Goal: Task Accomplishment & Management: Manage account settings

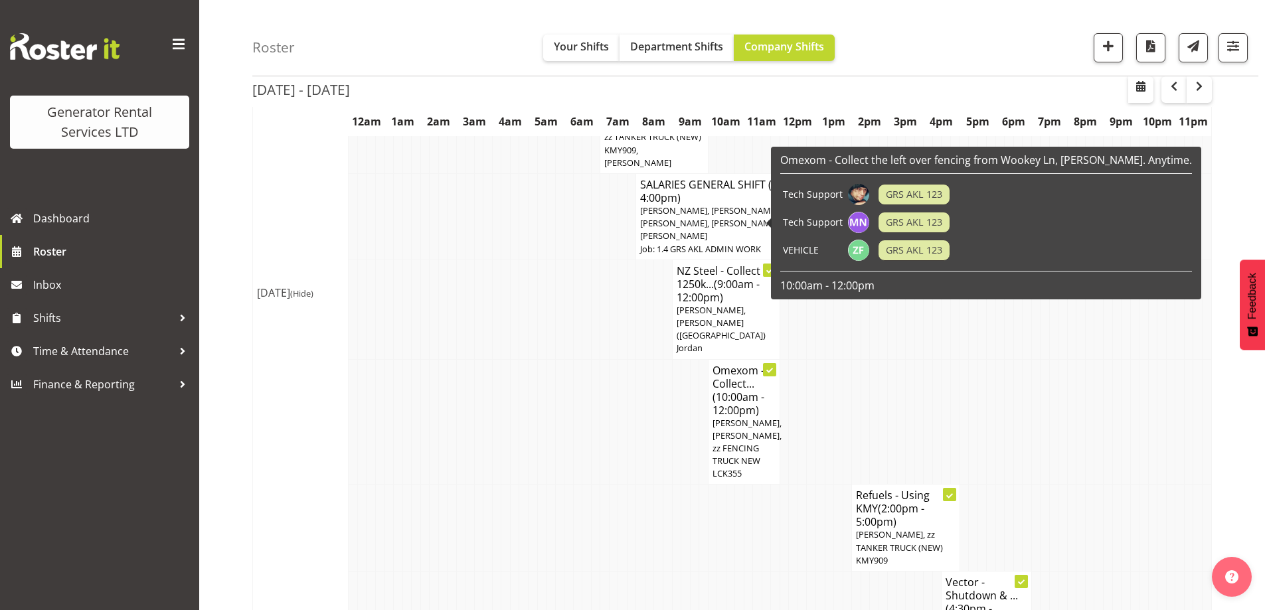
scroll to position [1608, 0]
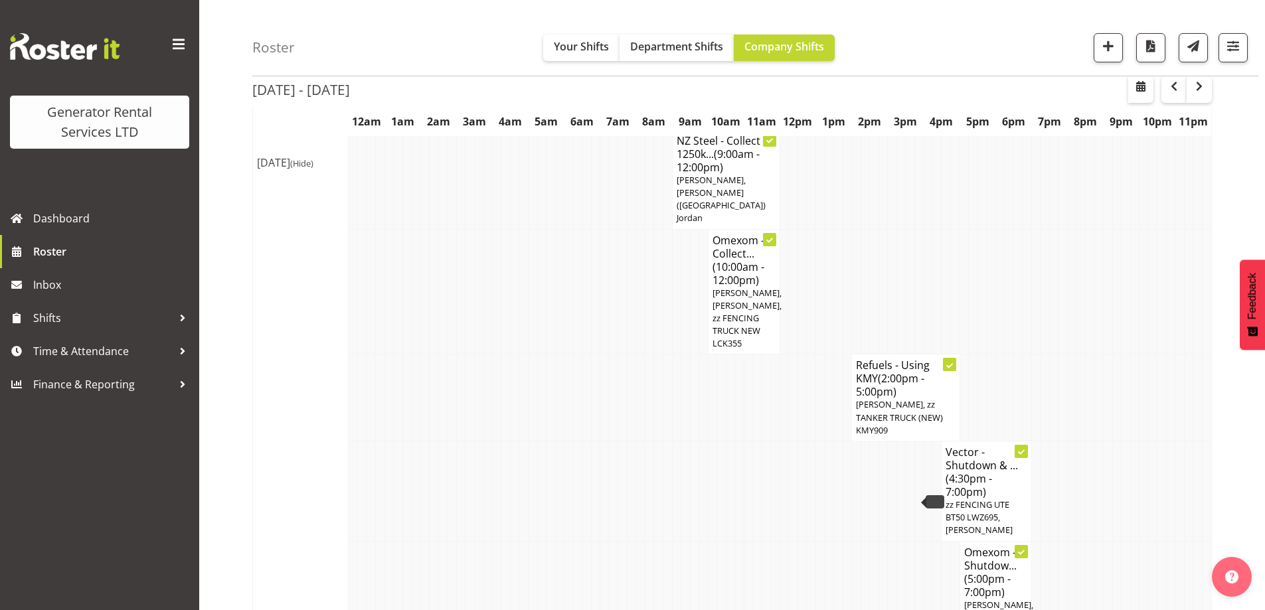
click at [584, 541] on td at bounding box center [586, 591] width 9 height 100
click at [1106, 56] on span "button" at bounding box center [1108, 50] width 5 height 16
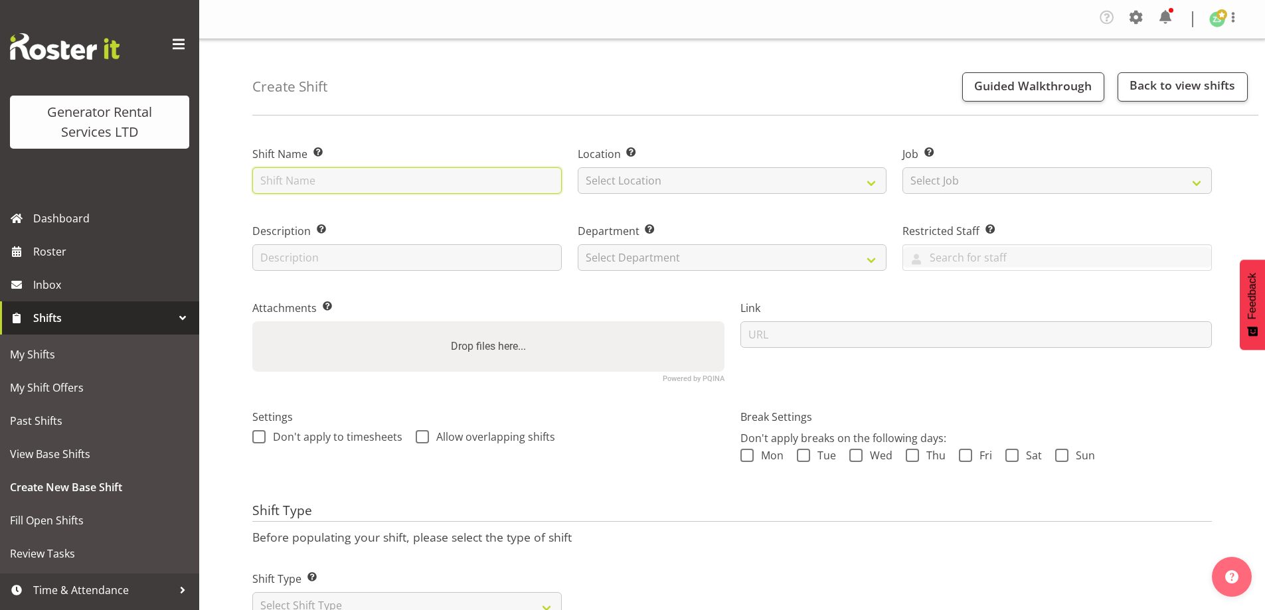
click at [418, 184] on input "text" at bounding box center [406, 180] width 309 height 27
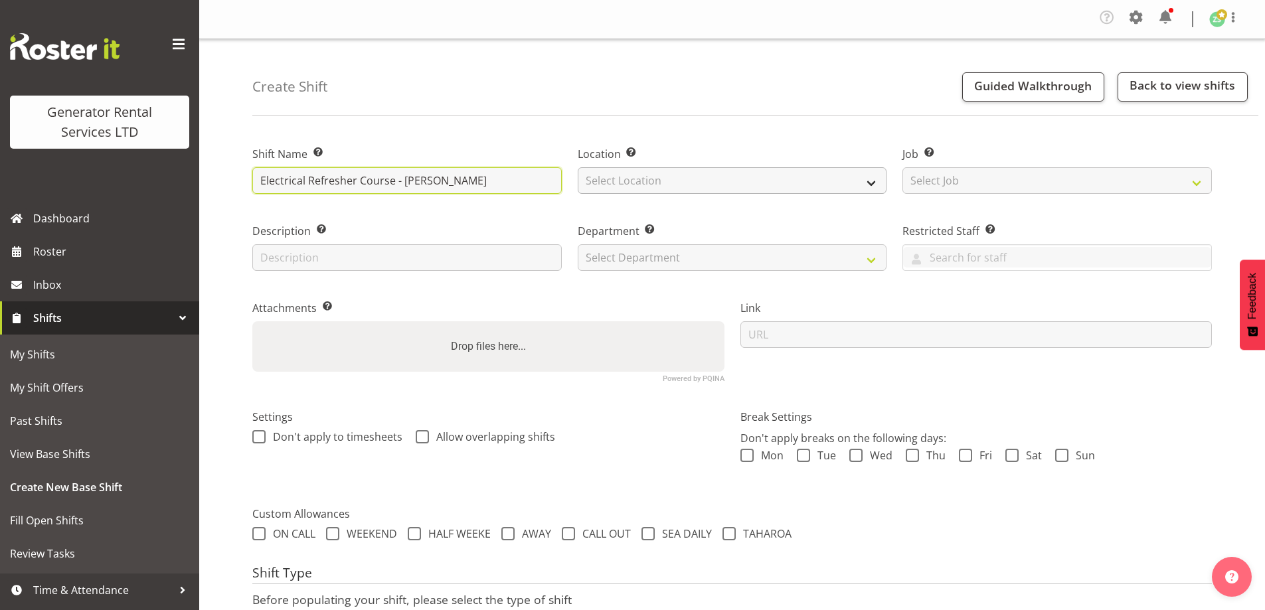
type input "Electrical Refresher Course - Sam P"
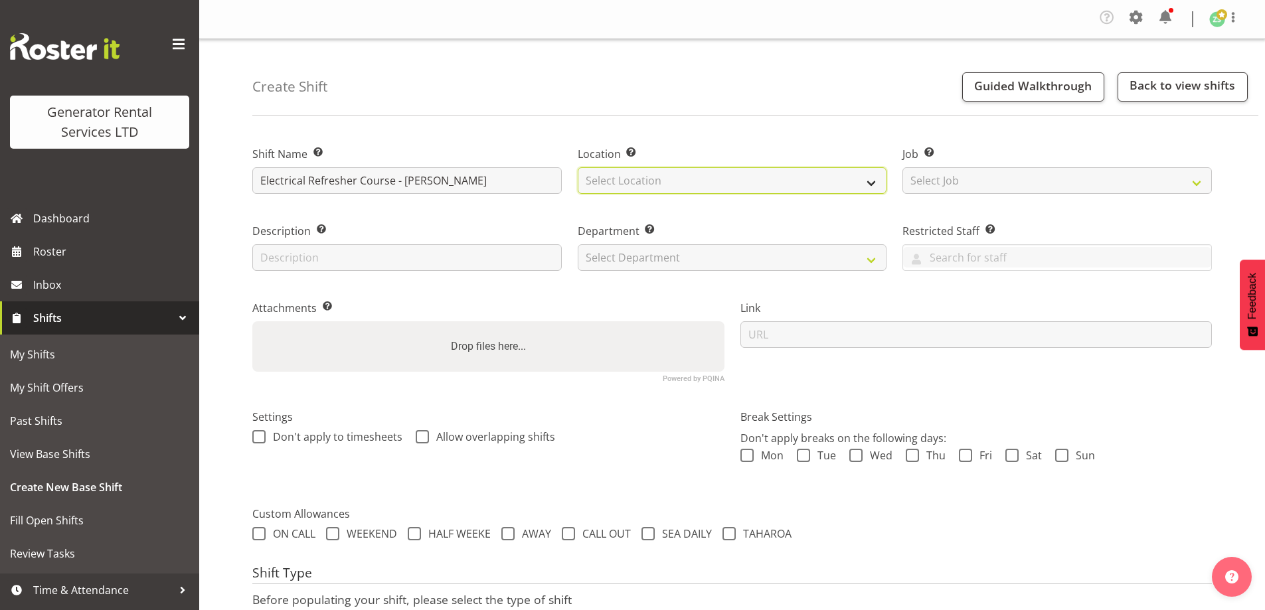
click at [818, 193] on select "Select Location GRS Auckland" at bounding box center [732, 180] width 309 height 27
select select "28"
click at [578, 167] on select "Select Location [GEOGRAPHIC_DATA] [GEOGRAPHIC_DATA]" at bounding box center [732, 180] width 309 height 27
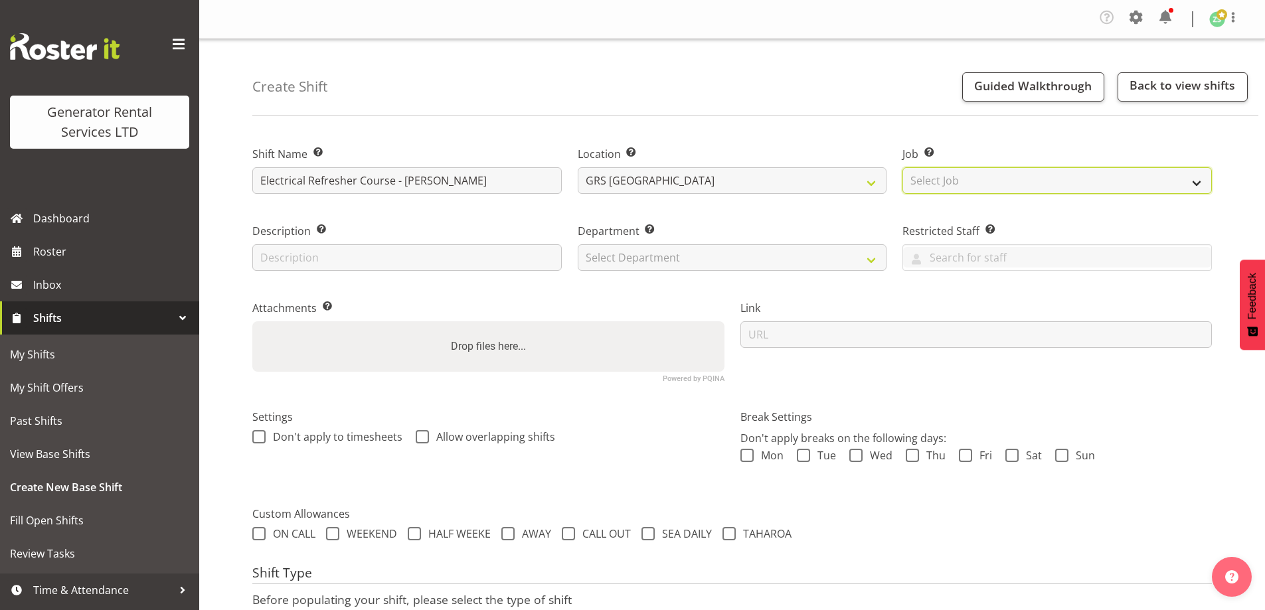
drag, startPoint x: 980, startPoint y: 173, endPoint x: 978, endPoint y: 189, distance: 16.0
click at [980, 173] on select "Select Job Create new job 1.1 GRS AKL RENTALS 1.1 GRS AKL RENTALS AC 1.1 GRS AK…" at bounding box center [1056, 180] width 309 height 27
select select "9"
click at [902, 167] on select "Select Job Create new job 1.1 GRS AKL RENTALS 1.1 GRS AKL RENTALS AC 1.1 GRS AK…" at bounding box center [1056, 180] width 309 height 27
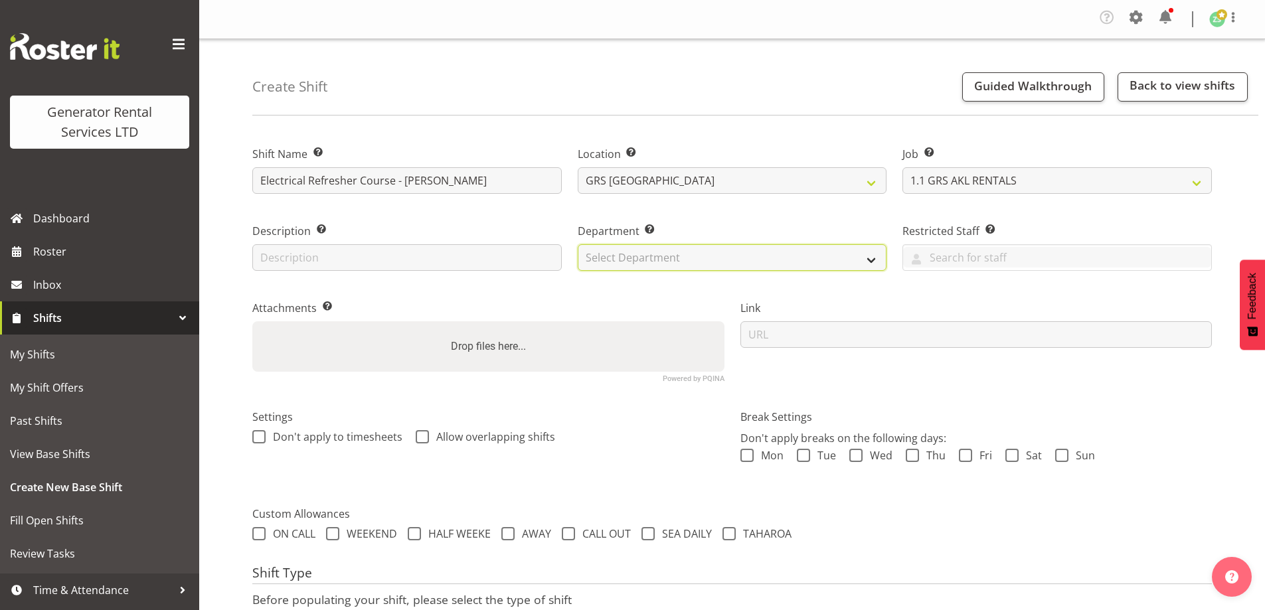
drag, startPoint x: 796, startPoint y: 257, endPoint x: 775, endPoint y: 268, distance: 23.2
click at [795, 257] on select "Select Department GRS ADMIN AKL GRS HIRE AKL GRS HIRE TGA GRS HIRE HST GRS ENGI…" at bounding box center [732, 257] width 309 height 27
select select "20"
click at [578, 244] on select "Select Department GRS ADMIN AKL GRS HIRE AKL GRS HIRE TGA GRS HIRE HST GRS ENGI…" at bounding box center [732, 257] width 309 height 27
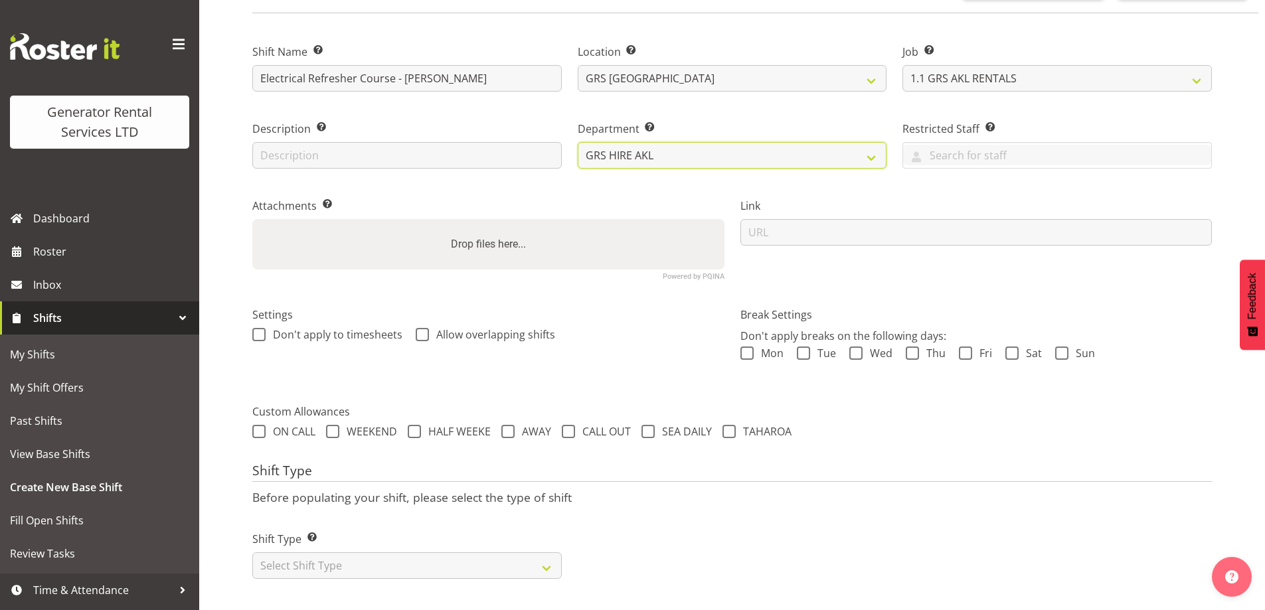
scroll to position [112, 0]
drag, startPoint x: 444, startPoint y: 540, endPoint x: 405, endPoint y: 549, distance: 40.3
click at [428, 544] on div "Shift Type Shift Types: One Off – Select this if you would like a single shift …" at bounding box center [406, 555] width 309 height 48
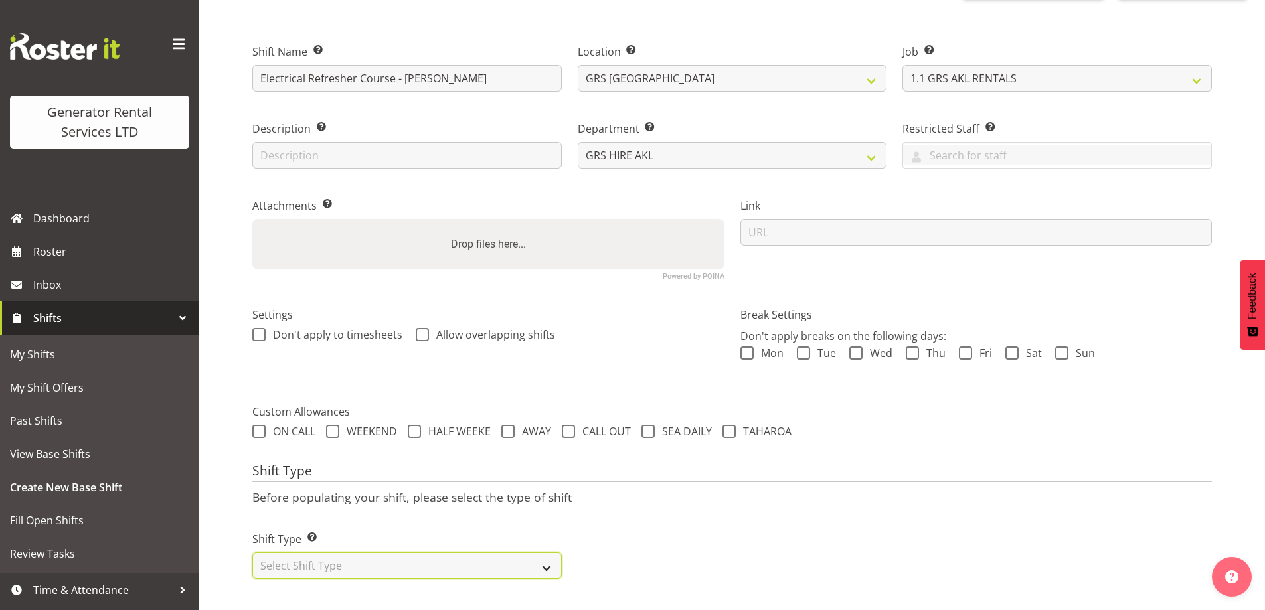
click at [401, 552] on select "Select Shift Type One Off Shift Recurring Shift Rotating Shift" at bounding box center [406, 565] width 309 height 27
select select "one_off"
click at [252, 552] on select "Select Shift Type One Off Shift Recurring Shift Rotating Shift" at bounding box center [406, 565] width 309 height 27
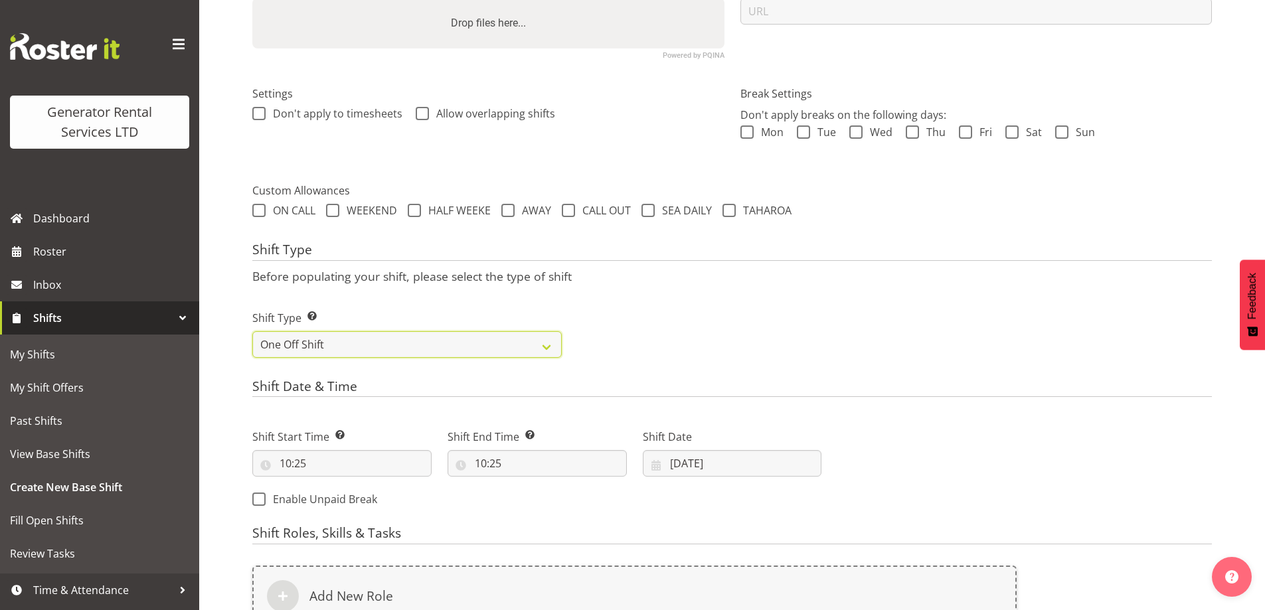
scroll to position [510, 0]
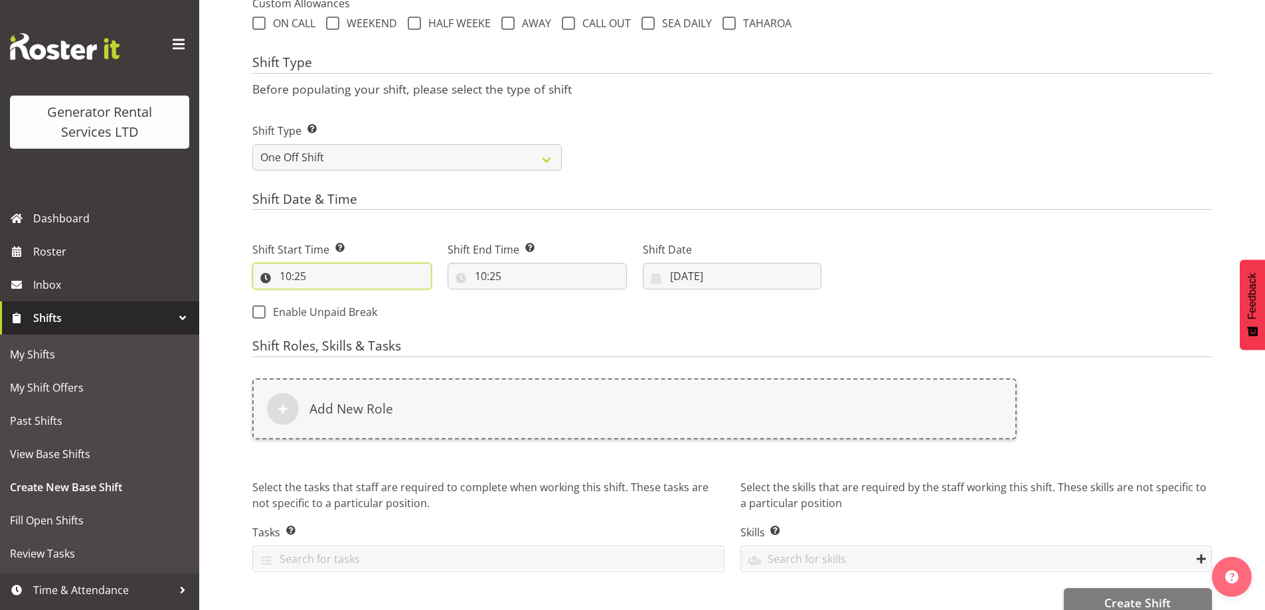
click at [358, 286] on input "10:25" at bounding box center [341, 276] width 179 height 27
click at [333, 317] on select "00 01 02 03 04 05 06 07 08 09 10 11 12 13 14 15 16 17 18 19 20 21 22 23" at bounding box center [343, 310] width 30 height 27
select select "8"
click at [328, 297] on select "00 01 02 03 04 05 06 07 08 09 10 11 12 13 14 15 16 17 18 19 20 21 22 23" at bounding box center [343, 310] width 30 height 27
type input "08:25"
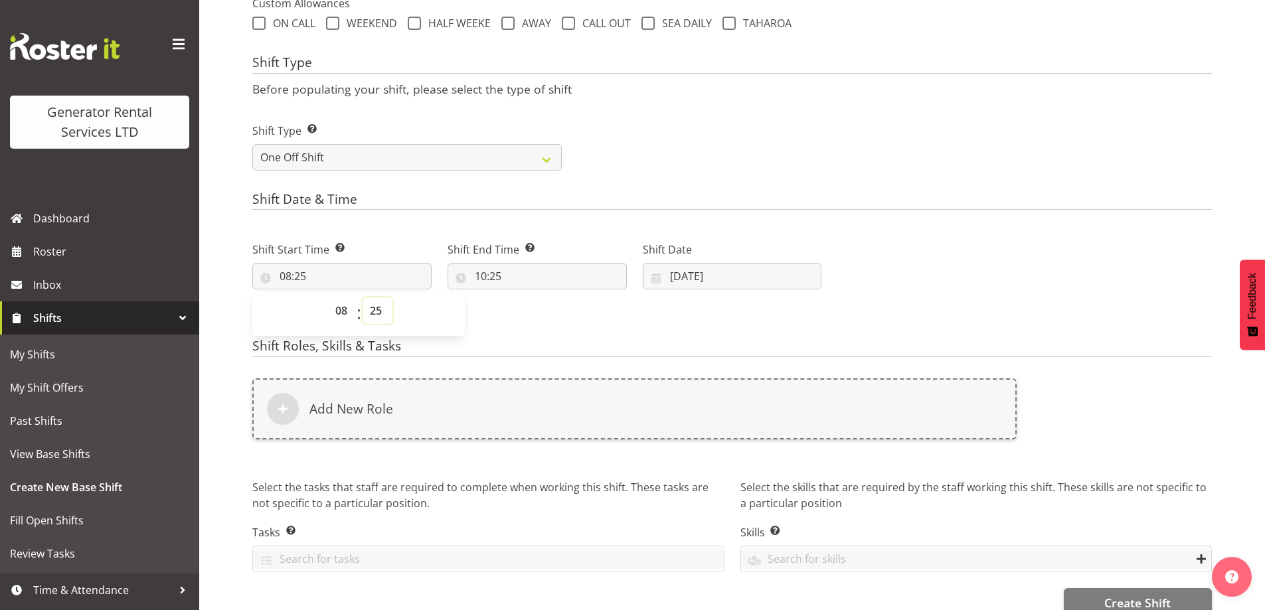
drag, startPoint x: 378, startPoint y: 309, endPoint x: 379, endPoint y: 299, distance: 9.4
click at [378, 304] on select "00 01 02 03 04 05 06 07 08 09 10 11 12 13 14 15 16 17 18 19 20 21 22 23 24 25 2…" at bounding box center [377, 310] width 30 height 27
select select "0"
click at [362, 297] on select "00 01 02 03 04 05 06 07 08 09 10 11 12 13 14 15 16 17 18 19 20 21 22 23 24 25 2…" at bounding box center [377, 310] width 30 height 27
type input "08:00"
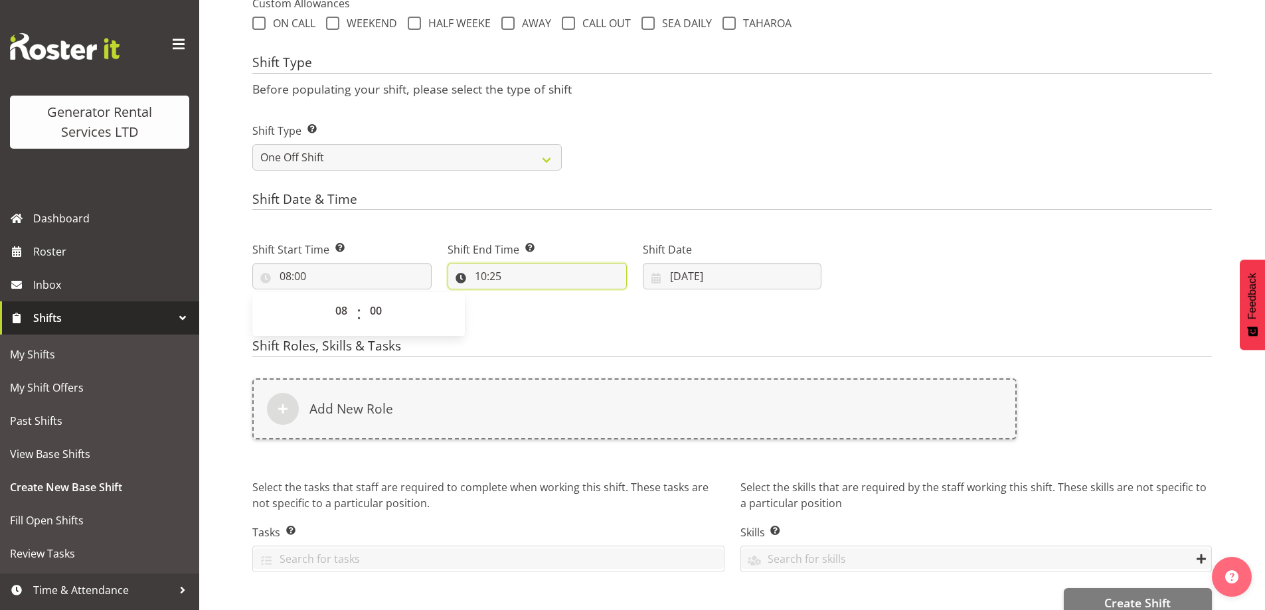
click at [566, 277] on input "10:25" at bounding box center [536, 276] width 179 height 27
click at [543, 311] on select "00 01 02 03 04 05 06 07 08 09 10 11 12 13 14 15 16 17 18 19 20 21 22 23" at bounding box center [538, 310] width 30 height 27
select select "13"
click at [523, 297] on select "00 01 02 03 04 05 06 07 08 09 10 11 12 13 14 15 16 17 18 19 20 21 22 23" at bounding box center [538, 310] width 30 height 27
type input "13:25"
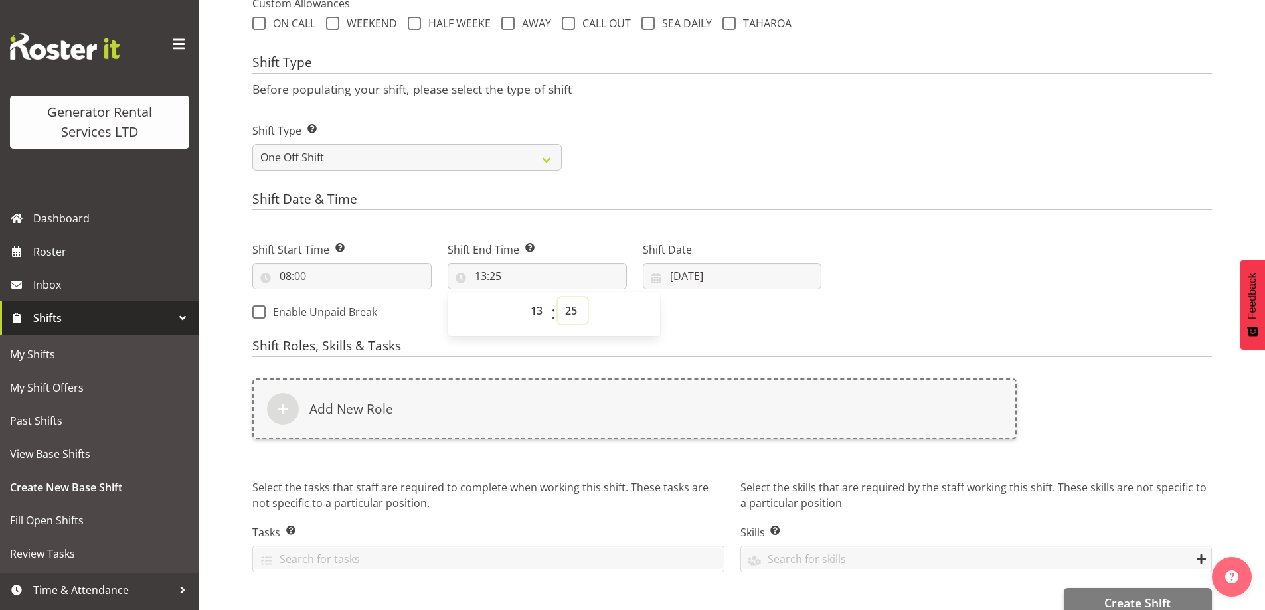
drag, startPoint x: 577, startPoint y: 313, endPoint x: 578, endPoint y: 299, distance: 14.7
click at [577, 313] on select "00 01 02 03 04 05 06 07 08 09 10 11 12 13 14 15 16 17 18 19 20 21 22 23 24 25 2…" at bounding box center [573, 310] width 30 height 27
select select "30"
click at [558, 297] on select "00 01 02 03 04 05 06 07 08 09 10 11 12 13 14 15 16 17 18 19 20 21 22 23 24 25 2…" at bounding box center [573, 310] width 30 height 27
type input "13:30"
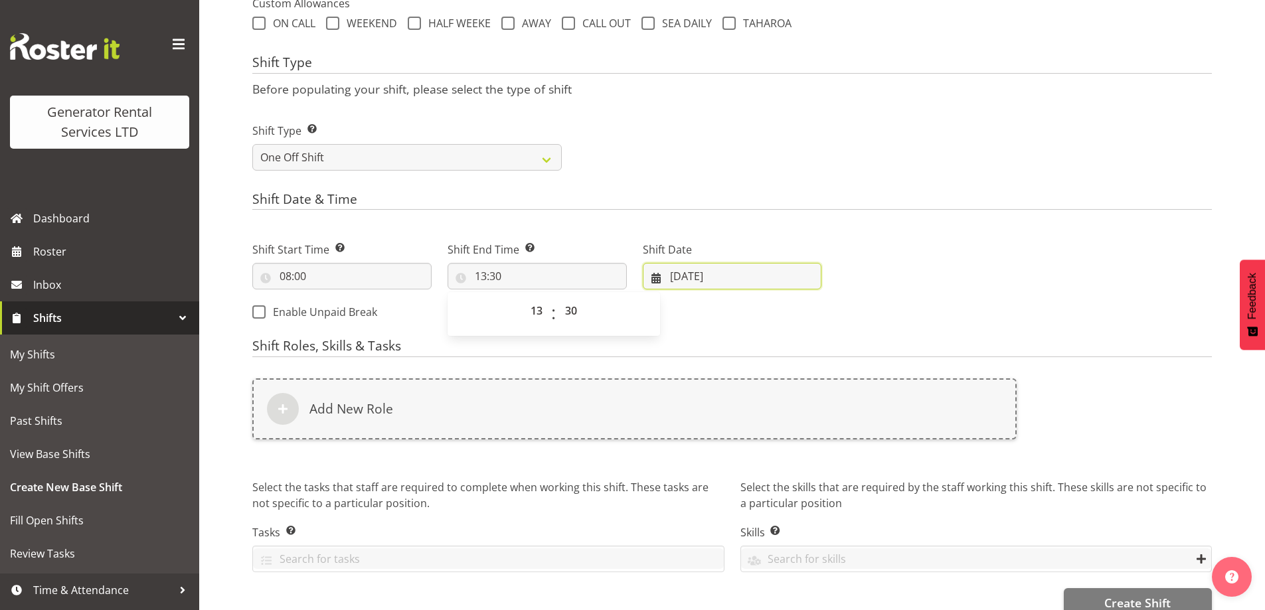
click at [708, 266] on input "02/09/2025" at bounding box center [732, 276] width 179 height 27
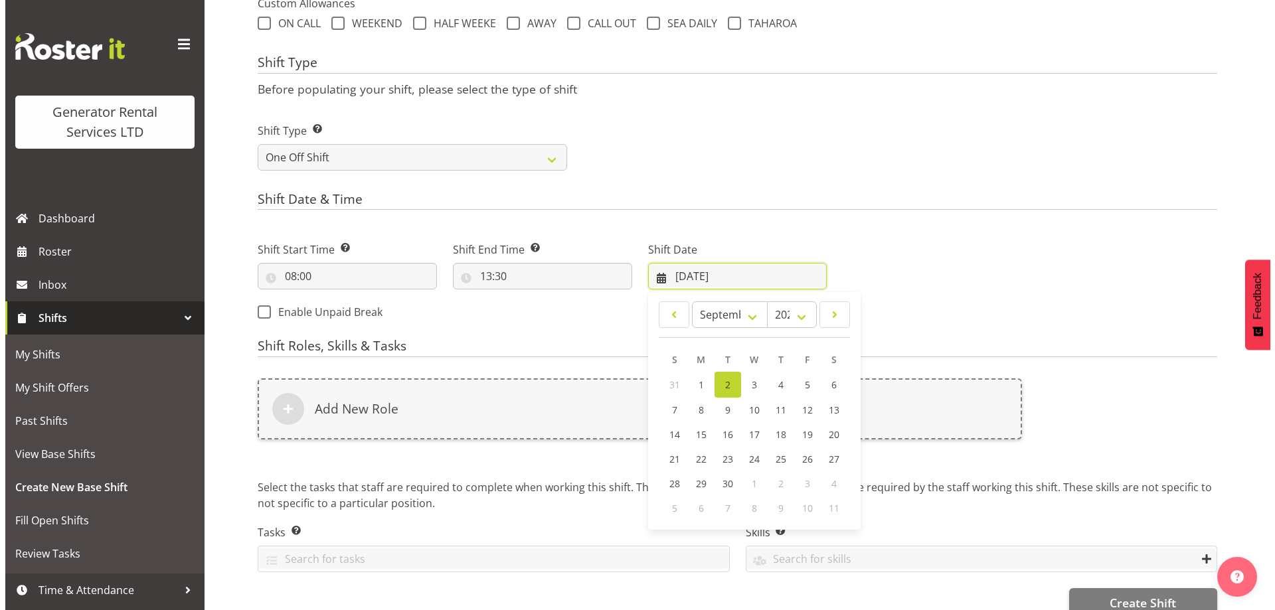
scroll to position [538, 0]
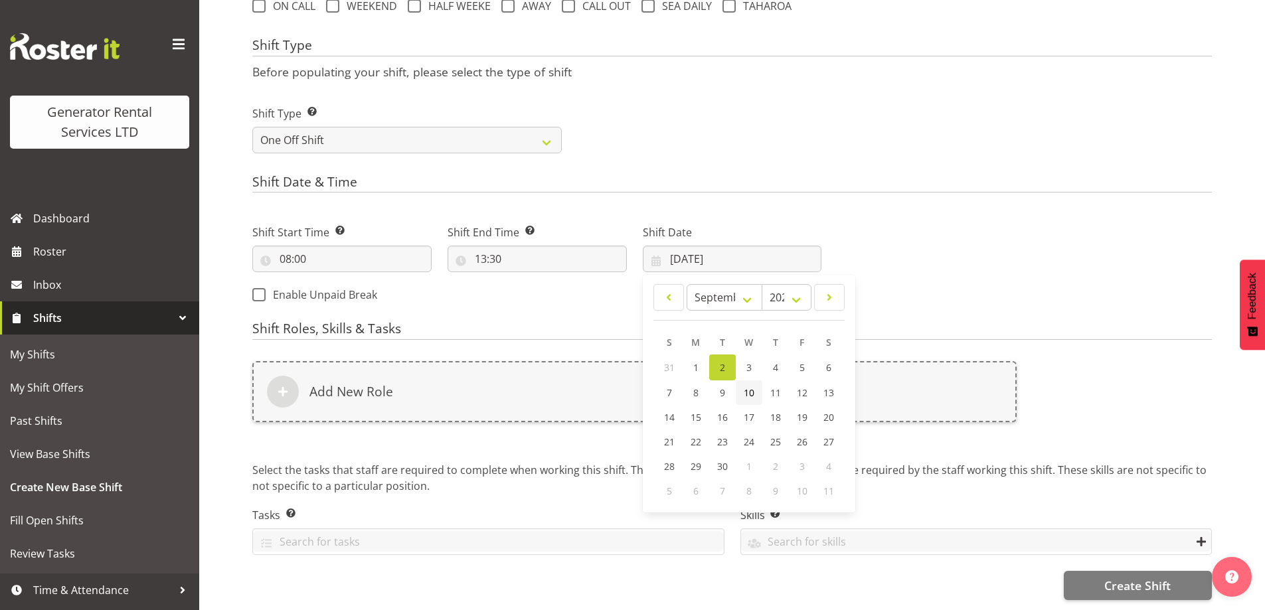
click at [742, 387] on link "10" at bounding box center [749, 392] width 27 height 25
type input "10/09/2025"
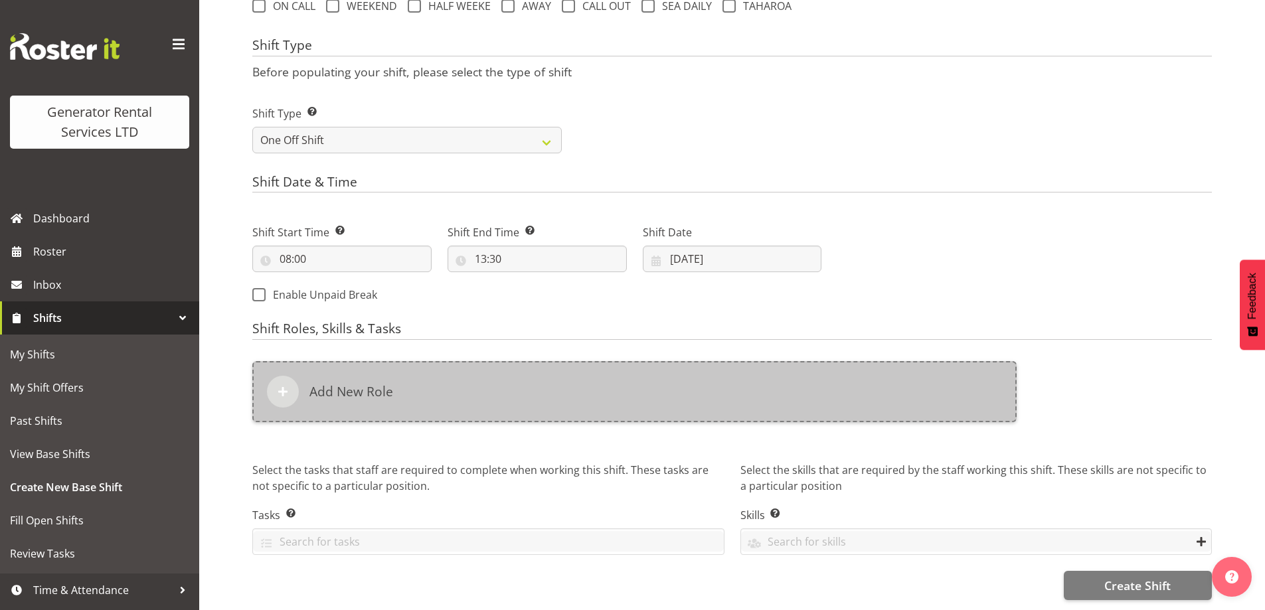
click at [581, 361] on div "Add New Role" at bounding box center [634, 391] width 764 height 61
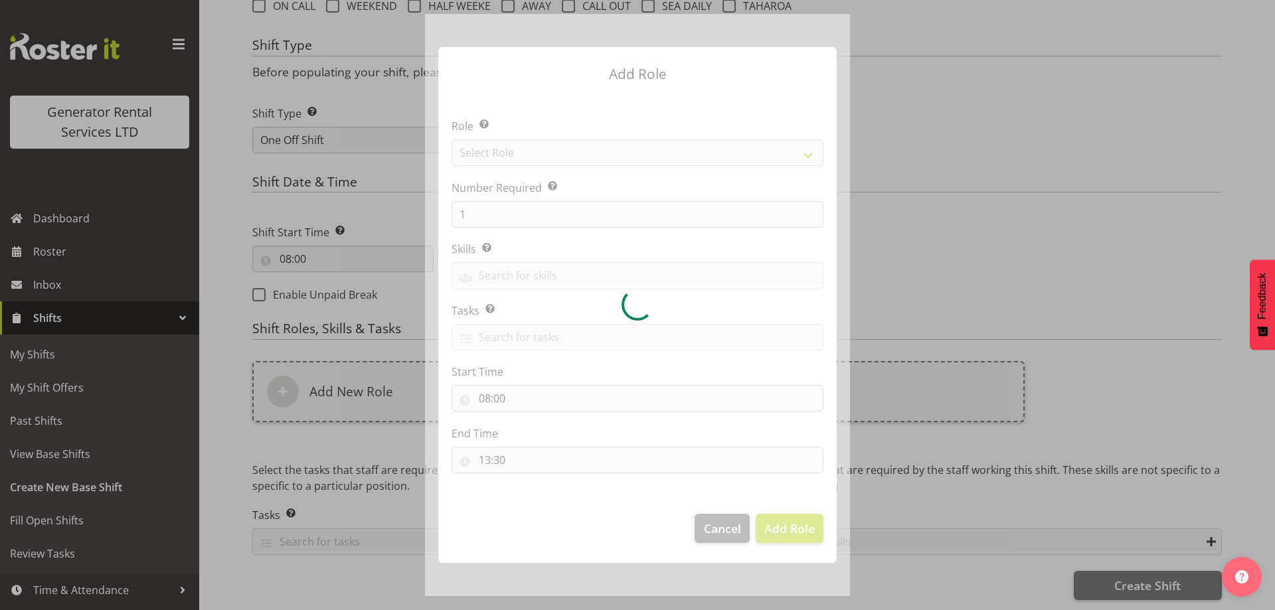
click at [578, 372] on div at bounding box center [637, 305] width 425 height 582
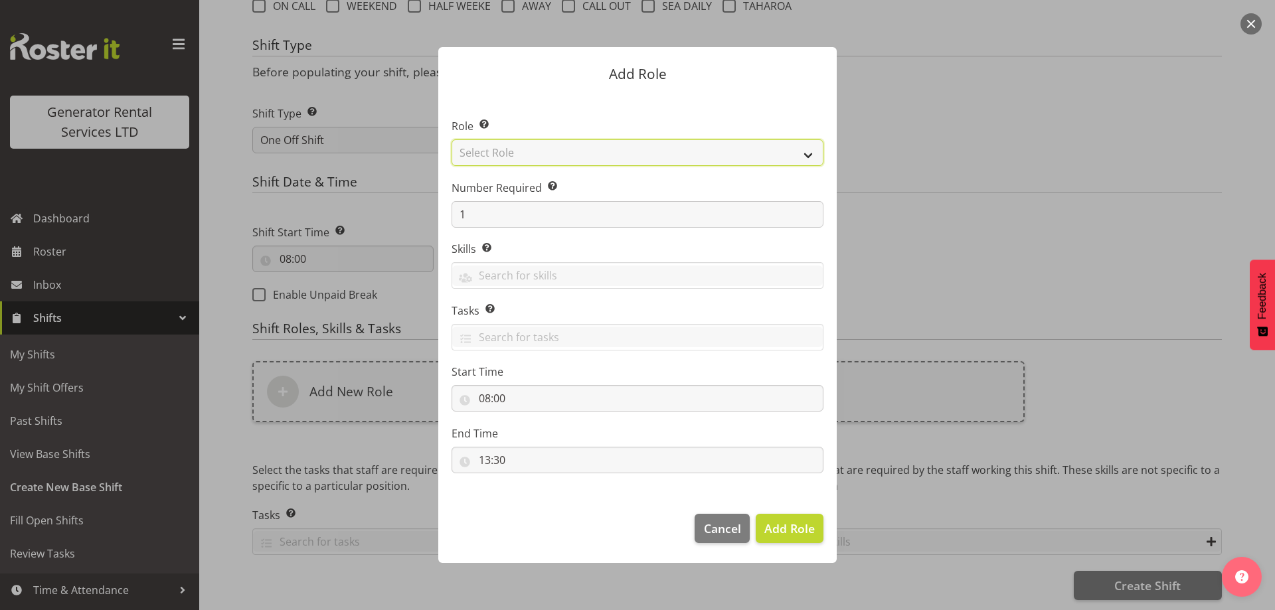
click at [533, 157] on select "Select Role Account Manager Electrician Engineering GM HSEQ manager MECH Mechan…" at bounding box center [637, 152] width 372 height 27
select select "21"
click at [451, 139] on select "Select Role Account Manager Electrician Engineering GM HSEQ manager MECH Mechan…" at bounding box center [637, 152] width 372 height 27
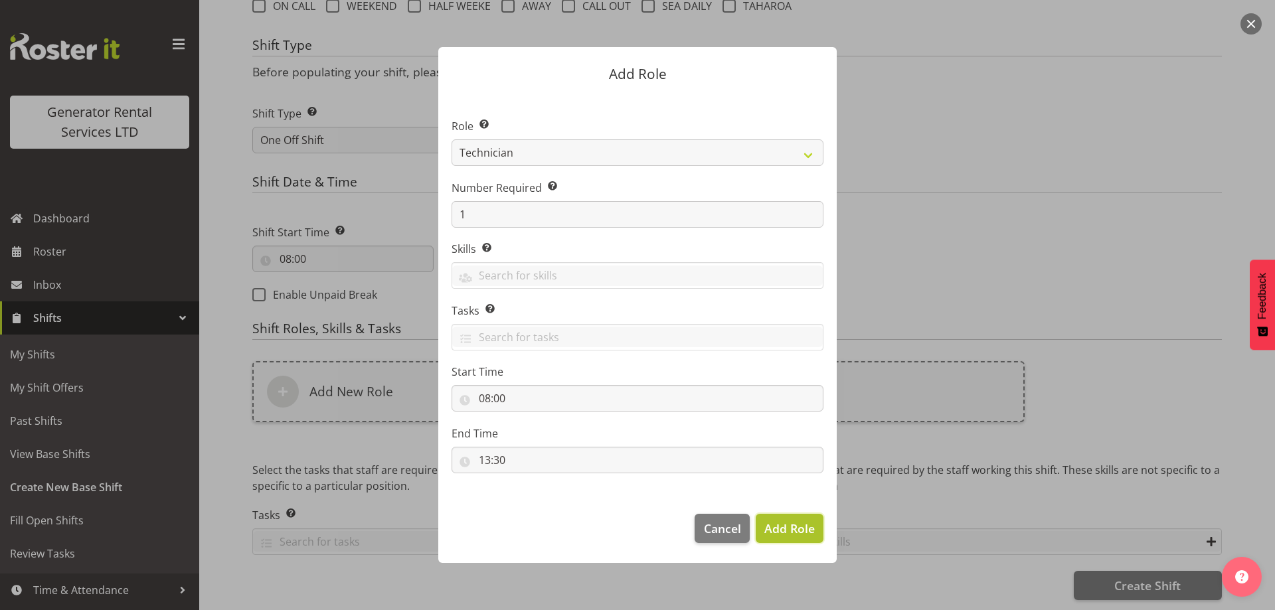
click at [806, 529] on span "Add Role" at bounding box center [789, 528] width 50 height 16
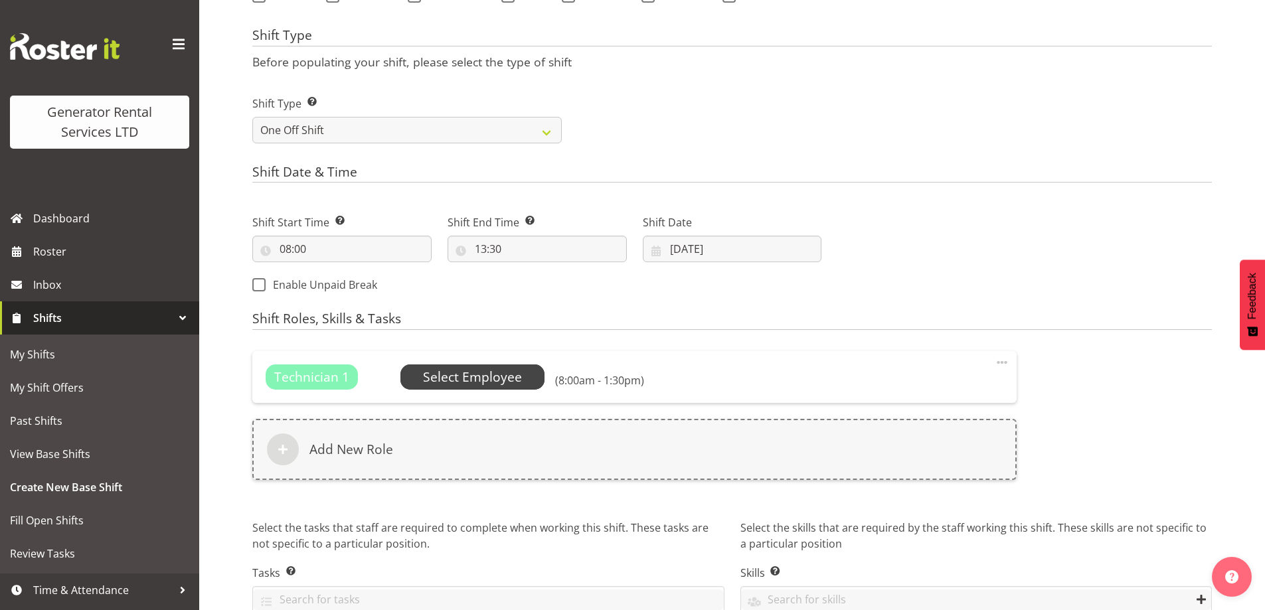
click at [501, 373] on span "Select Employee" at bounding box center [472, 377] width 99 height 19
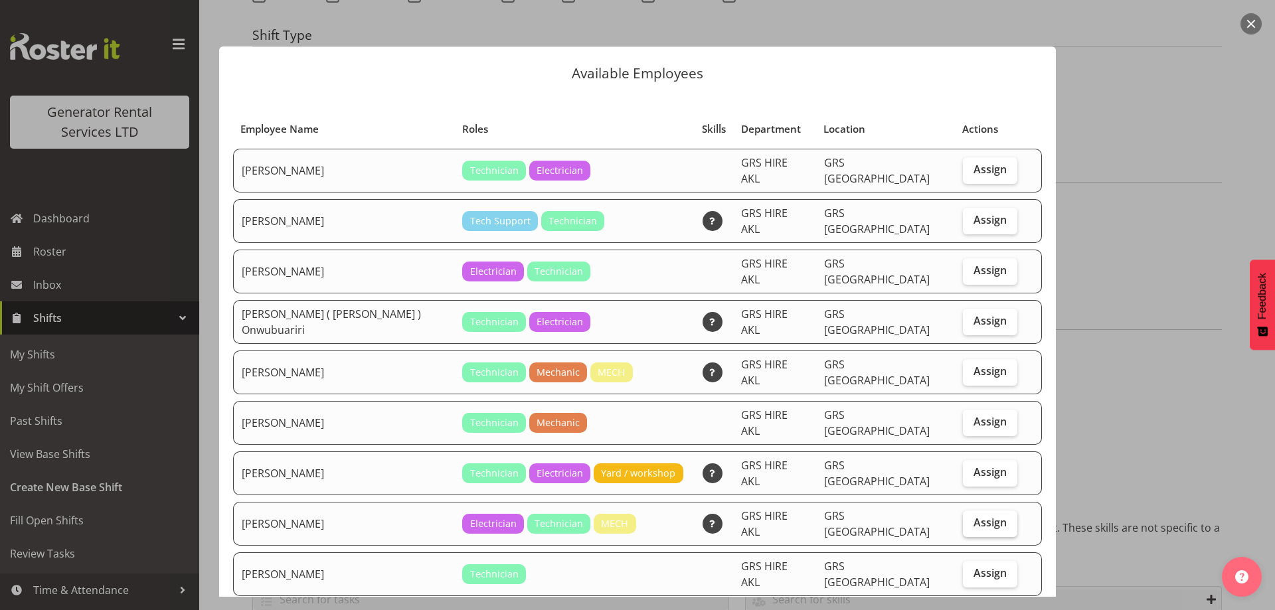
click at [982, 516] on span "Assign" at bounding box center [989, 522] width 33 height 13
click at [971, 518] on input "Assign" at bounding box center [967, 522] width 9 height 9
checkbox input "true"
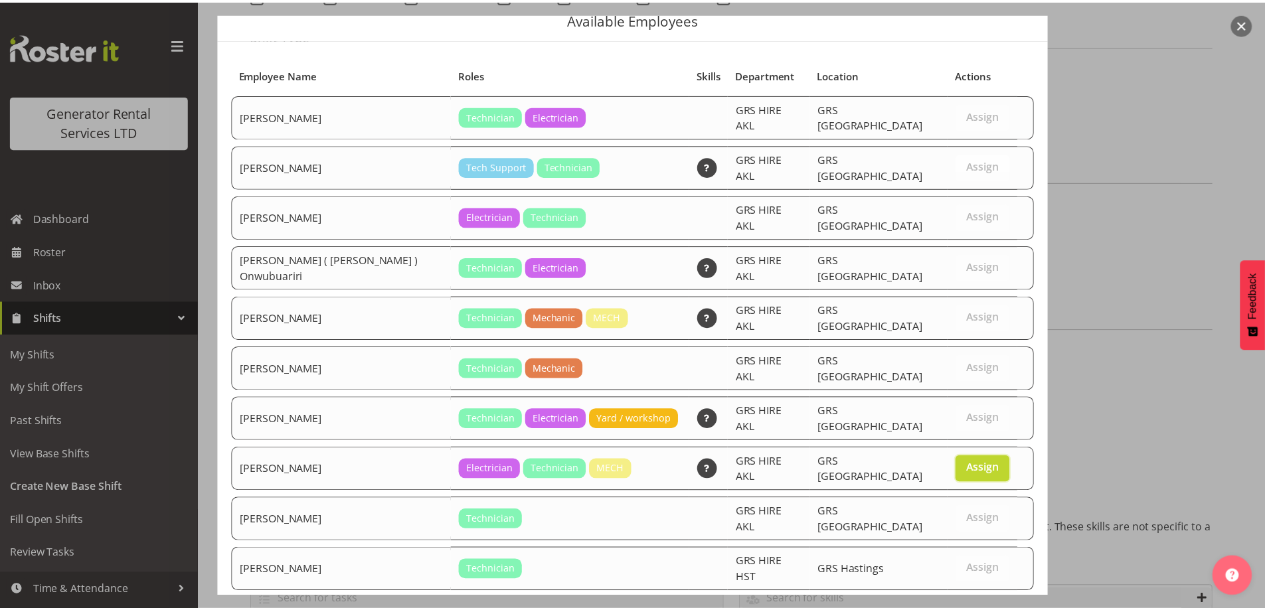
scroll to position [96, 0]
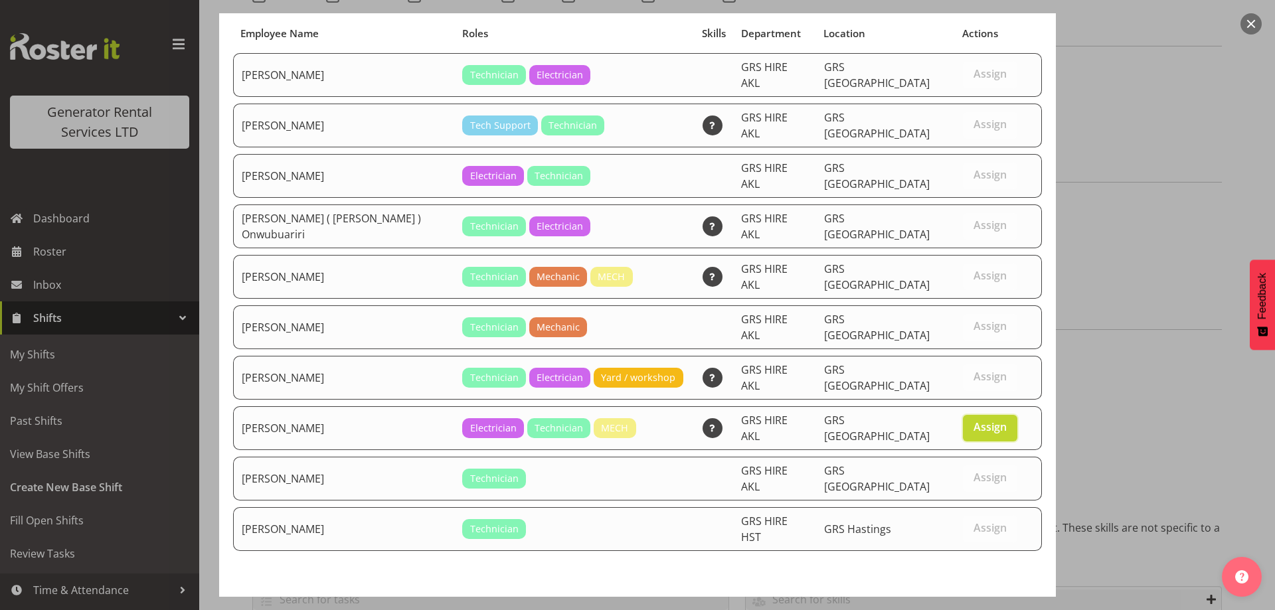
click at [973, 607] on span "Set Sam Peters as default for this position" at bounding box center [899, 615] width 268 height 16
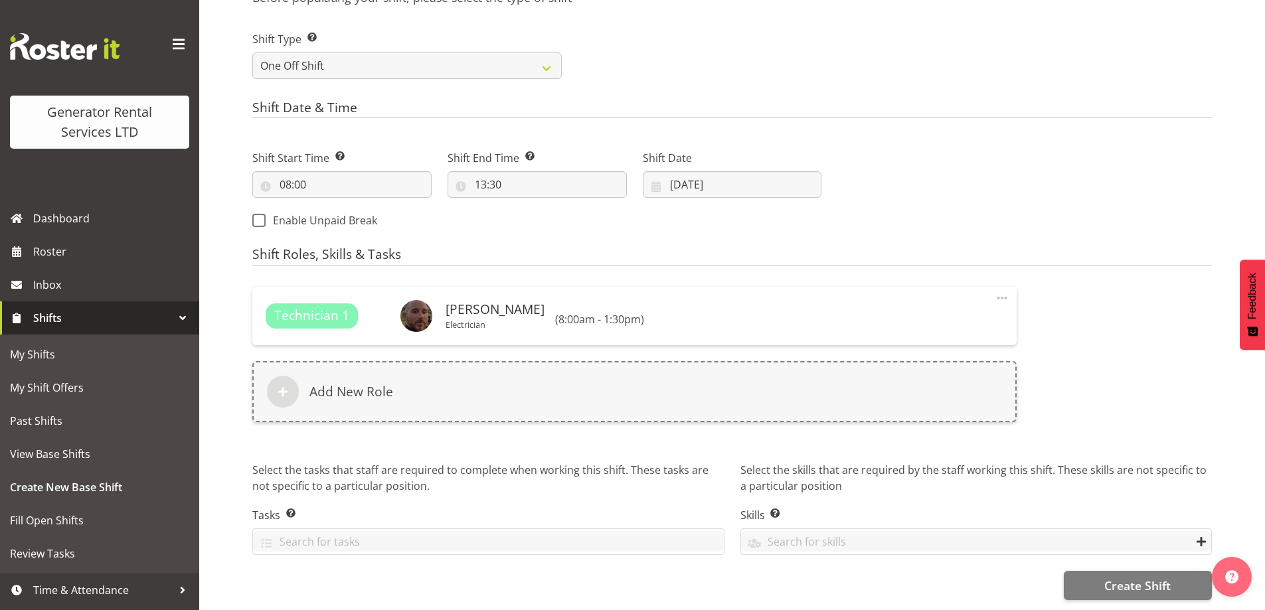
scroll to position [612, 0]
click at [1148, 577] on span "Create Shift" at bounding box center [1137, 585] width 66 height 17
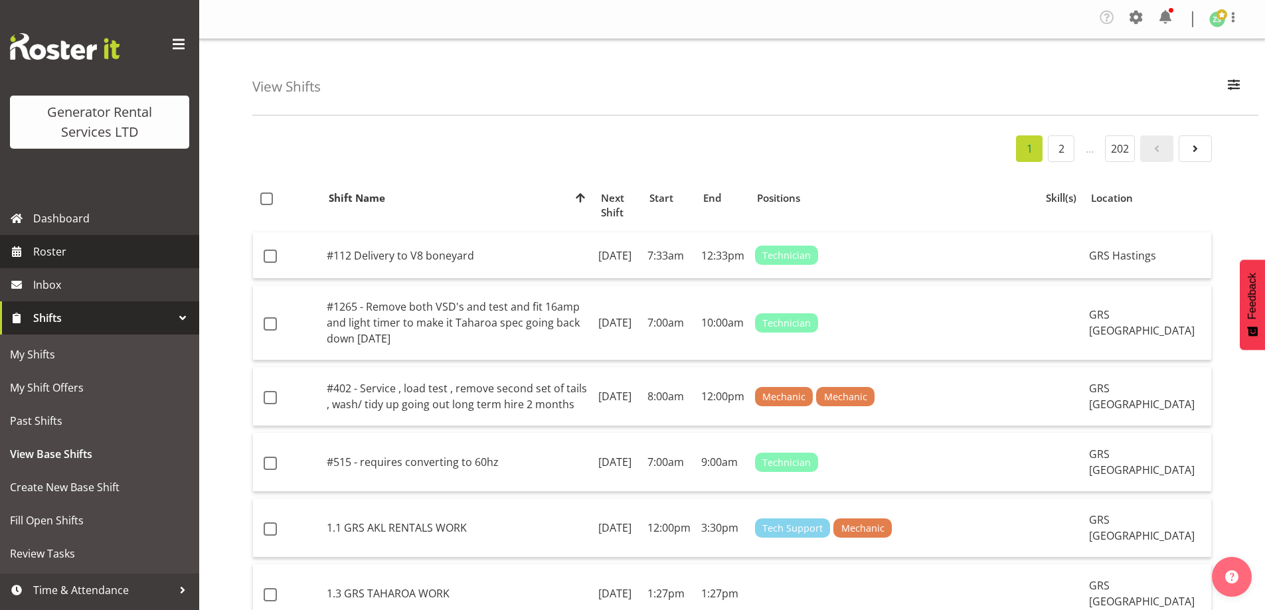
click at [122, 260] on span "Roster" at bounding box center [112, 252] width 159 height 20
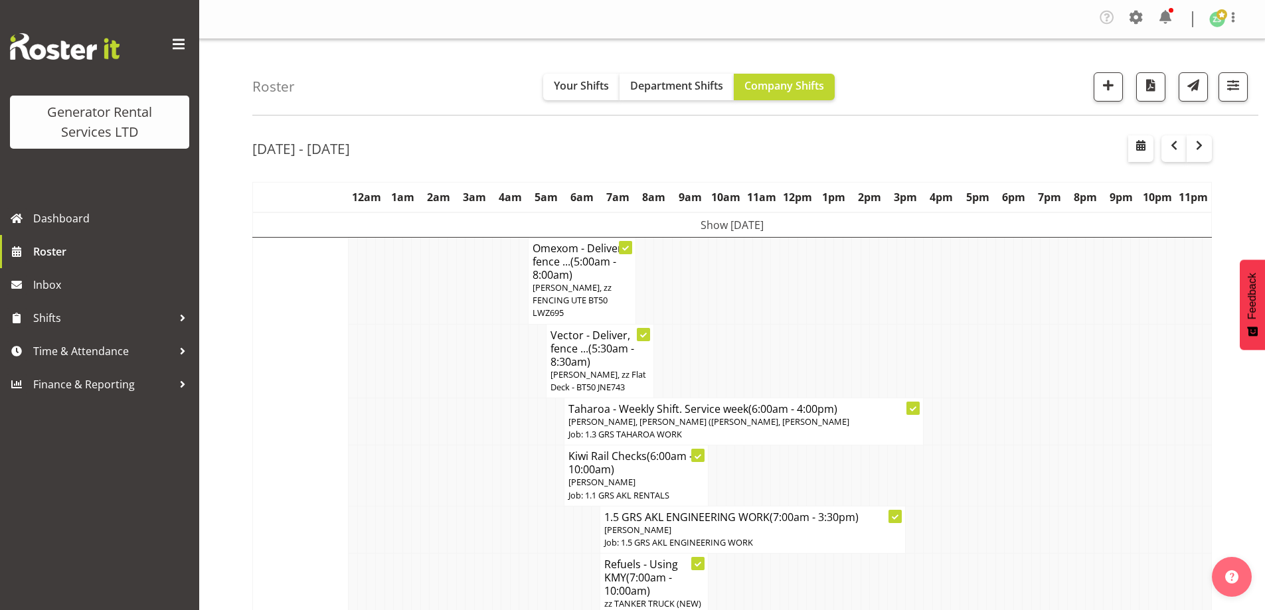
click at [414, 445] on td at bounding box center [416, 475] width 9 height 60
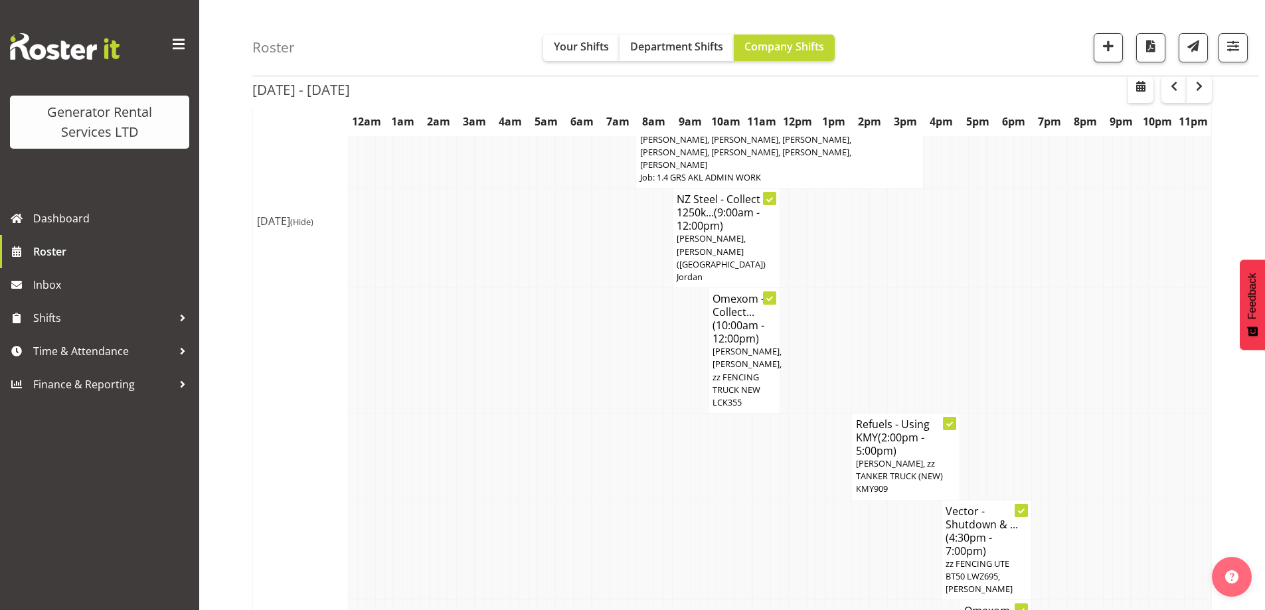
scroll to position [664, 0]
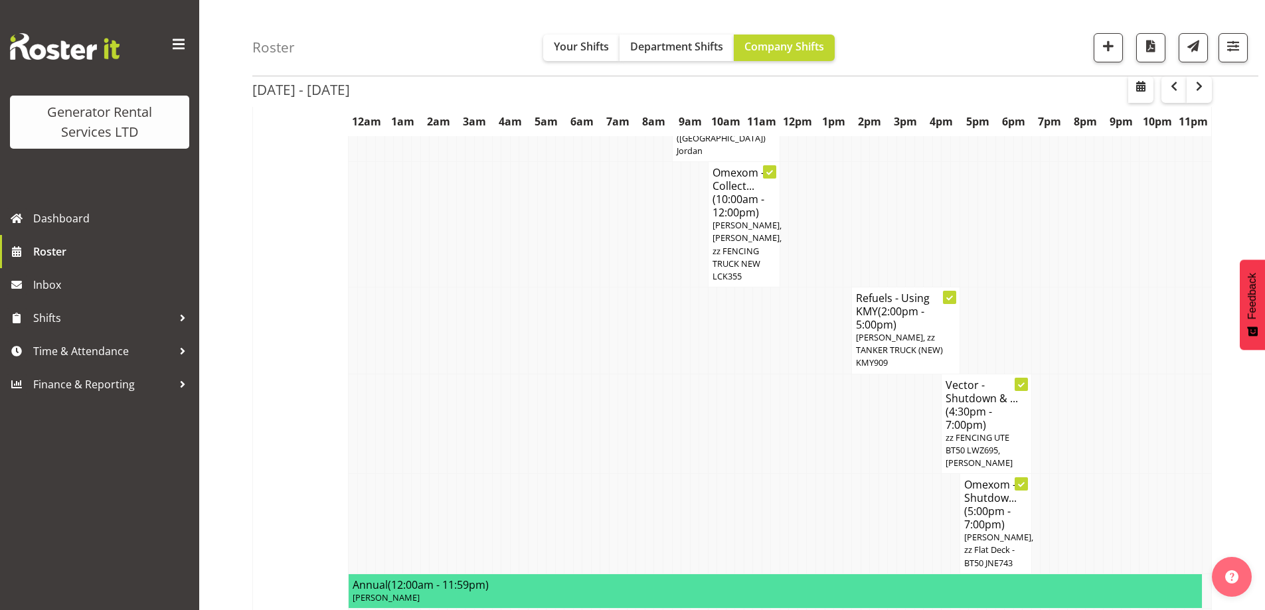
click at [471, 474] on td at bounding box center [469, 524] width 9 height 100
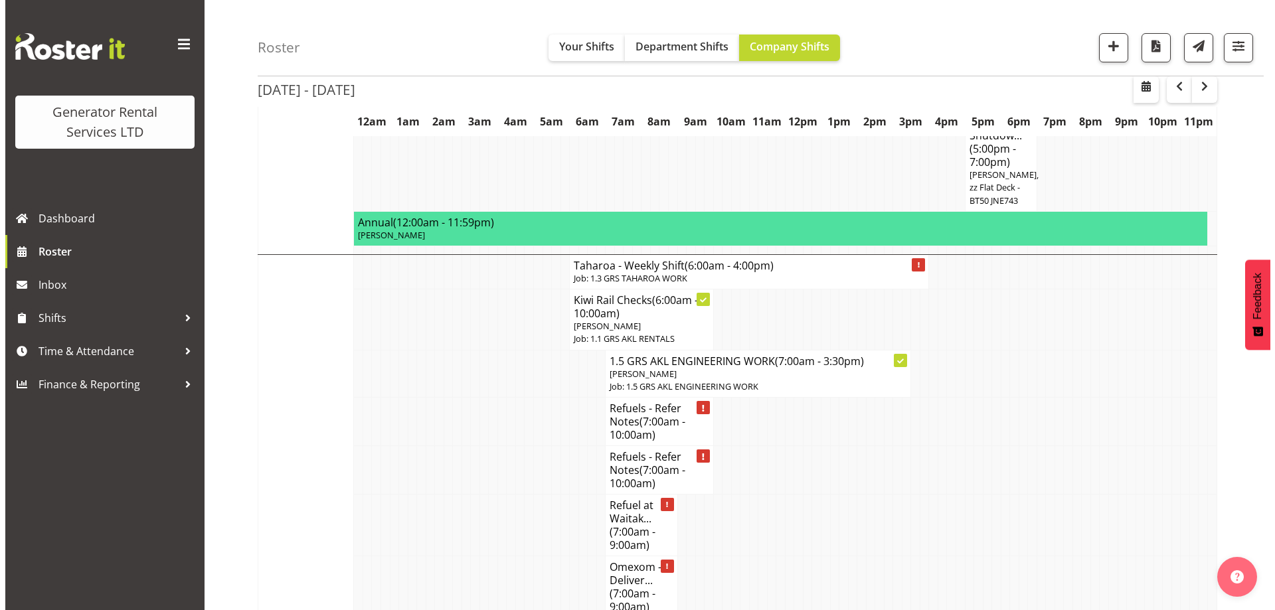
scroll to position [797, 0]
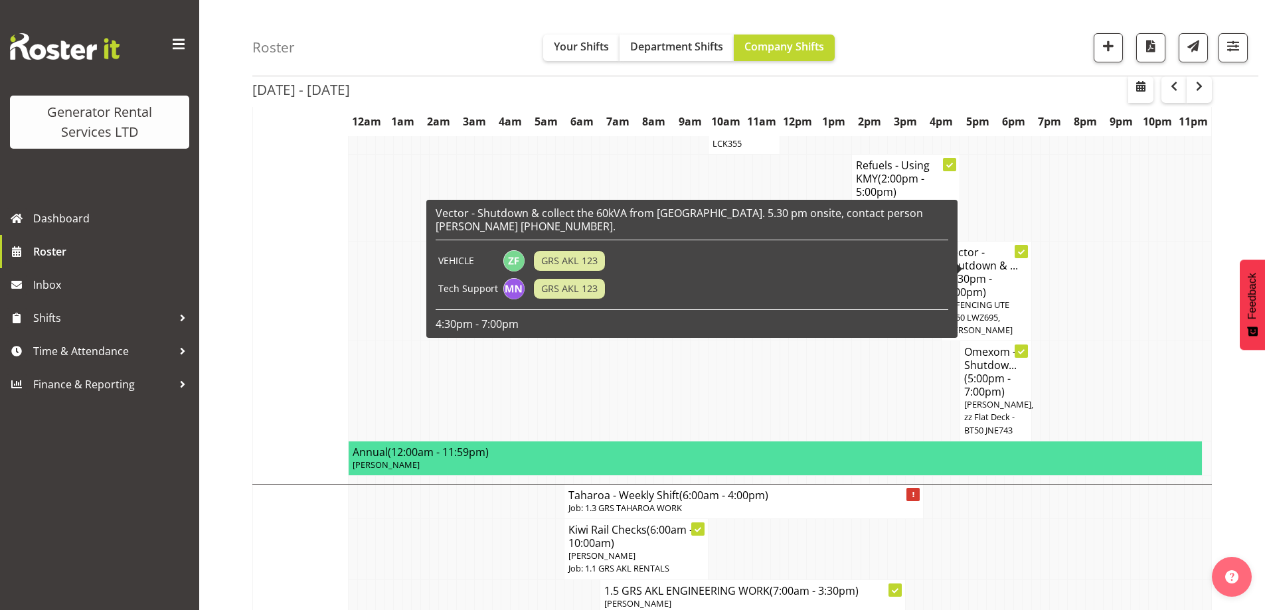
click at [975, 398] on span "Caleb Phillips, zz Flat Deck - BT50 JNE743" at bounding box center [998, 416] width 69 height 37
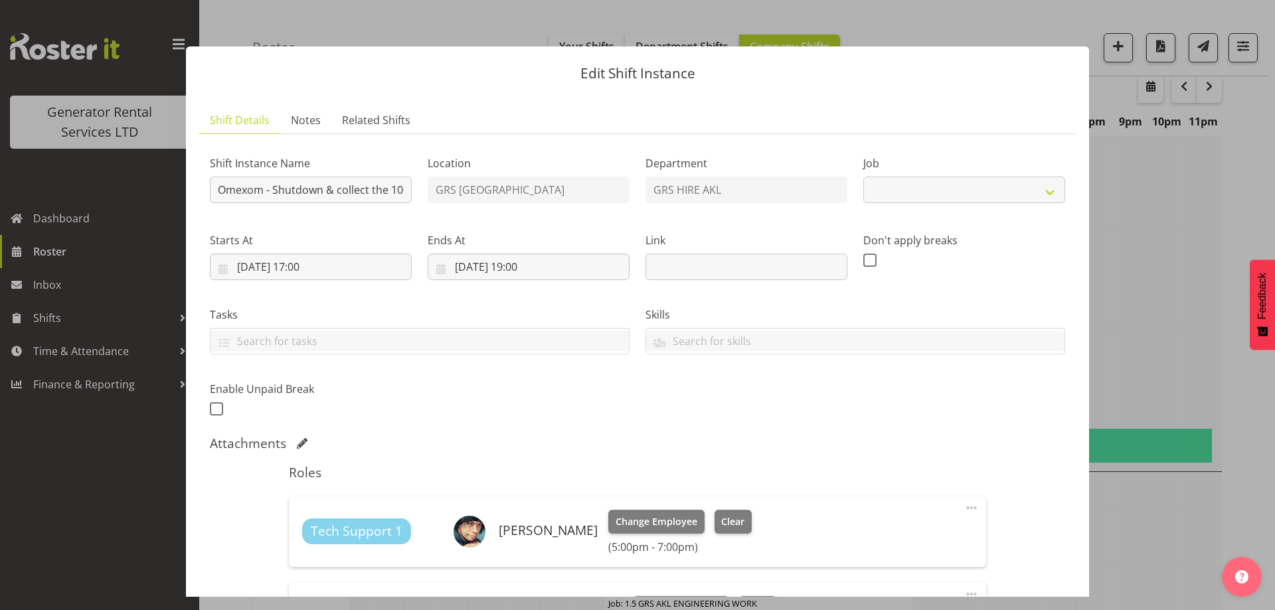
select select "7504"
click at [357, 191] on input "Omexom - Shutdown & collect the 100kVA from Stanmore Bay. 6 pm onsite, contact …" at bounding box center [311, 190] width 202 height 27
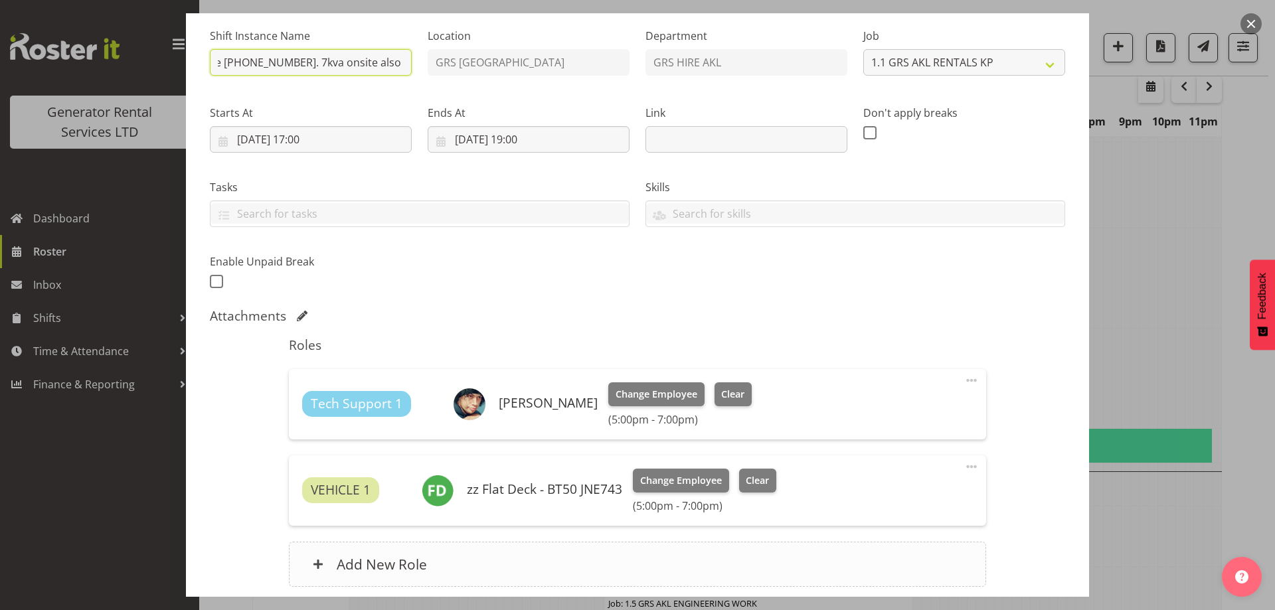
scroll to position [199, 0]
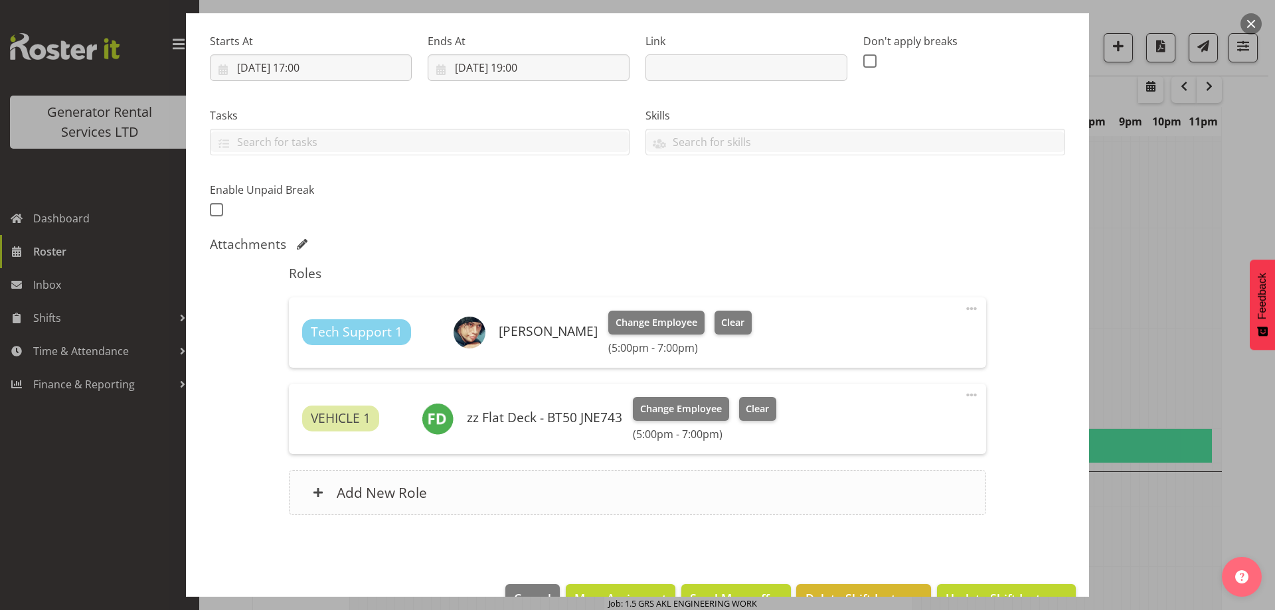
type input "Omexom - Shutdown & collect the 100kVA from Stanmore Bay. 6 pm onsite, contact …"
click at [649, 493] on div "Add New Role" at bounding box center [637, 492] width 696 height 45
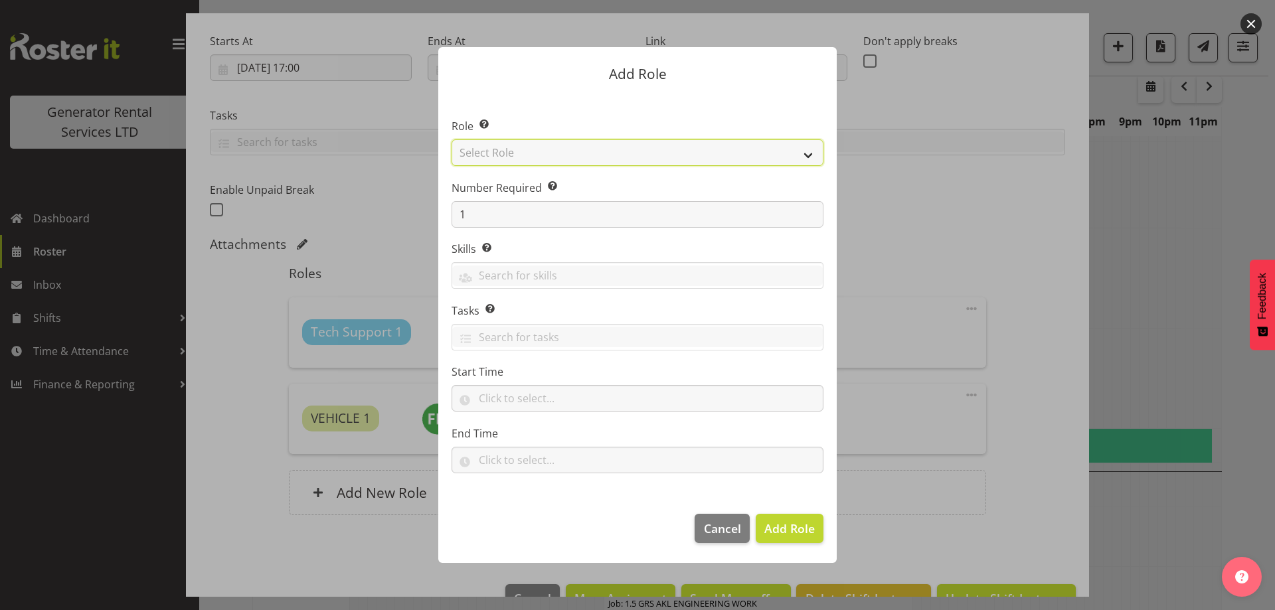
drag, startPoint x: 534, startPoint y: 147, endPoint x: 532, endPoint y: 157, distance: 9.4
click at [534, 147] on select "Select Role Account Manager Electrician Engineering GM HSEQ manager MECH Mechan…" at bounding box center [637, 152] width 372 height 27
select select "20"
click at [451, 139] on select "Select Role Account Manager Electrician Engineering GM HSEQ manager MECH Mechan…" at bounding box center [637, 152] width 372 height 27
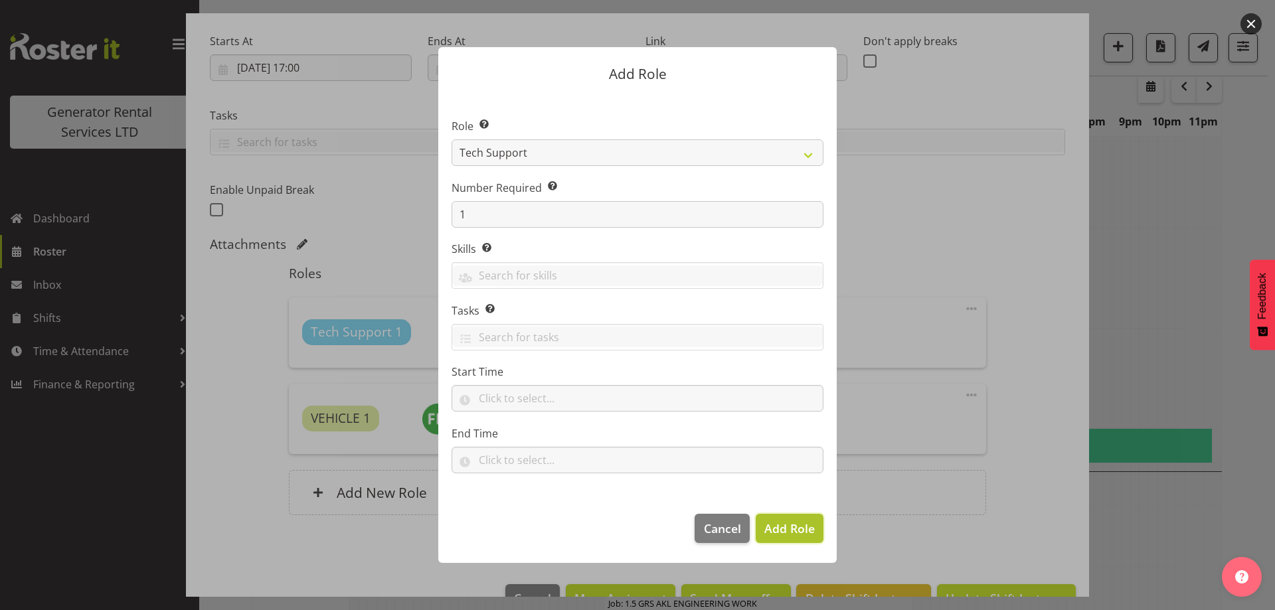
click at [783, 520] on span "Add Role" at bounding box center [789, 528] width 50 height 16
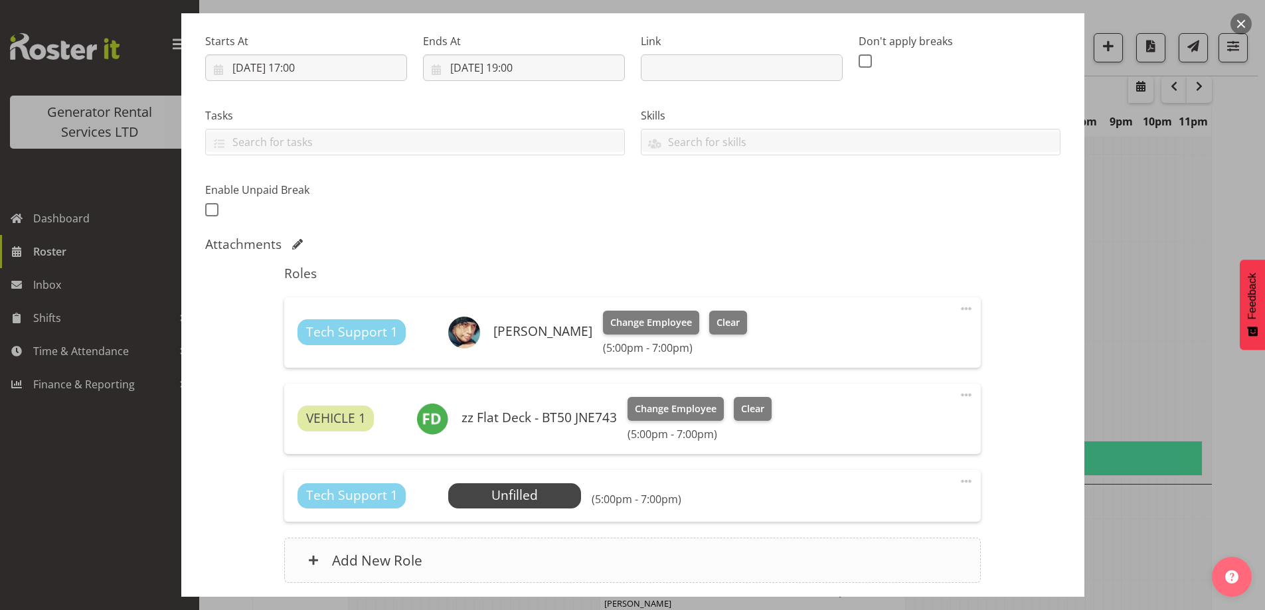
click at [632, 556] on div "Add New Role" at bounding box center [632, 560] width 696 height 45
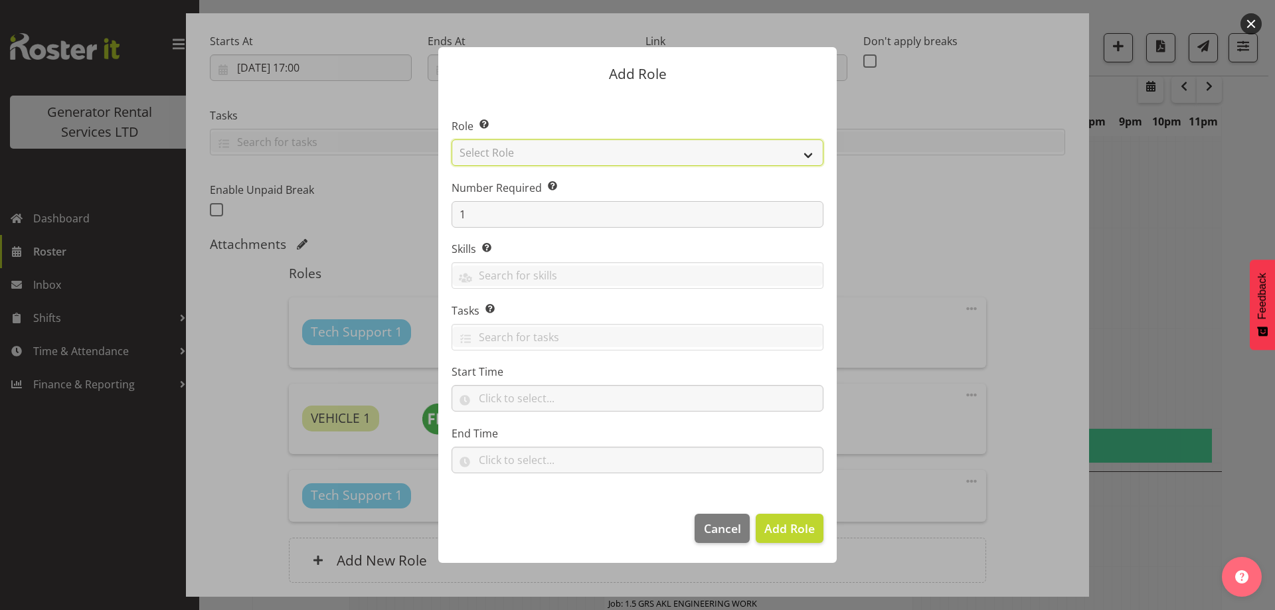
click at [572, 147] on select "Select Role Account Manager Electrician Engineering GM HSEQ manager MECH Mechan…" at bounding box center [637, 152] width 372 height 27
select select "27"
click at [451, 139] on select "Select Role Account Manager Electrician Engineering GM HSEQ manager MECH Mechan…" at bounding box center [637, 152] width 372 height 27
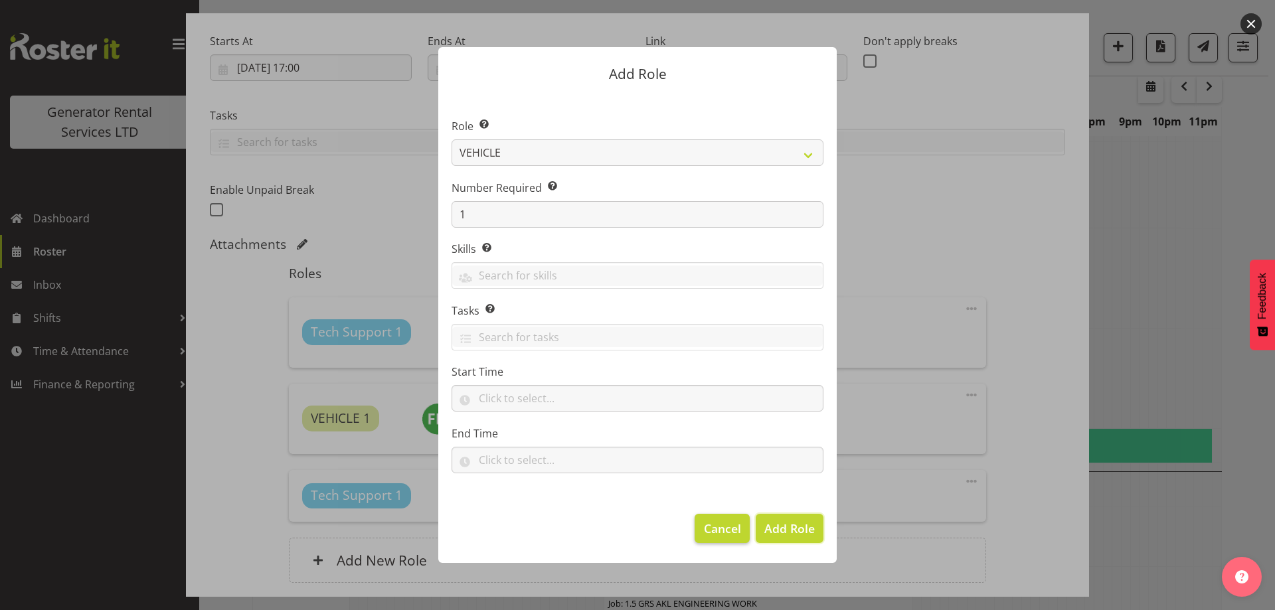
drag, startPoint x: 788, startPoint y: 523, endPoint x: 732, endPoint y: 521, distance: 56.5
click at [786, 523] on span "Add Role" at bounding box center [789, 528] width 50 height 16
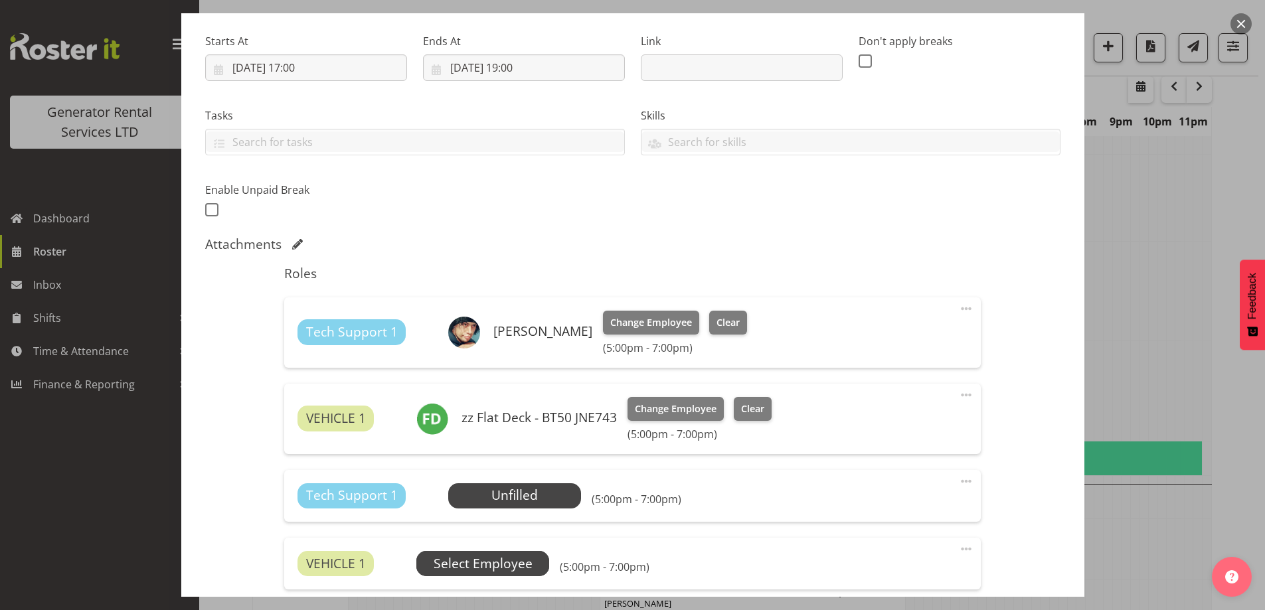
click at [0, 0] on span "Select Employee" at bounding box center [0, 0] width 0 height 0
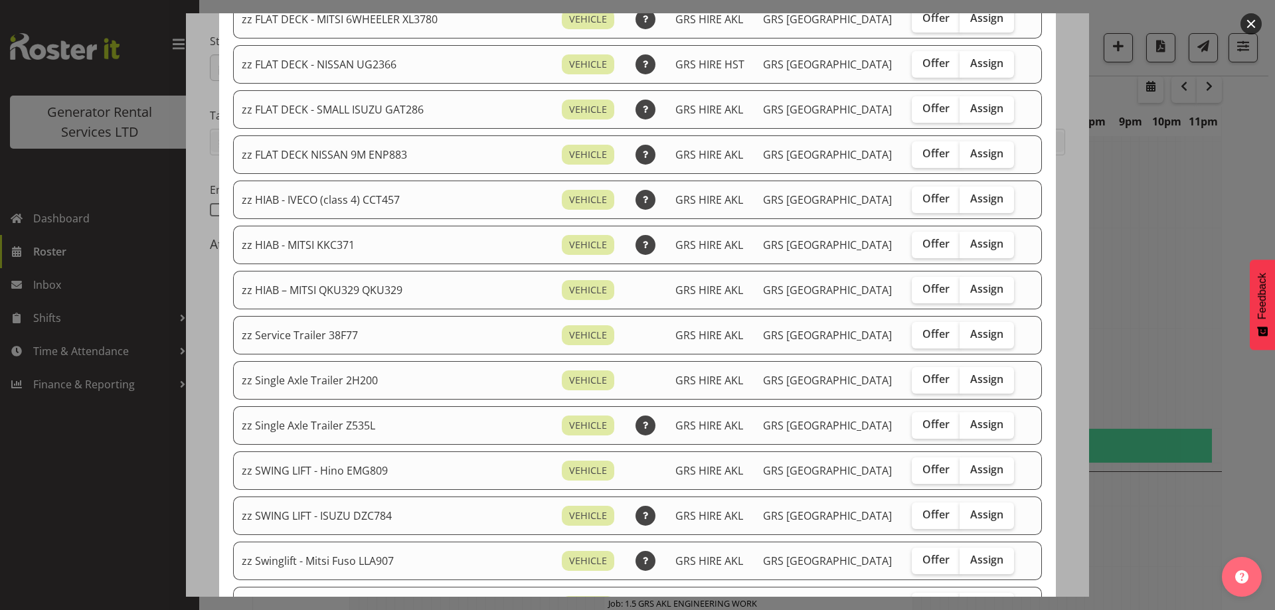
scroll to position [996, 0]
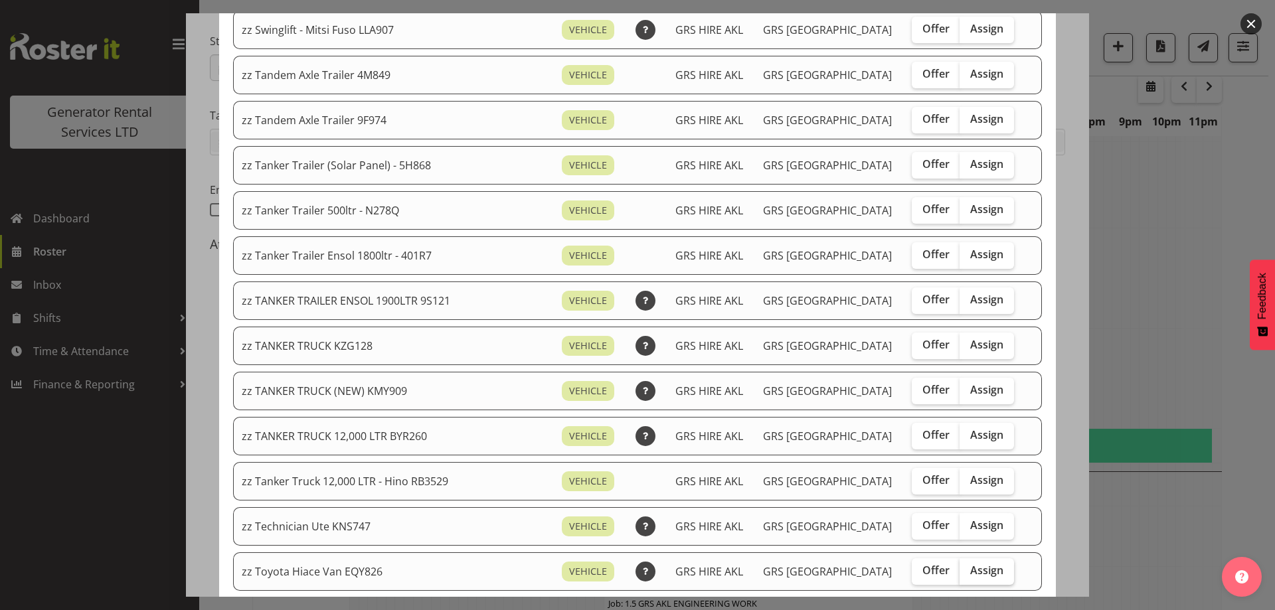
click at [971, 574] on span "Assign" at bounding box center [986, 570] width 33 height 13
click at [968, 574] on input "Assign" at bounding box center [963, 570] width 9 height 9
checkbox input "true"
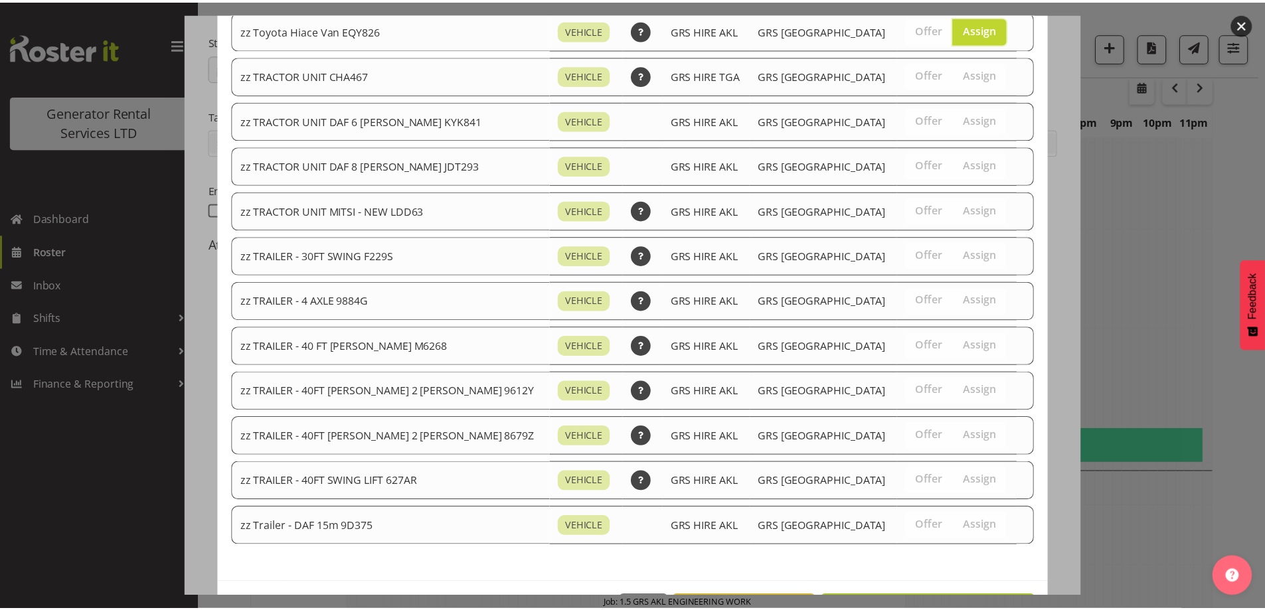
scroll to position [1585, 0]
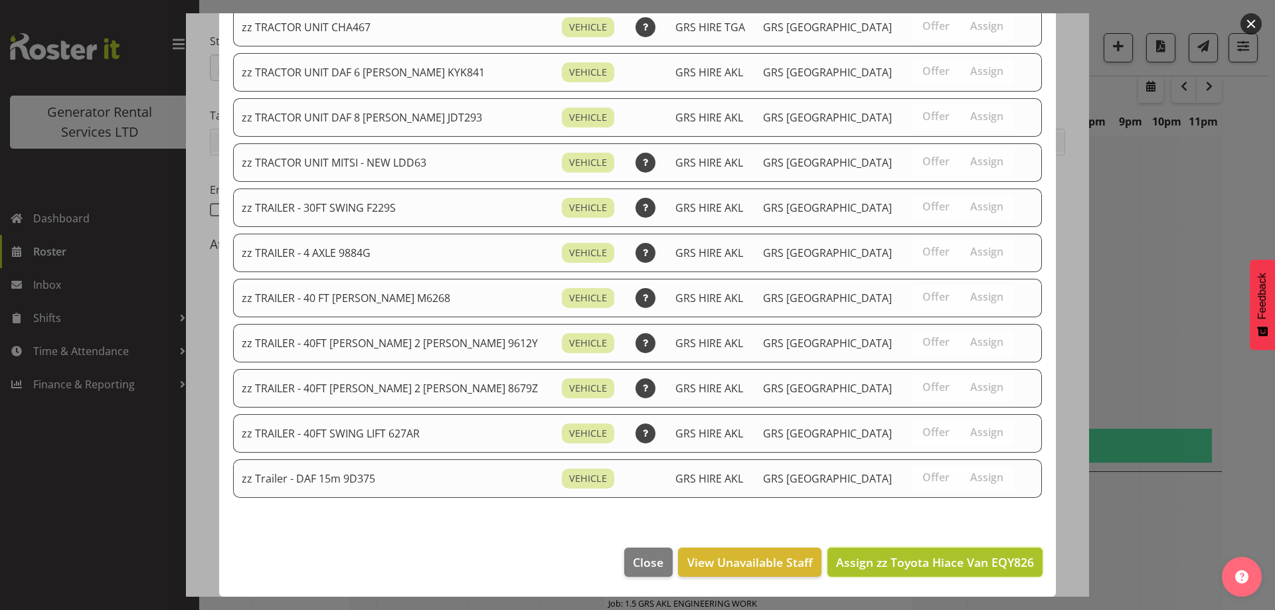
click at [936, 566] on span "Assign zz Toyota Hiace Van EQY826" at bounding box center [935, 562] width 198 height 16
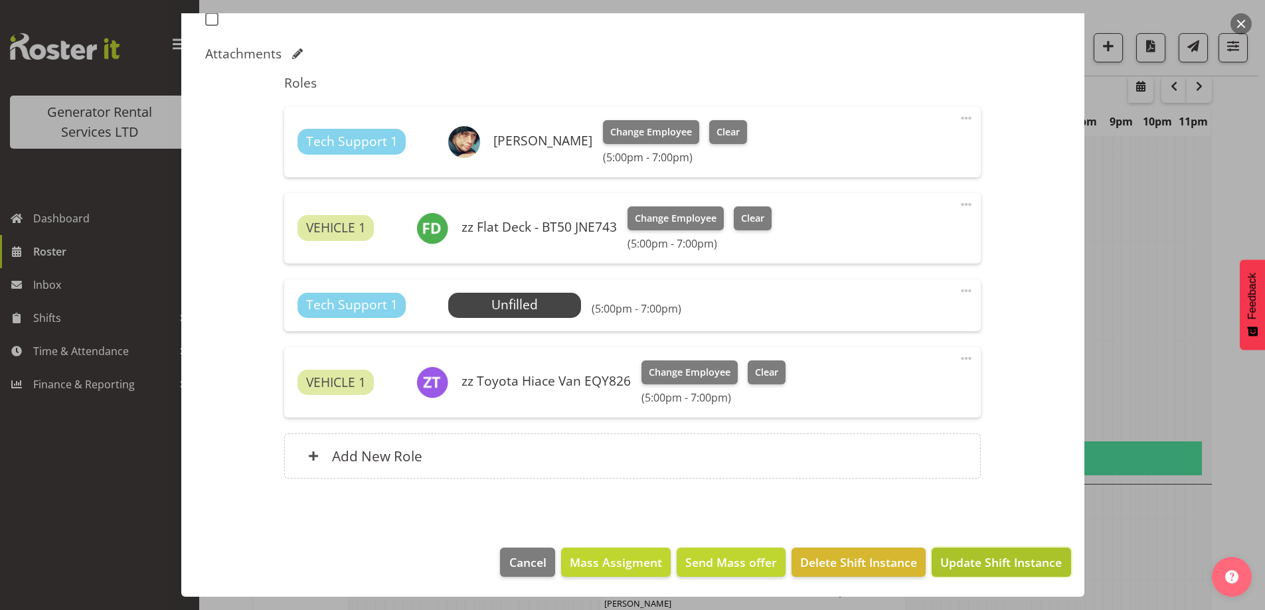
click at [1028, 570] on span "Update Shift Instance" at bounding box center [1000, 562] width 121 height 17
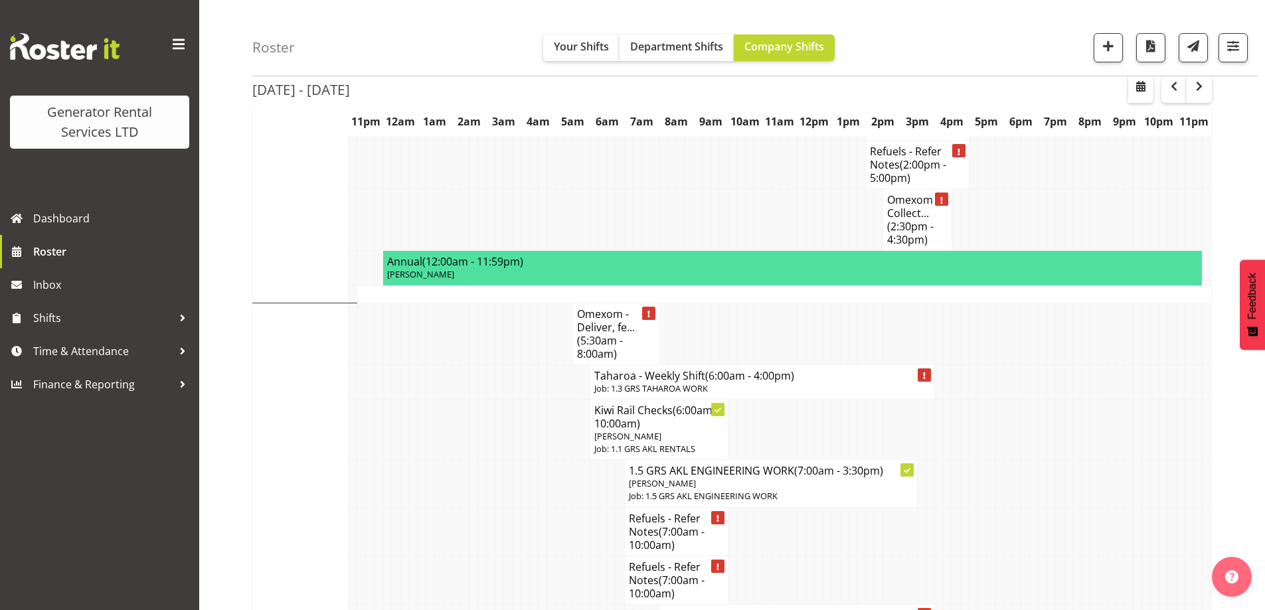
scroll to position [1972, 0]
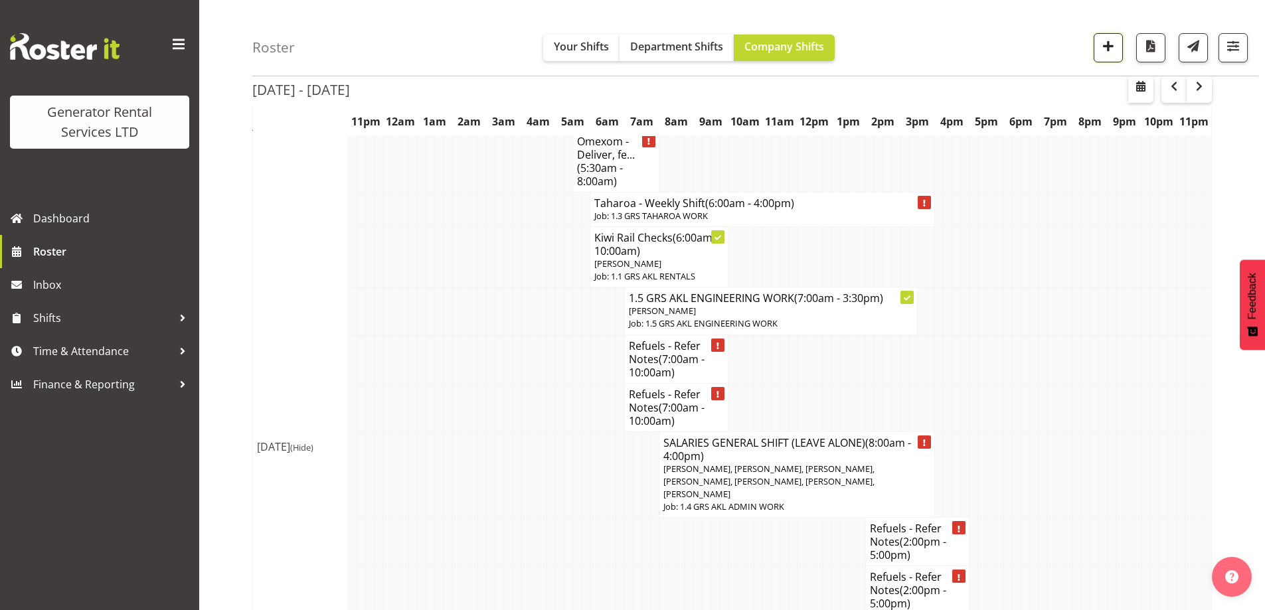
click at [1106, 46] on span "button" at bounding box center [1107, 45] width 17 height 17
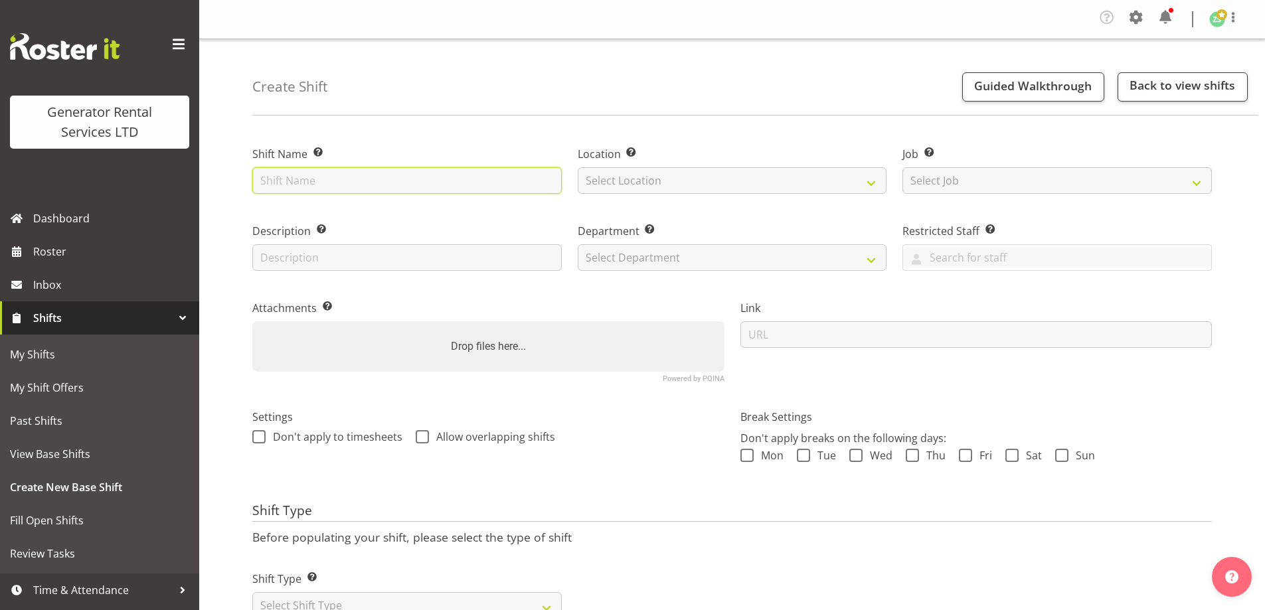
click at [356, 187] on input "text" at bounding box center [406, 180] width 309 height 27
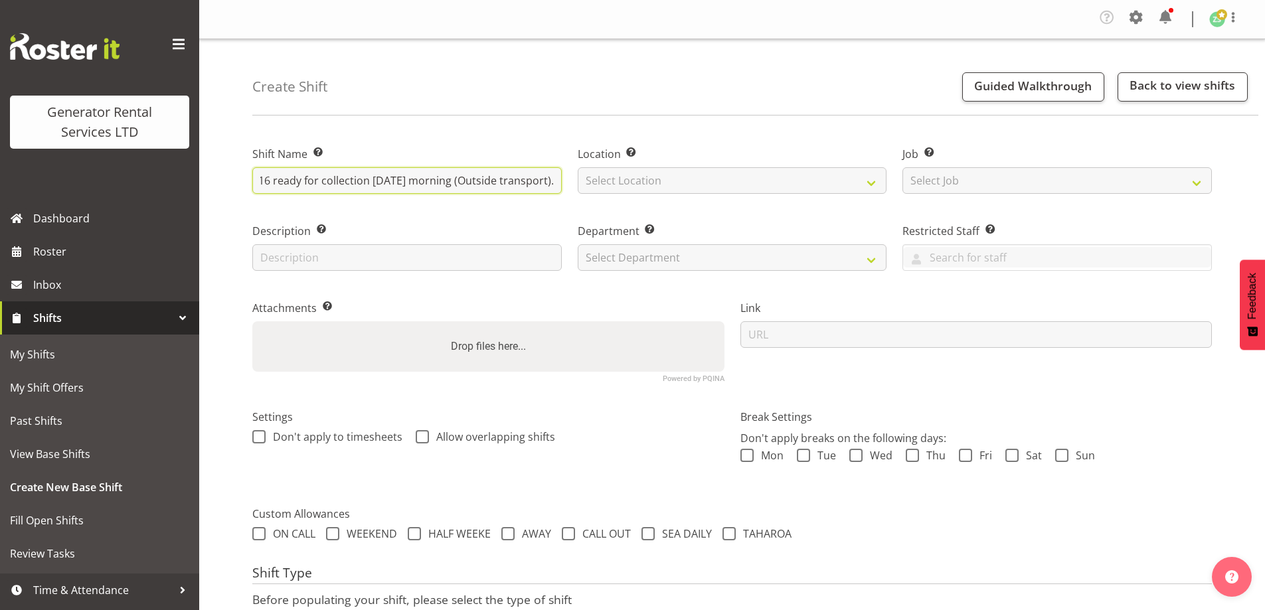
scroll to position [0, 154]
type input "GRS Yard - Load gear in to #516 ready for collection [DATE] morning (Outside tr…"
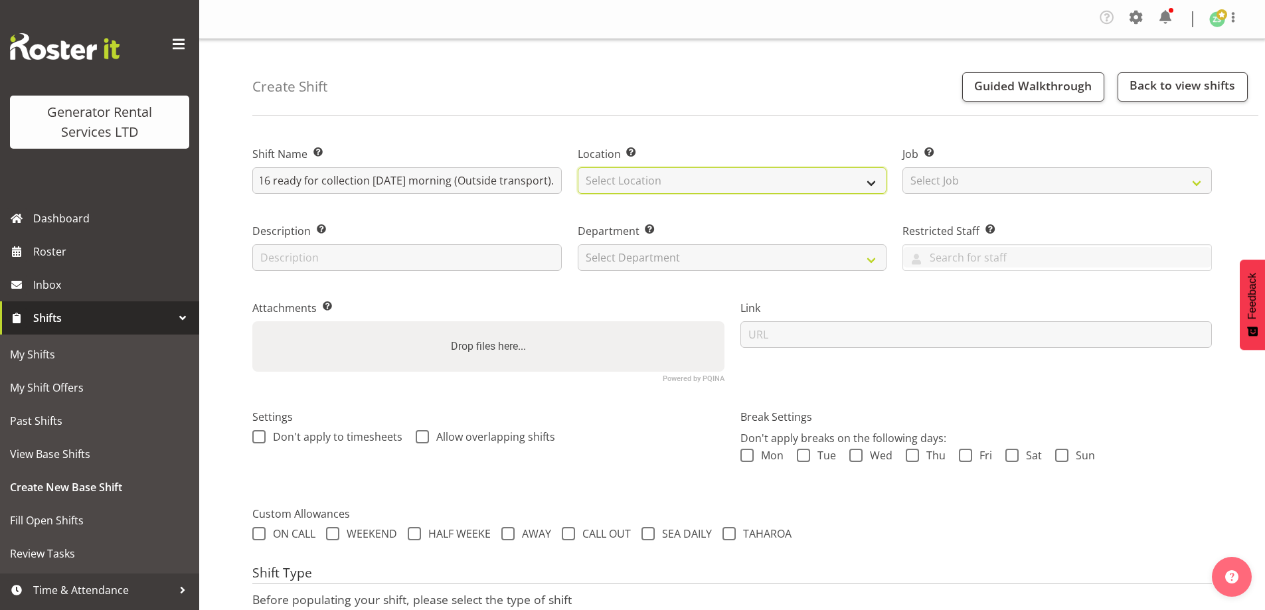
click at [651, 181] on select "Select Location [GEOGRAPHIC_DATA] [GEOGRAPHIC_DATA]" at bounding box center [732, 180] width 309 height 27
select select "28"
click at [578, 167] on select "Select Location [GEOGRAPHIC_DATA] [GEOGRAPHIC_DATA]" at bounding box center [732, 180] width 309 height 27
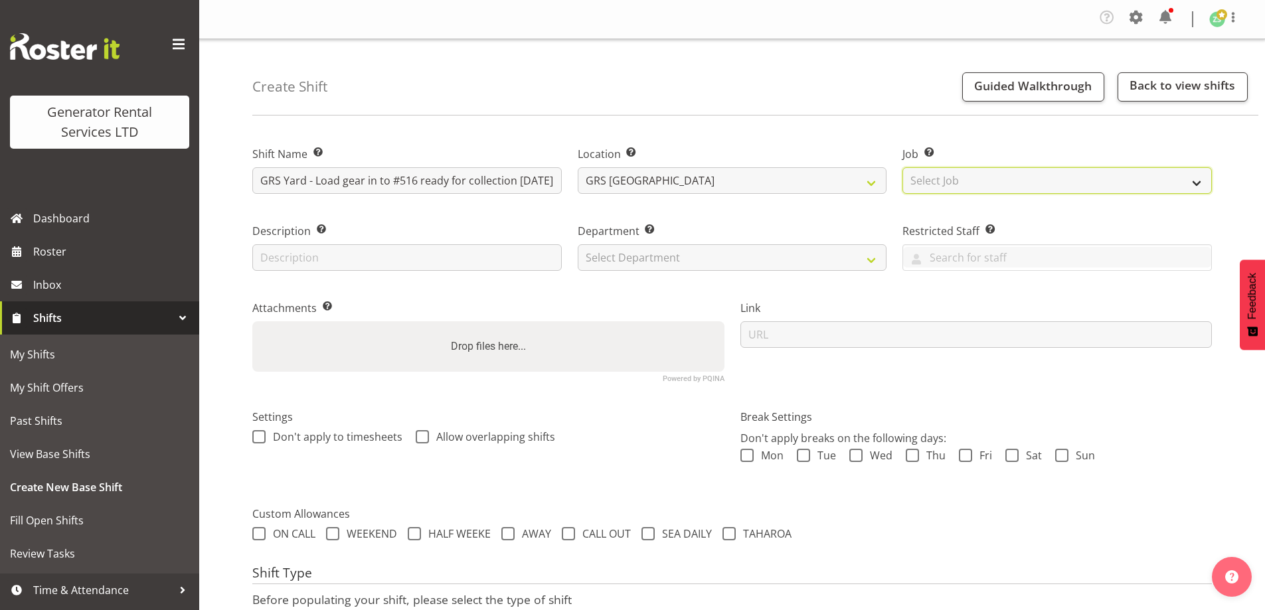
drag, startPoint x: 945, startPoint y: 173, endPoint x: 963, endPoint y: 191, distance: 25.8
click at [945, 174] on select "Select Job Create new job 1.1 GRS AKL RENTALS 1.1 GRS AKL RENTALS AC 1.1 GRS AK…" at bounding box center [1056, 180] width 309 height 27
select select "9"
click at [902, 167] on select "Select Job Create new job 1.1 GRS AKL RENTALS 1.1 GRS AKL RENTALS AC 1.1 GRS AK…" at bounding box center [1056, 180] width 309 height 27
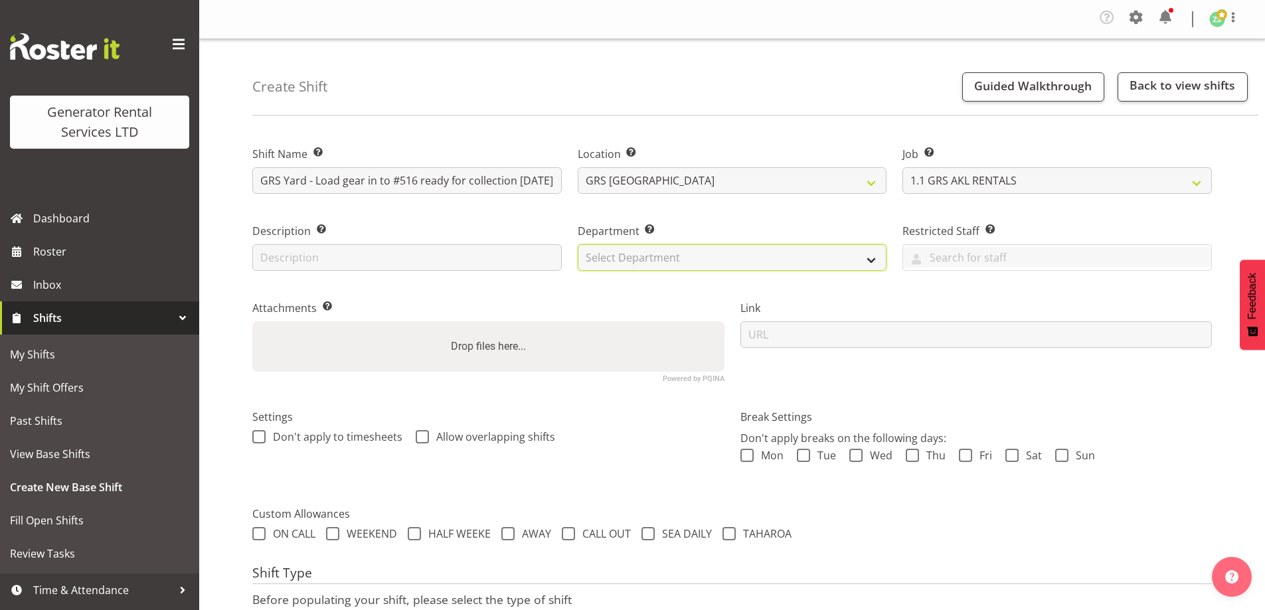
click at [828, 266] on select "Select Department GRS ADMIN AKL GRS HIRE AKL GRS HIRE TGA GRS HIRE HST GRS ENGI…" at bounding box center [732, 257] width 309 height 27
select select "20"
click at [578, 244] on select "Select Department GRS ADMIN AKL GRS HIRE AKL GRS HIRE TGA GRS HIRE HST GRS ENGI…" at bounding box center [732, 257] width 309 height 27
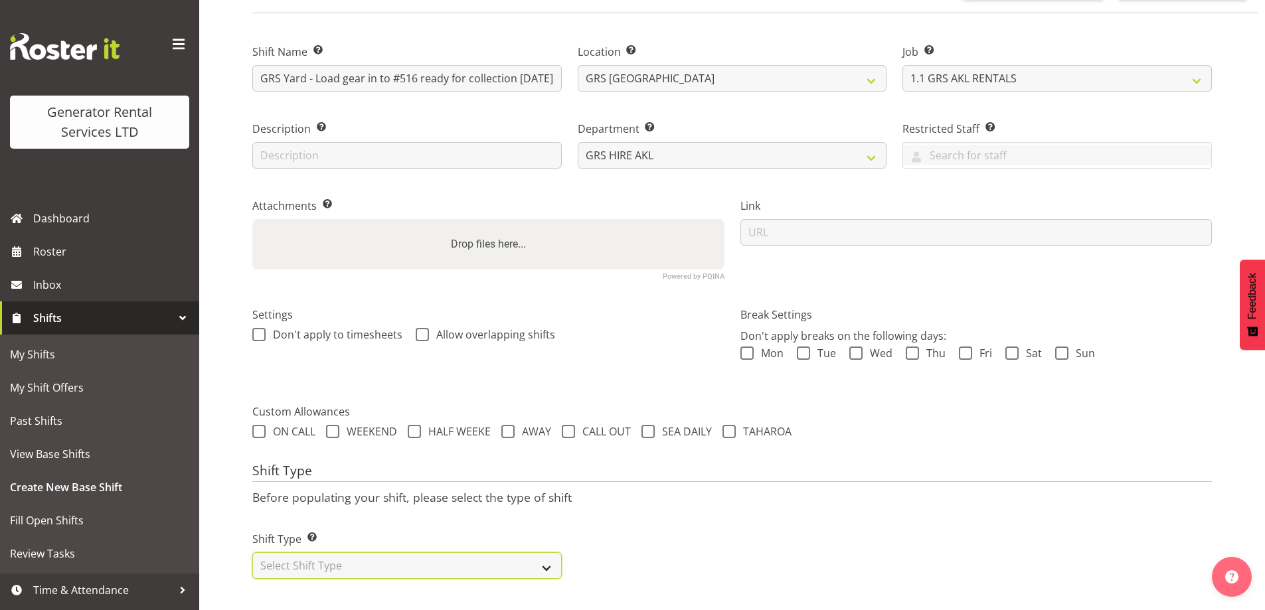
click at [364, 552] on select "Select Shift Type One Off Shift Recurring Shift Rotating Shift" at bounding box center [406, 565] width 309 height 27
click at [333, 552] on select "Select Shift Type One Off Shift Recurring Shift Rotating Shift" at bounding box center [406, 565] width 309 height 27
select select "one_off"
click at [252, 552] on select "Select Shift Type One Off Shift Recurring Shift Rotating Shift" at bounding box center [406, 565] width 309 height 27
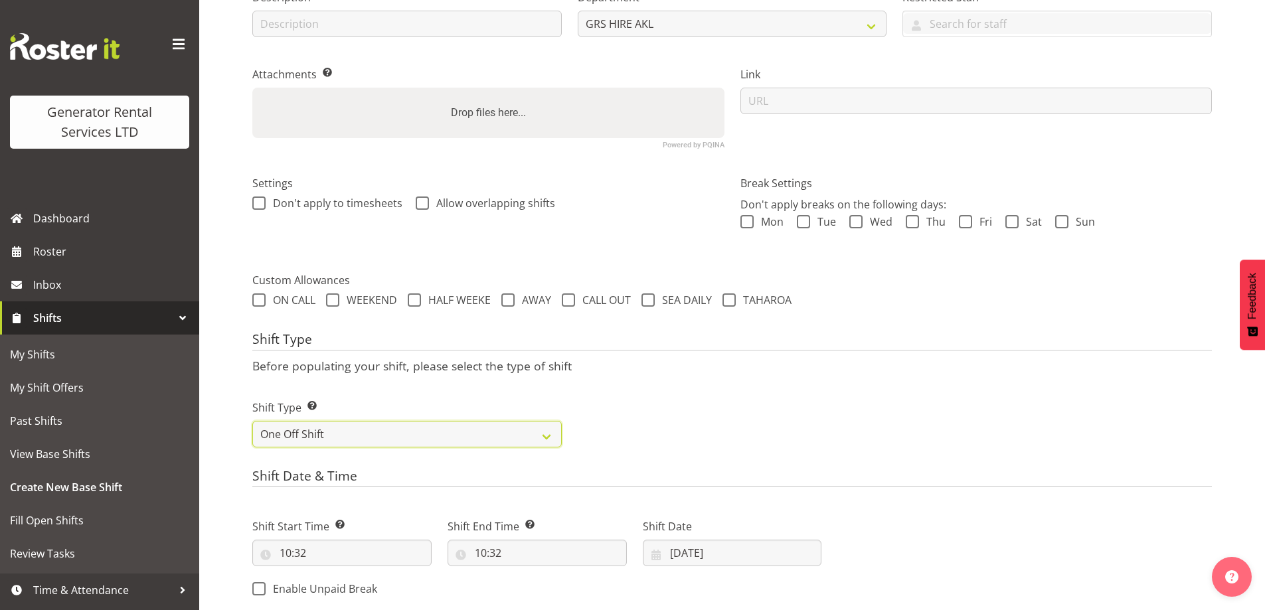
scroll to position [444, 0]
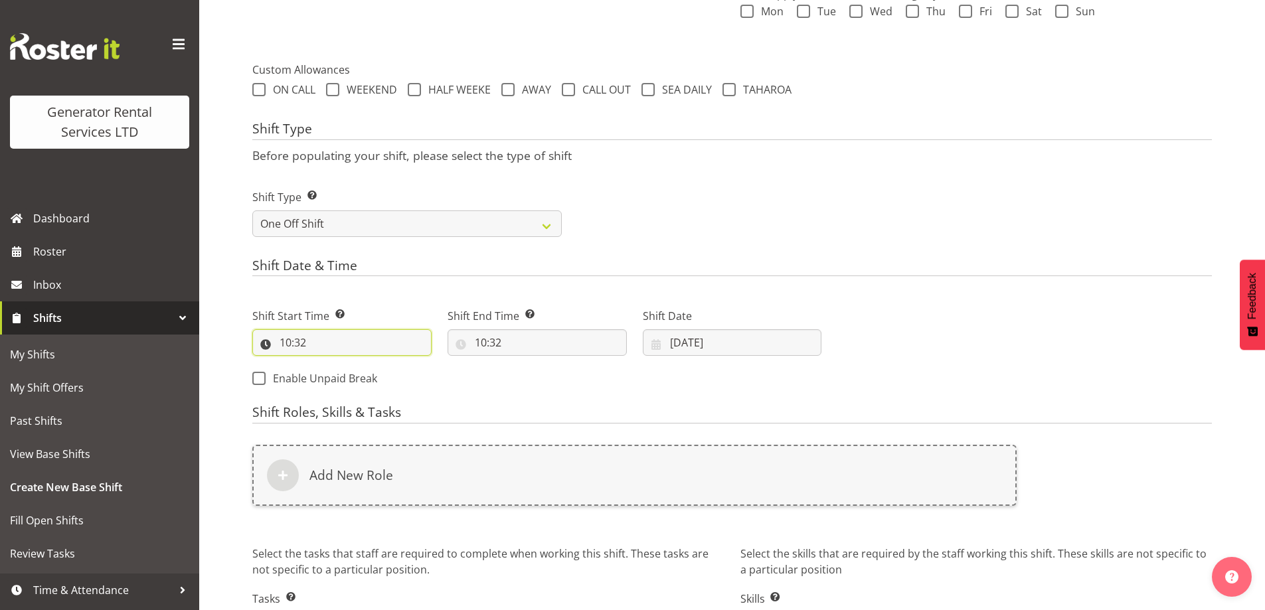
click at [350, 350] on input "10:32" at bounding box center [341, 342] width 179 height 27
click at [349, 369] on select "00 01 02 03 04 05 06 07 08 09 10 11 12 13 14 15 16 17 18 19 20 21 22 23" at bounding box center [343, 377] width 30 height 27
click at [368, 366] on select "00 01 02 03 04 05 06 07 08 09 10 11 12 13 14 15 16 17 18 19 20 21 22 23 24 25 2…" at bounding box center [377, 377] width 30 height 27
select select "0"
click at [362, 364] on select "00 01 02 03 04 05 06 07 08 09 10 11 12 13 14 15 16 17 18 19 20 21 22 23 24 25 2…" at bounding box center [377, 377] width 30 height 27
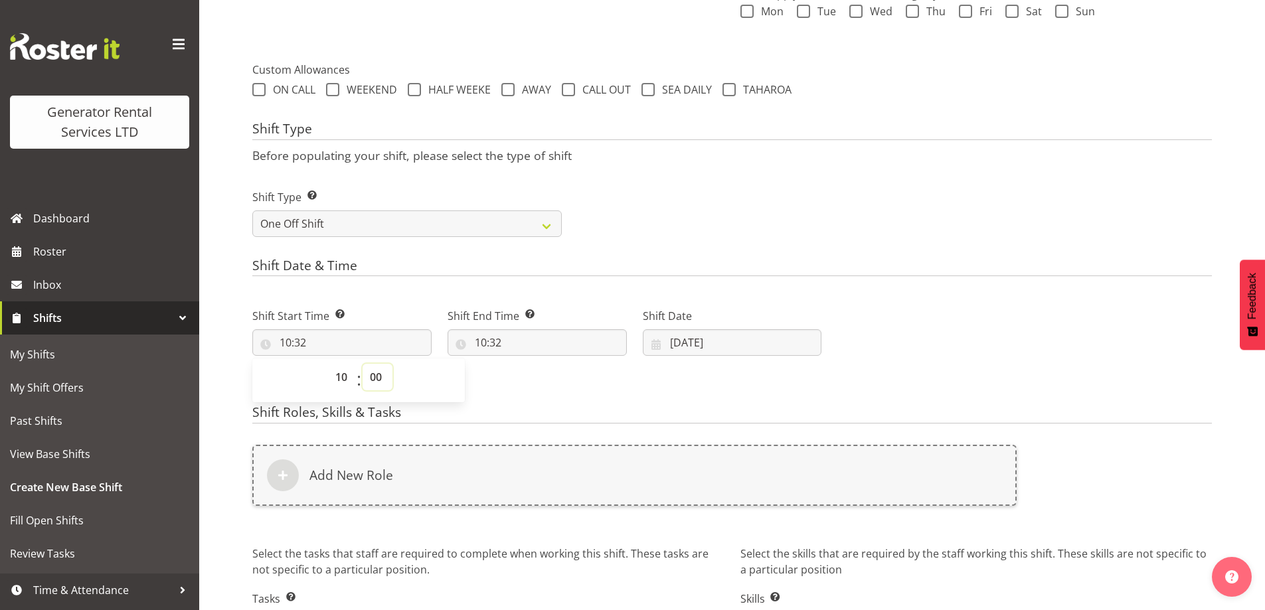
type input "10:00"
click at [579, 336] on input "10:32" at bounding box center [536, 342] width 179 height 27
click at [539, 378] on select "00 01 02 03 04 05 06 07 08 09 10 11 12 13 14 15 16 17 18 19 20 21 22 23" at bounding box center [538, 377] width 30 height 27
select select "11"
click at [523, 364] on select "00 01 02 03 04 05 06 07 08 09 10 11 12 13 14 15 16 17 18 19 20 21 22 23" at bounding box center [538, 377] width 30 height 27
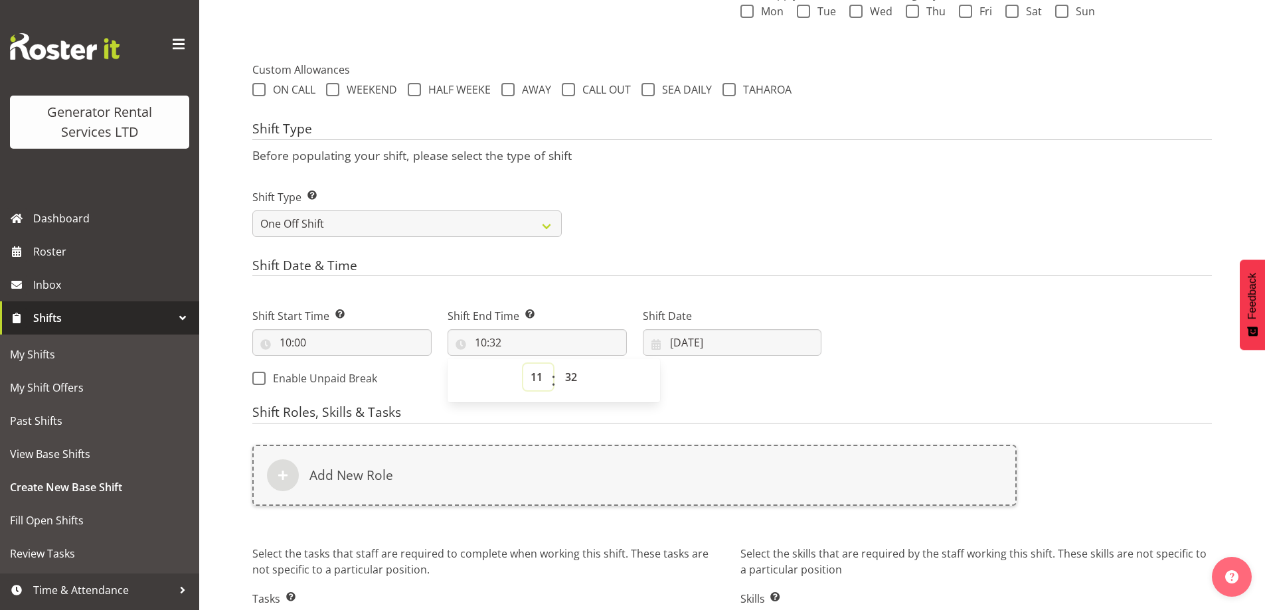
type input "11:32"
click at [582, 371] on select "00 01 02 03 04 05 06 07 08 09 10 11 12 13 14 15 16 17 18 19 20 21 22 23 24 25 2…" at bounding box center [573, 377] width 30 height 27
select select "0"
click at [558, 364] on select "00 01 02 03 04 05 06 07 08 09 10 11 12 13 14 15 16 17 18 19 20 21 22 23 24 25 2…" at bounding box center [573, 377] width 30 height 27
type input "11:00"
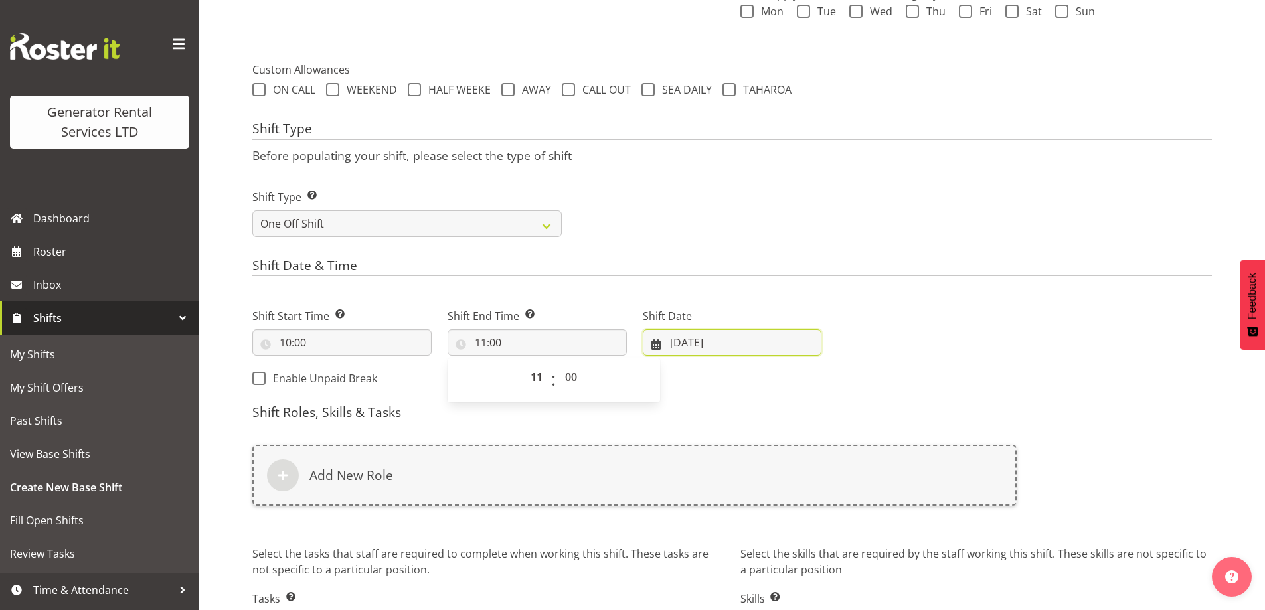
click at [720, 349] on input "02/09/2025" at bounding box center [732, 342] width 179 height 27
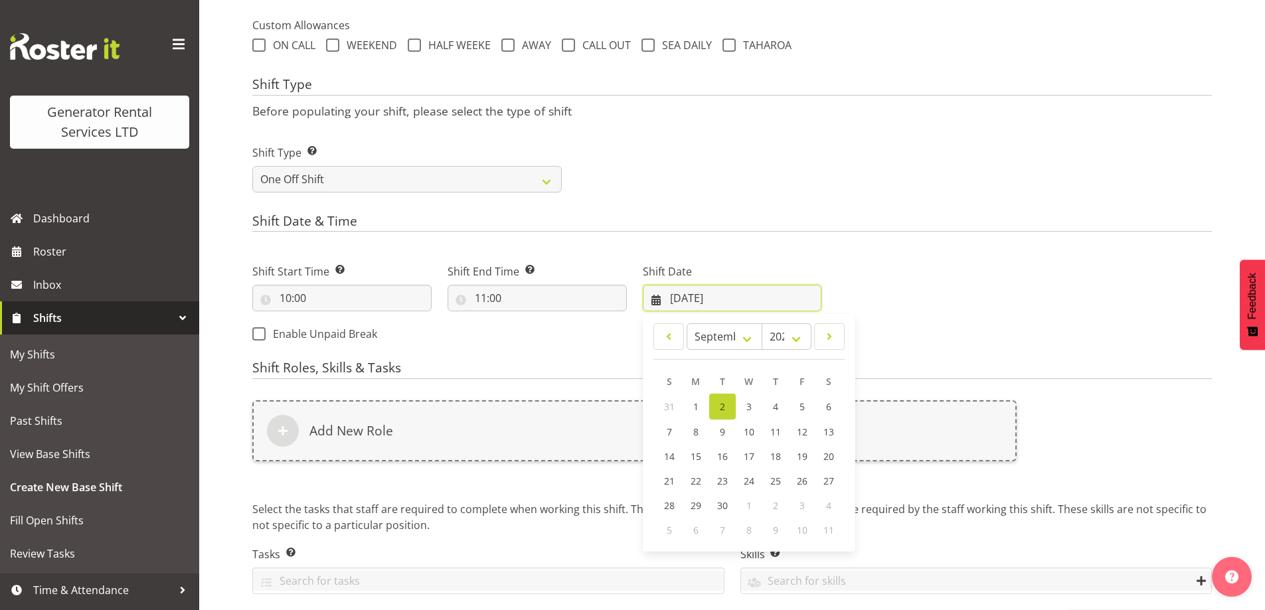
scroll to position [510, 0]
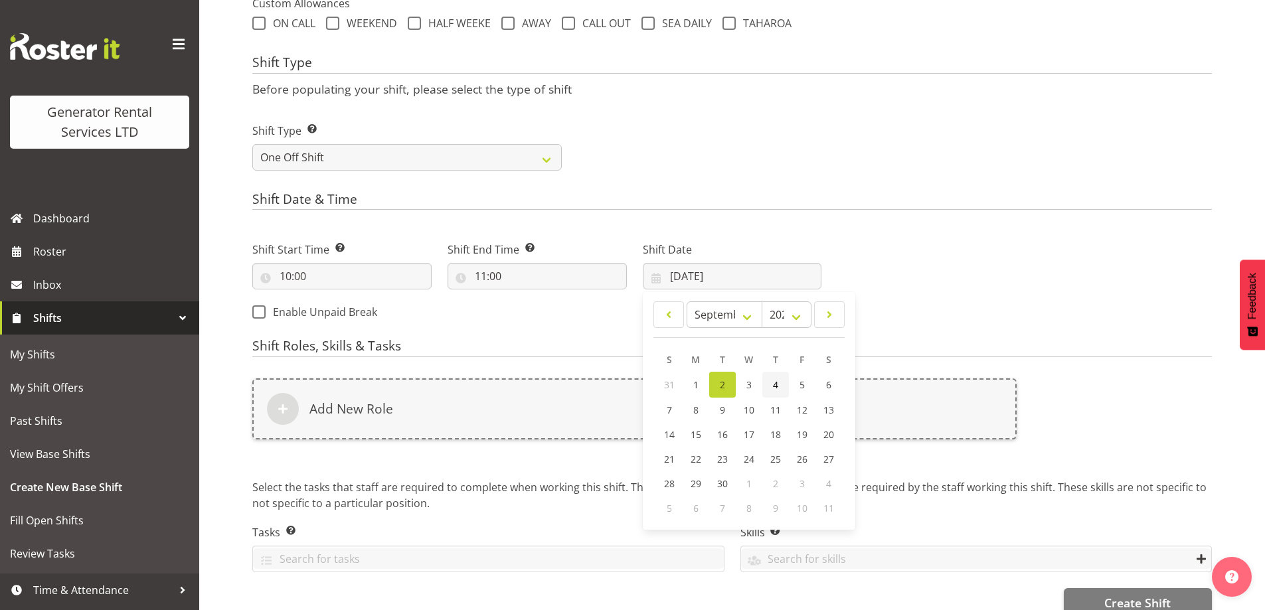
click at [773, 379] on span "4" at bounding box center [775, 384] width 5 height 13
type input "04/09/2025"
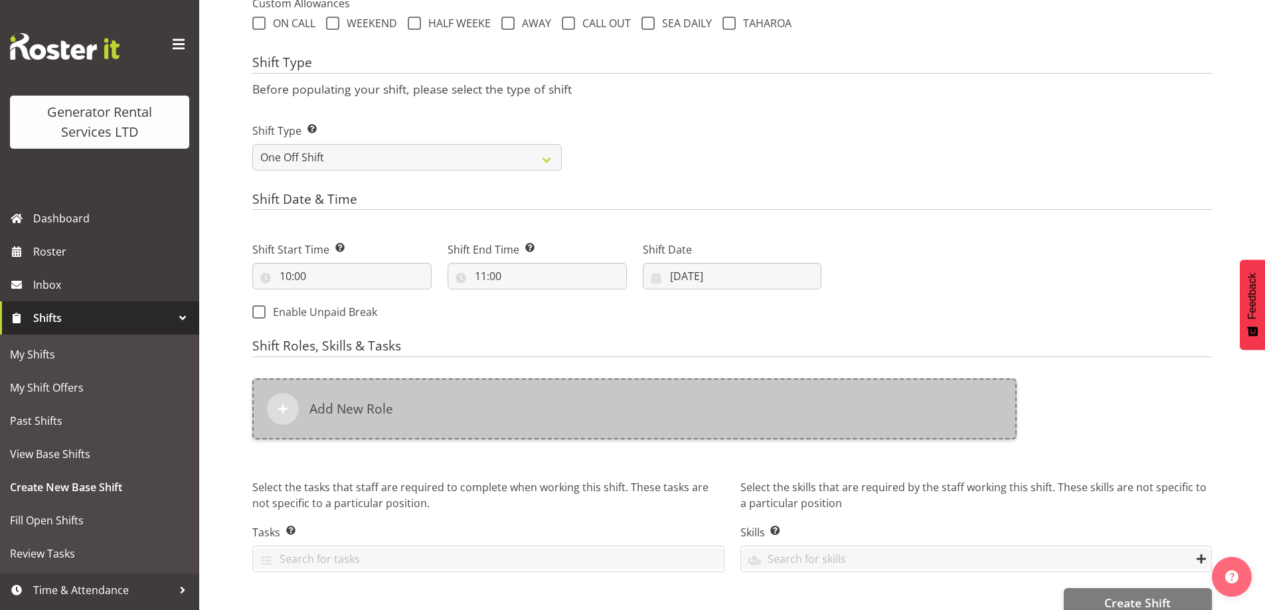
click at [721, 393] on div "Add New Role" at bounding box center [634, 408] width 764 height 61
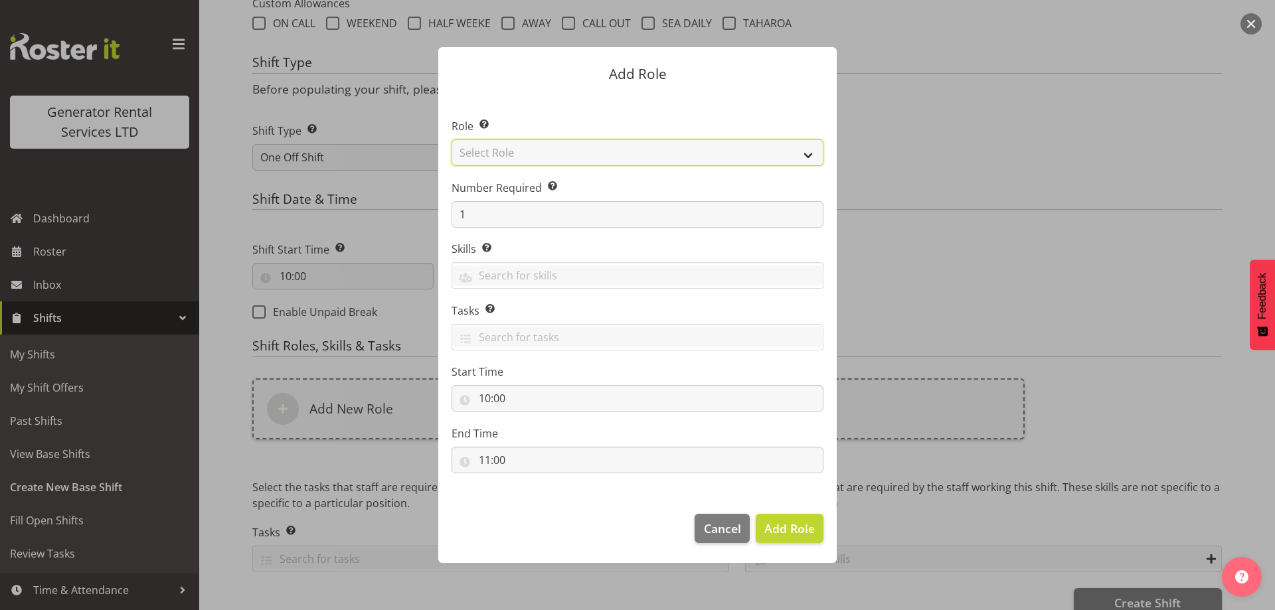
drag, startPoint x: 635, startPoint y: 158, endPoint x: 633, endPoint y: 165, distance: 6.9
click at [635, 158] on select "Select Role Account Manager Electrician Engineering GM HSEQ manager MECH Mechan…" at bounding box center [637, 152] width 372 height 27
click at [451, 139] on select "Select Role Account Manager Electrician Engineering GM HSEQ manager MECH Mechan…" at bounding box center [637, 152] width 372 height 27
click at [555, 163] on select "Account Manager Electrician Engineering GM HSEQ manager MECH Mechanic Office Op…" at bounding box center [637, 152] width 372 height 27
select select "24"
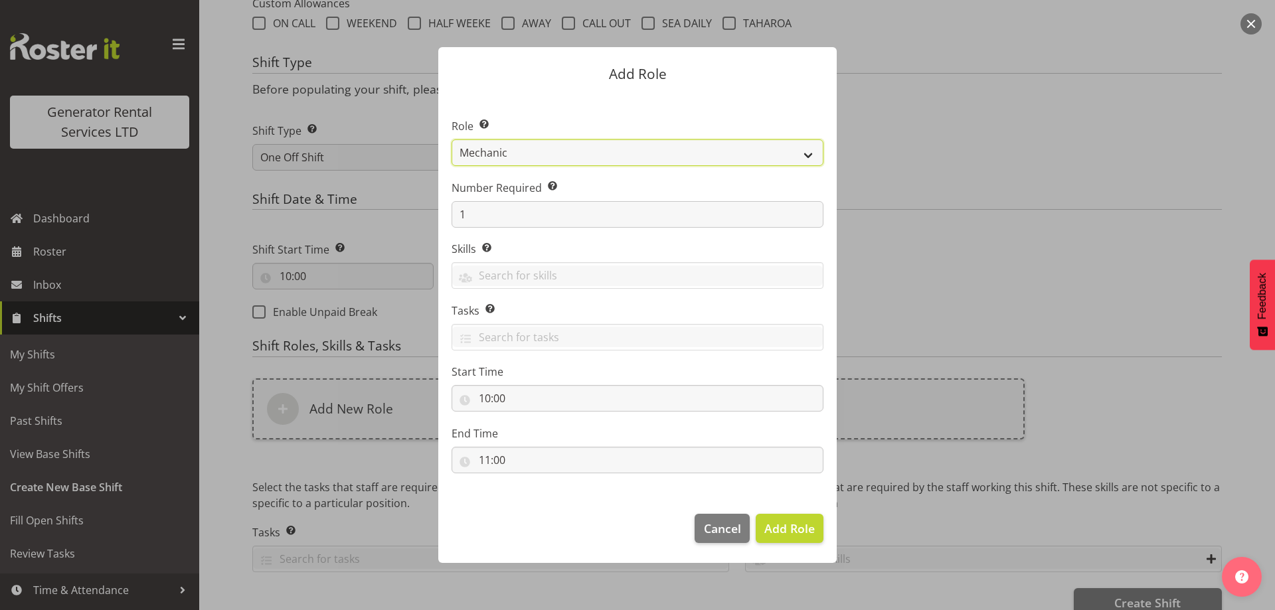
click at [451, 139] on select "Account Manager Electrician Engineering GM HSEQ manager MECH Mechanic Office Op…" at bounding box center [637, 152] width 372 height 27
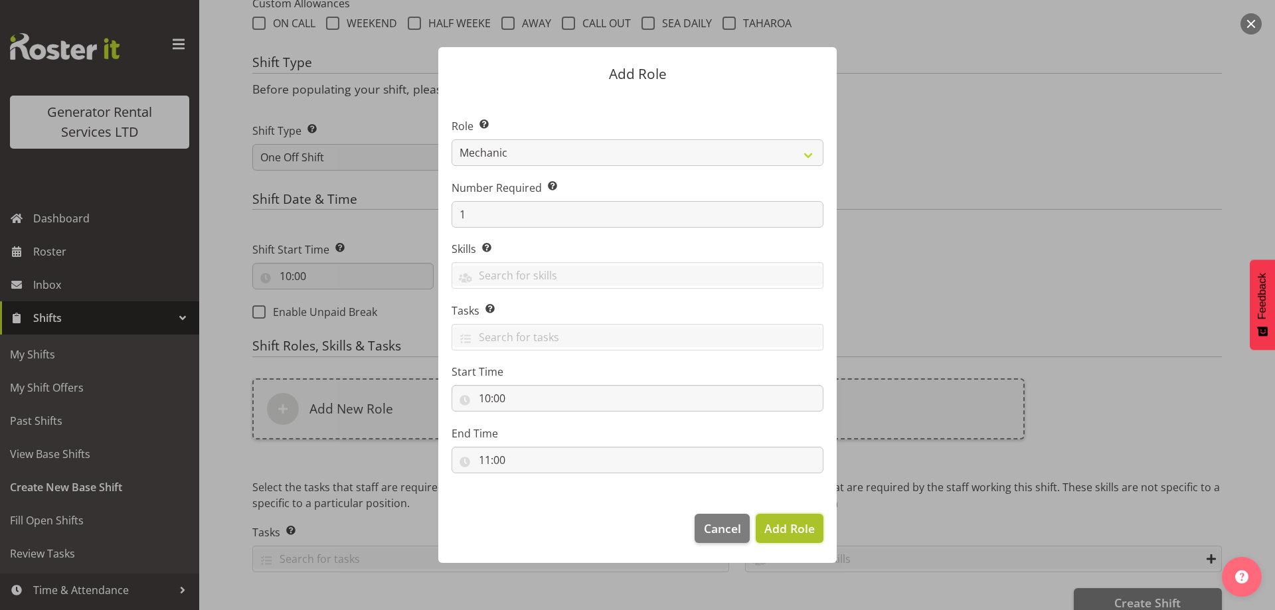
click at [797, 520] on span "Add Role" at bounding box center [789, 528] width 50 height 16
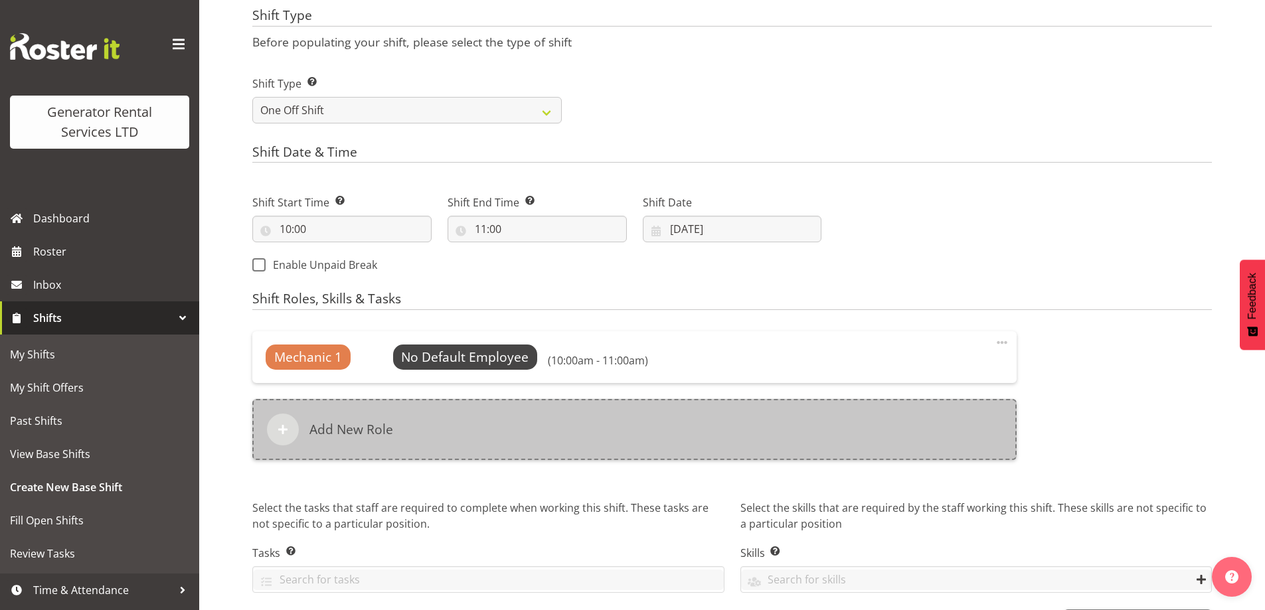
scroll to position [606, 0]
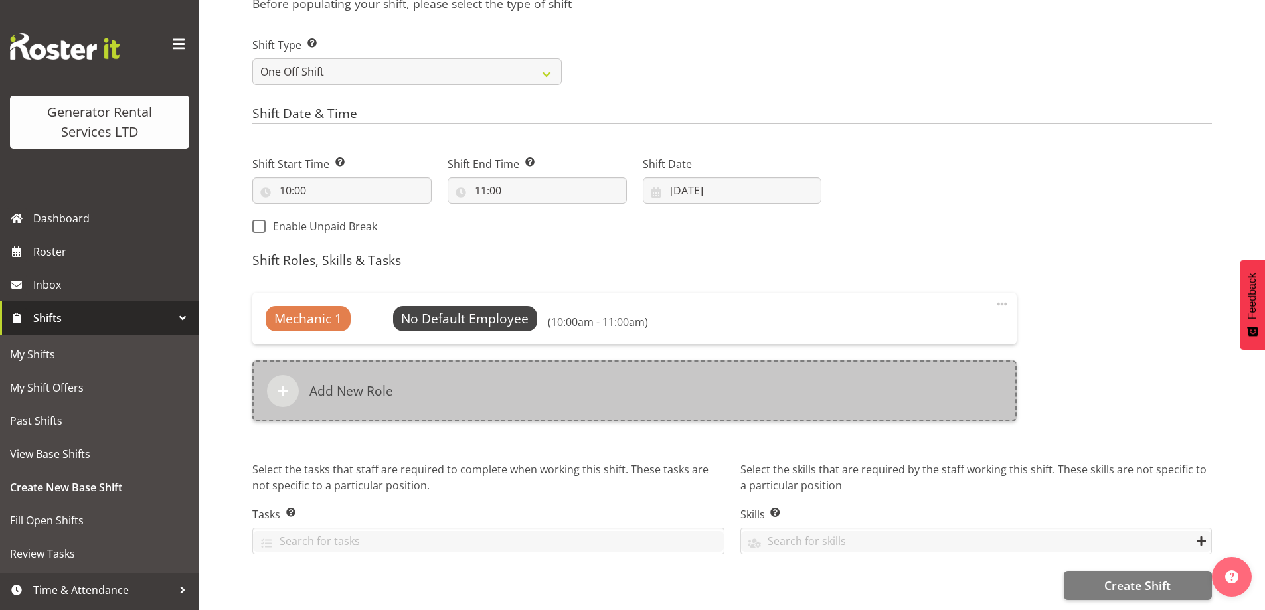
click at [621, 411] on div "Add New Role" at bounding box center [634, 390] width 764 height 61
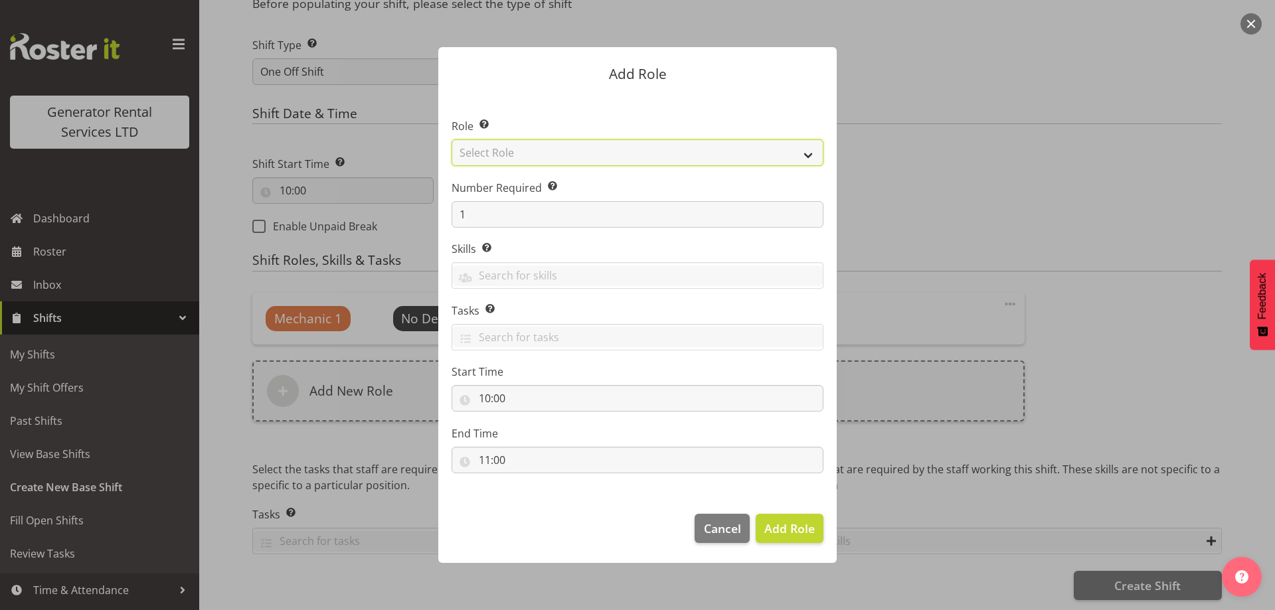
click at [556, 155] on select "Select Role Account Manager Electrician Engineering GM HSEQ manager MECH Mechan…" at bounding box center [637, 152] width 372 height 27
select select "20"
click at [451, 139] on select "Select Role Account Manager Electrician Engineering GM HSEQ manager MECH Mechan…" at bounding box center [637, 152] width 372 height 27
click at [777, 513] on footer "Cancel Add Role" at bounding box center [637, 532] width 398 height 62
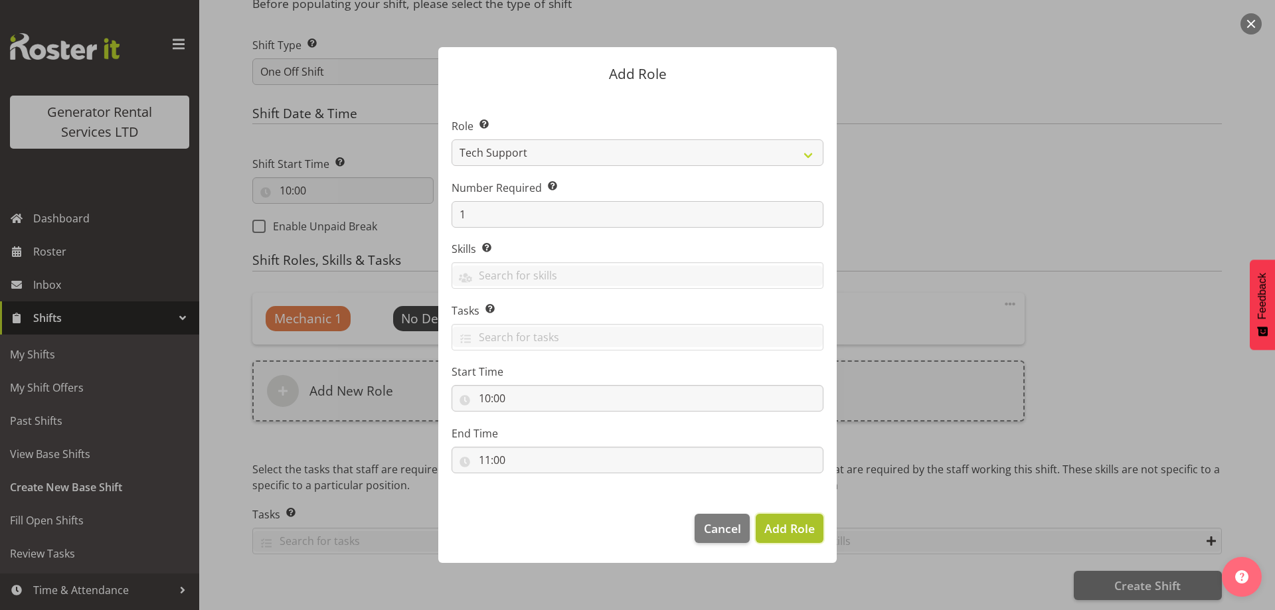
click at [782, 523] on span "Add Role" at bounding box center [789, 528] width 50 height 16
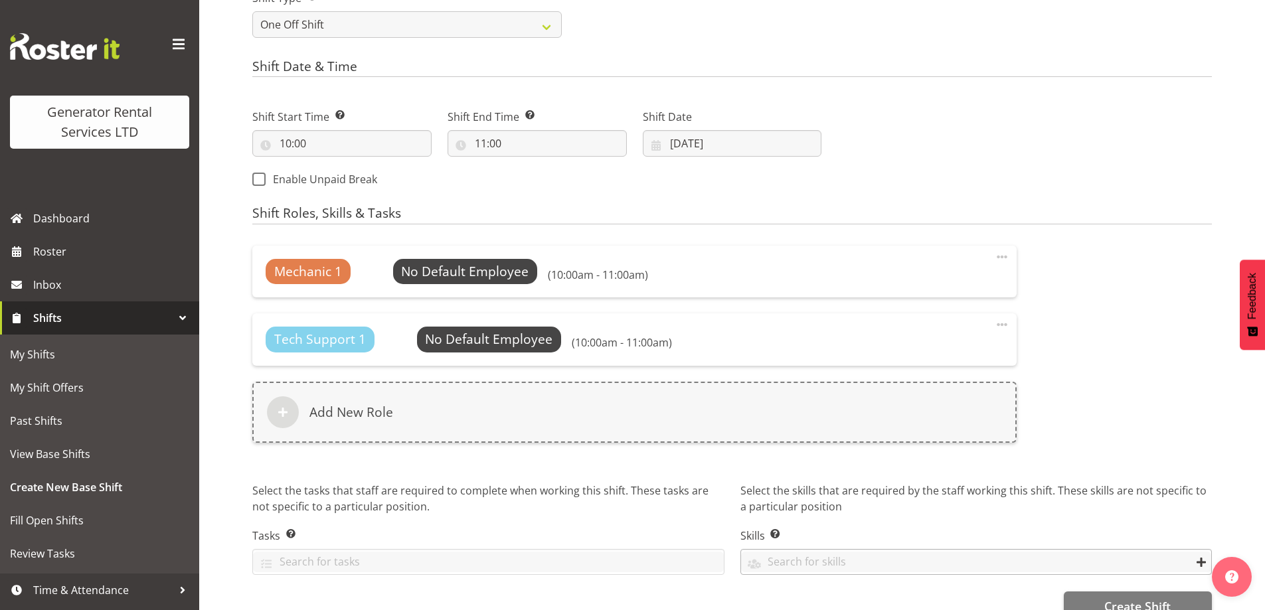
scroll to position [674, 0]
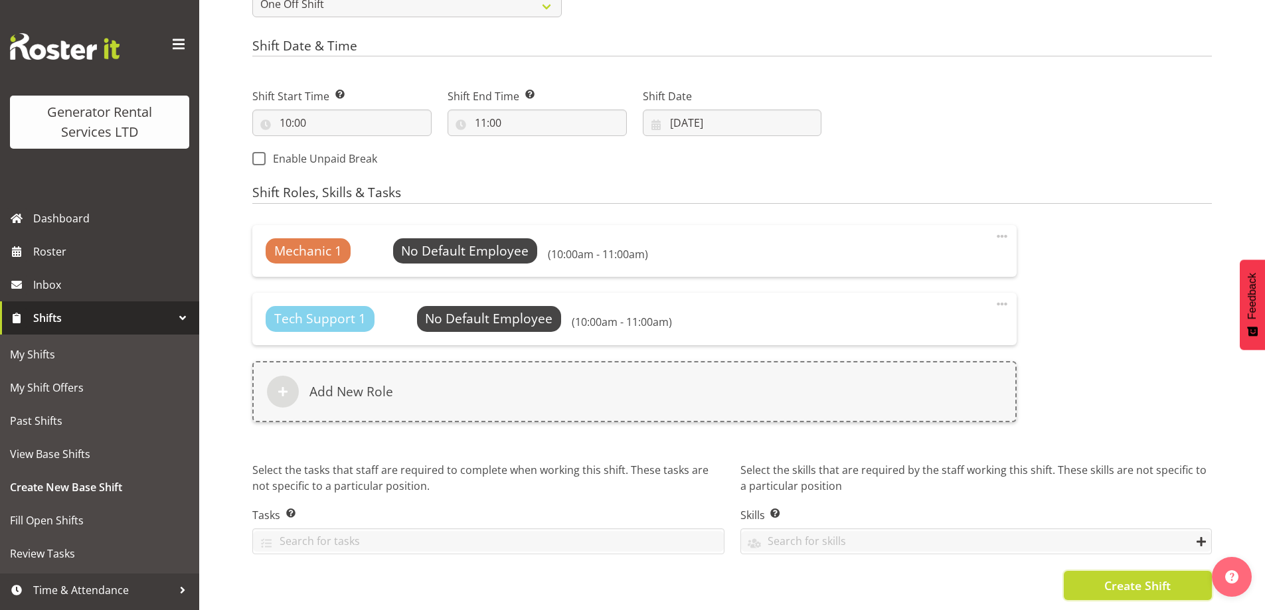
click at [1104, 577] on span "Create Shift" at bounding box center [1137, 585] width 66 height 17
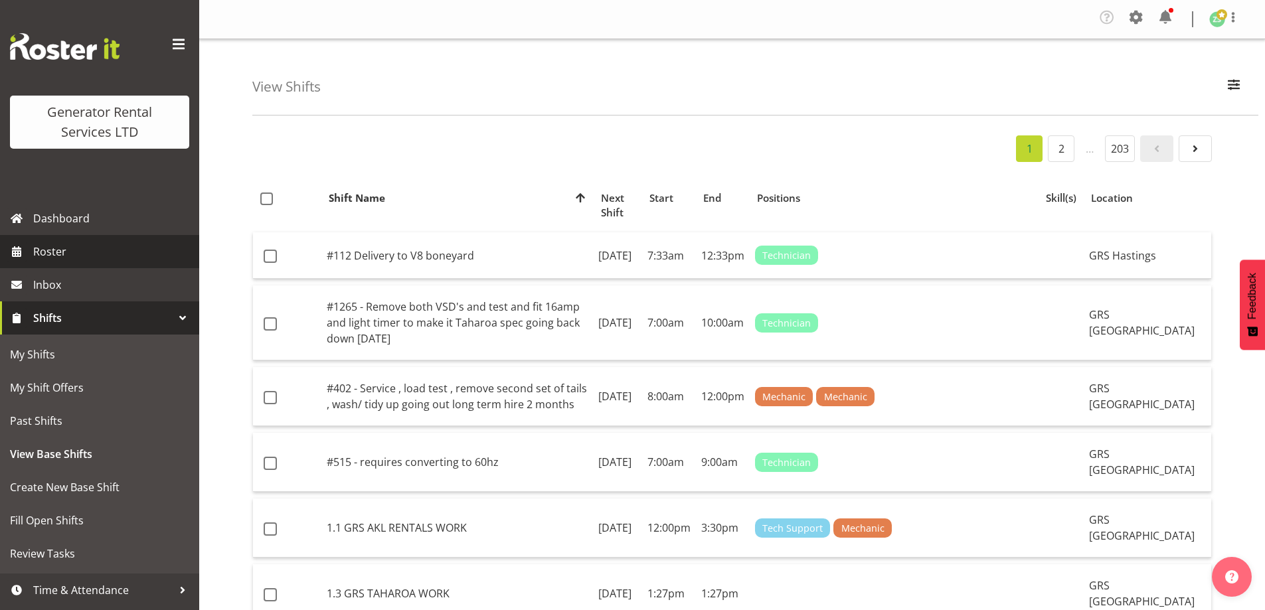
click at [58, 253] on span "Roster" at bounding box center [112, 252] width 159 height 20
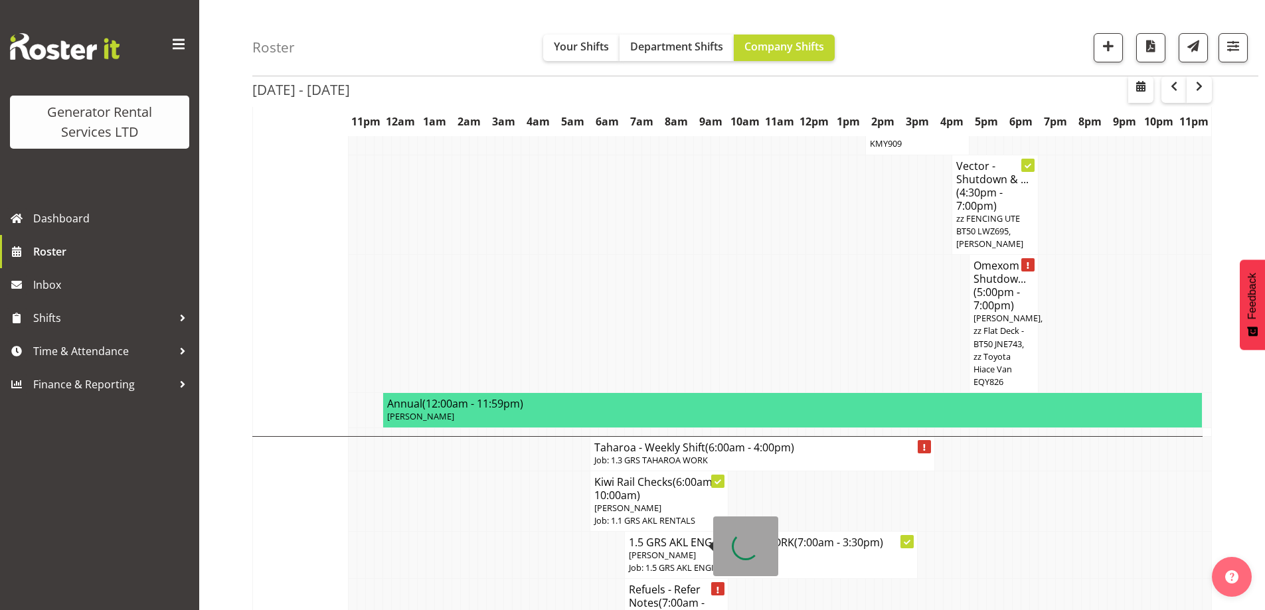
scroll to position [1062, 0]
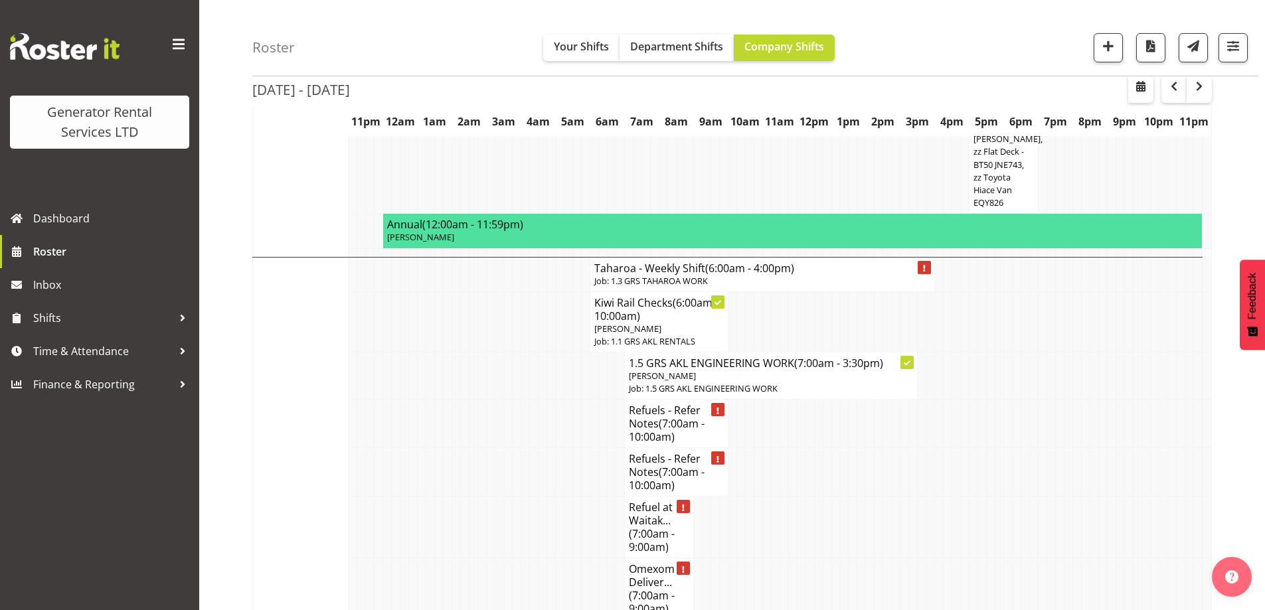
click at [524, 400] on td at bounding box center [525, 424] width 9 height 48
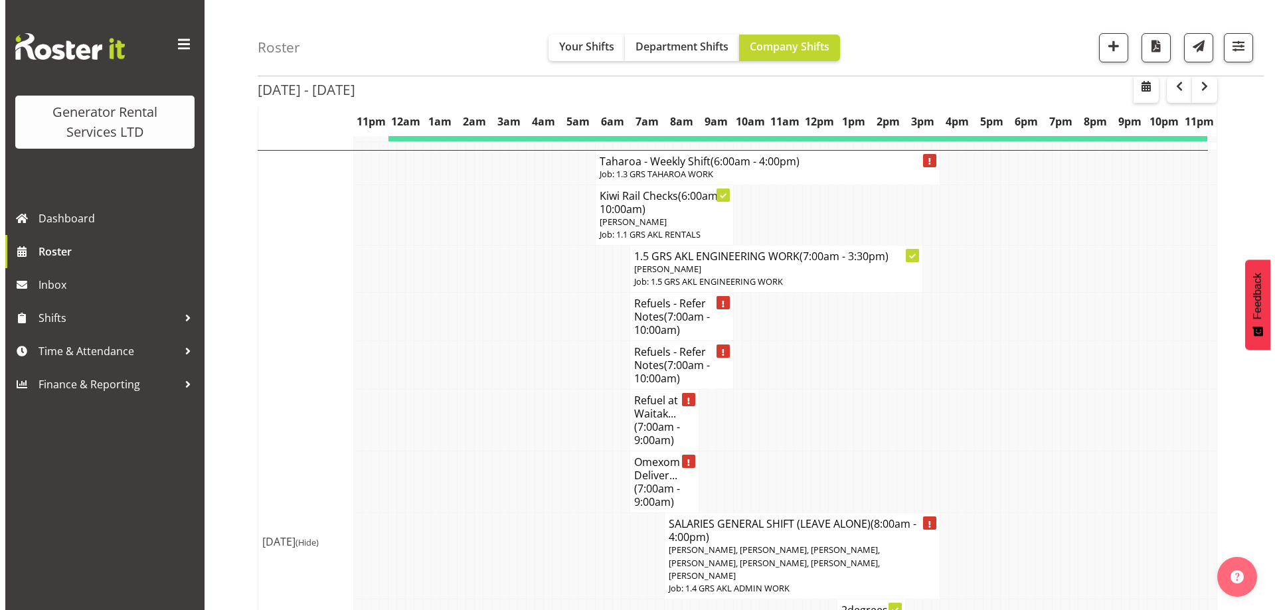
scroll to position [1261, 0]
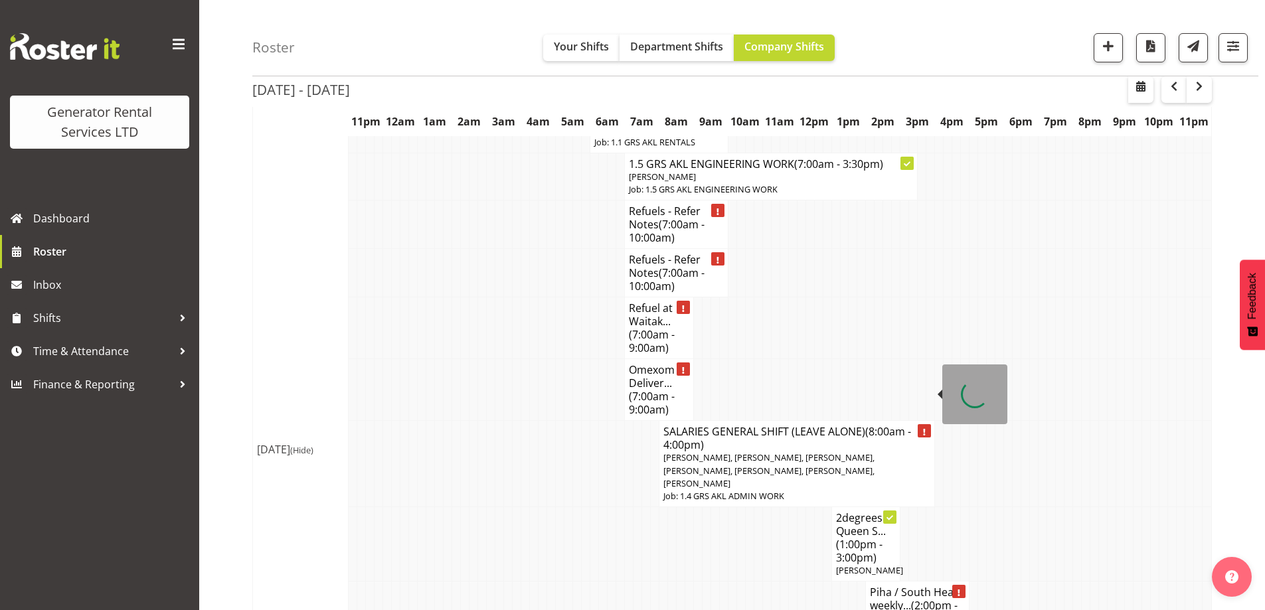
click at [719, 451] on span "[PERSON_NAME], [PERSON_NAME], [PERSON_NAME], [PERSON_NAME], [PERSON_NAME], [PER…" at bounding box center [768, 469] width 211 height 37
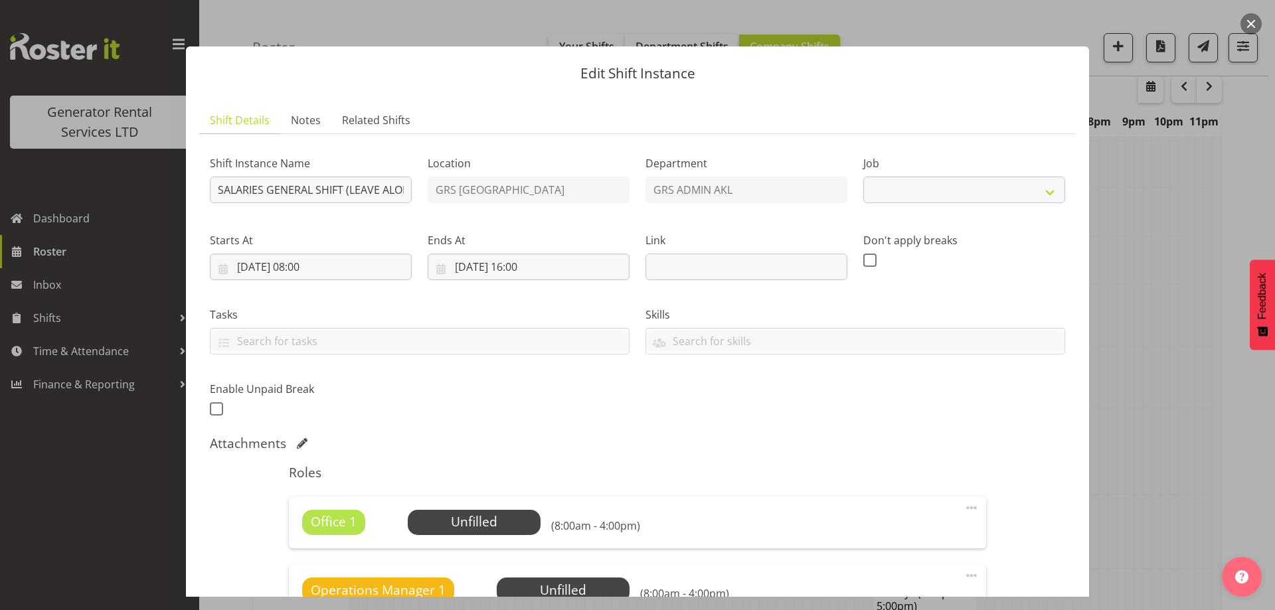
select select "875"
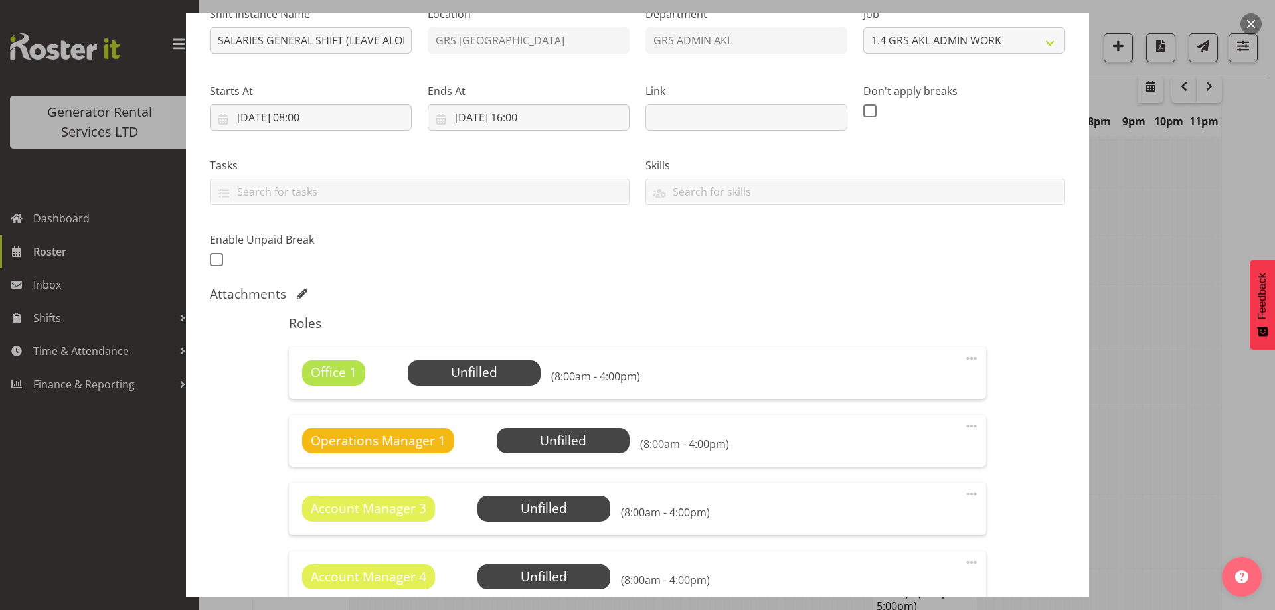
scroll to position [398, 0]
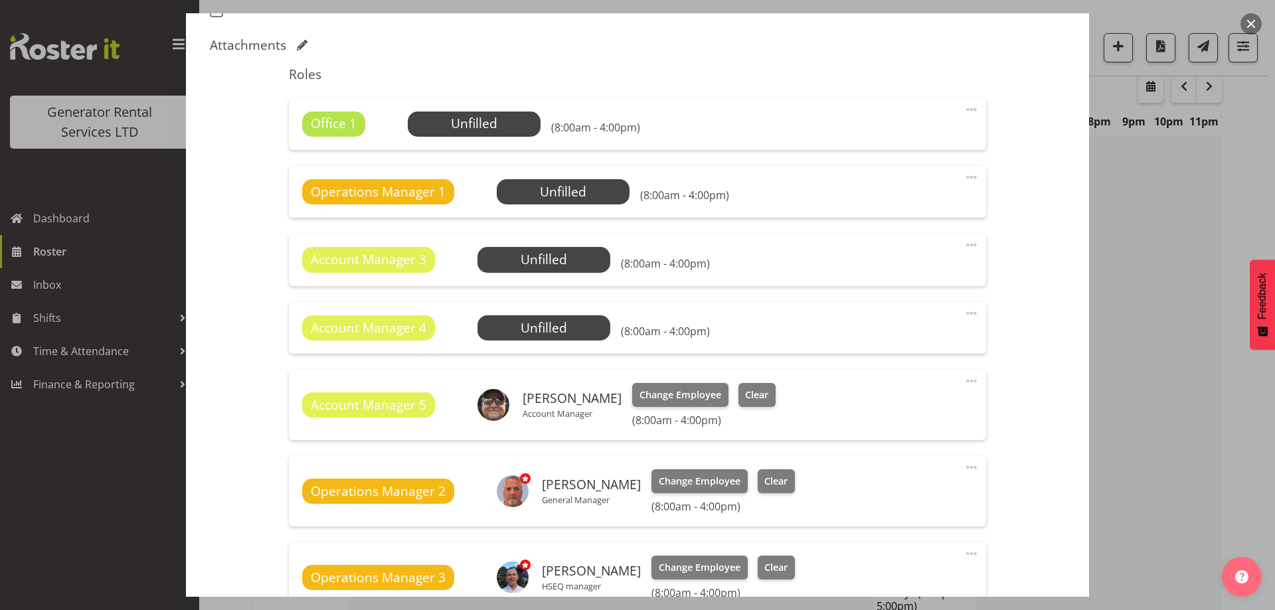
click at [967, 109] on span at bounding box center [971, 110] width 16 height 16
click at [902, 191] on link "Delete" at bounding box center [915, 189] width 127 height 24
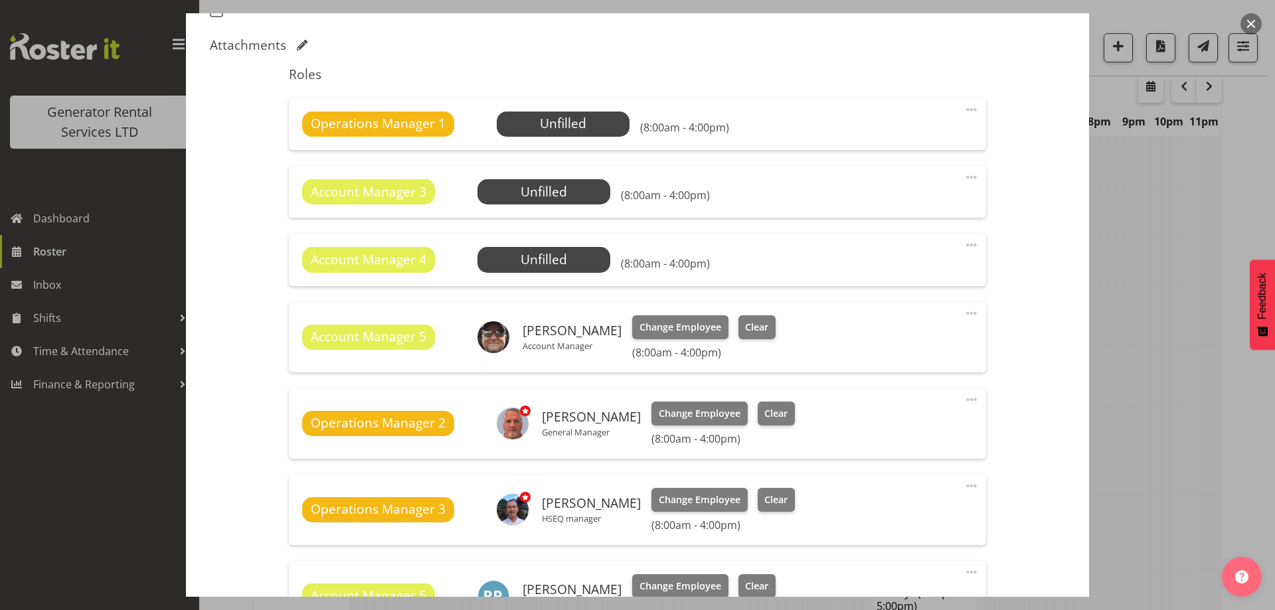
click at [963, 102] on span at bounding box center [971, 110] width 16 height 16
click at [886, 191] on link "Delete" at bounding box center [915, 189] width 127 height 24
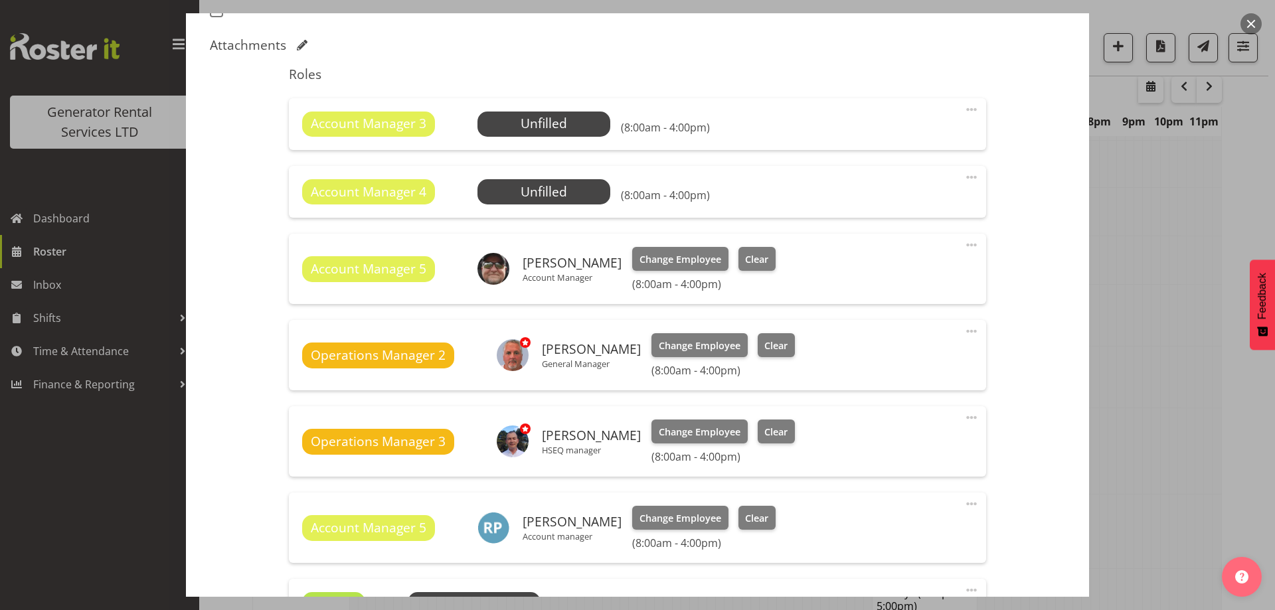
click at [963, 113] on span at bounding box center [971, 110] width 16 height 16
click at [886, 189] on link "Delete" at bounding box center [915, 189] width 127 height 24
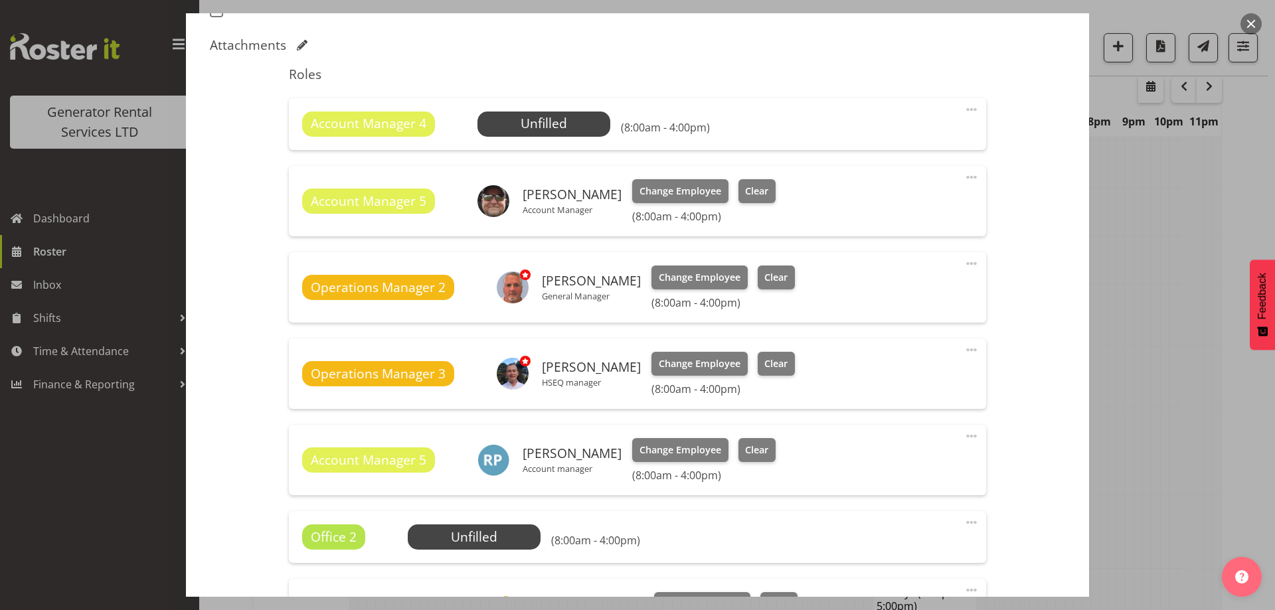
click at [963, 110] on span at bounding box center [971, 110] width 16 height 16
click at [876, 190] on link "Delete" at bounding box center [915, 189] width 127 height 24
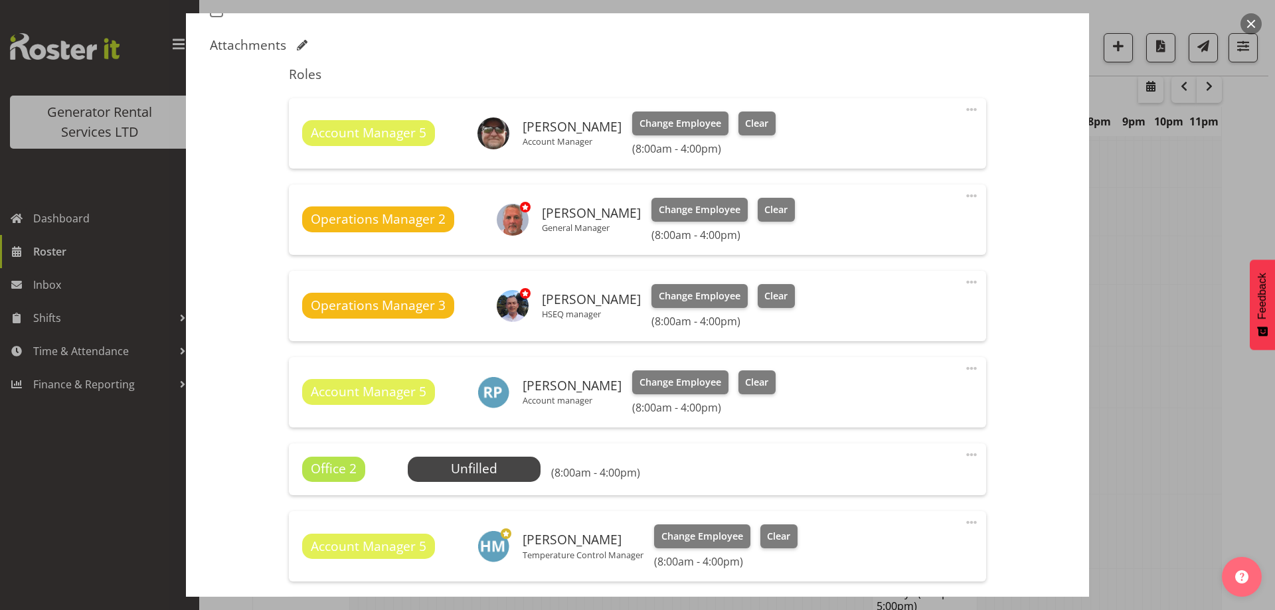
click at [965, 456] on span at bounding box center [971, 455] width 16 height 16
click at [896, 536] on link "Delete" at bounding box center [915, 534] width 127 height 24
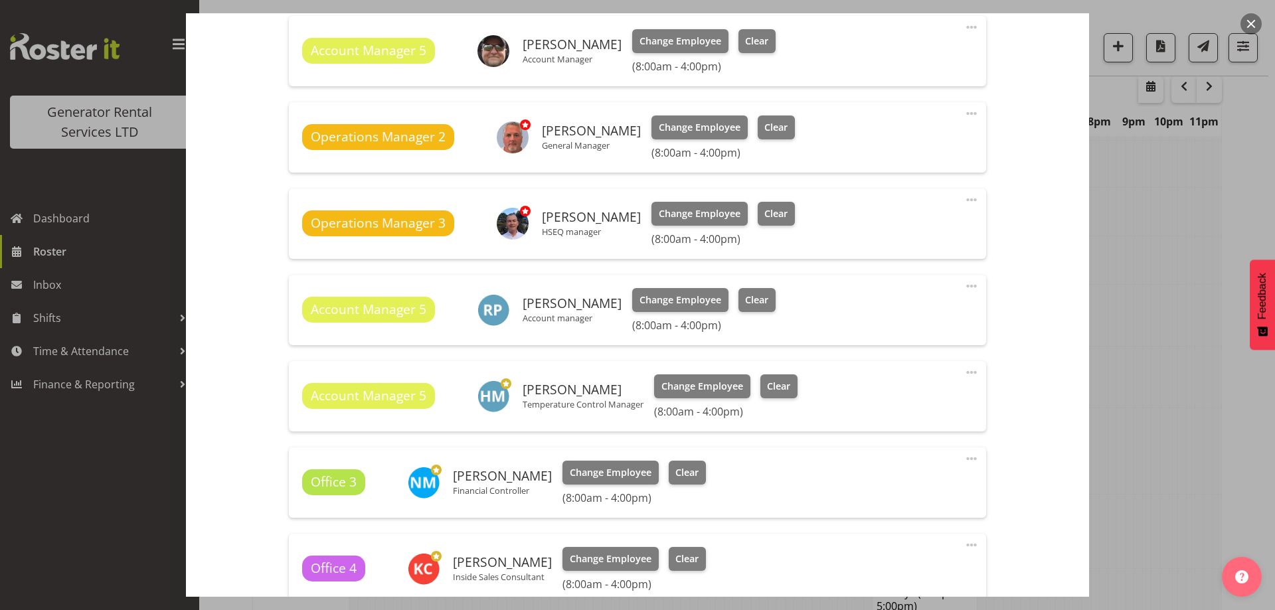
scroll to position [664, 0]
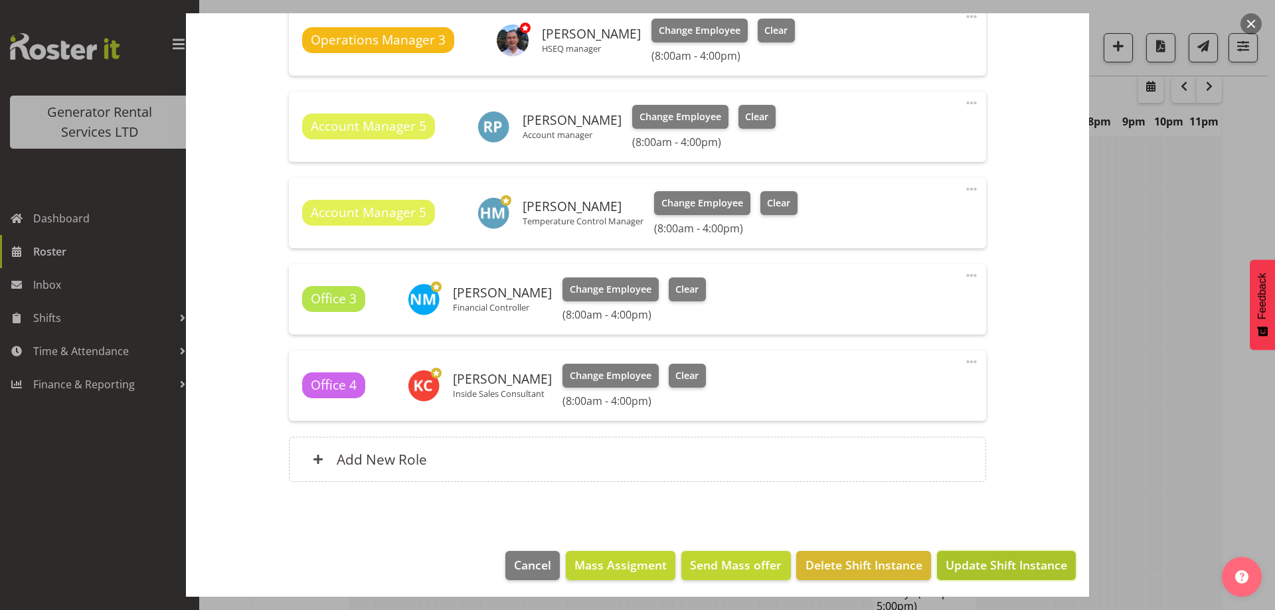
click at [998, 564] on span "Update Shift Instance" at bounding box center [1005, 564] width 121 height 17
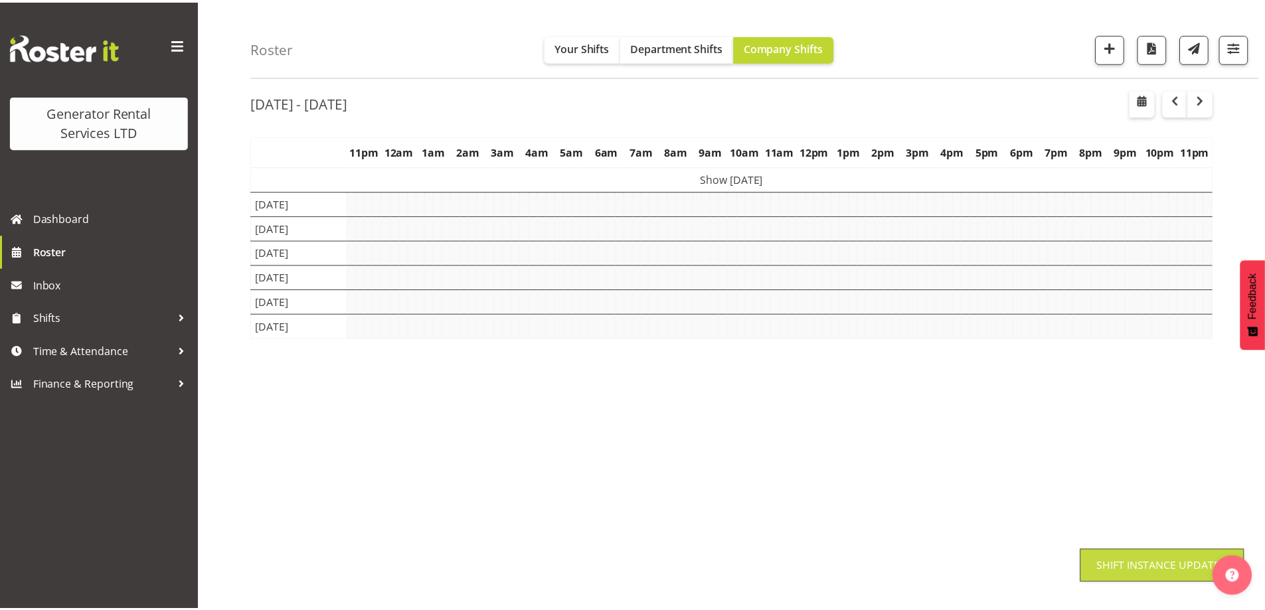
scroll to position [46, 0]
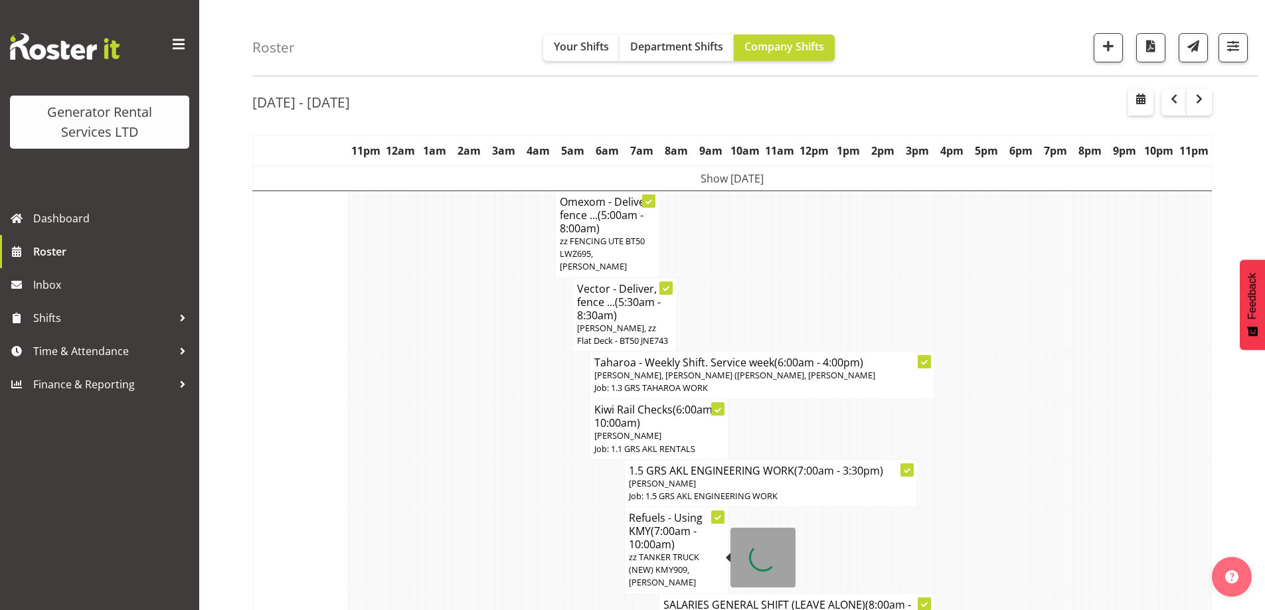
click at [546, 543] on td at bounding box center [542, 550] width 9 height 87
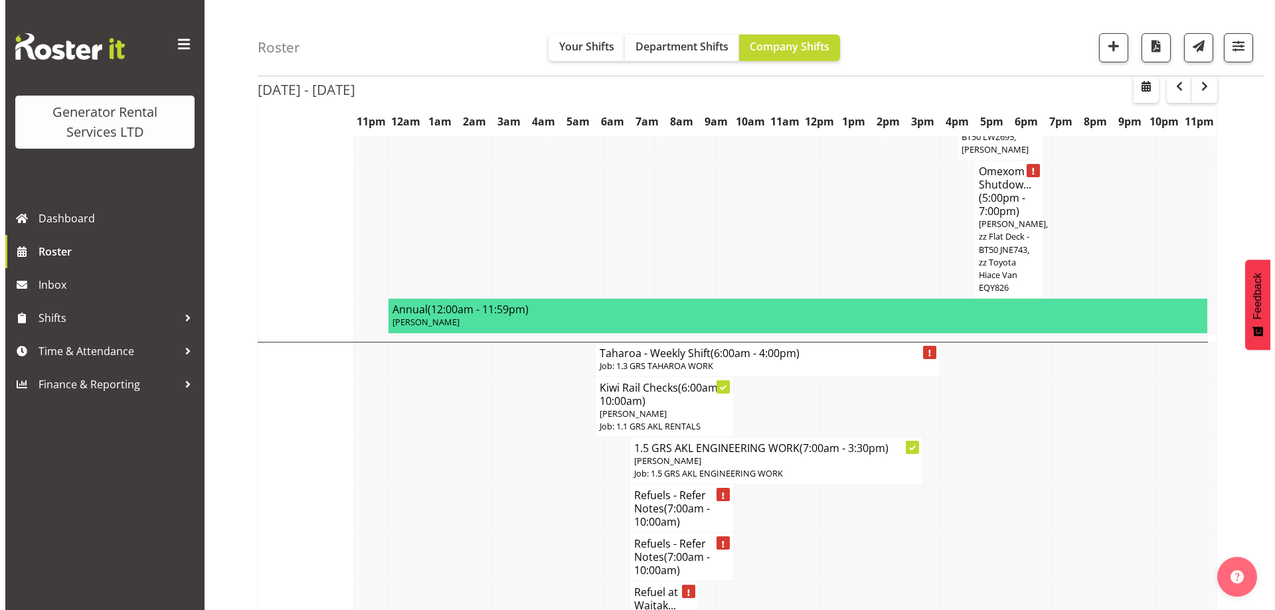
scroll to position [976, 0]
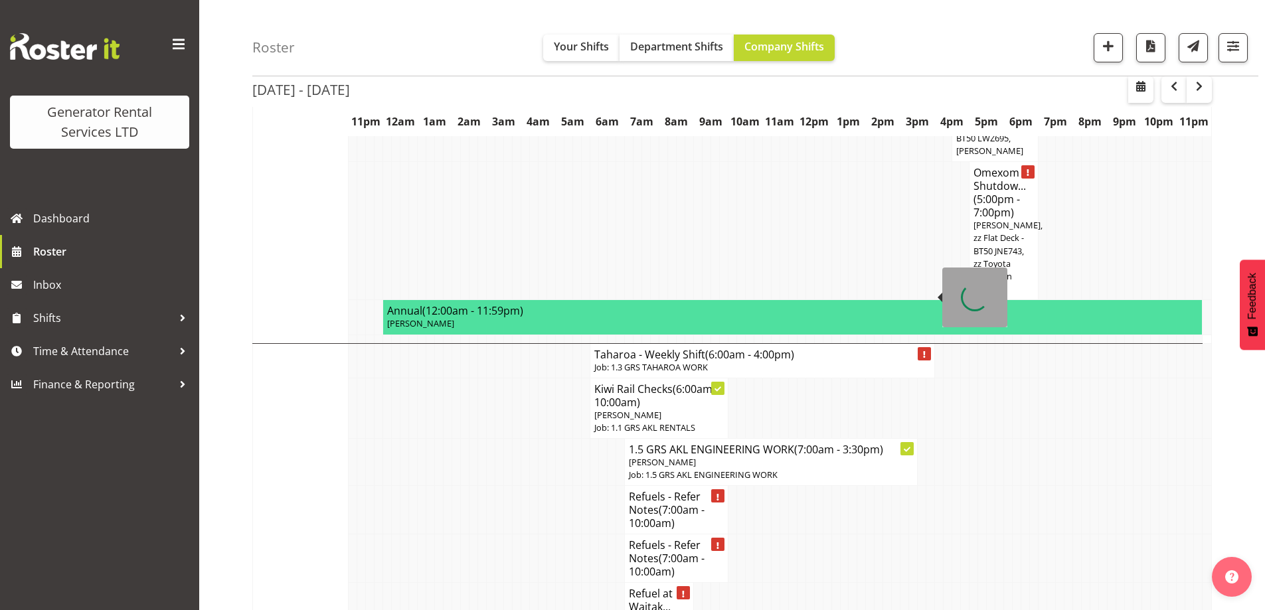
click at [614, 361] on p "Job: 1.3 GRS TAHAROA WORK" at bounding box center [762, 367] width 336 height 13
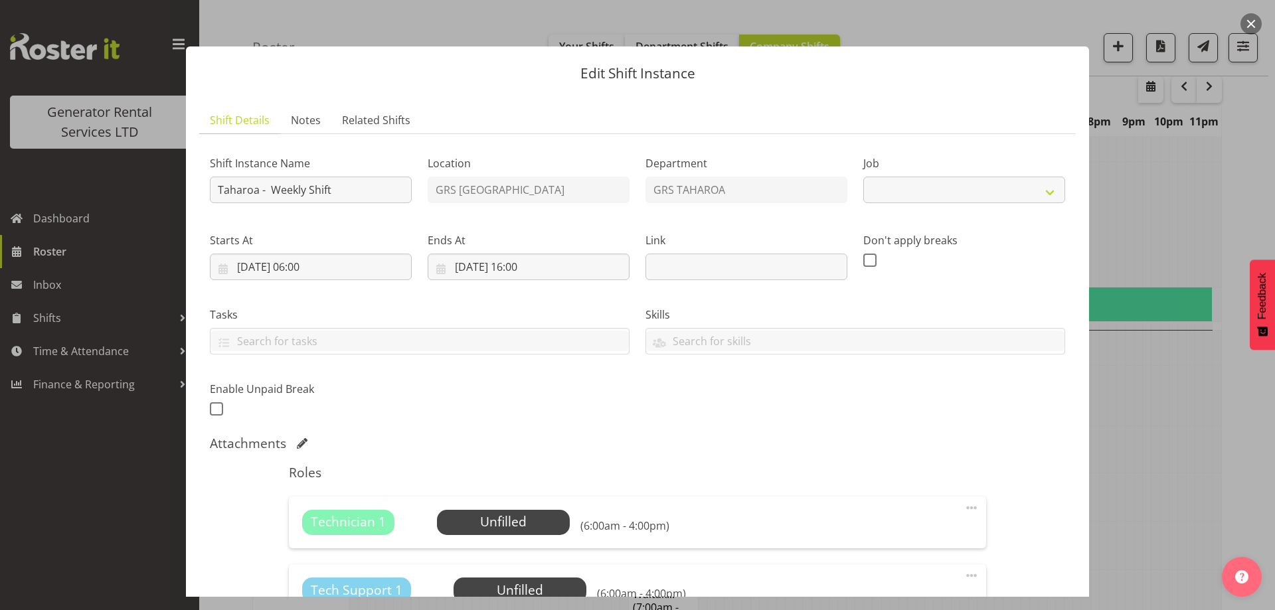
select select "874"
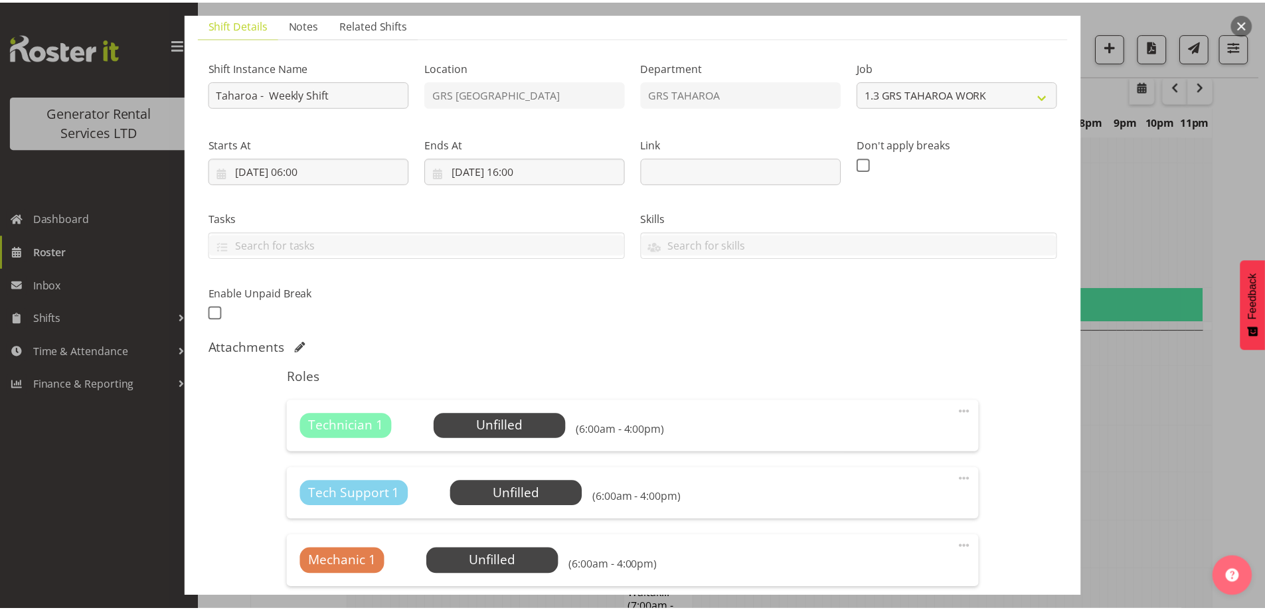
scroll to position [0, 0]
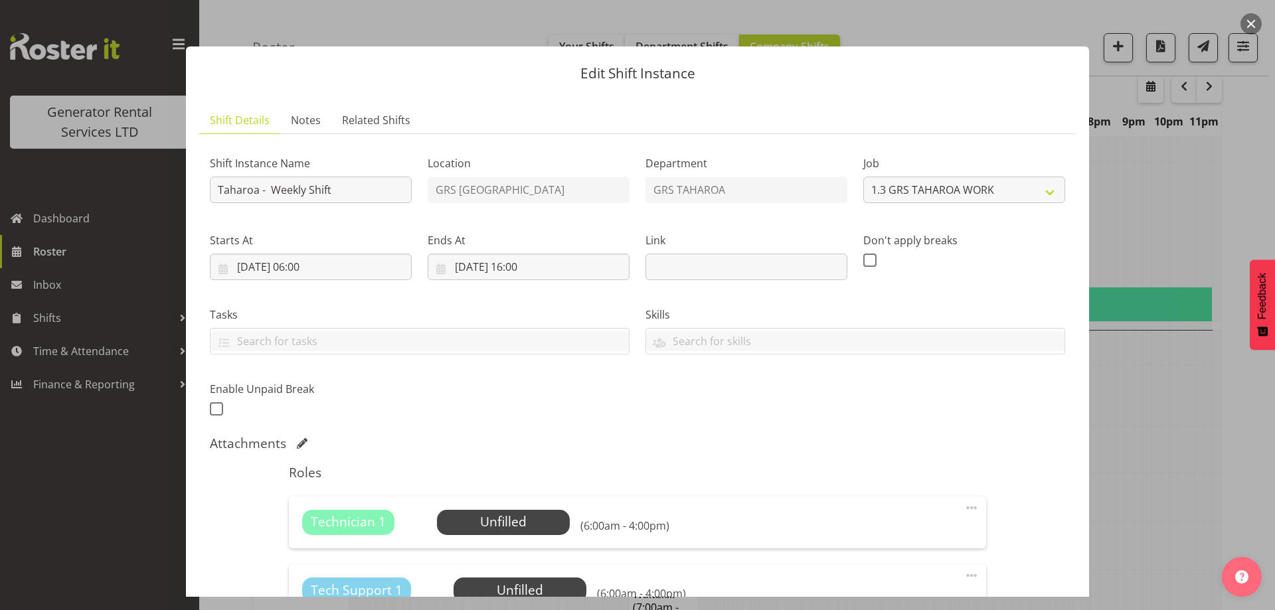
click at [1109, 476] on div at bounding box center [637, 305] width 1275 height 610
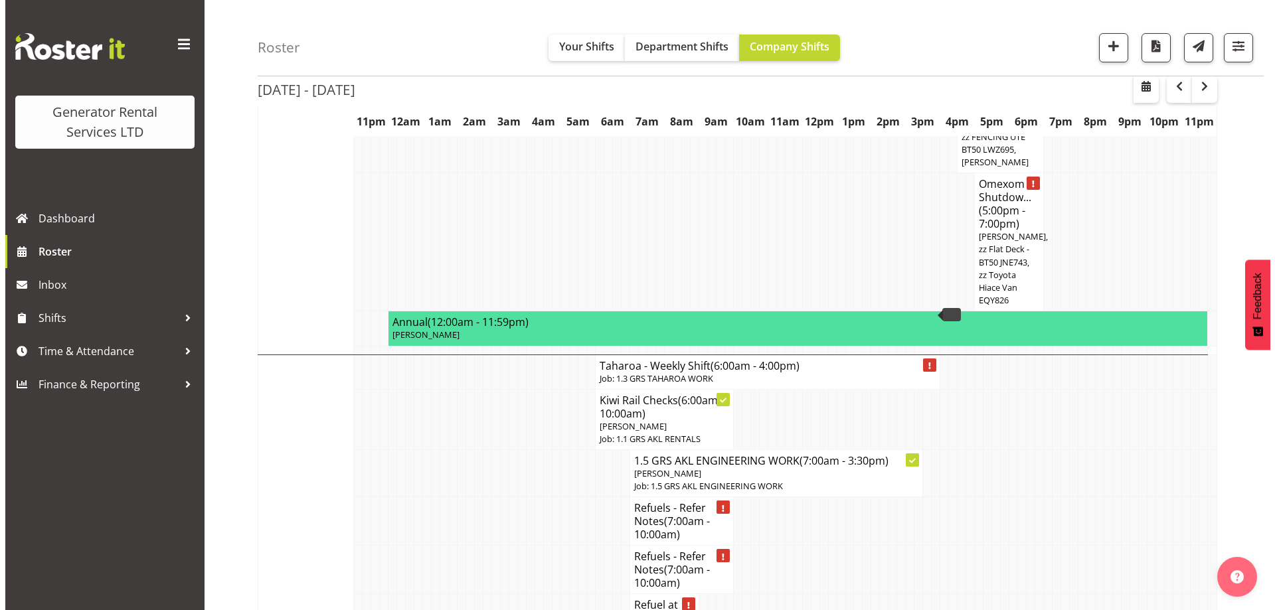
scroll to position [996, 0]
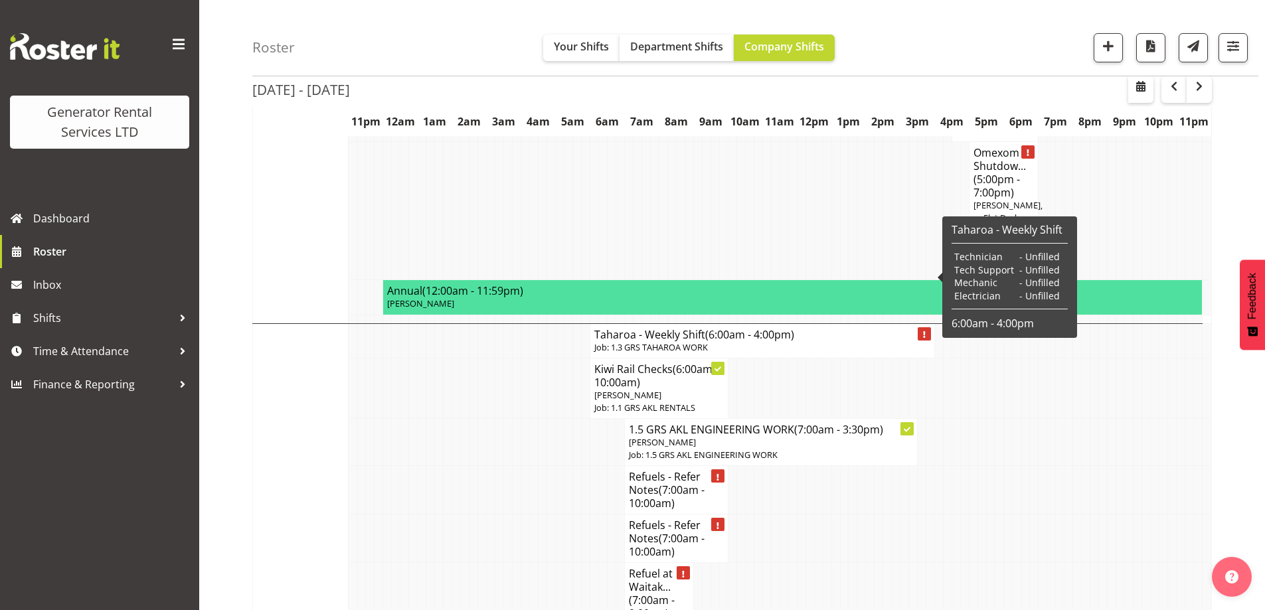
click at [622, 341] on p "Job: 1.3 GRS TAHAROA WORK" at bounding box center [762, 347] width 336 height 13
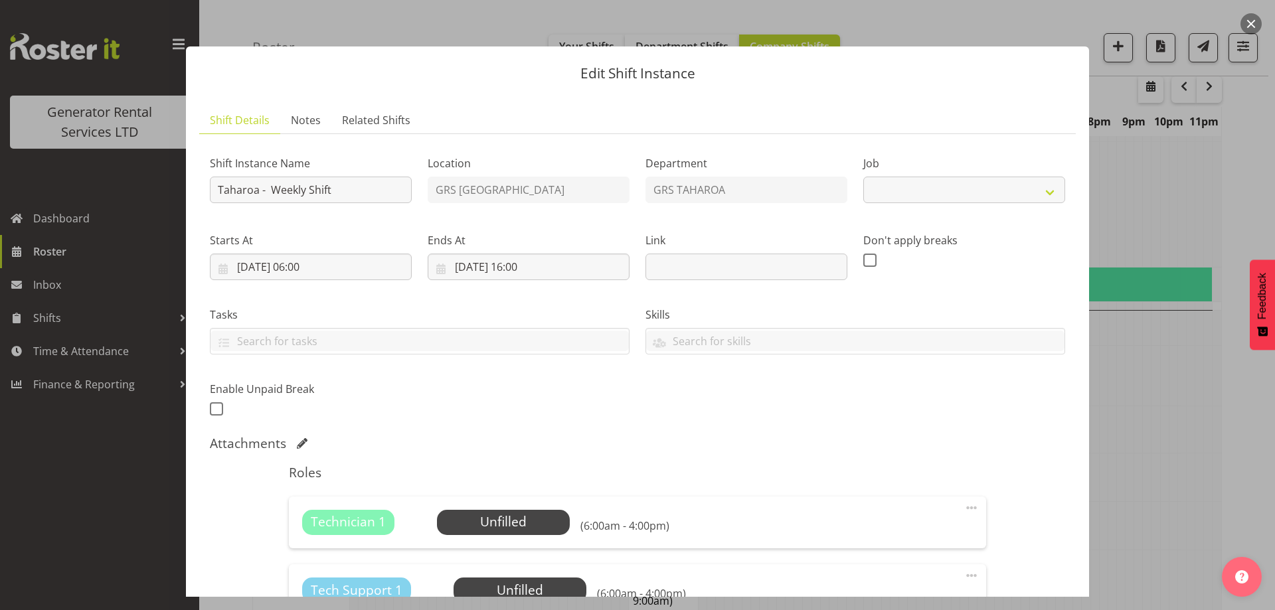
select select "874"
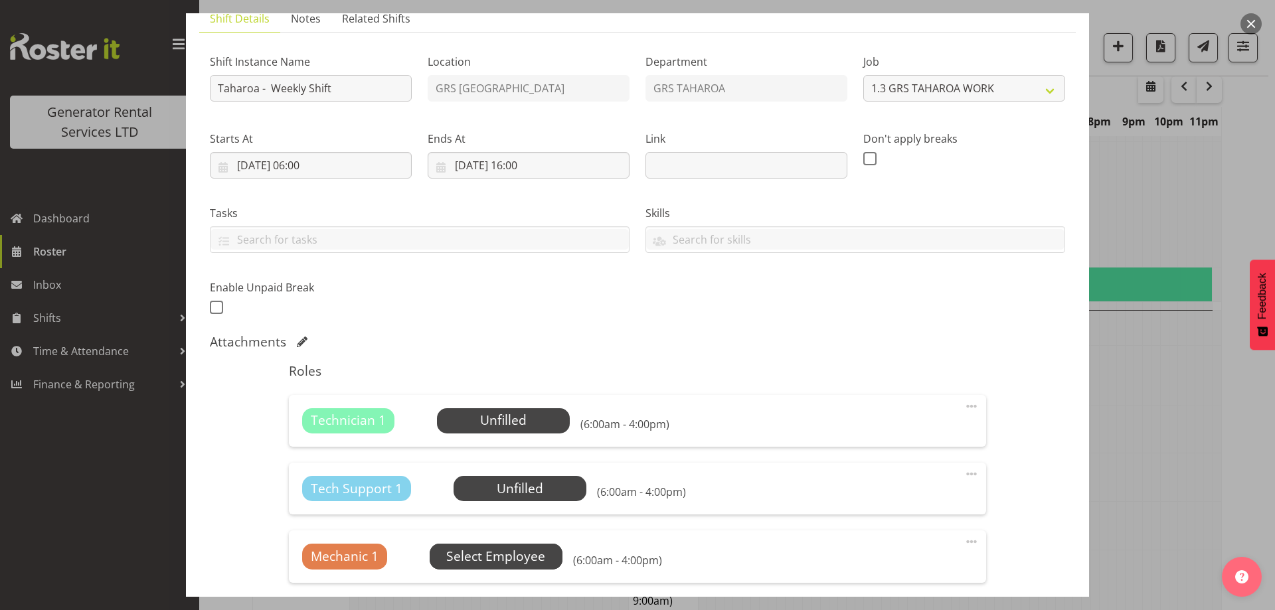
scroll to position [199, 0]
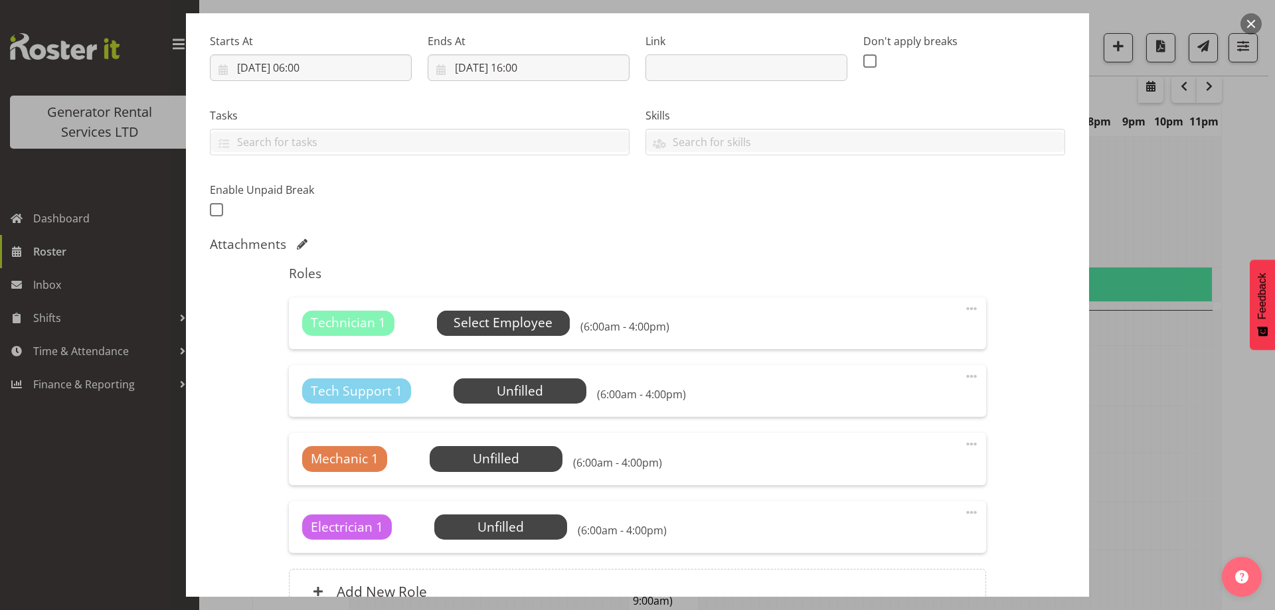
click at [485, 326] on span "Select Employee" at bounding box center [502, 322] width 99 height 19
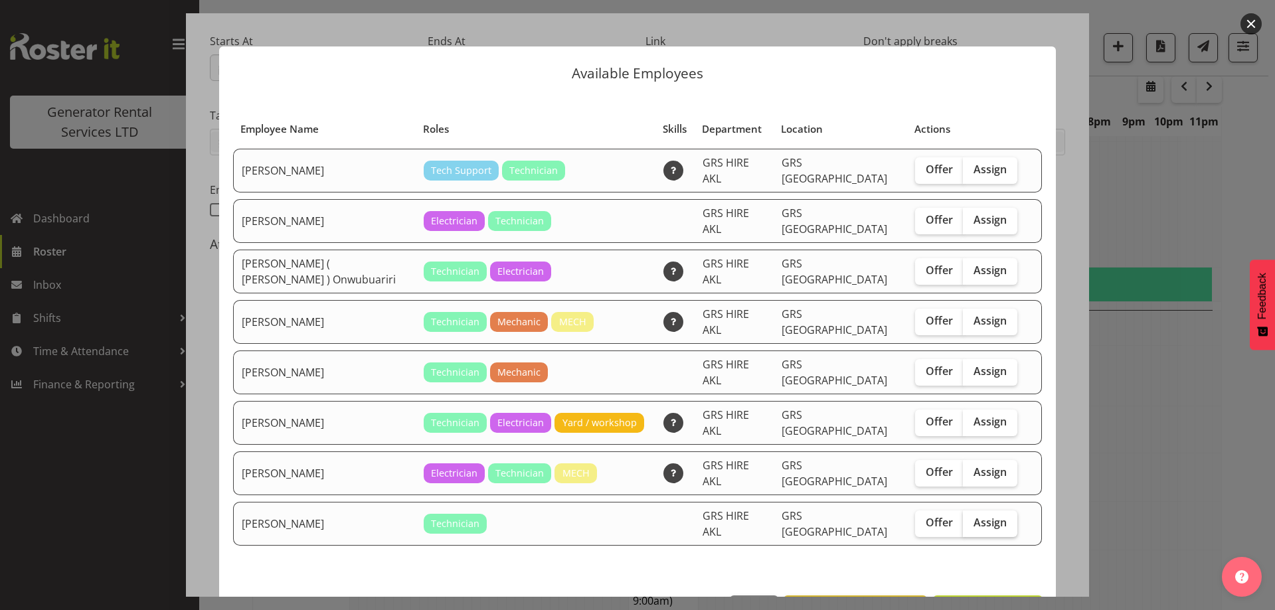
click at [976, 516] on span "Assign" at bounding box center [989, 522] width 33 height 13
click at [971, 518] on input "Assign" at bounding box center [967, 522] width 9 height 9
checkbox input "true"
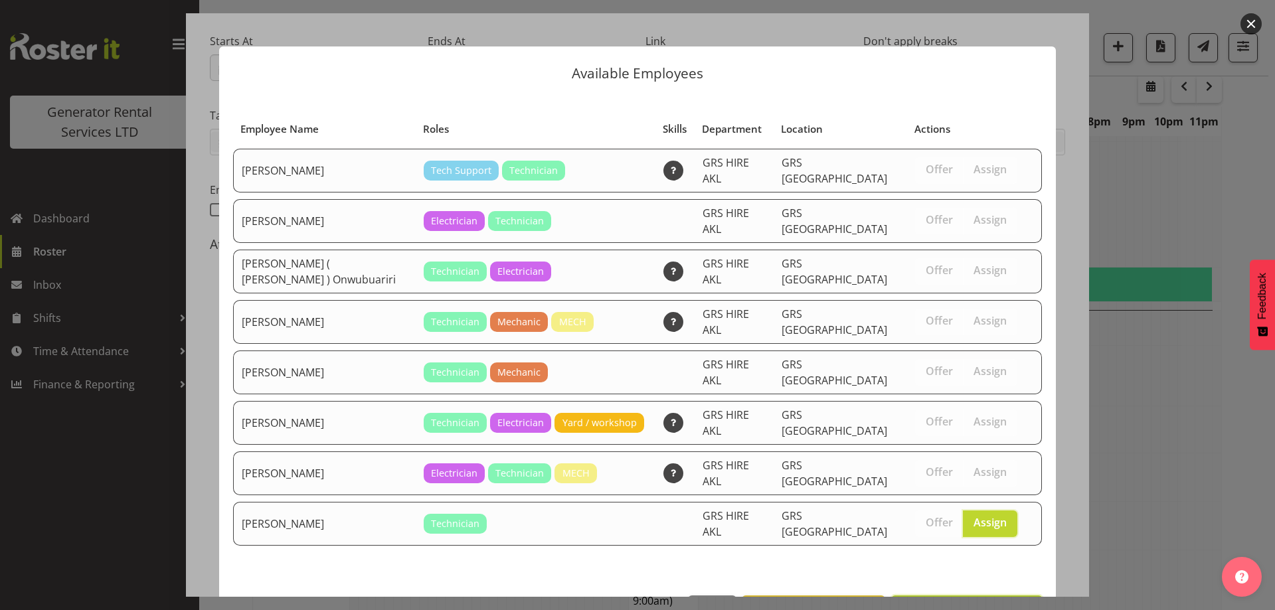
click at [1000, 602] on span "Assign Simon Earney" at bounding box center [966, 610] width 134 height 16
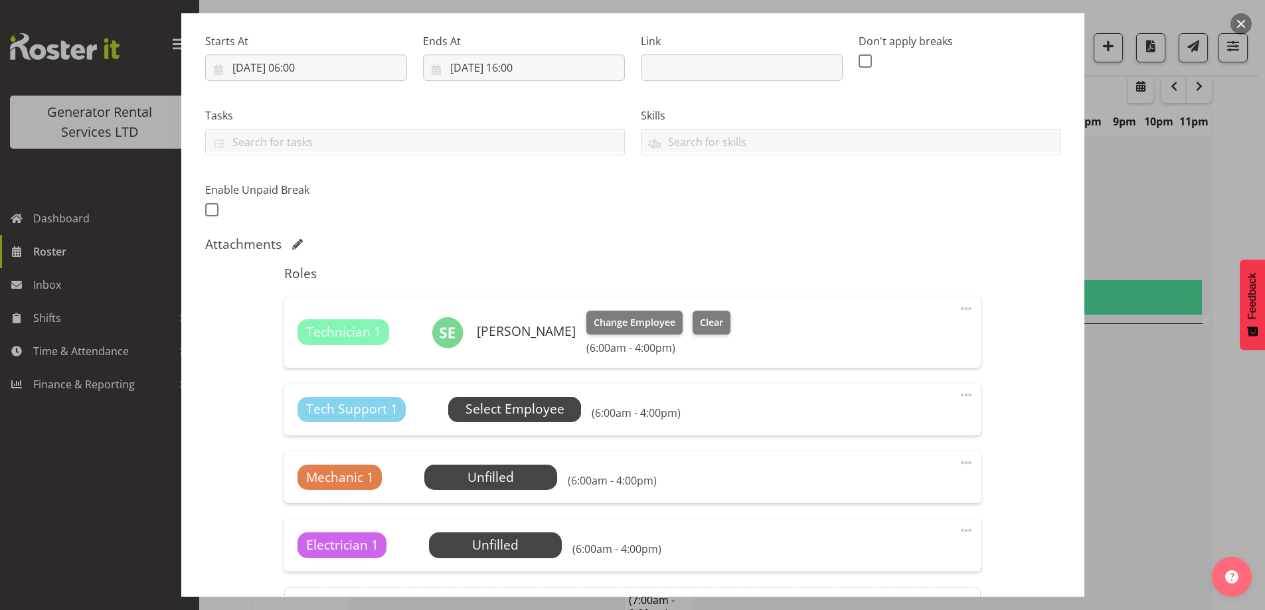
click at [546, 408] on span "Select Employee" at bounding box center [514, 409] width 99 height 19
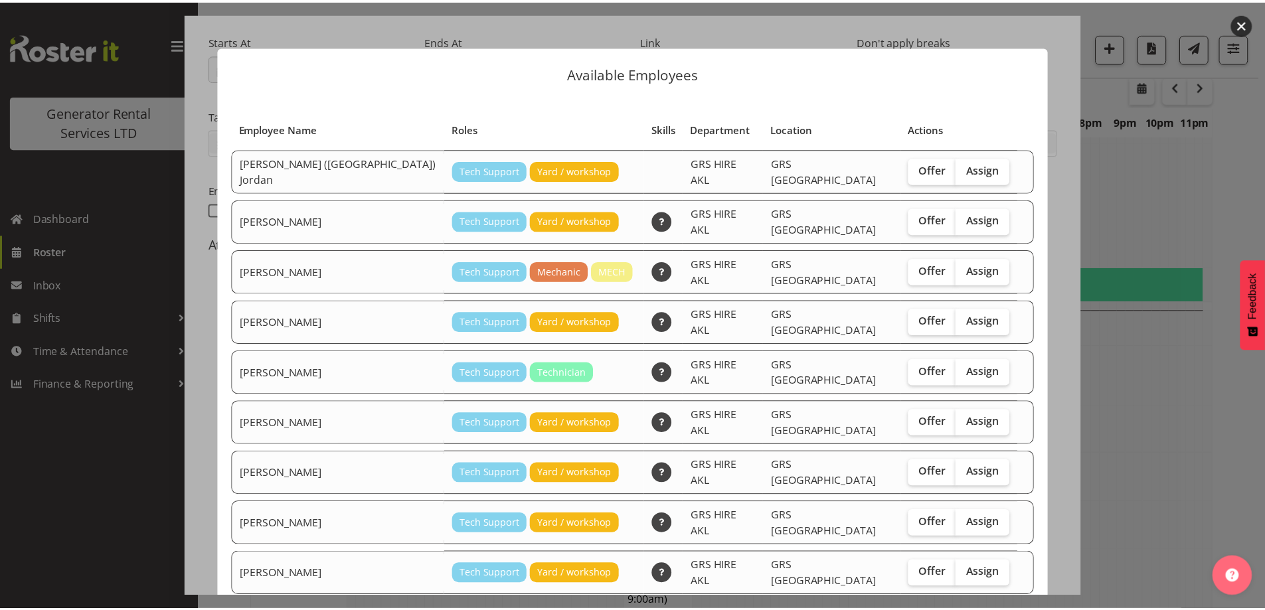
scroll to position [141, 0]
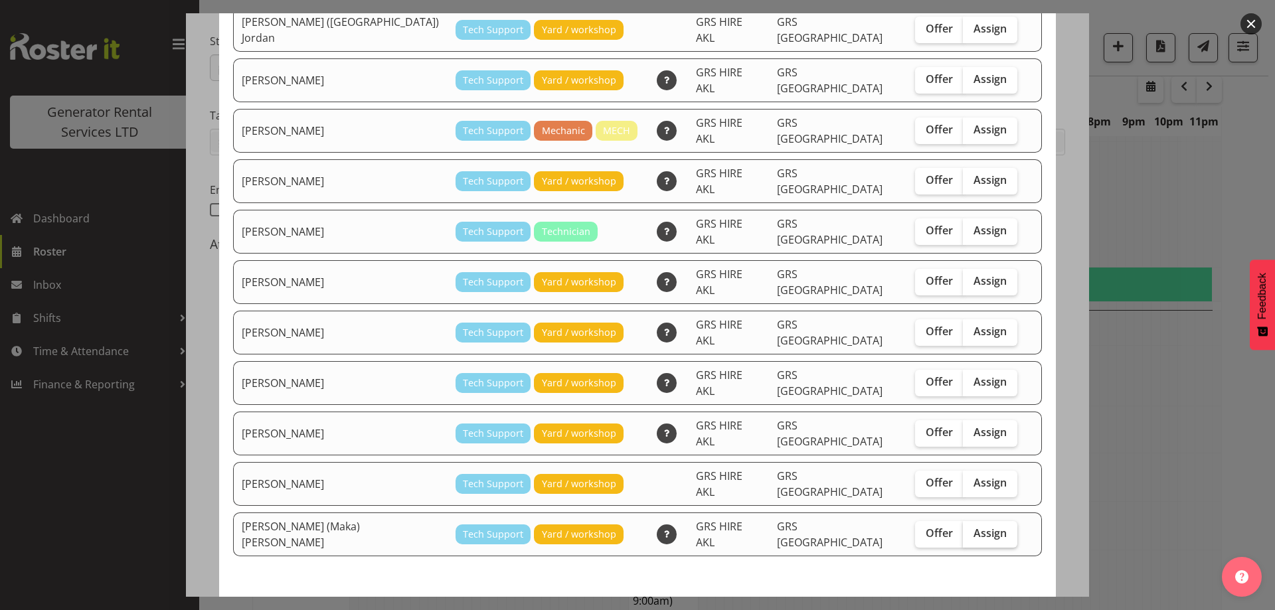
click at [973, 526] on span "Assign" at bounding box center [989, 532] width 33 height 13
click at [963, 529] on input "Assign" at bounding box center [967, 533] width 9 height 9
checkbox input "true"
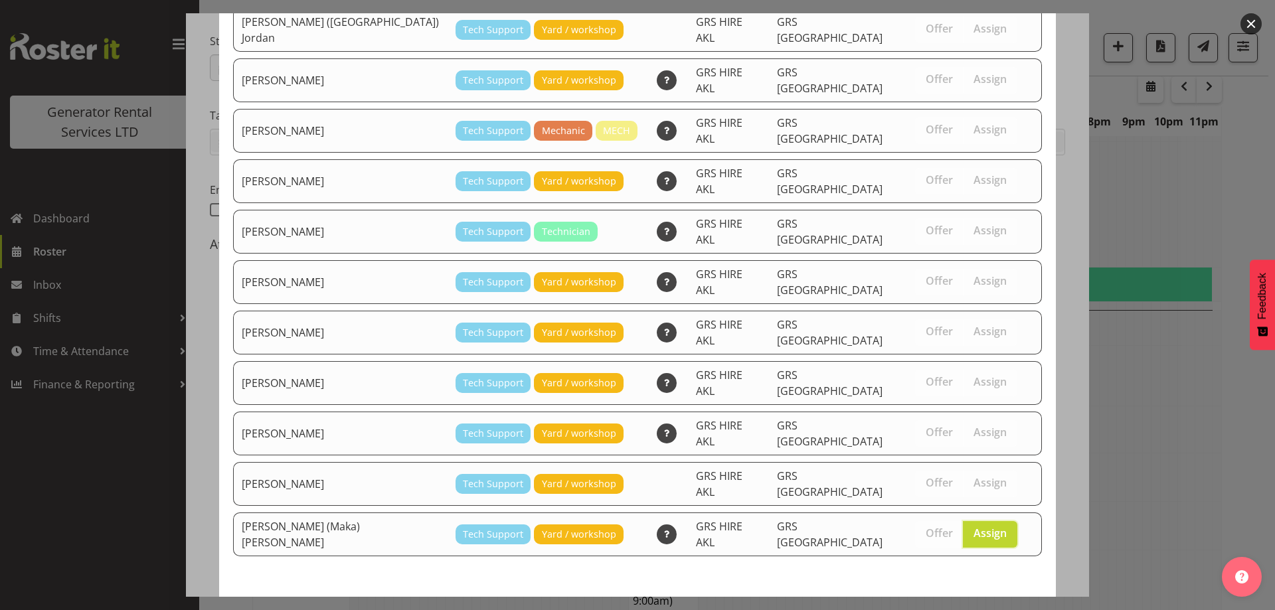
drag, startPoint x: 963, startPoint y: 561, endPoint x: 939, endPoint y: 545, distance: 28.2
click at [963, 609] on span "Assign Sione (Maka) Fifita" at bounding box center [897, 621] width 273 height 16
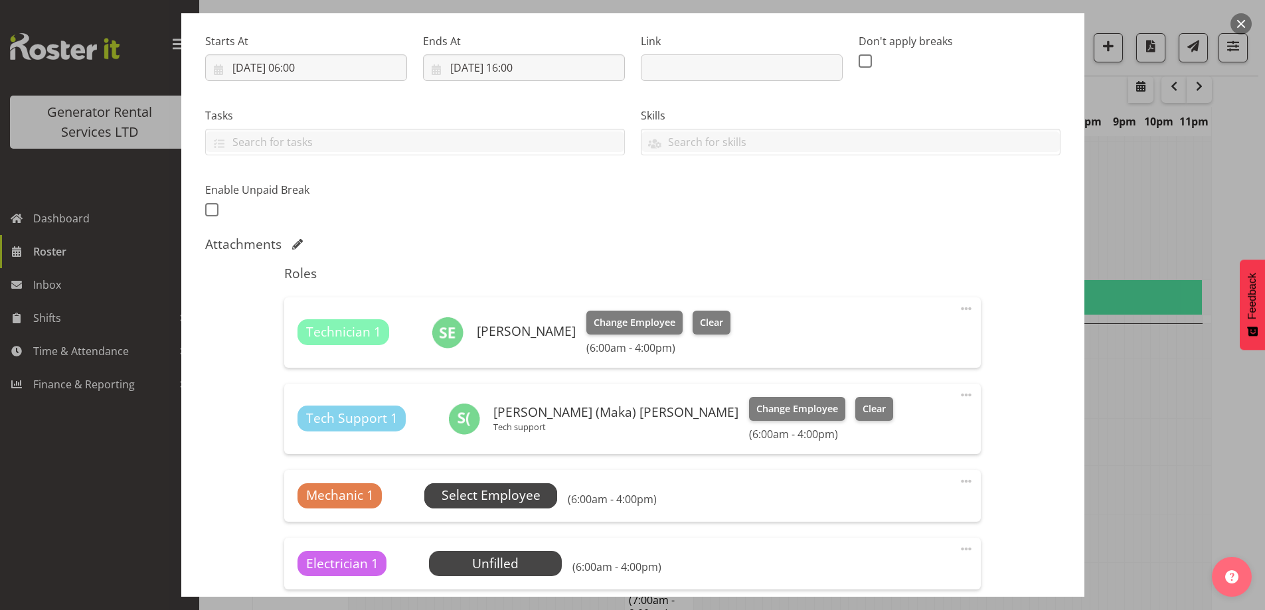
click at [483, 494] on span "Select Employee" at bounding box center [490, 495] width 99 height 19
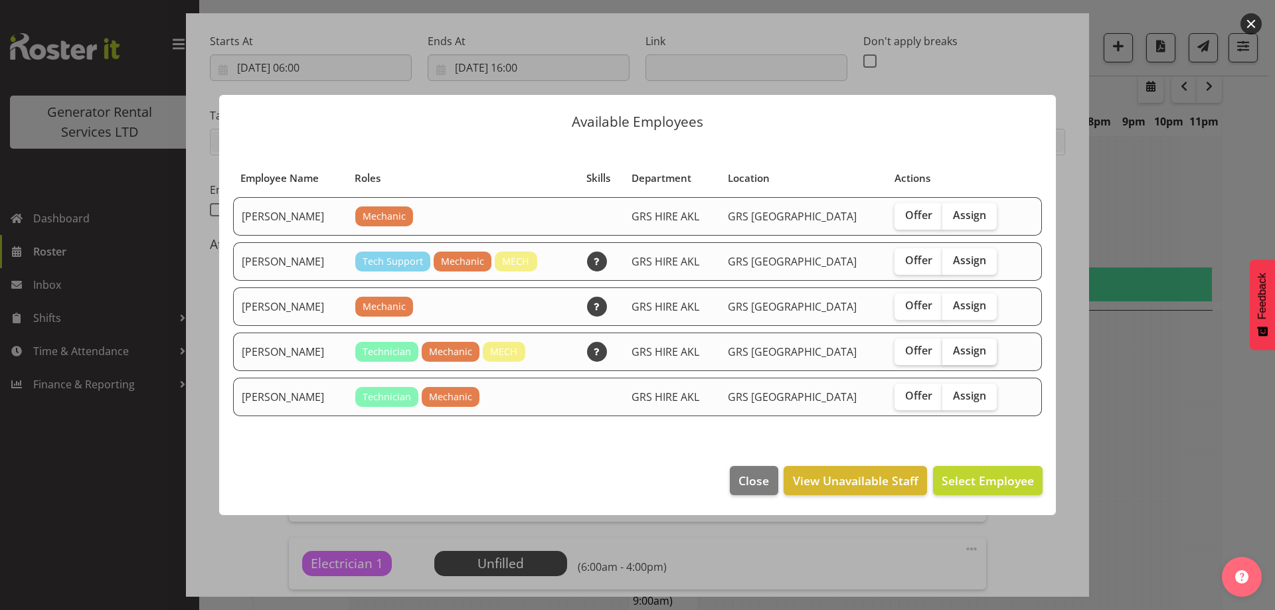
click at [953, 356] on span "Assign" at bounding box center [969, 350] width 33 height 13
click at [945, 355] on input "Assign" at bounding box center [946, 351] width 9 height 9
checkbox input "true"
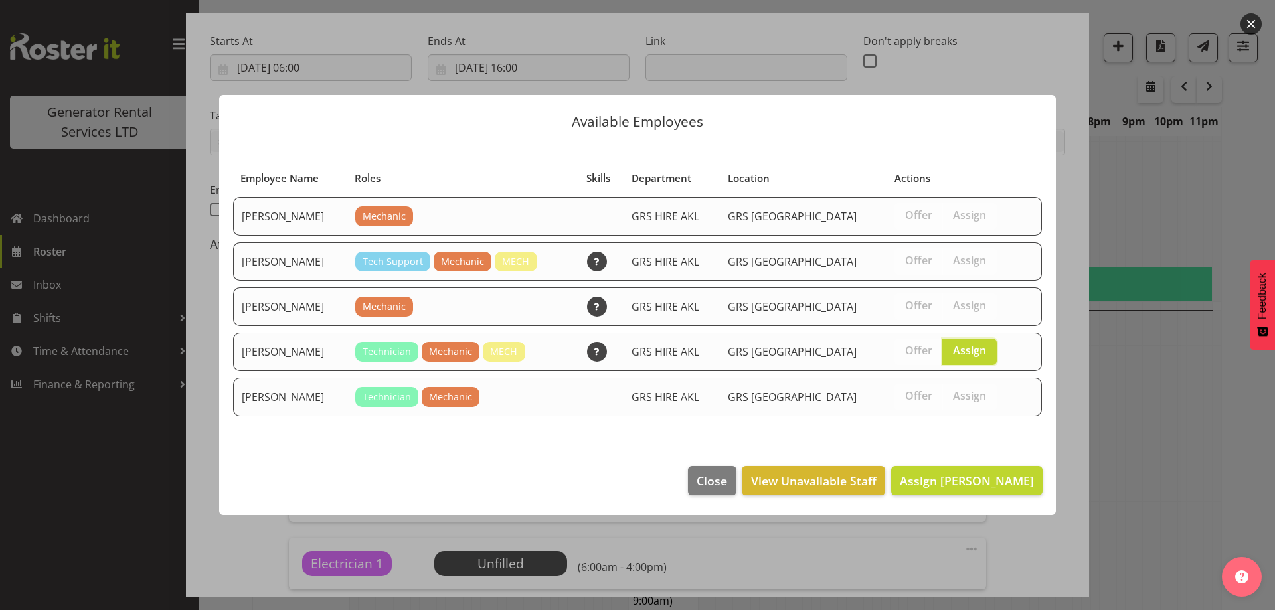
click at [965, 499] on footer "Close View Unavailable Staff Assign Mike Chalmers" at bounding box center [637, 484] width 836 height 62
click at [971, 481] on span "Assign Mike Chalmers" at bounding box center [966, 481] width 134 height 16
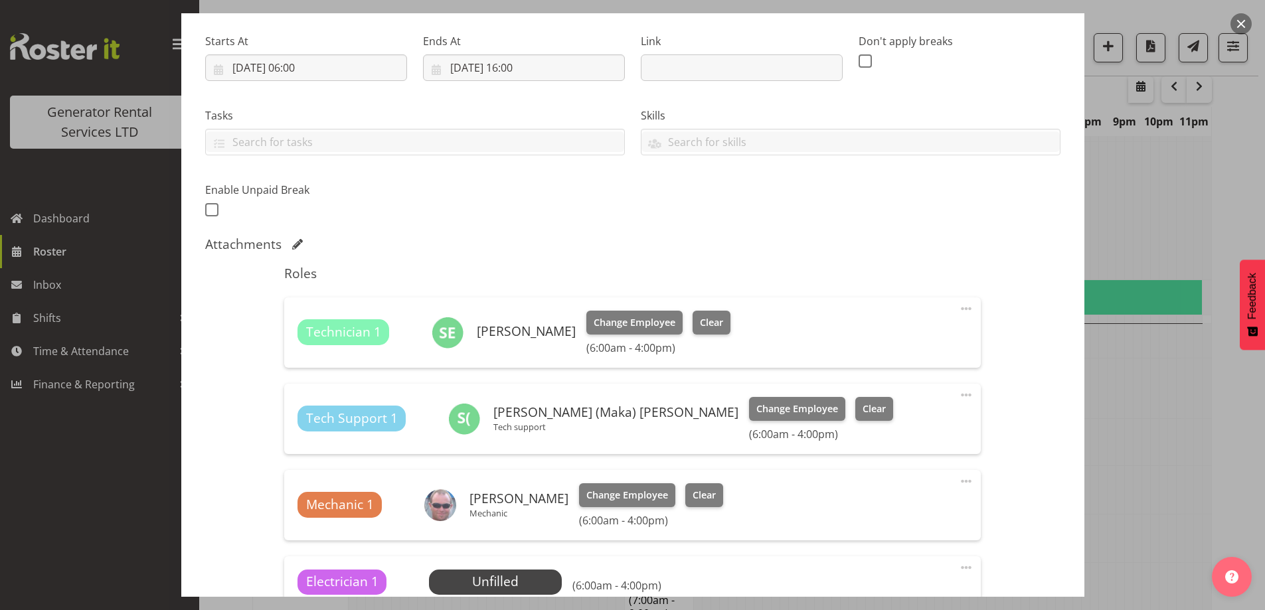
scroll to position [390, 0]
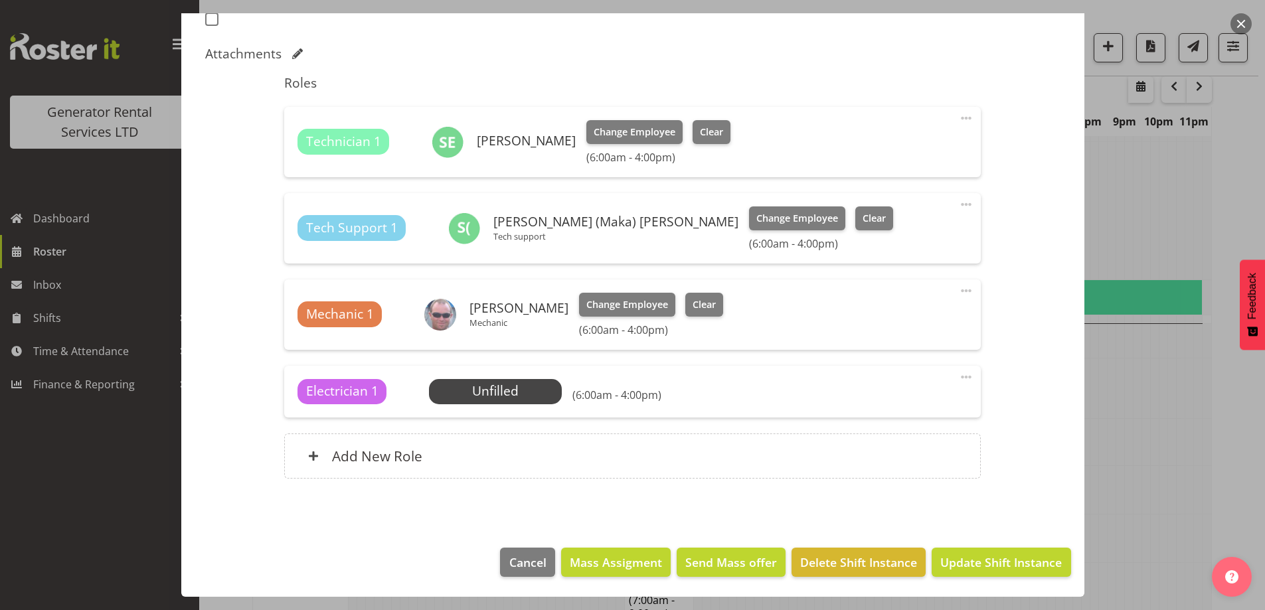
click at [958, 376] on span at bounding box center [966, 377] width 16 height 16
click at [886, 459] on link "Delete" at bounding box center [909, 457] width 127 height 24
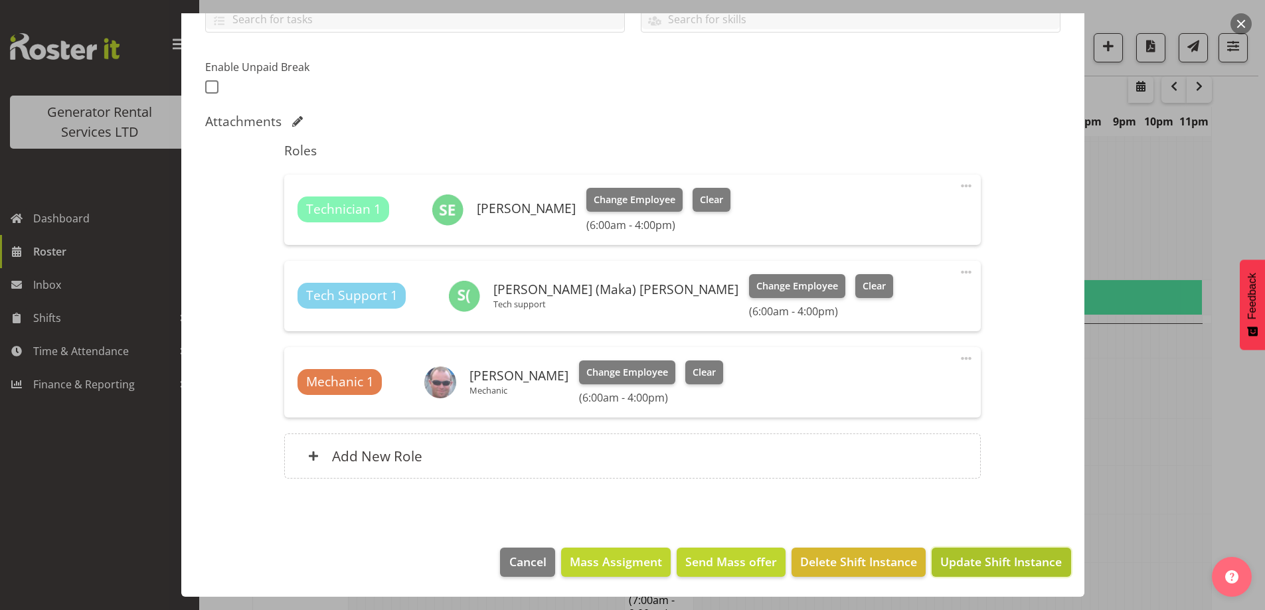
click at [967, 564] on span "Update Shift Instance" at bounding box center [1000, 561] width 121 height 17
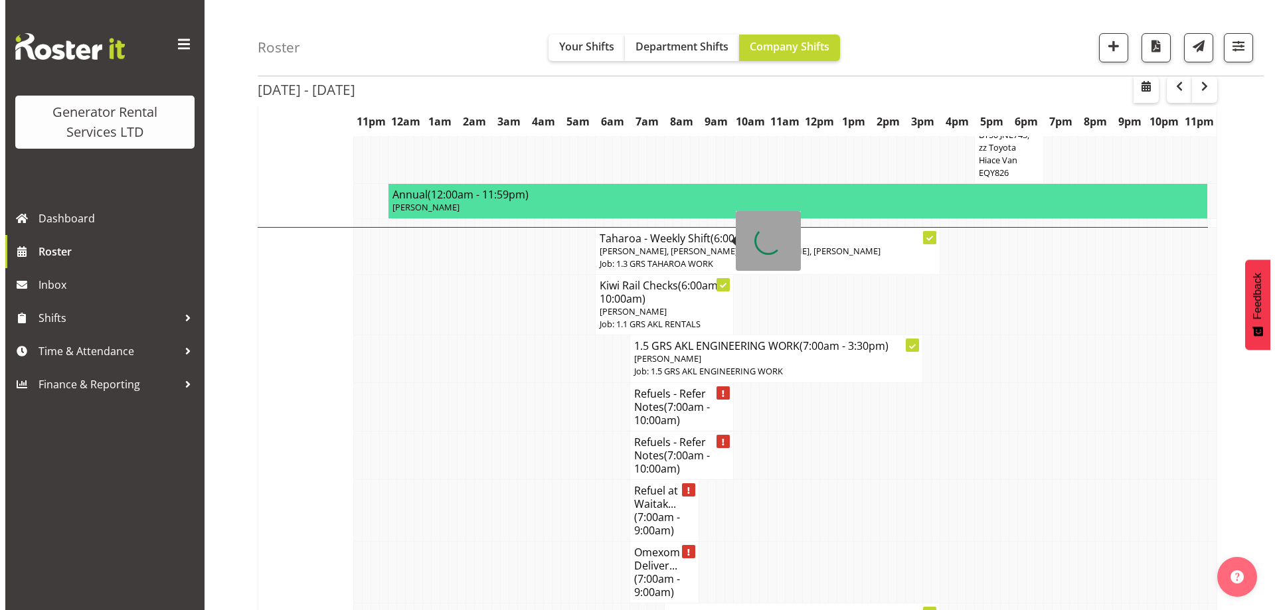
scroll to position [1109, 0]
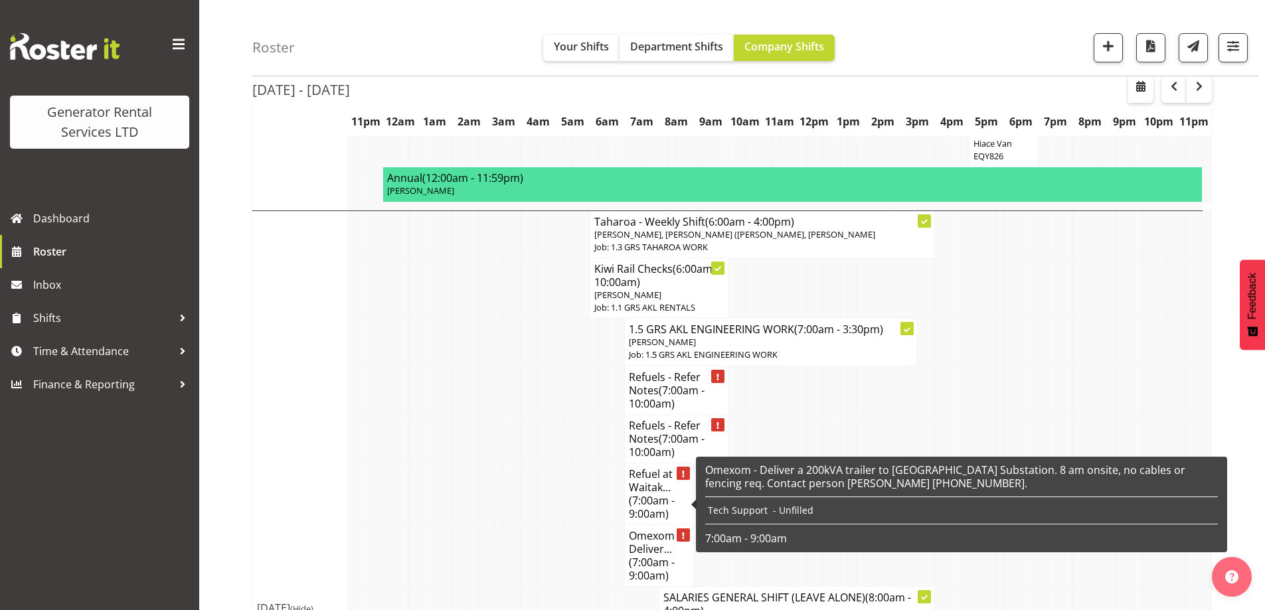
click at [653, 529] on h4 "Omexom - Deliver... (7:00am - 9:00am)" at bounding box center [659, 555] width 60 height 53
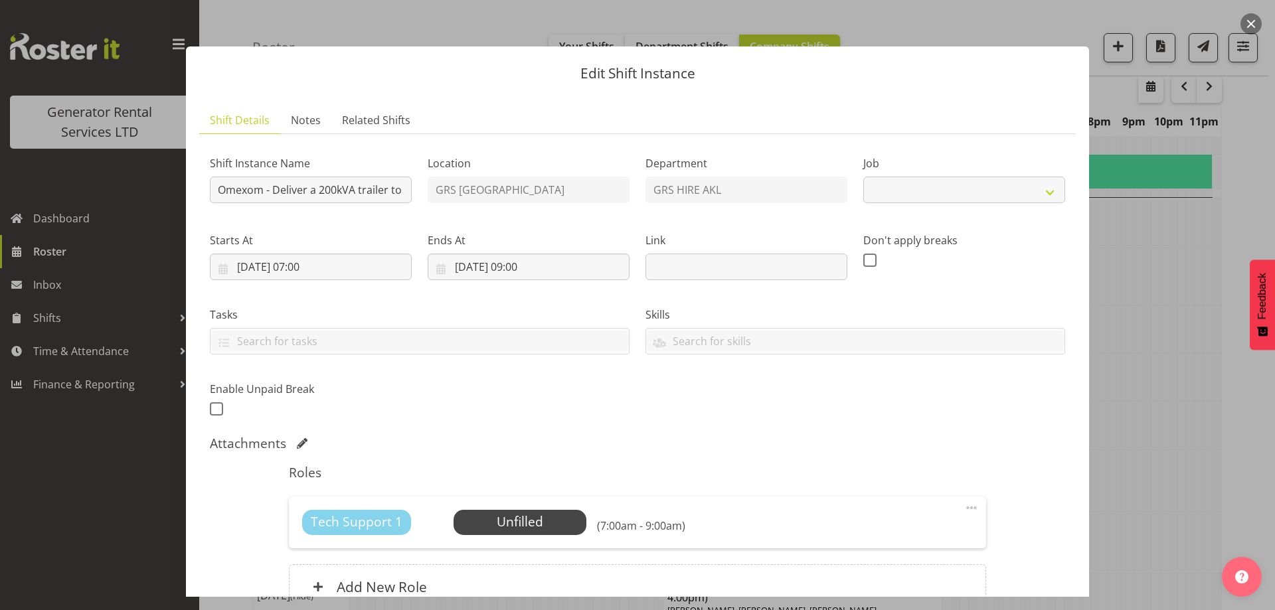
select select "7504"
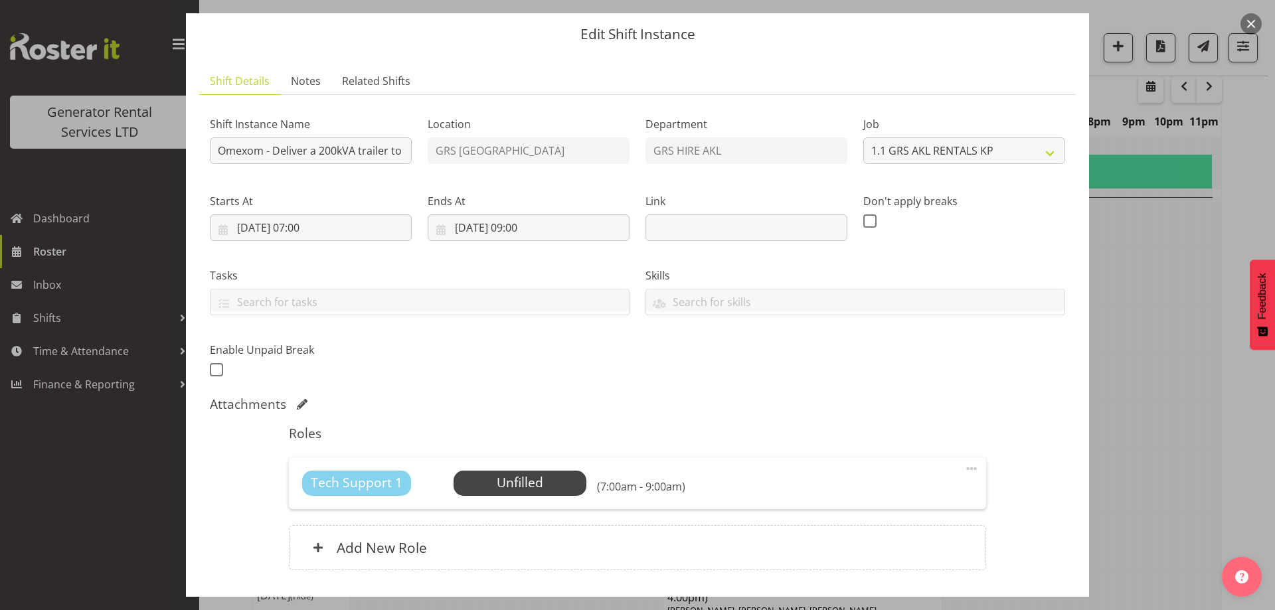
scroll to position [131, 0]
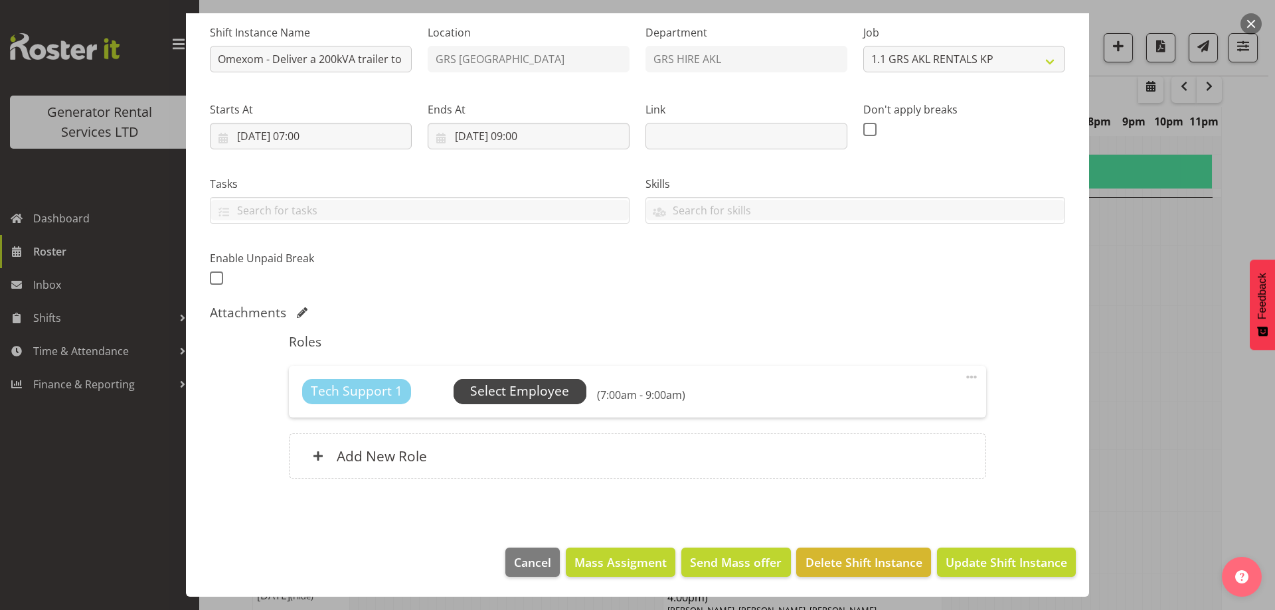
click at [510, 398] on span "Select Employee" at bounding box center [519, 391] width 99 height 19
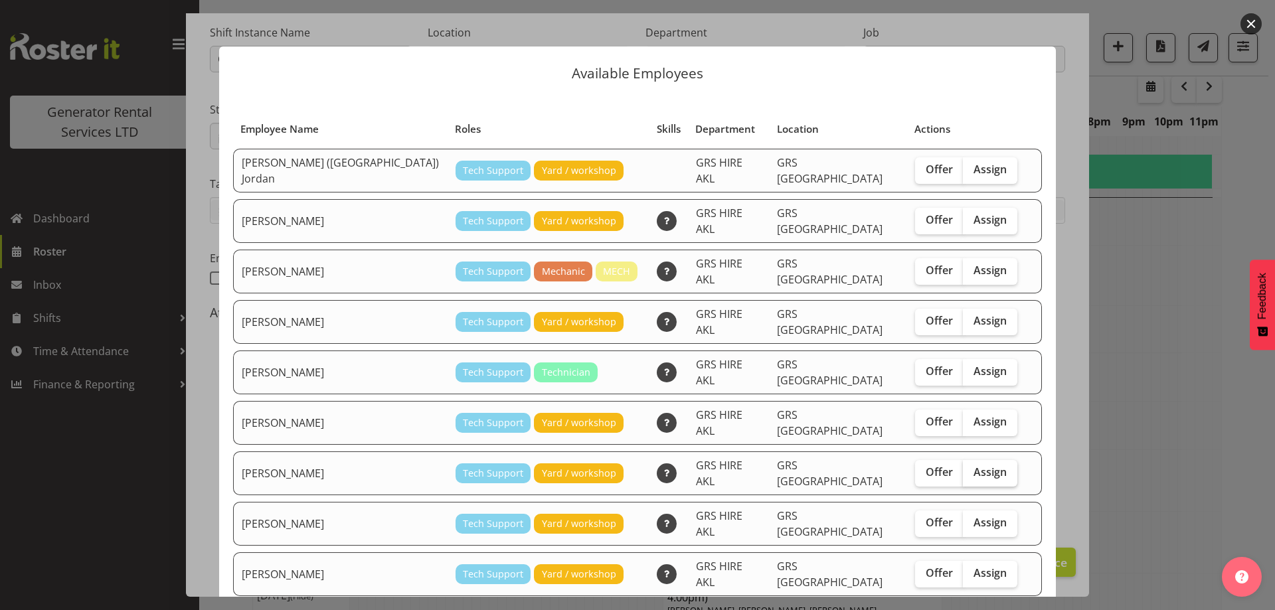
click at [963, 460] on label "Assign" at bounding box center [990, 473] width 54 height 27
click at [963, 468] on input "Assign" at bounding box center [967, 472] width 9 height 9
checkbox input "true"
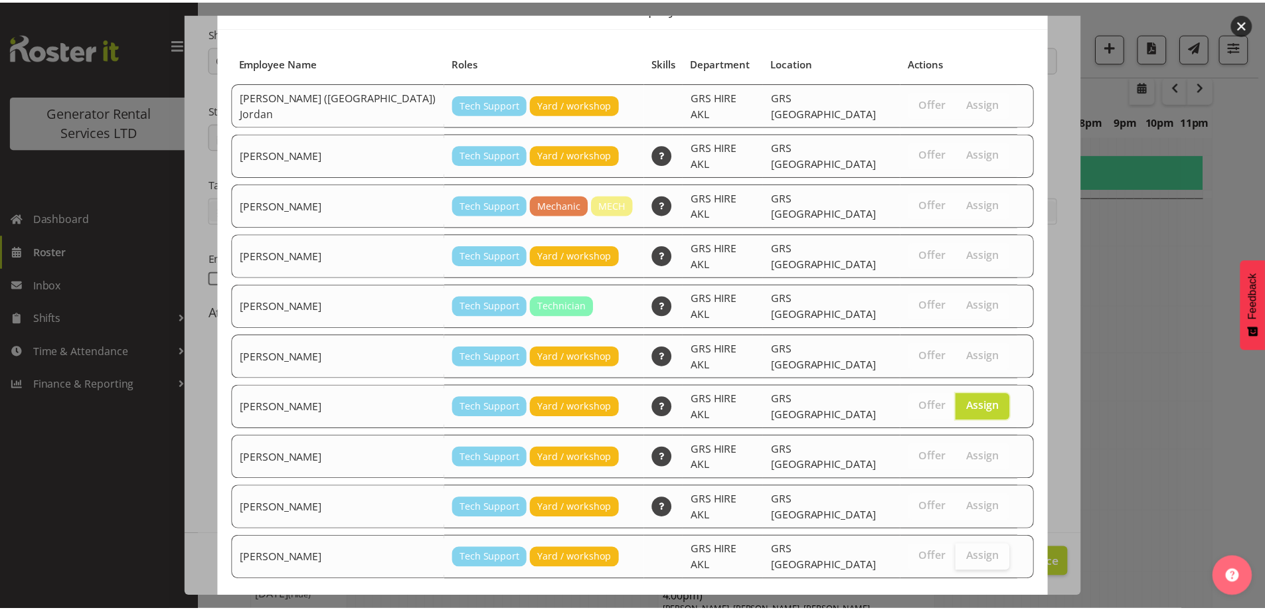
scroll to position [96, 0]
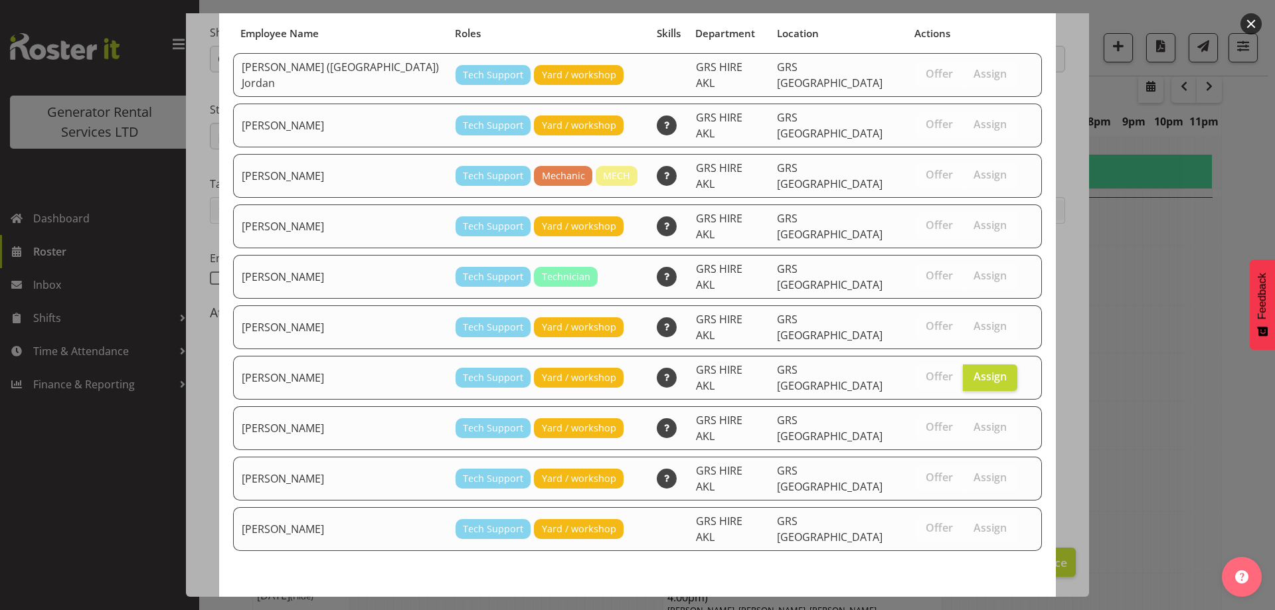
click at [932, 601] on button "Assign Mina Nomani" at bounding box center [966, 615] width 151 height 29
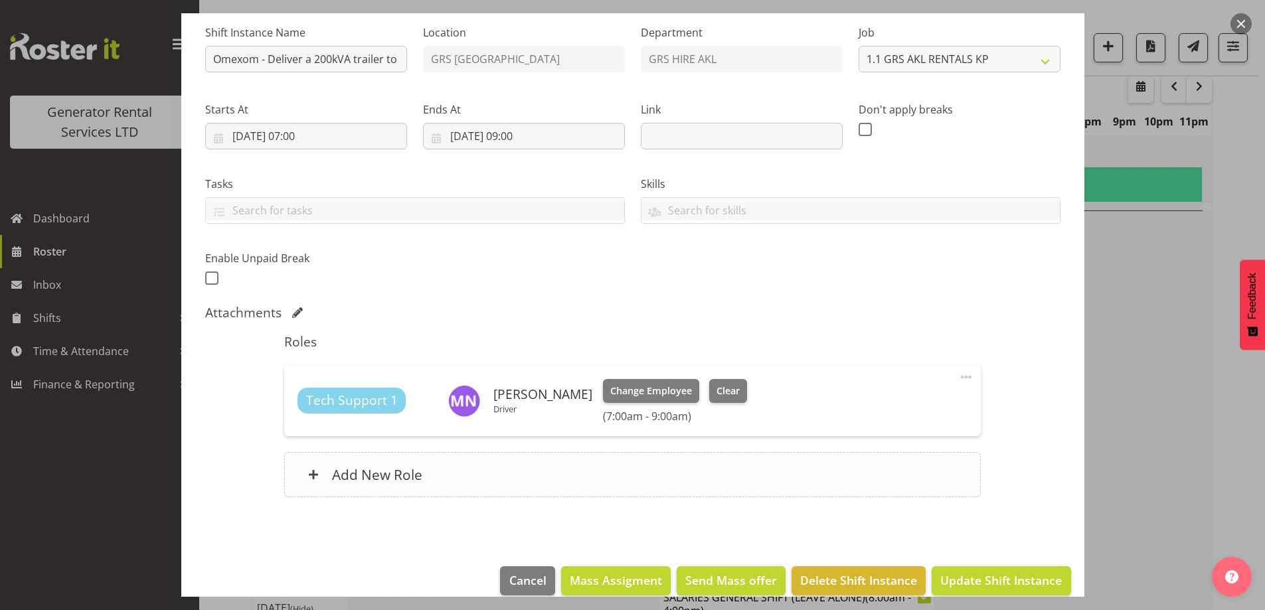
scroll to position [149, 0]
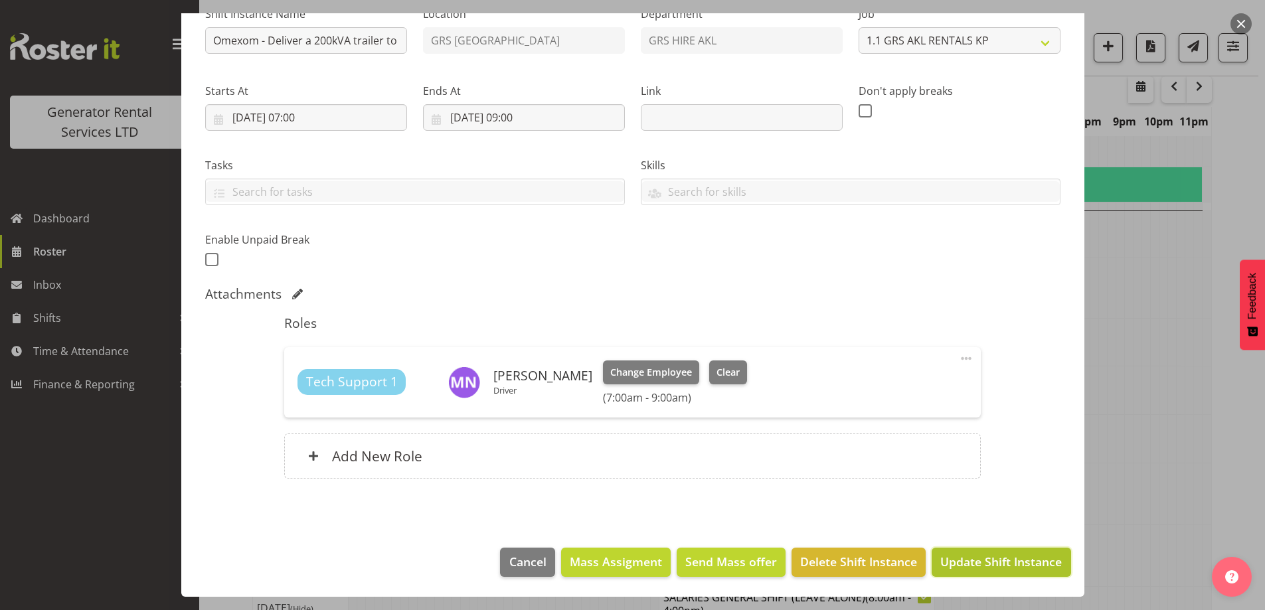
click at [1011, 550] on button "Update Shift Instance" at bounding box center [1000, 562] width 139 height 29
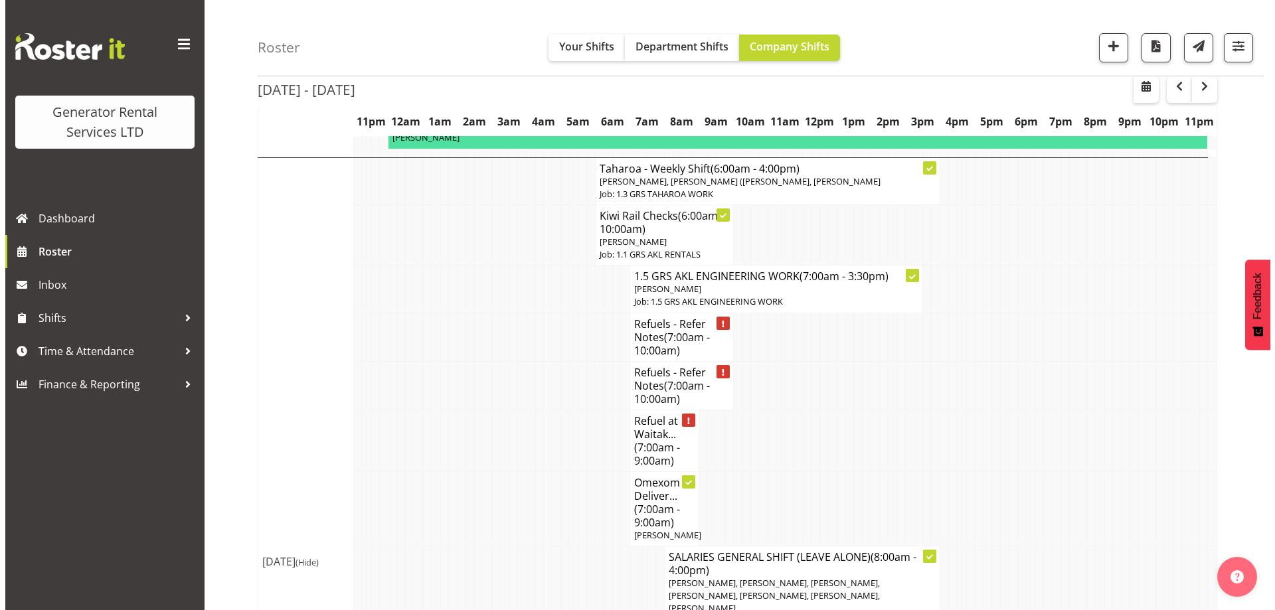
scroll to position [1175, 0]
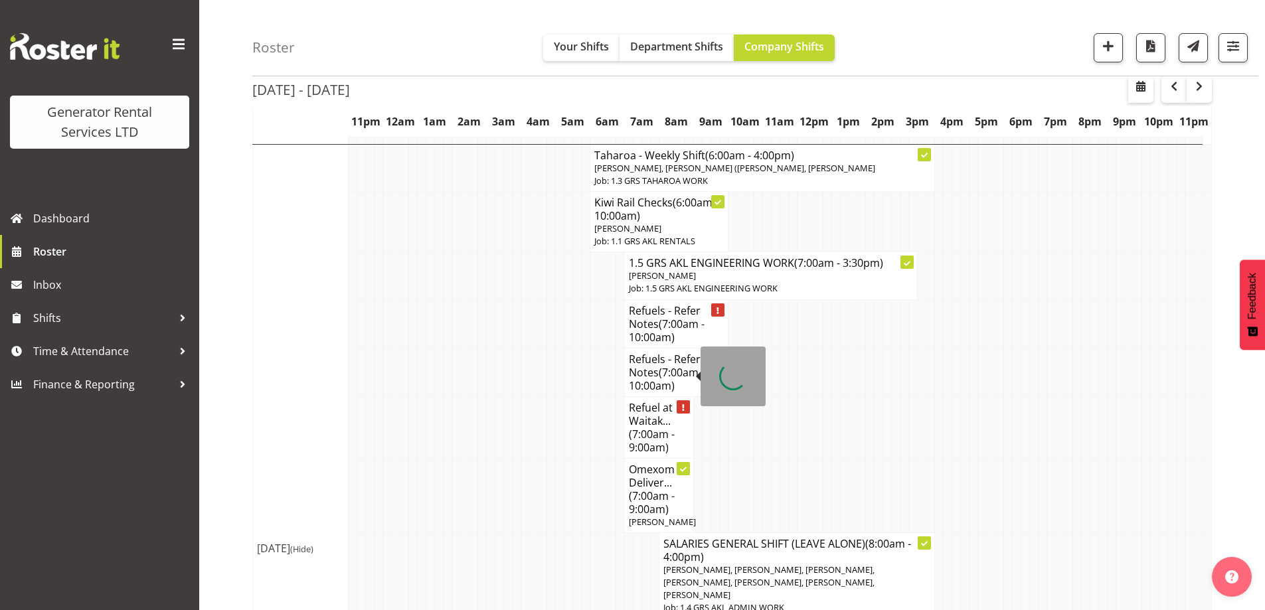
click at [641, 427] on span "(7:00am - 9:00am)" at bounding box center [652, 441] width 46 height 28
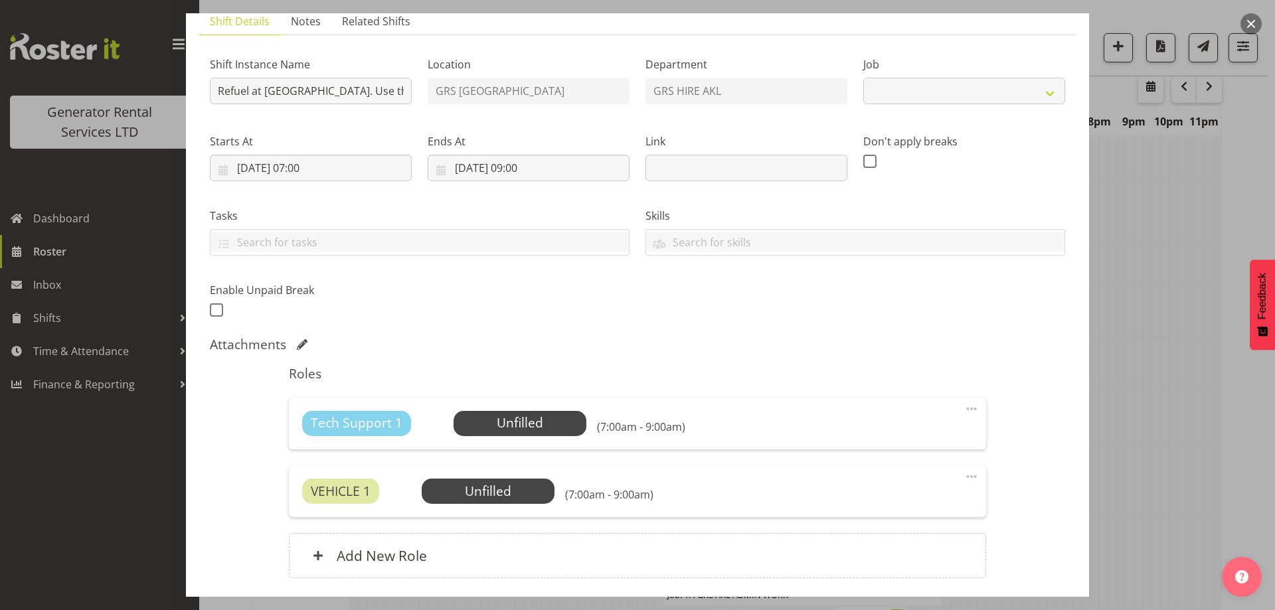
select select "9"
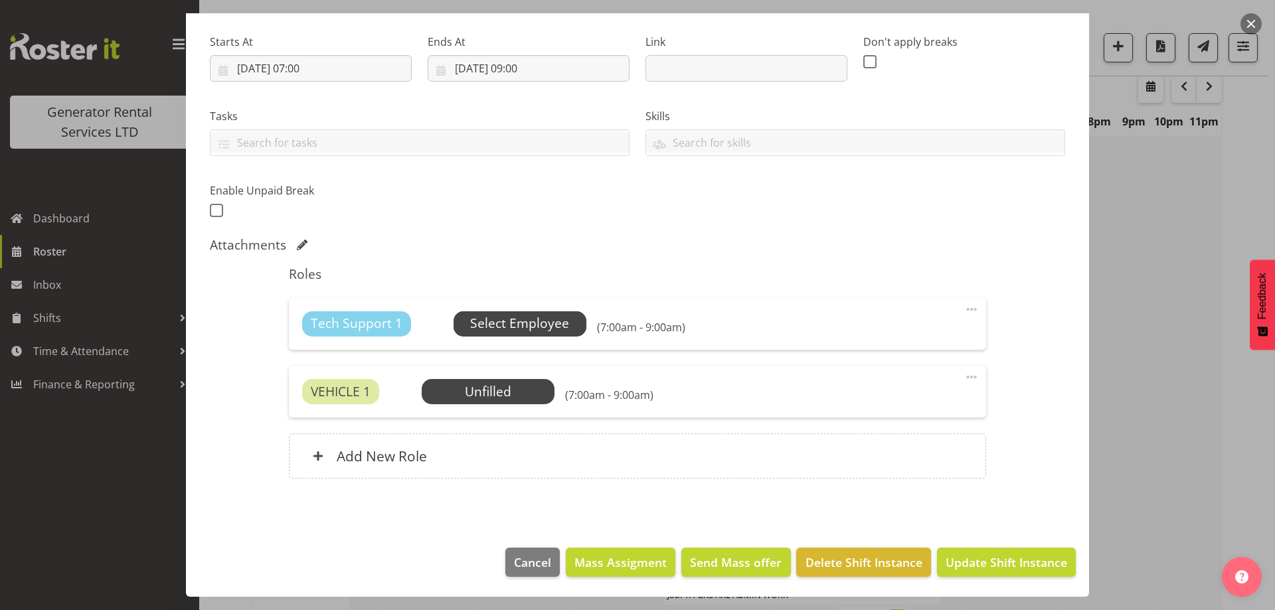
click at [484, 319] on span "Select Employee" at bounding box center [519, 323] width 99 height 19
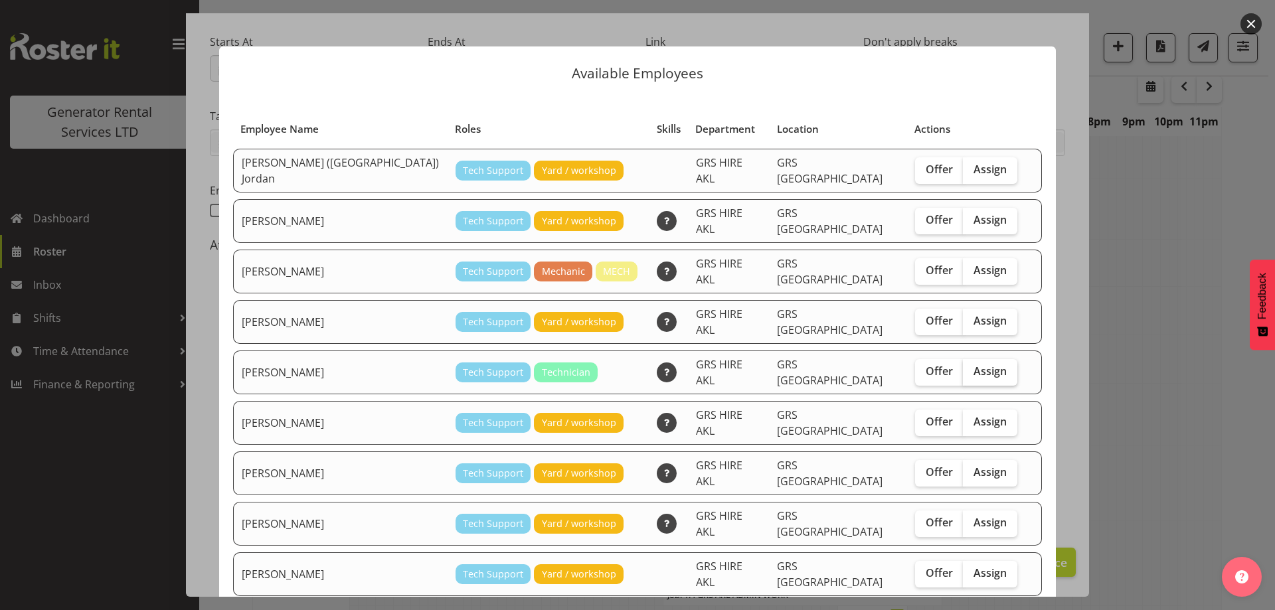
click at [971, 359] on label "Assign" at bounding box center [990, 372] width 54 height 27
click at [971, 367] on input "Assign" at bounding box center [967, 371] width 9 height 9
checkbox input "true"
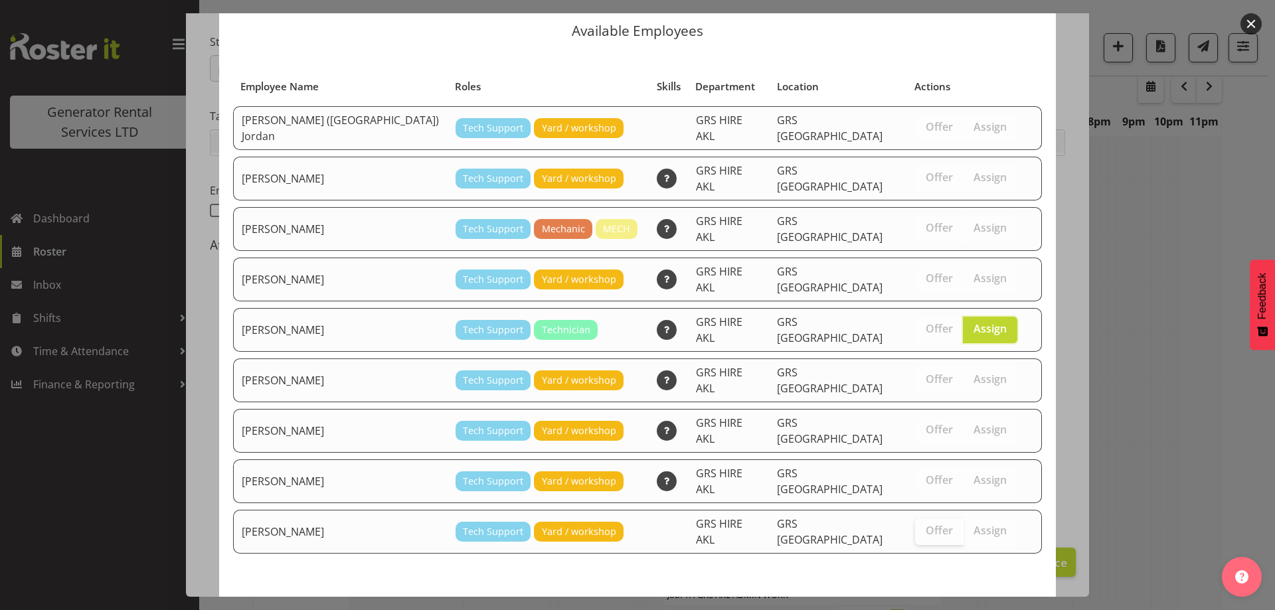
scroll to position [50, 0]
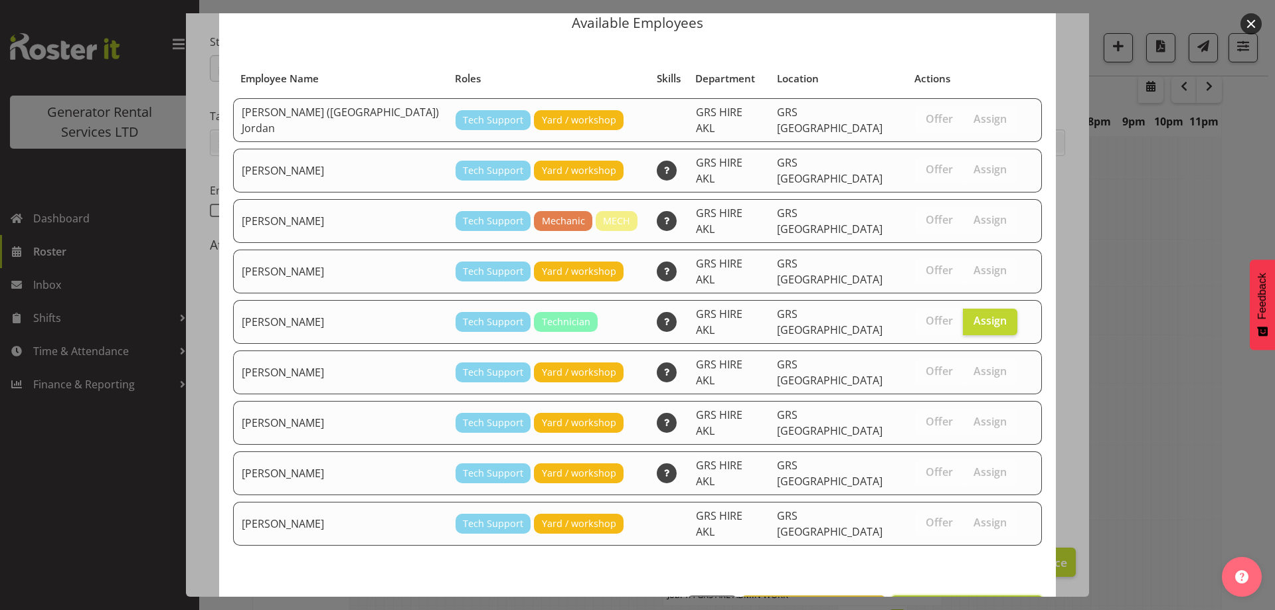
click at [917, 595] on button "Assign Craig Barrett" at bounding box center [966, 609] width 151 height 29
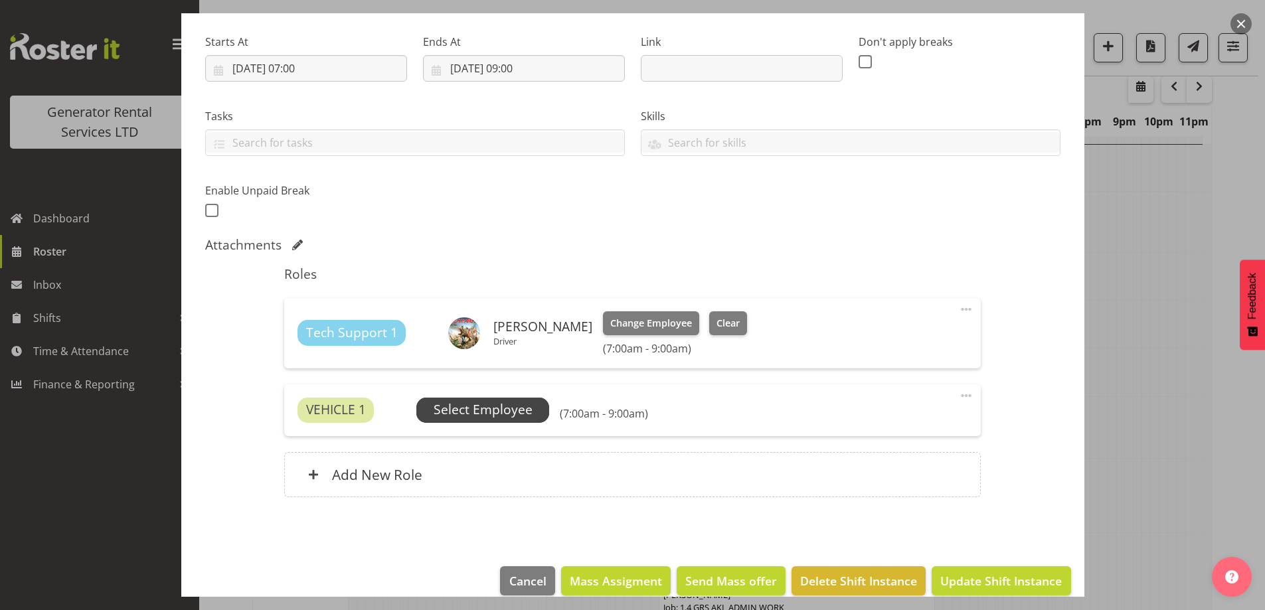
click at [527, 398] on span "Select Employee" at bounding box center [482, 410] width 133 height 25
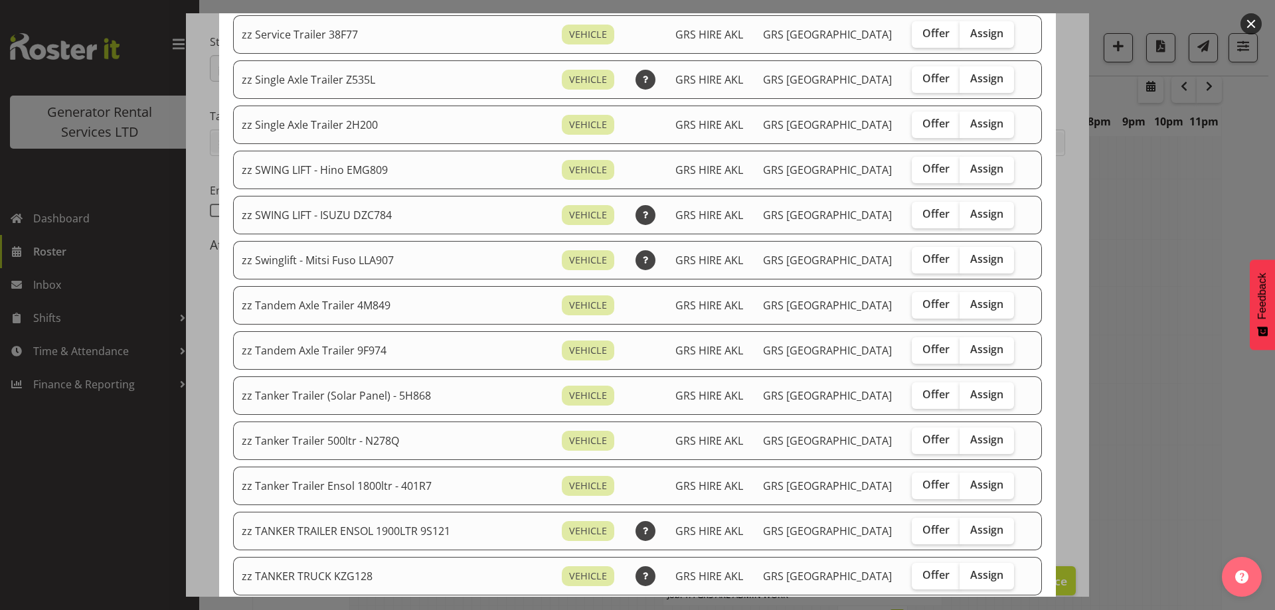
scroll to position [1128, 0]
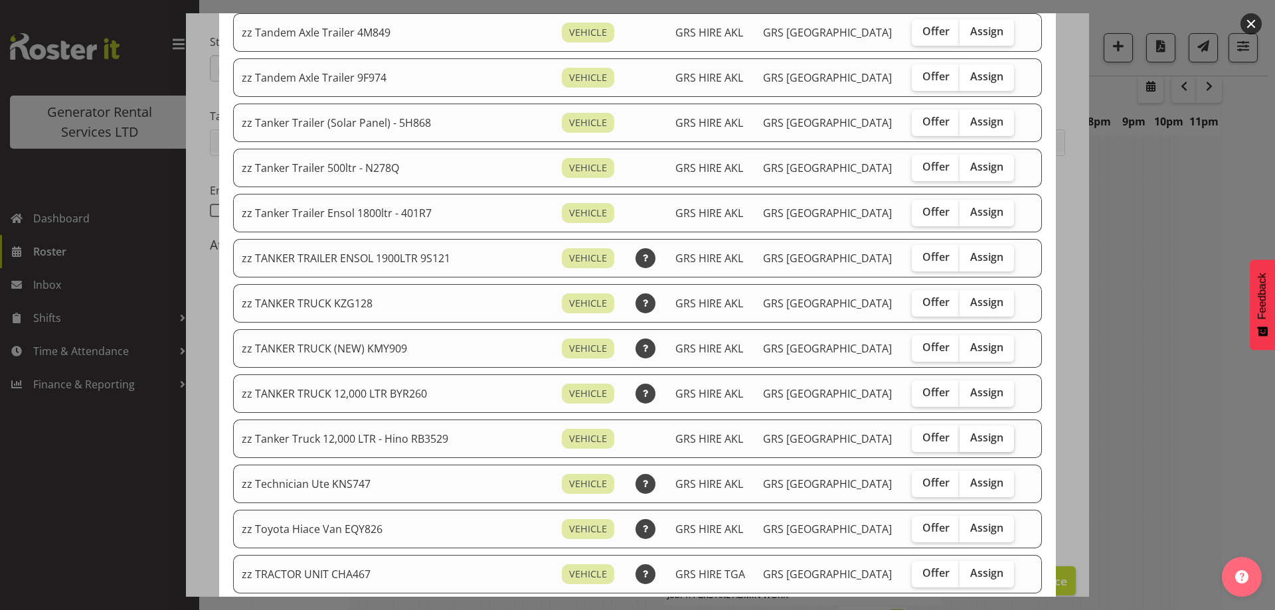
click at [981, 439] on label "Assign" at bounding box center [986, 439] width 54 height 27
click at [968, 439] on input "Assign" at bounding box center [963, 437] width 9 height 9
checkbox input "true"
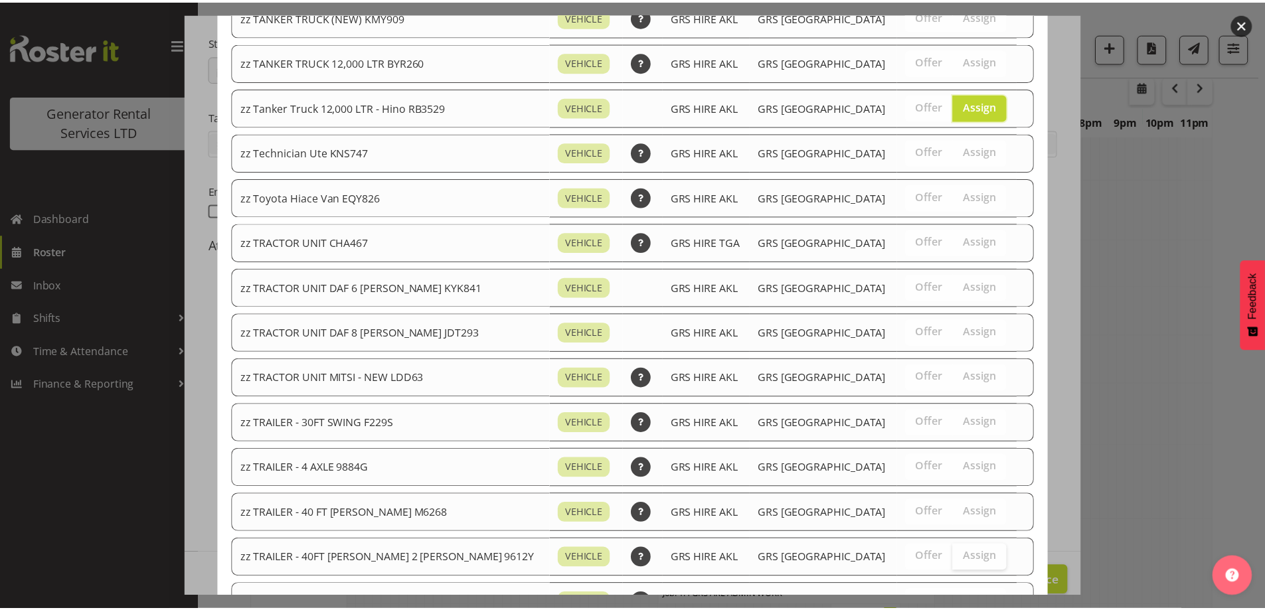
scroll to position [1675, 0]
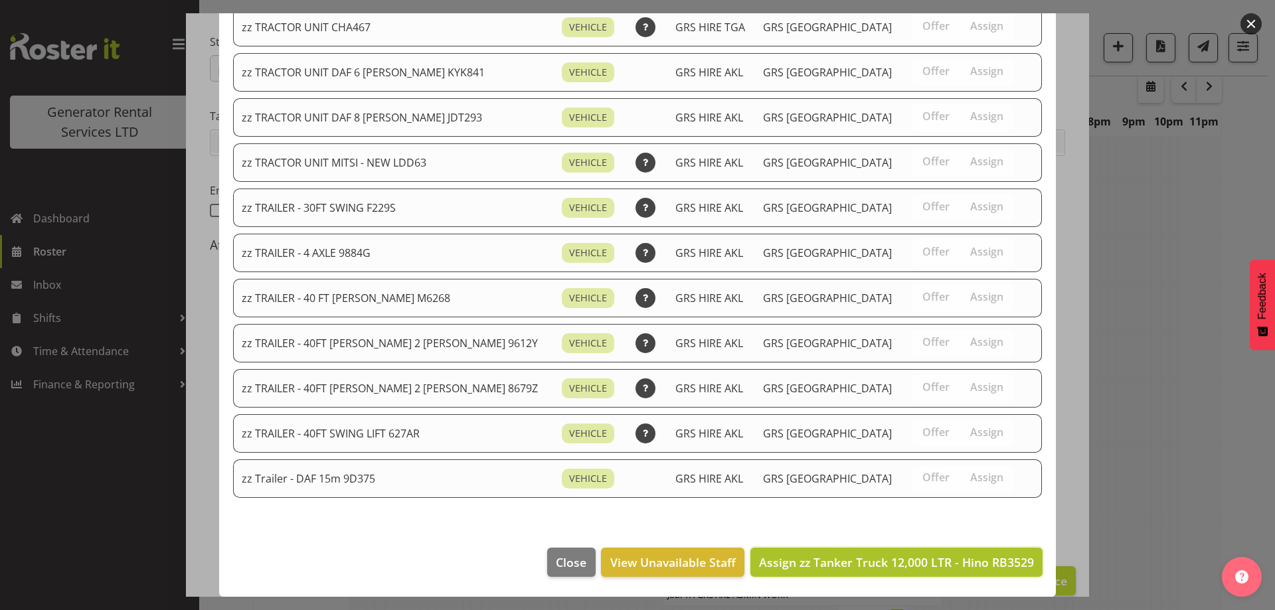
click at [958, 554] on span "Assign zz Tanker Truck 12,000 LTR - Hino RB3529" at bounding box center [896, 562] width 275 height 16
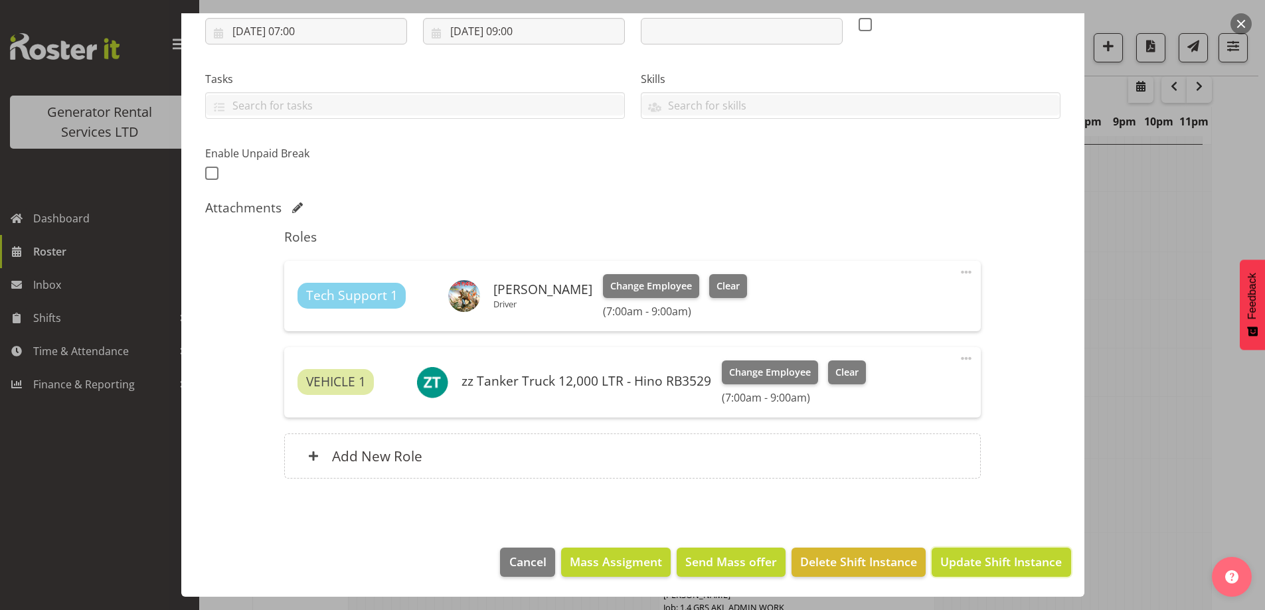
click at [955, 554] on span "Update Shift Instance" at bounding box center [1000, 561] width 121 height 17
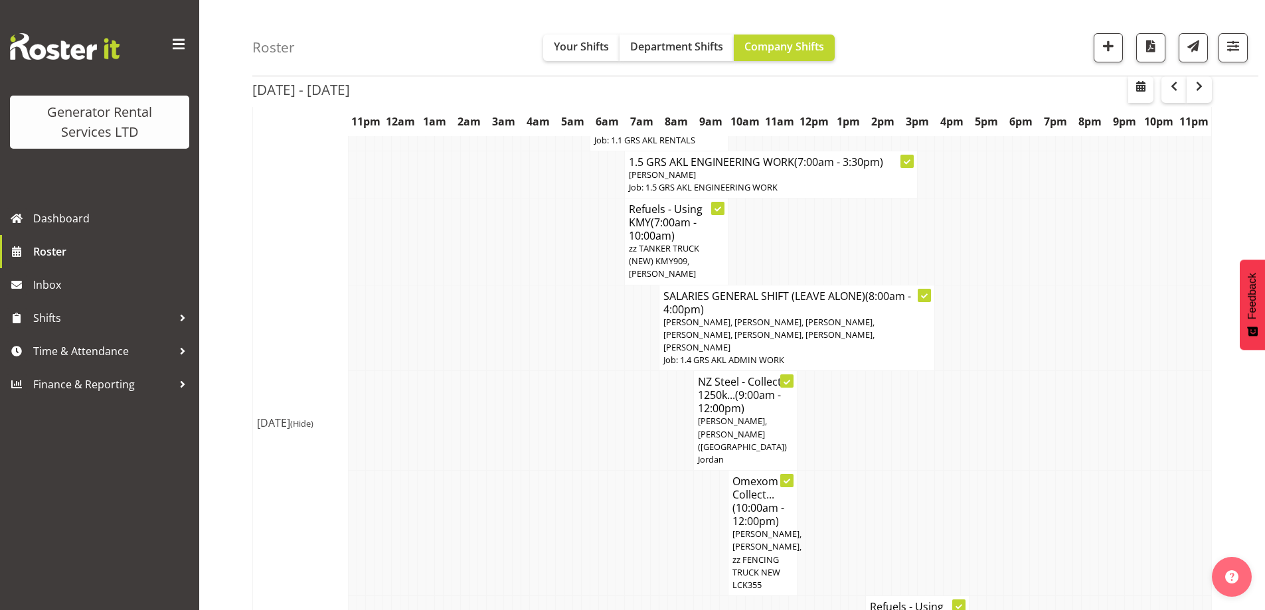
scroll to position [378, 0]
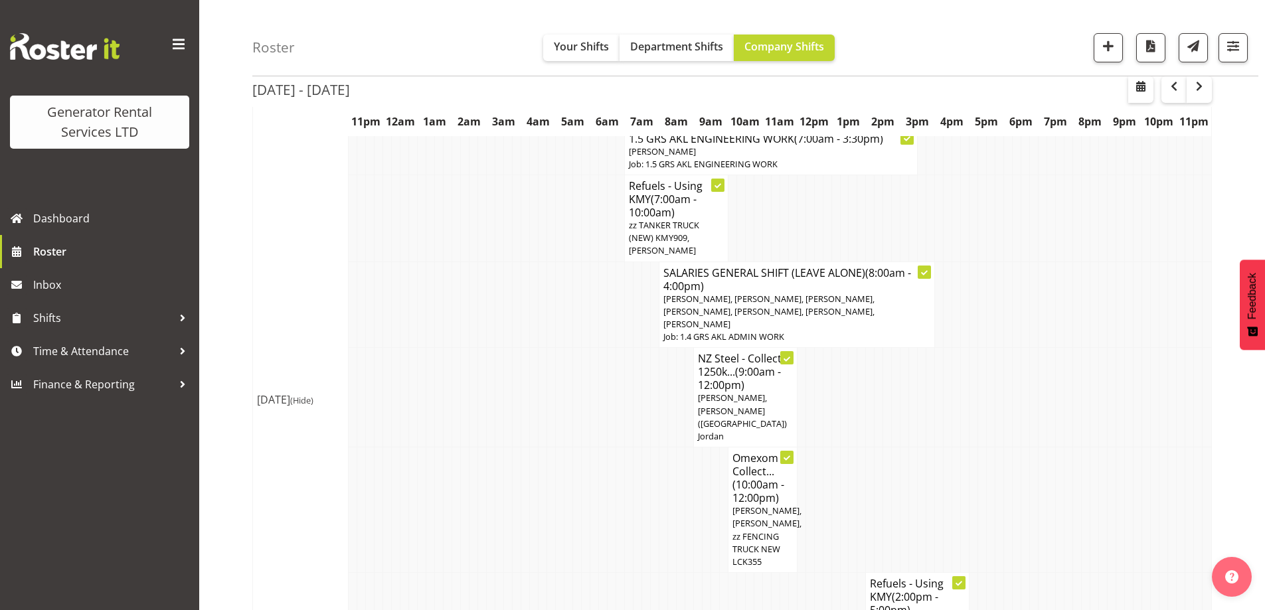
click at [582, 477] on td at bounding box center [585, 509] width 9 height 125
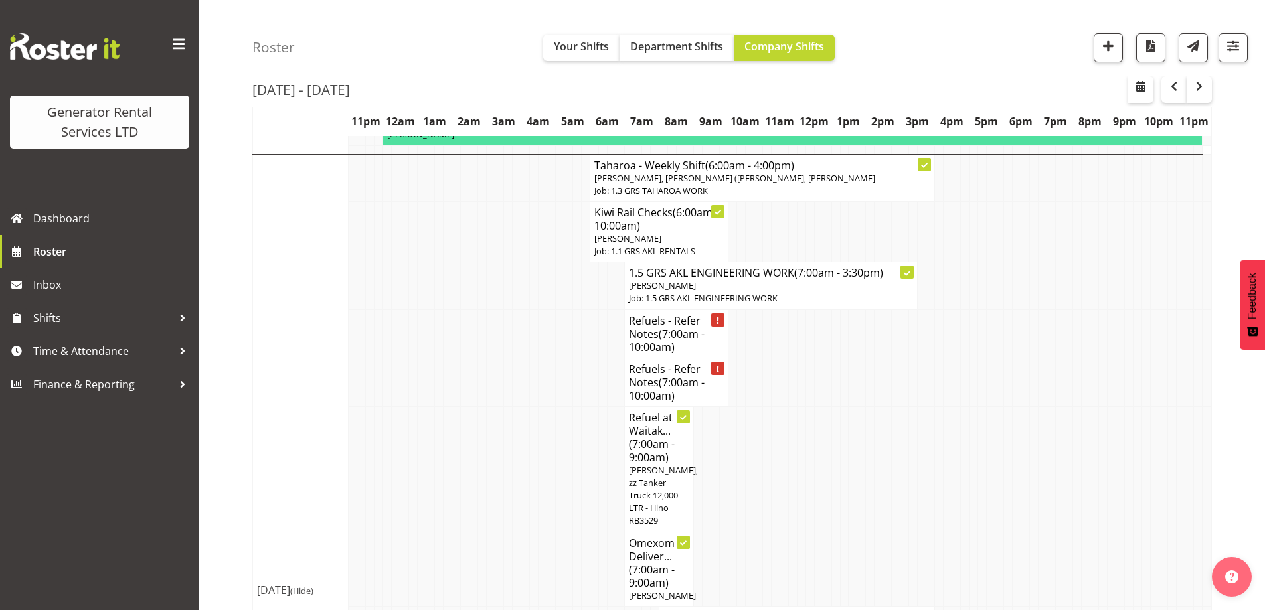
scroll to position [1175, 0]
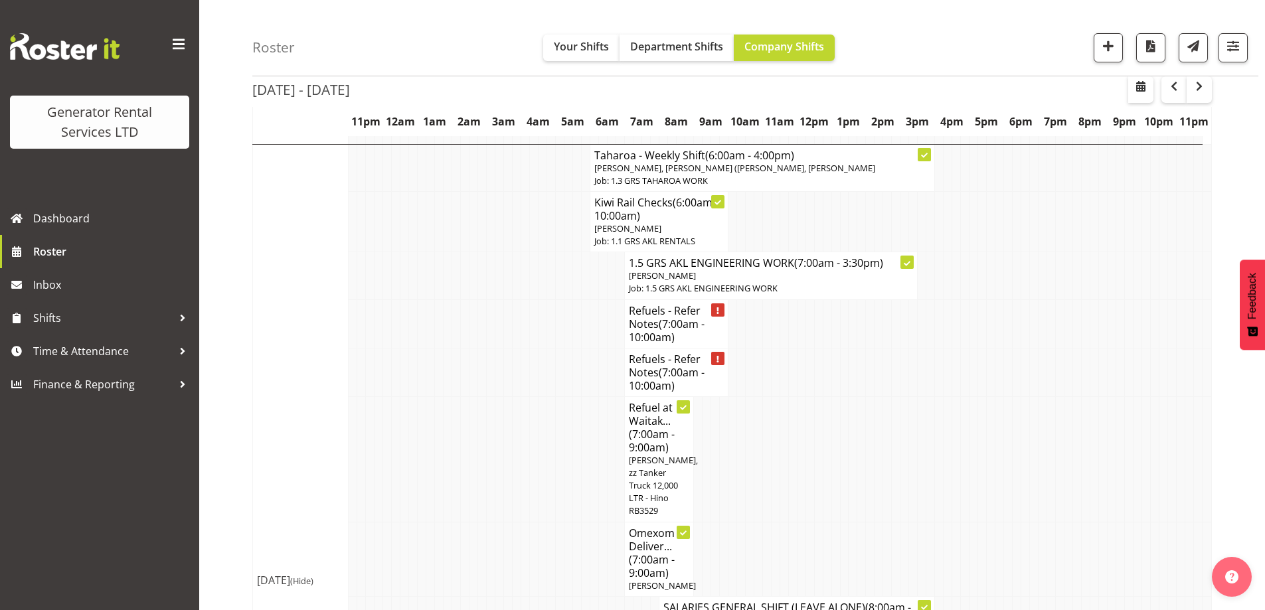
click at [518, 522] on td at bounding box center [516, 559] width 9 height 74
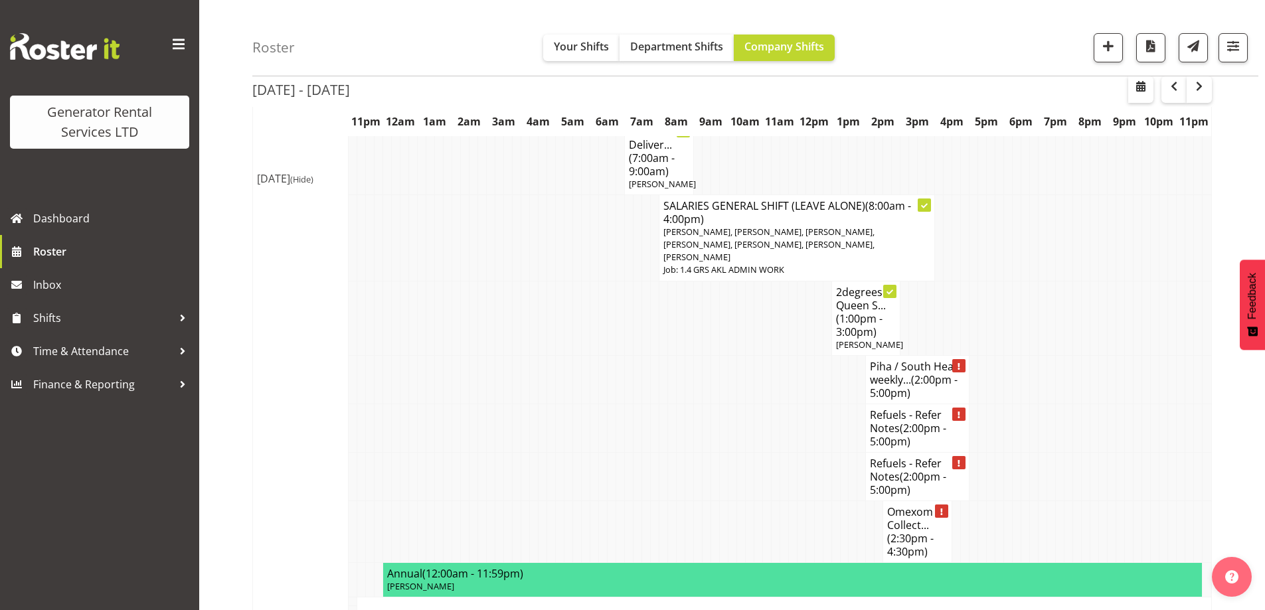
scroll to position [1640, 0]
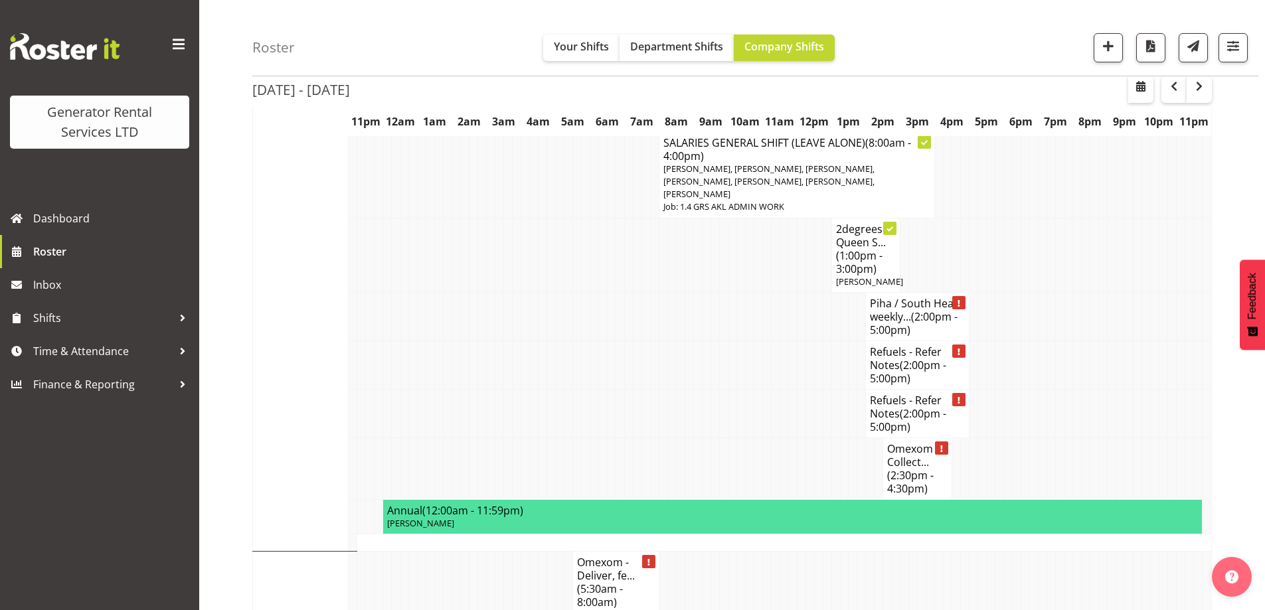
click at [620, 341] on td at bounding box center [619, 365] width 9 height 48
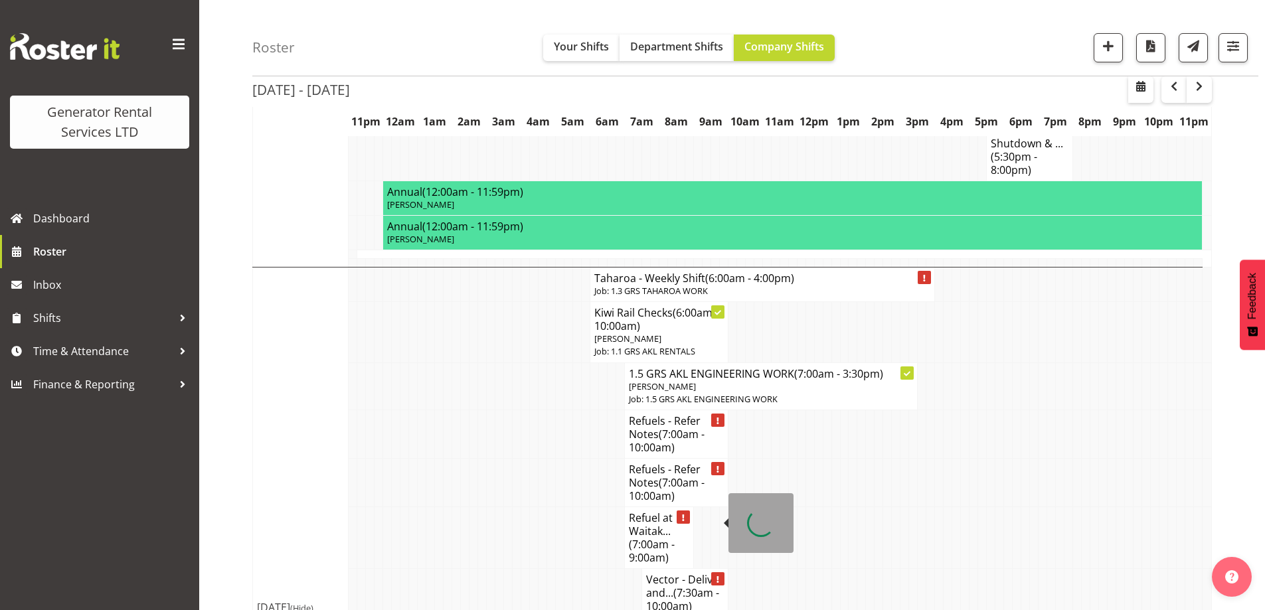
scroll to position [2768, 0]
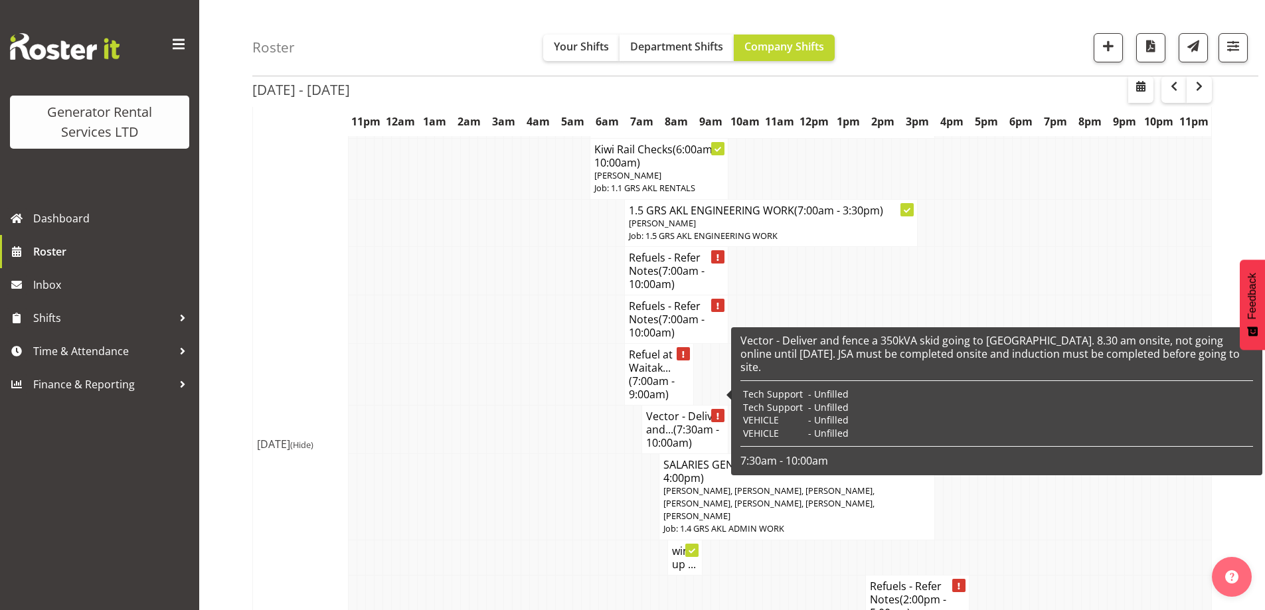
click at [560, 453] on td at bounding box center [560, 496] width 9 height 86
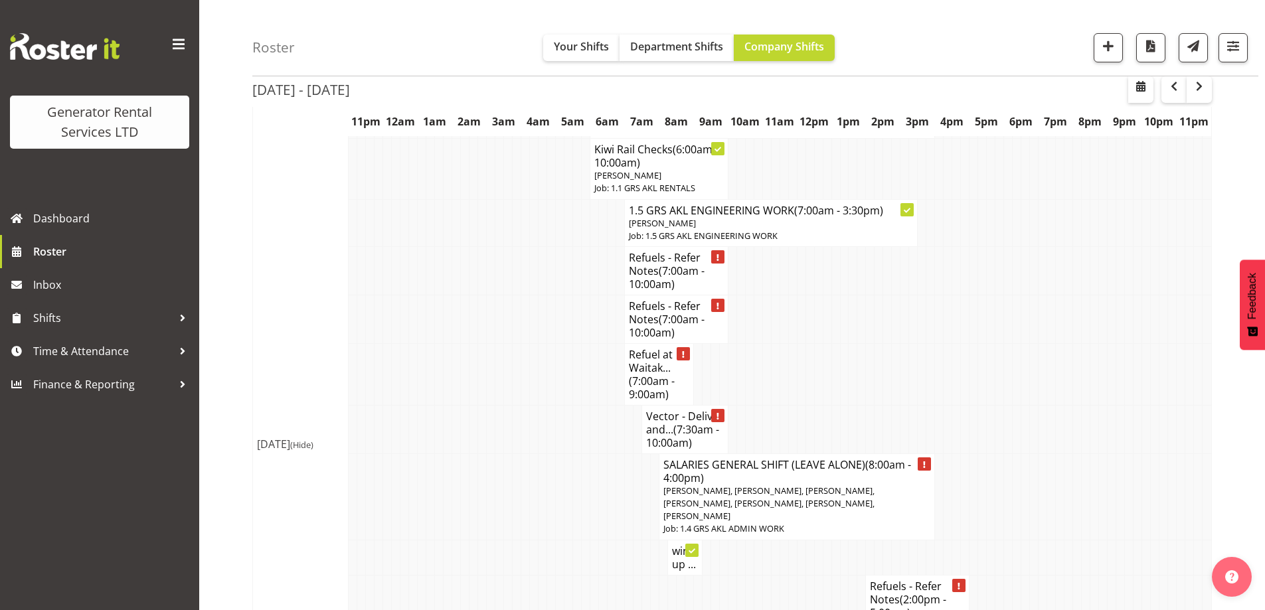
click at [566, 453] on td at bounding box center [568, 496] width 9 height 86
click at [1200, 90] on span "button" at bounding box center [1199, 86] width 16 height 16
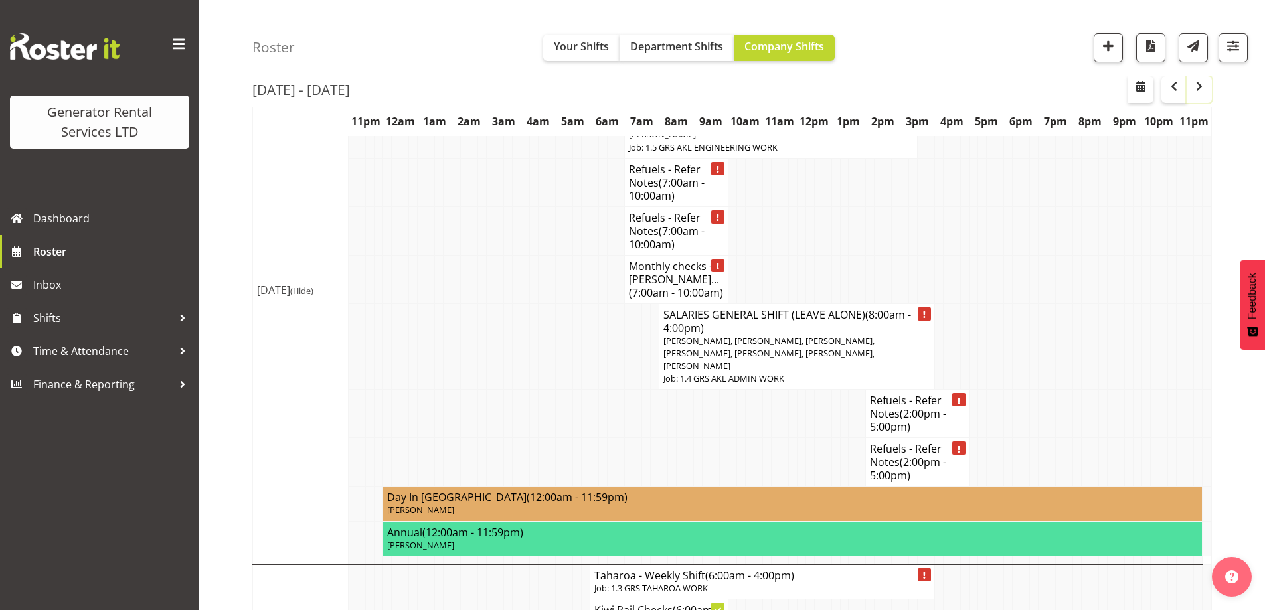
scroll to position [1905, 0]
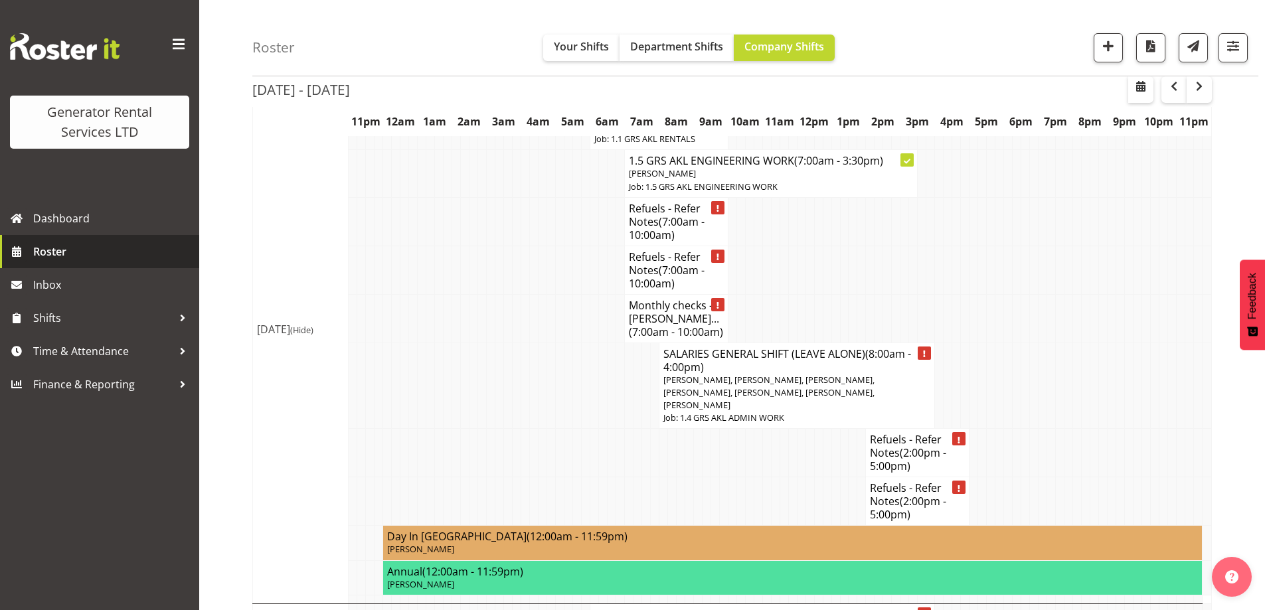
click at [119, 249] on span "Roster" at bounding box center [112, 252] width 159 height 20
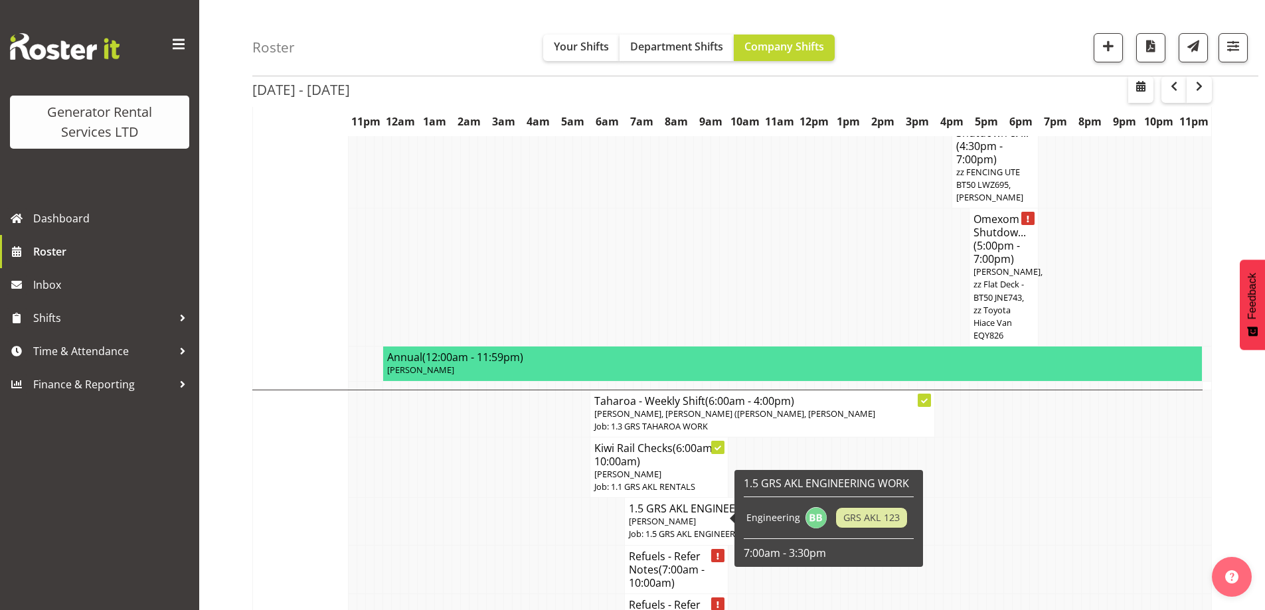
scroll to position [996, 0]
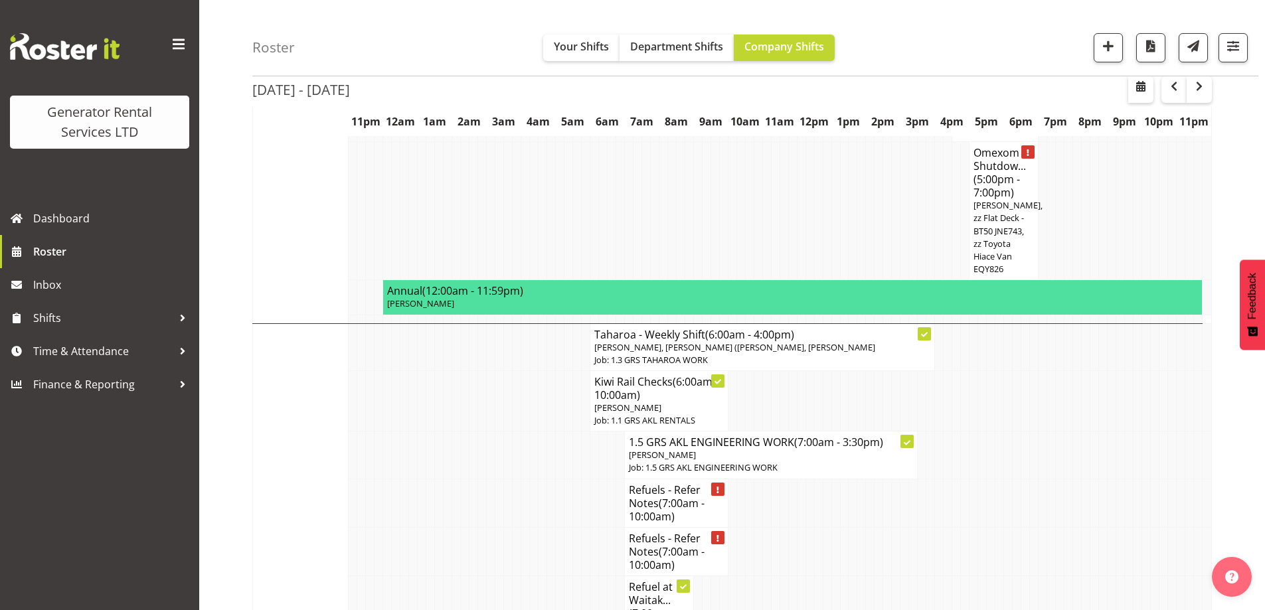
click at [513, 527] on td at bounding box center [516, 551] width 9 height 48
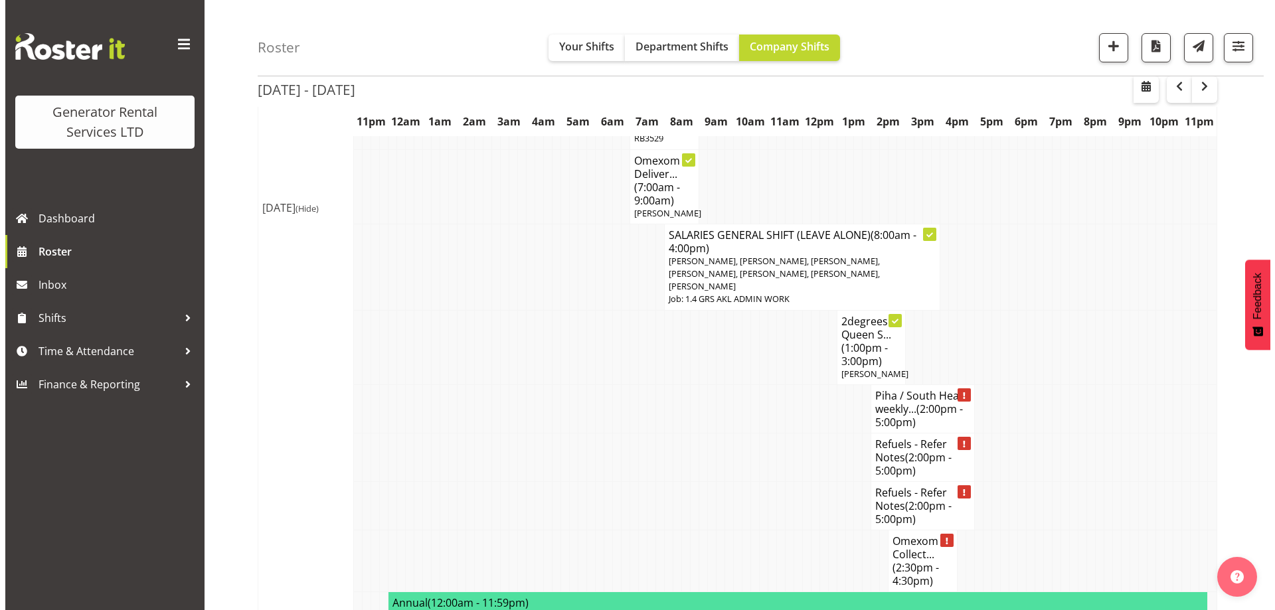
scroll to position [1726, 0]
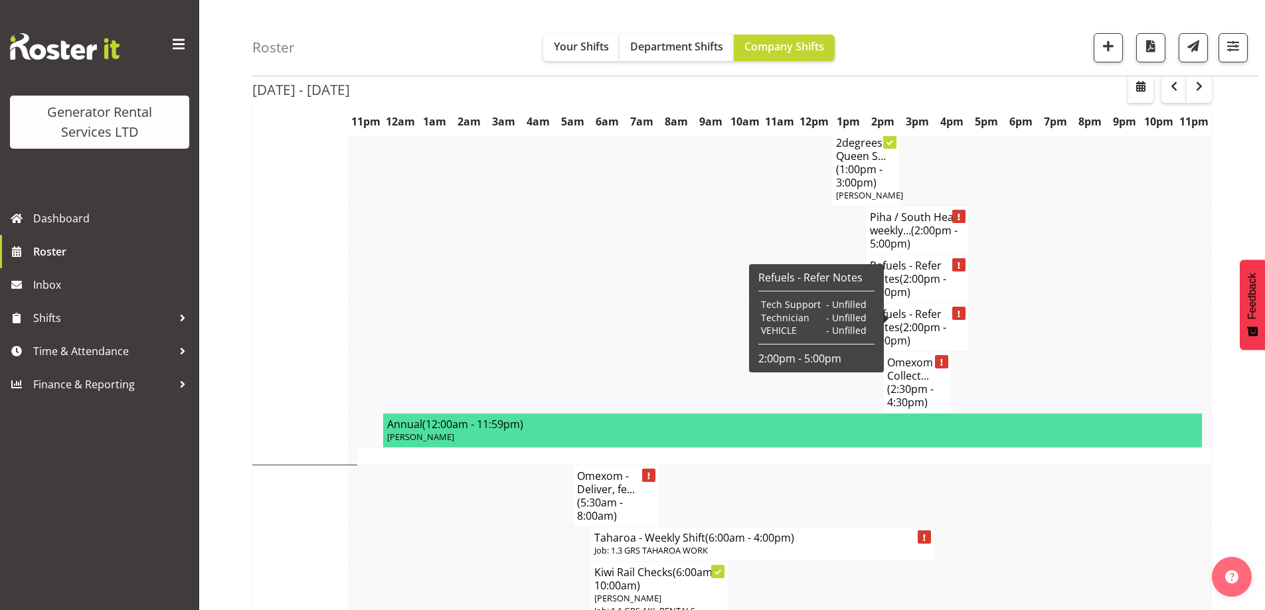
click at [941, 356] on h4 "Omexom - Collect... (2:30pm - 4:30pm)" at bounding box center [917, 382] width 60 height 53
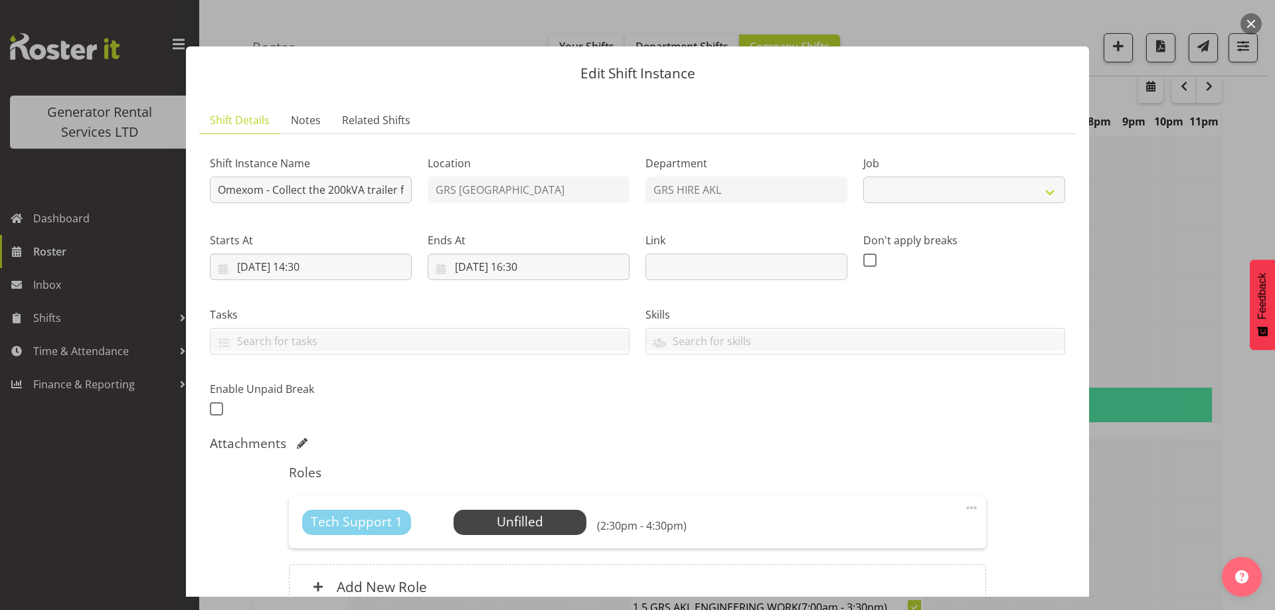
select select "7504"
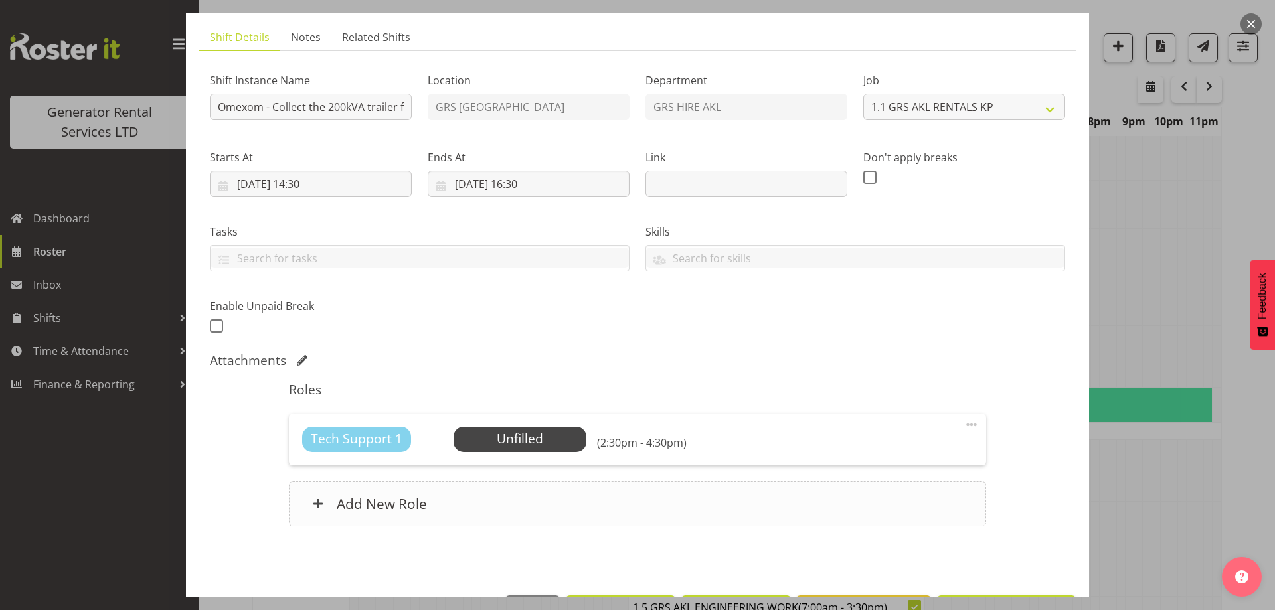
scroll to position [131, 0]
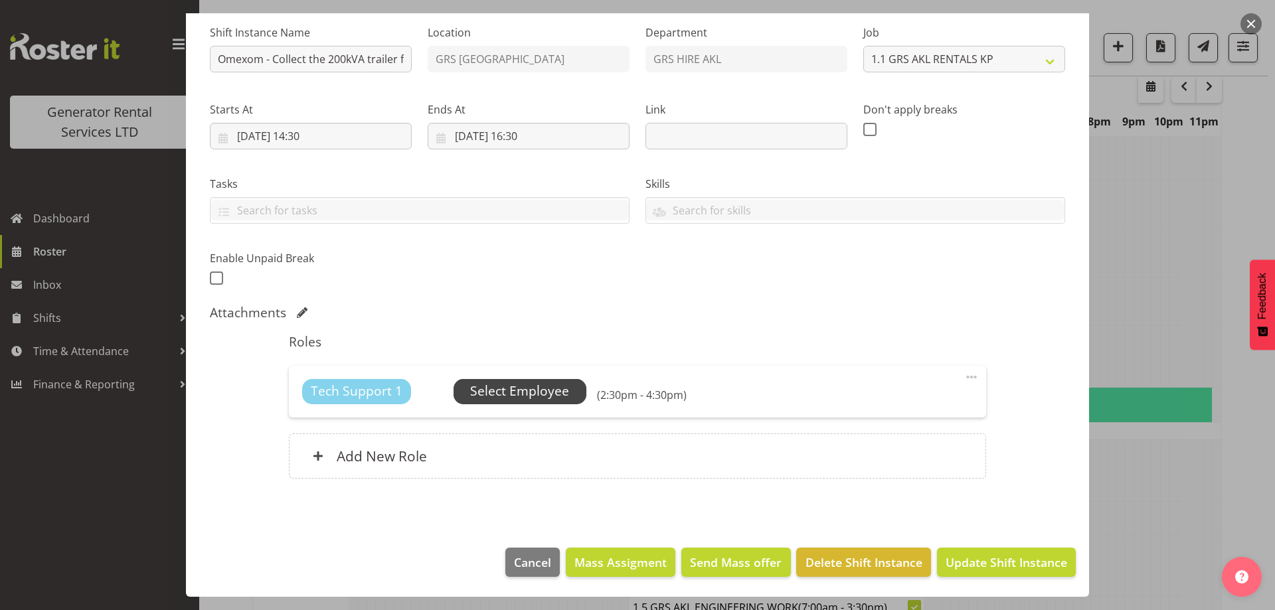
click at [530, 384] on span "Select Employee" at bounding box center [519, 391] width 99 height 19
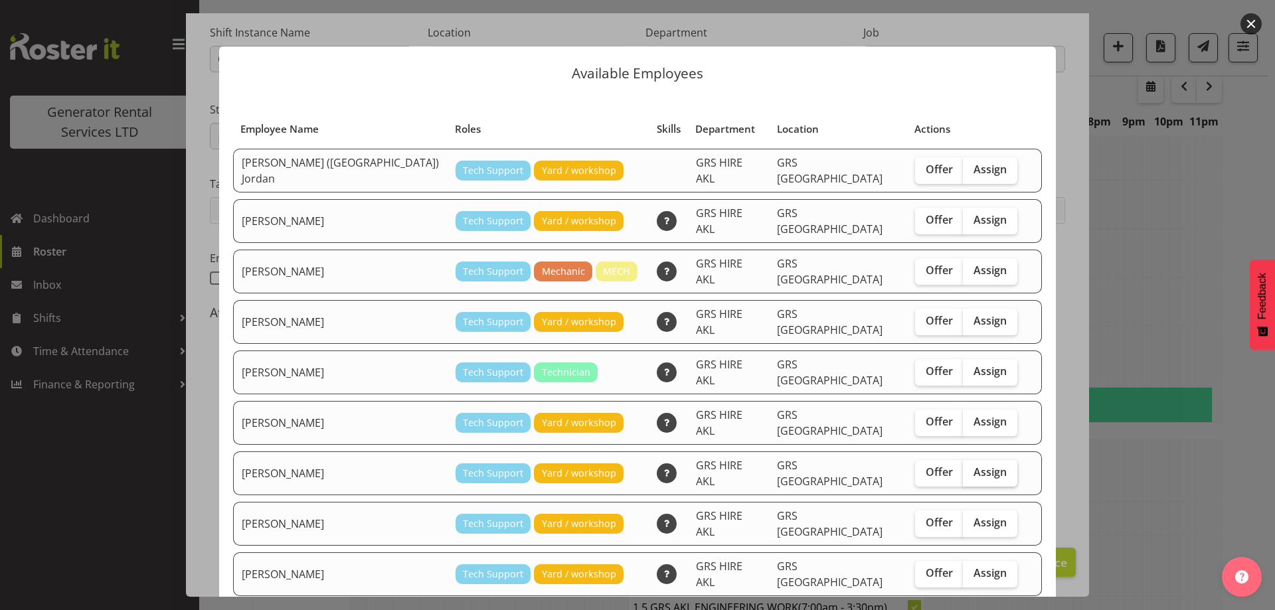
click at [976, 460] on label "Assign" at bounding box center [990, 473] width 54 height 27
click at [971, 468] on input "Assign" at bounding box center [967, 472] width 9 height 9
checkbox input "true"
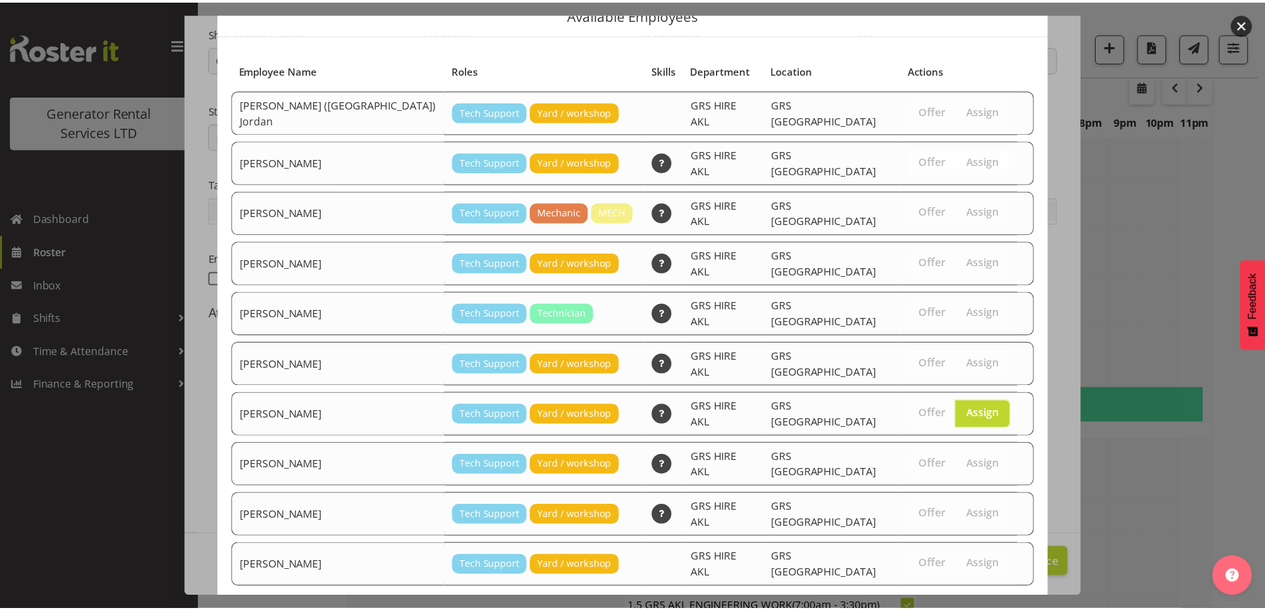
scroll to position [96, 0]
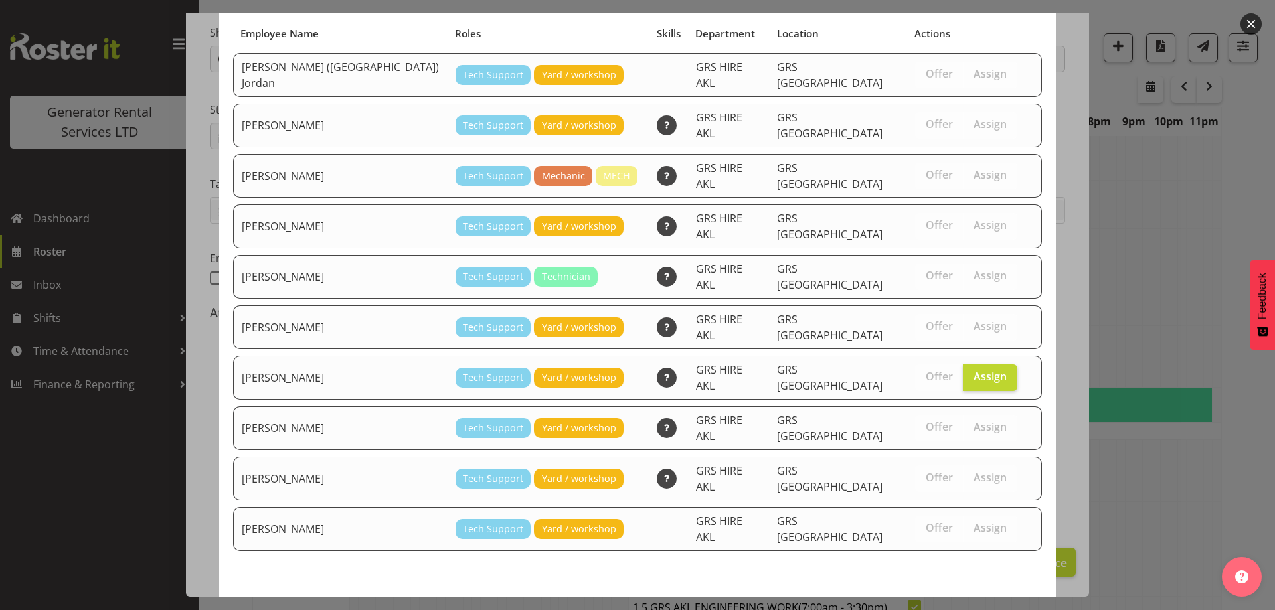
click at [955, 607] on span "Assign Mina Nomani" at bounding box center [966, 615] width 134 height 16
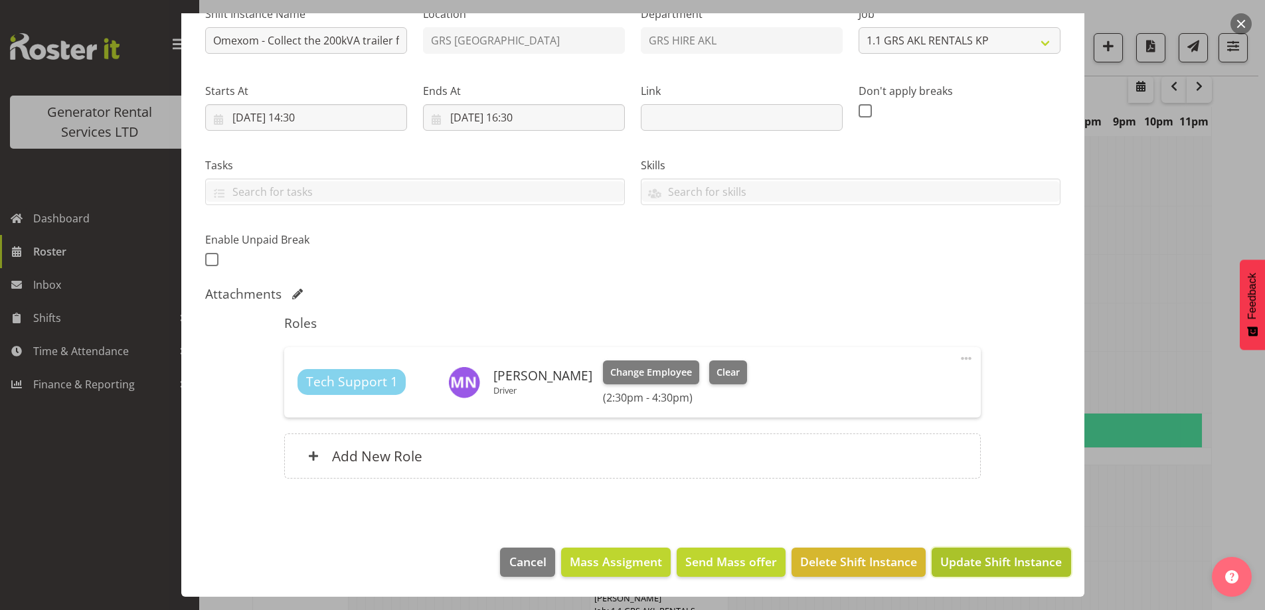
click at [937, 549] on button "Update Shift Instance" at bounding box center [1000, 562] width 139 height 29
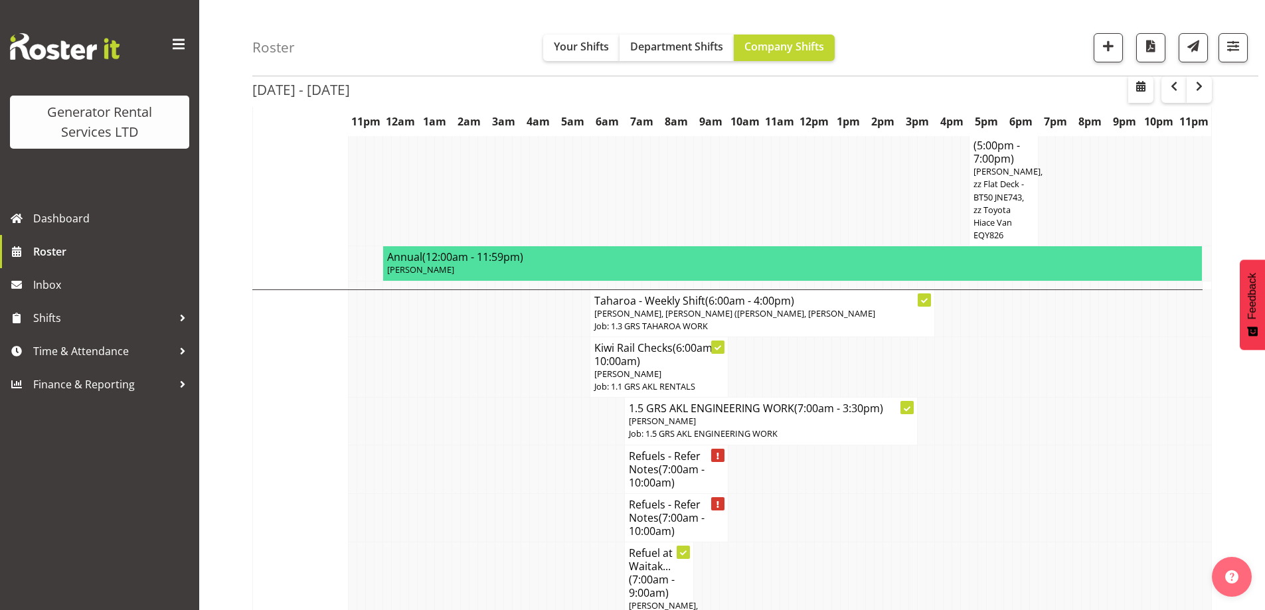
scroll to position [1042, 0]
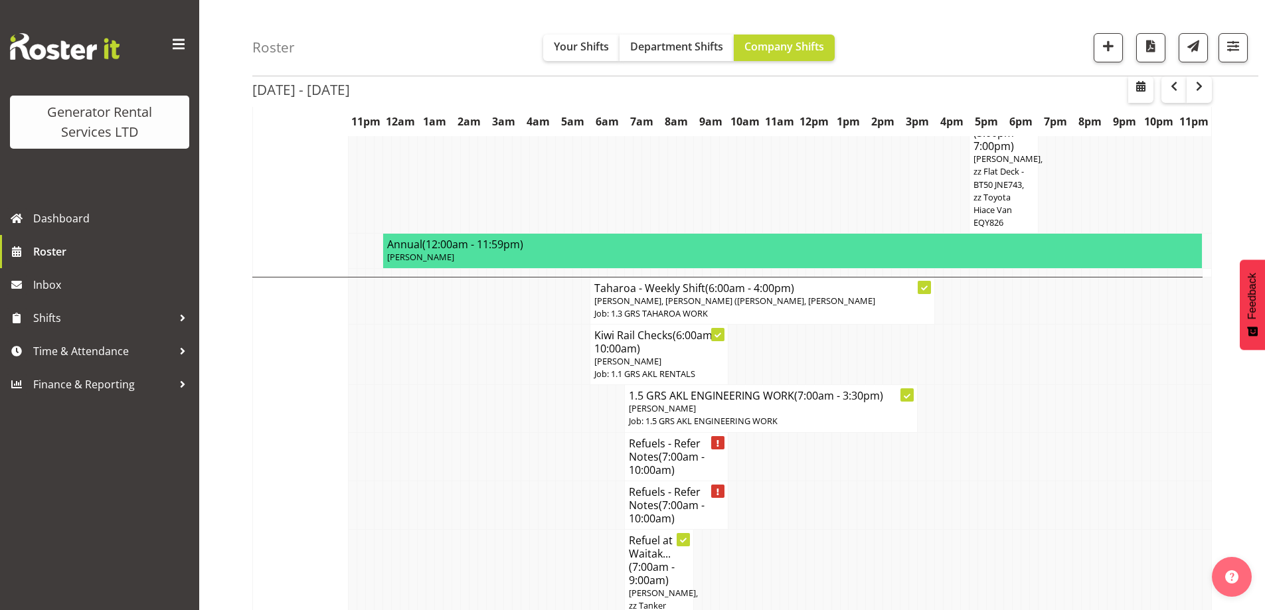
click at [521, 481] on td at bounding box center [525, 505] width 9 height 48
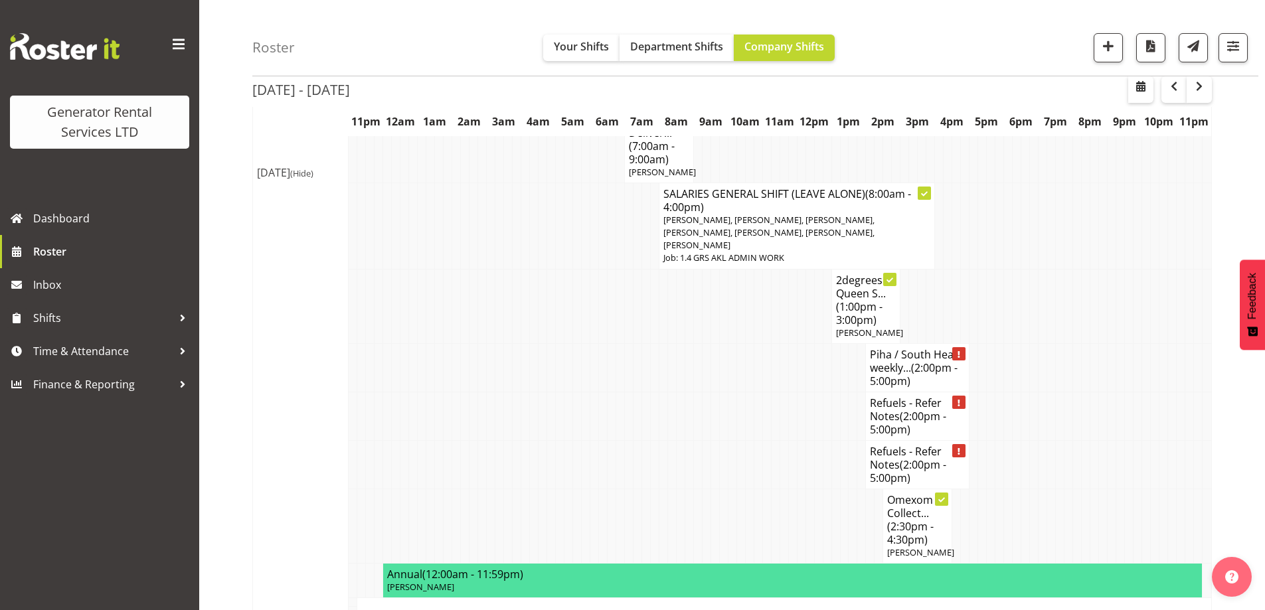
scroll to position [1640, 0]
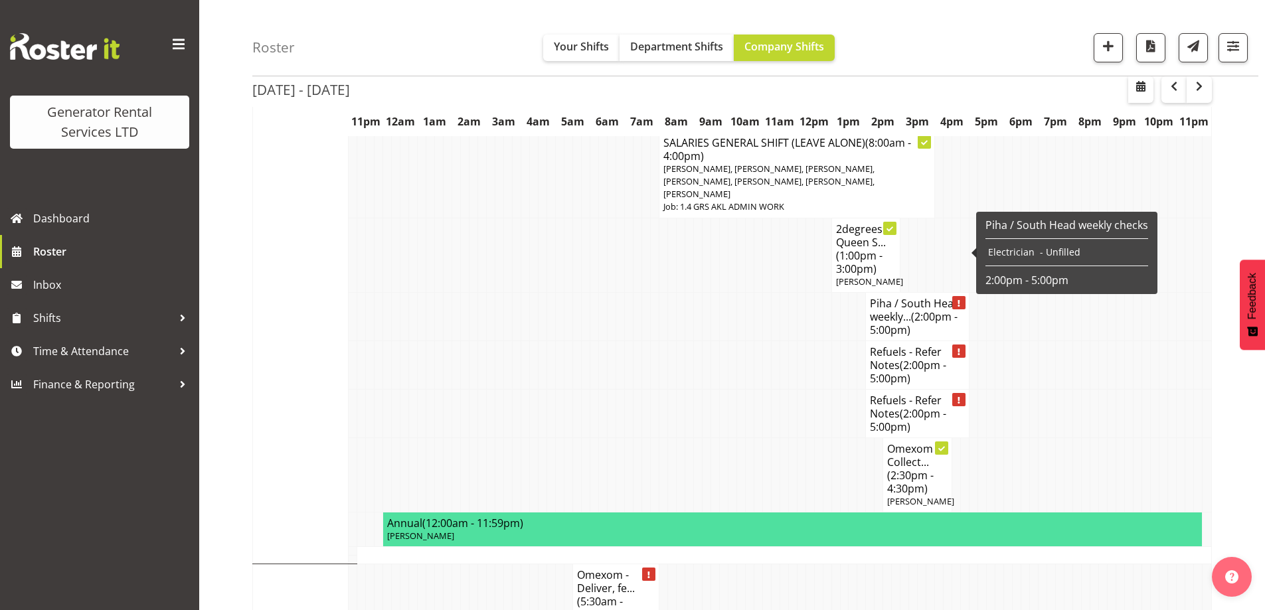
click at [916, 297] on h4 "Piha / South Head weekly... (2:00pm - 5:00pm)" at bounding box center [917, 317] width 95 height 40
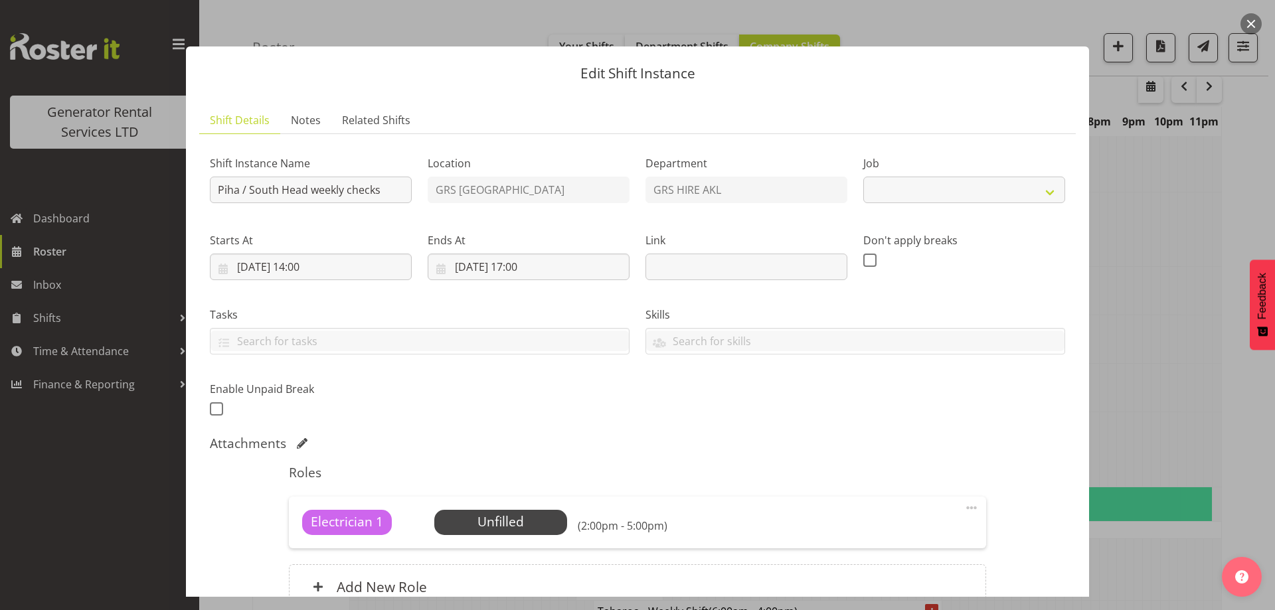
select select "9"
click at [536, 515] on span "Select Employee" at bounding box center [500, 521] width 99 height 19
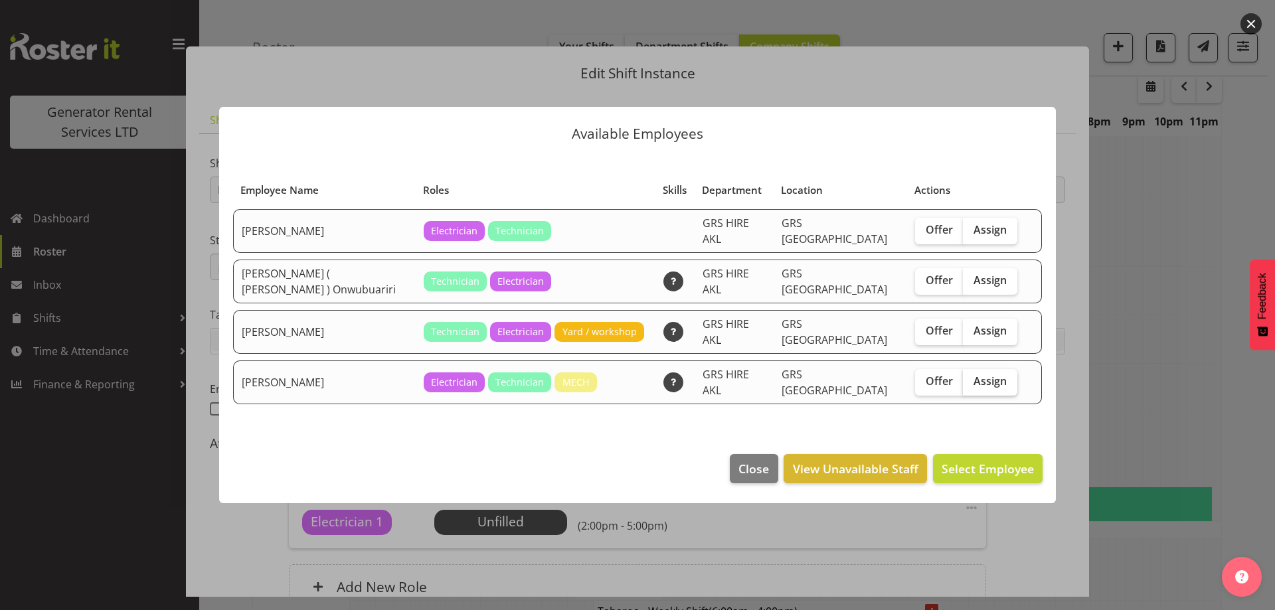
click at [992, 374] on span "Assign" at bounding box center [989, 380] width 33 height 13
click at [971, 377] on input "Assign" at bounding box center [967, 381] width 9 height 9
checkbox input "true"
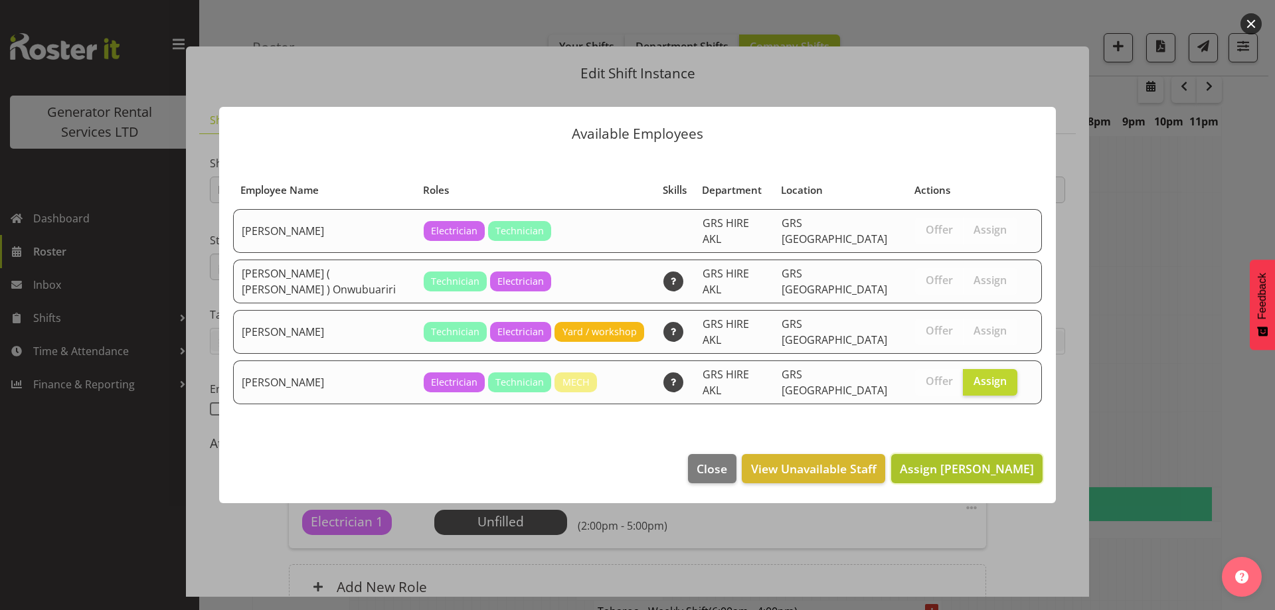
click at [992, 465] on span "Assign Sam Peters" at bounding box center [966, 469] width 134 height 16
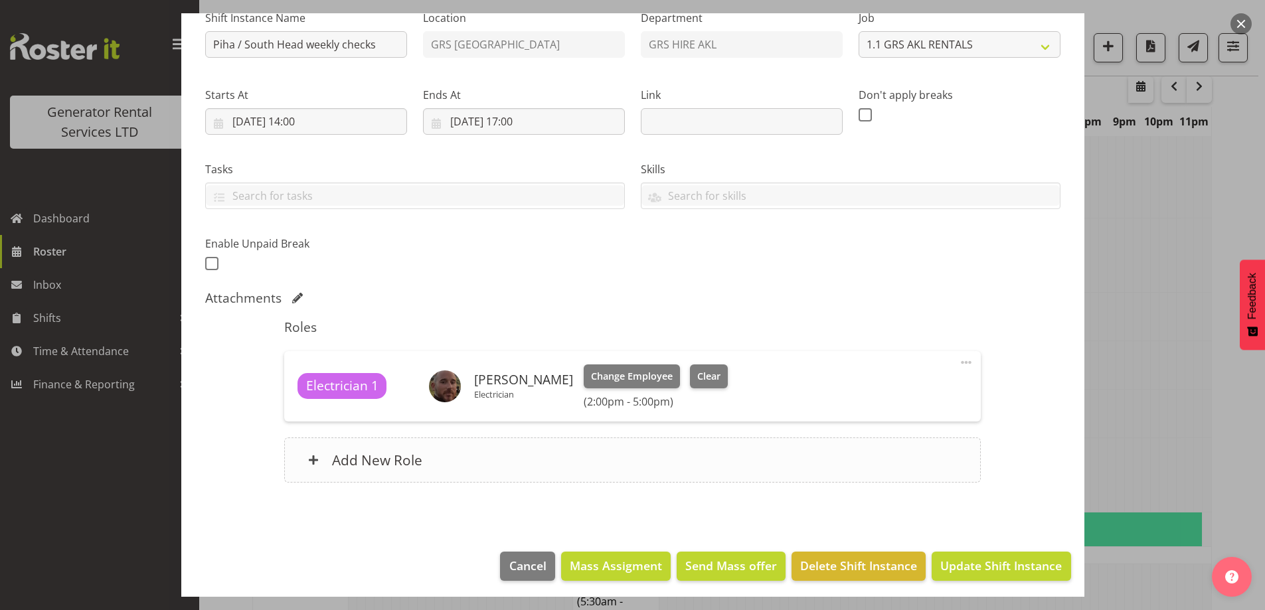
scroll to position [149, 0]
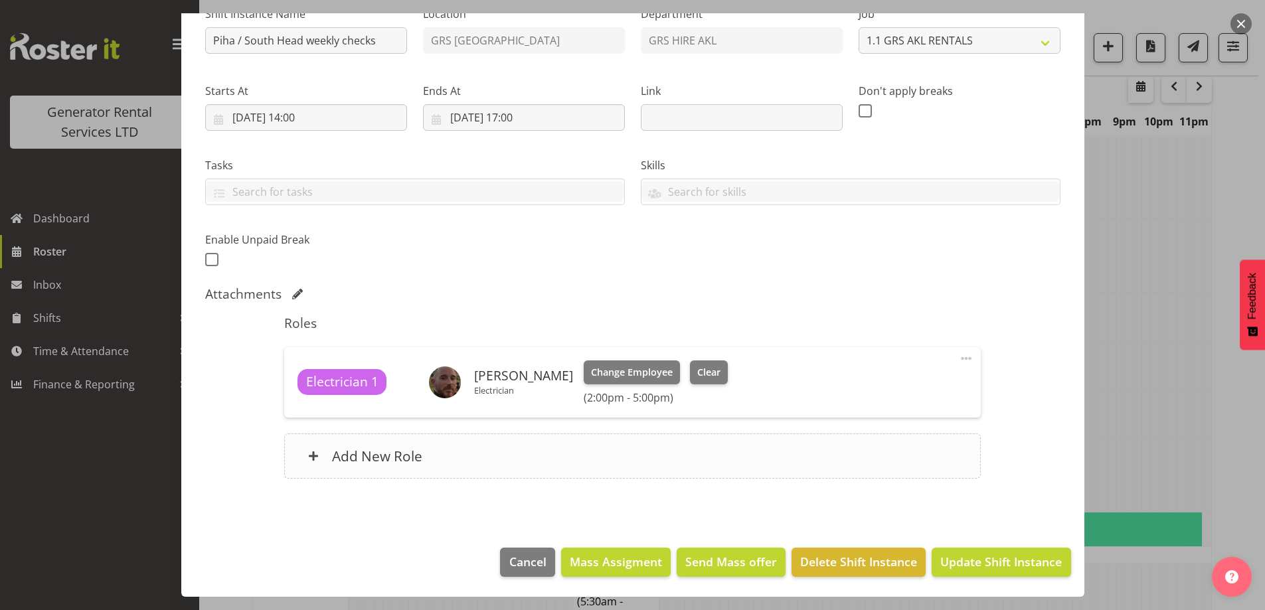
click at [548, 437] on div "Add New Role" at bounding box center [632, 455] width 696 height 45
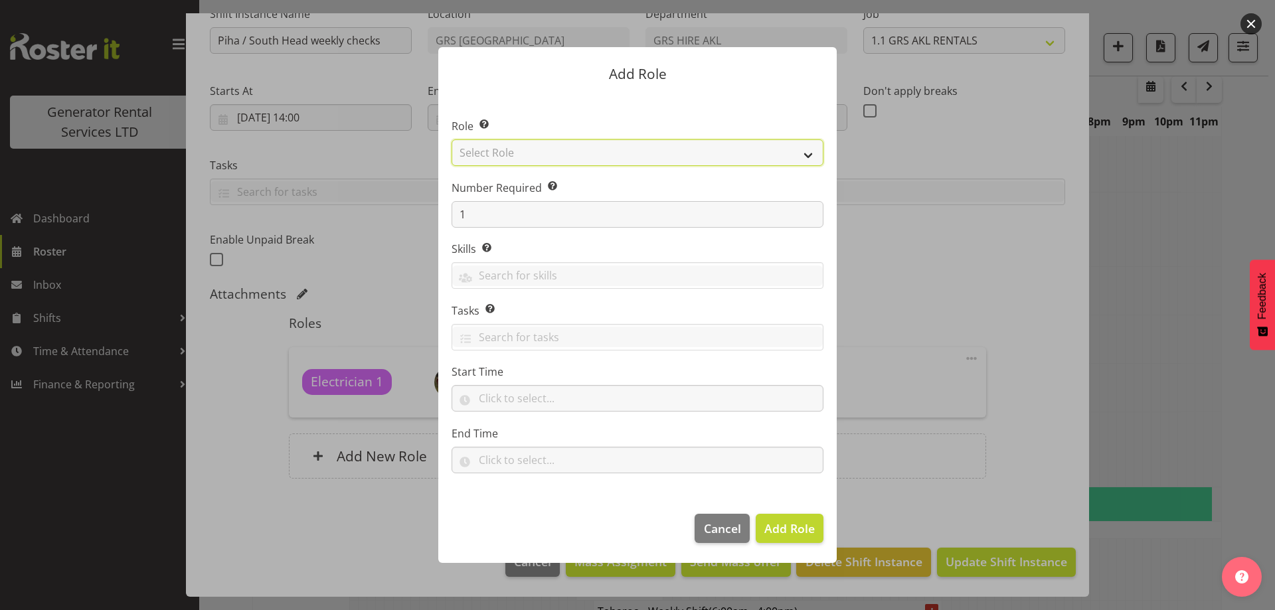
click at [503, 147] on select "Select Role Account Manager Electrician Engineering GM HSEQ manager MECH Mechan…" at bounding box center [637, 152] width 372 height 27
select select "21"
click at [451, 139] on select "Select Role Account Manager Electrician Engineering GM HSEQ manager MECH Mechan…" at bounding box center [637, 152] width 372 height 27
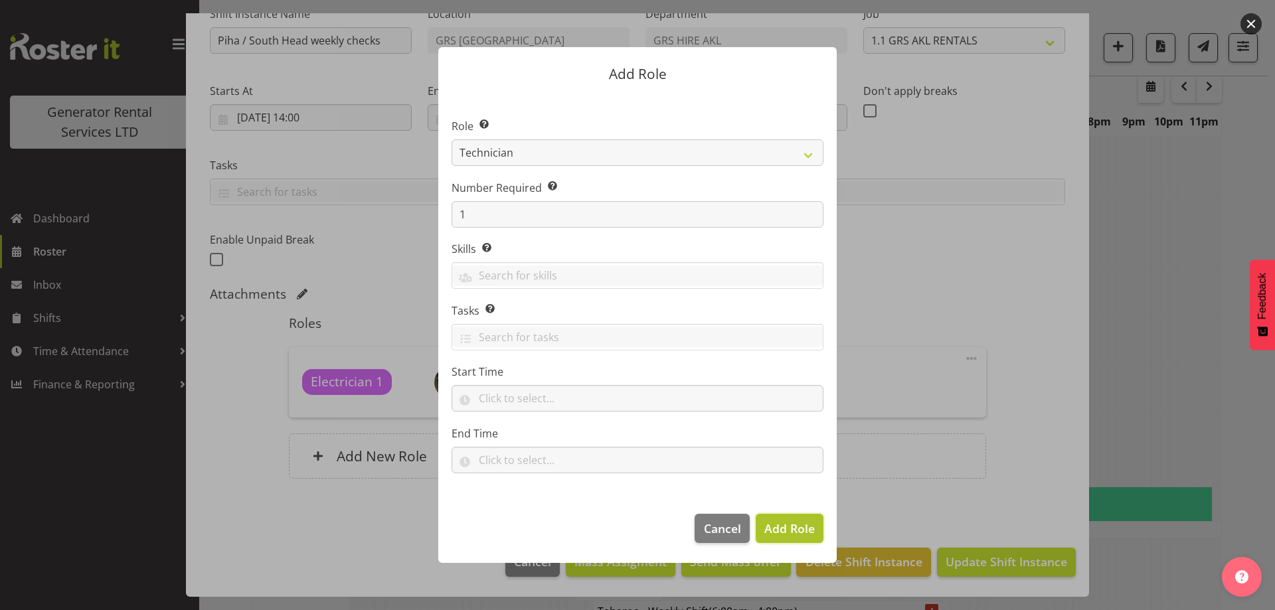
click at [791, 542] on button "Add Role" at bounding box center [789, 528] width 68 height 29
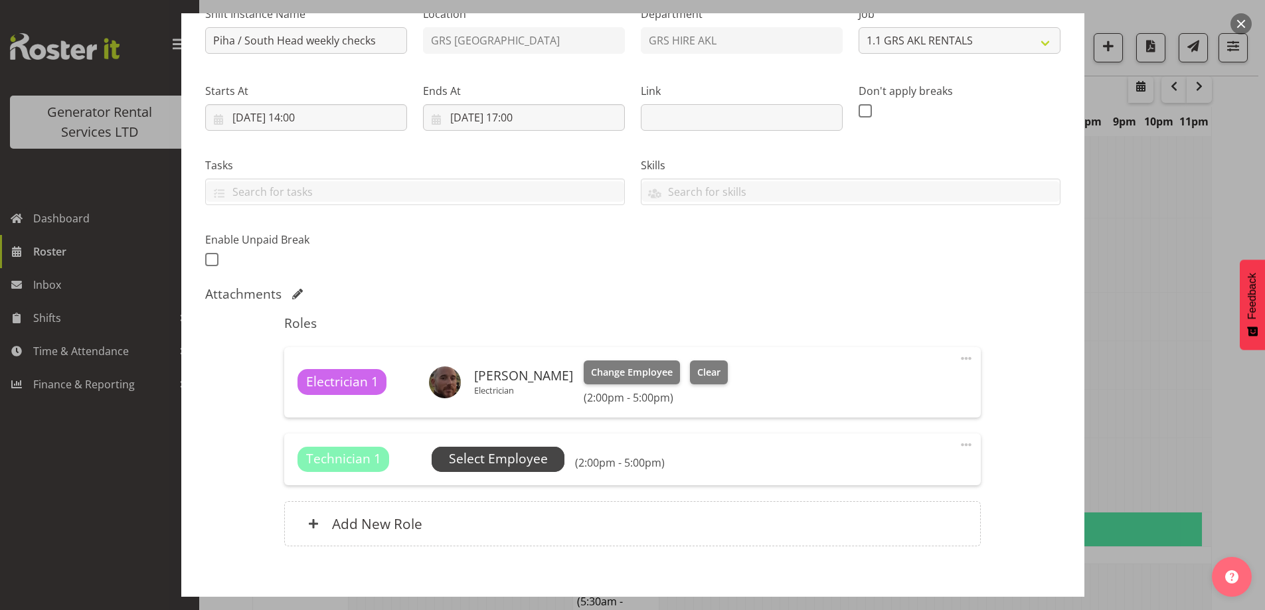
click at [505, 466] on span "Select Employee" at bounding box center [498, 458] width 99 height 19
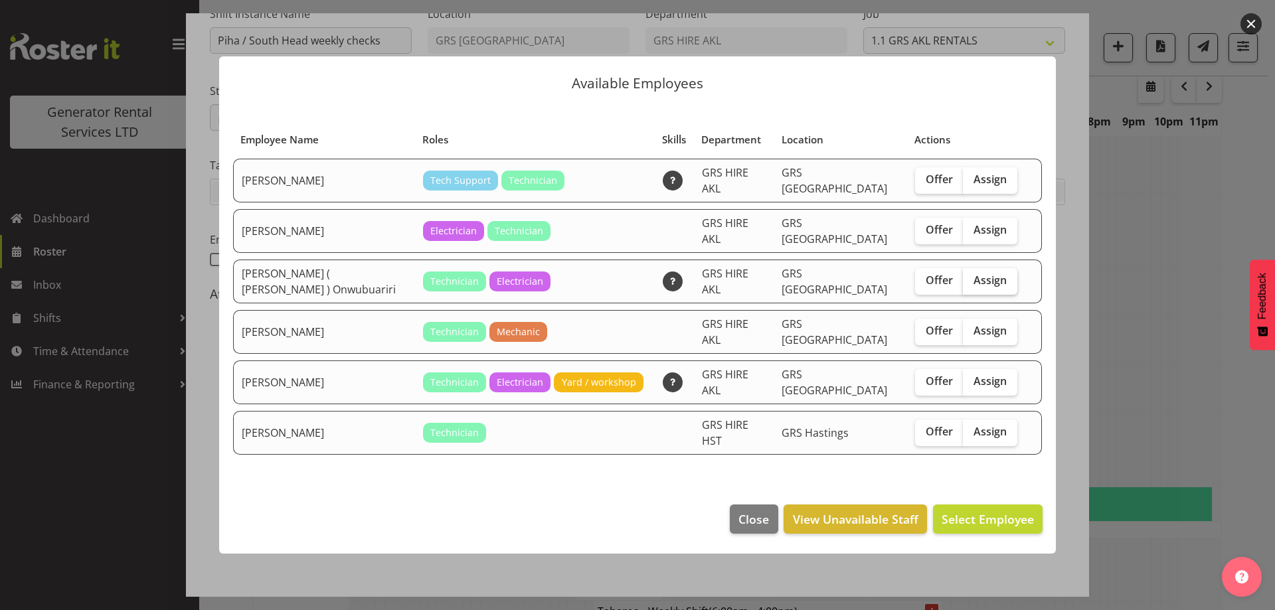
click at [984, 284] on span "Assign" at bounding box center [989, 279] width 33 height 13
click at [971, 284] on input "Assign" at bounding box center [967, 280] width 9 height 9
checkbox input "true"
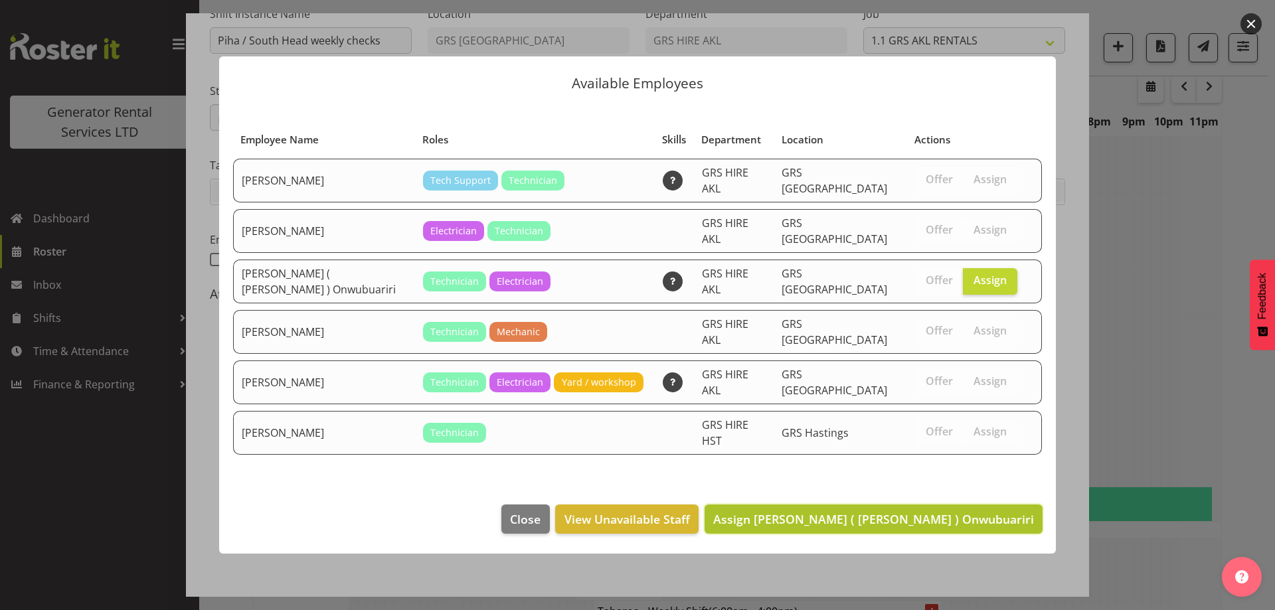
click at [963, 511] on span "Assign Emmanuel ( Manny ) Onwubuariri" at bounding box center [873, 519] width 321 height 16
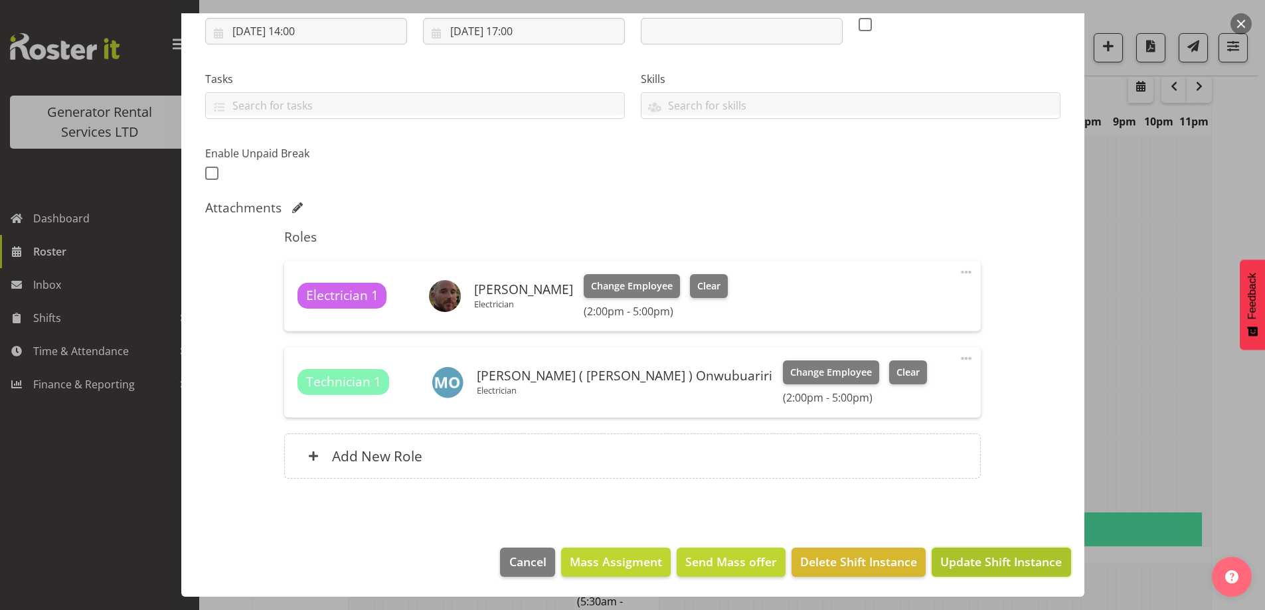
click at [967, 560] on span "Update Shift Instance" at bounding box center [1000, 561] width 121 height 17
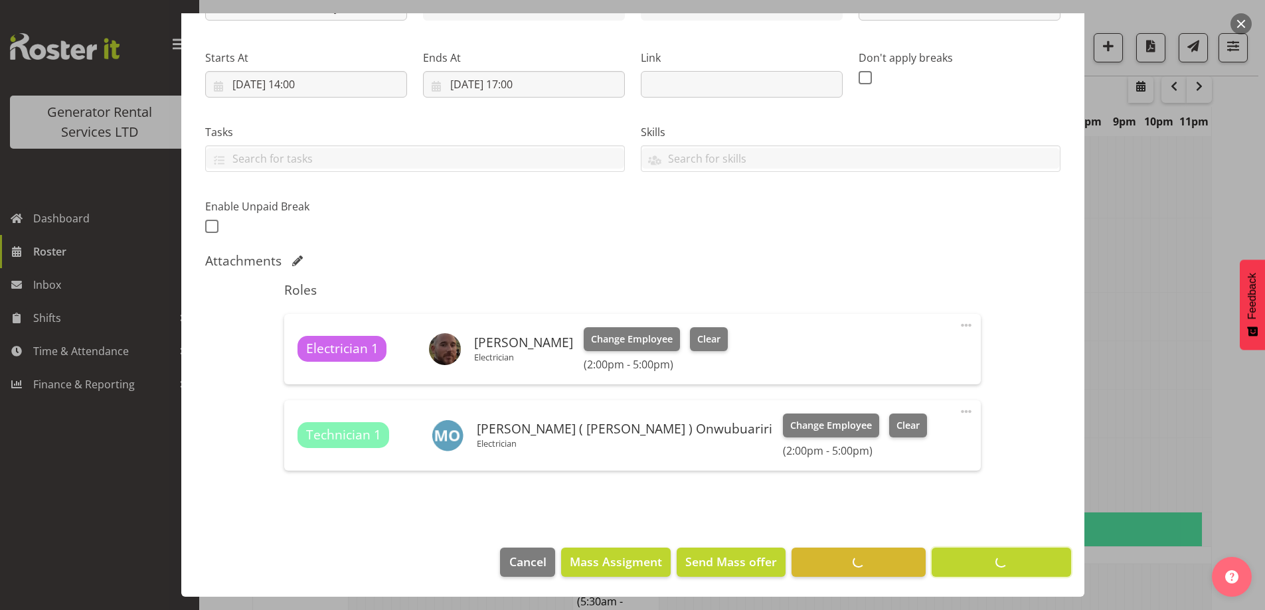
scroll to position [46, 0]
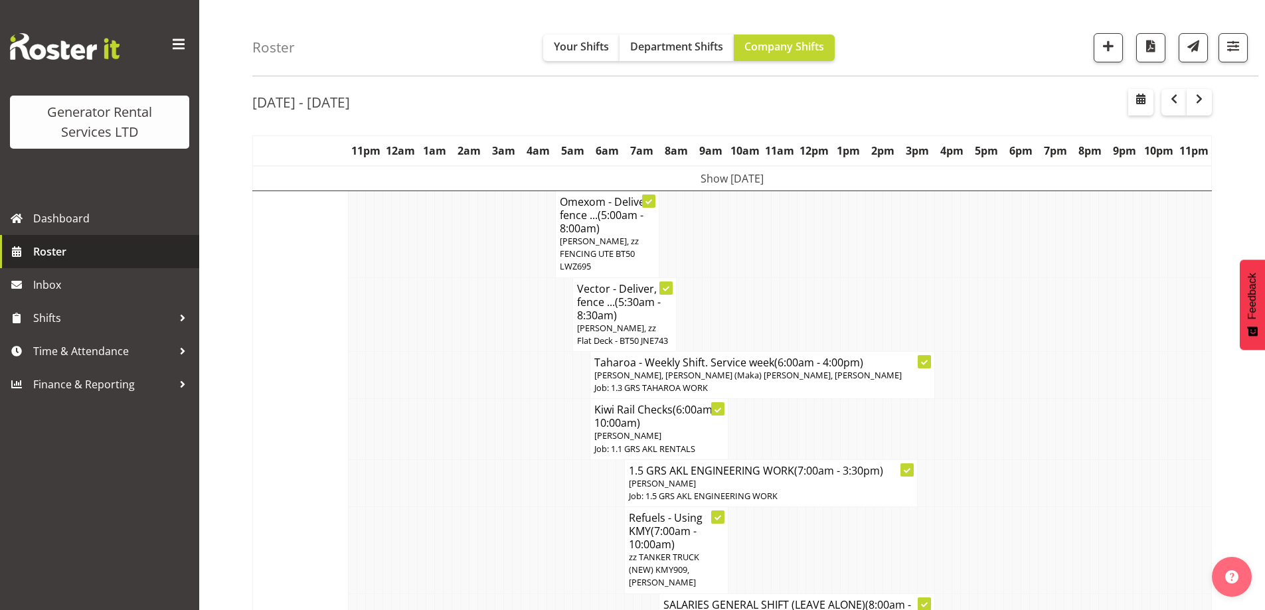
click at [78, 249] on span "Roster" at bounding box center [112, 252] width 159 height 20
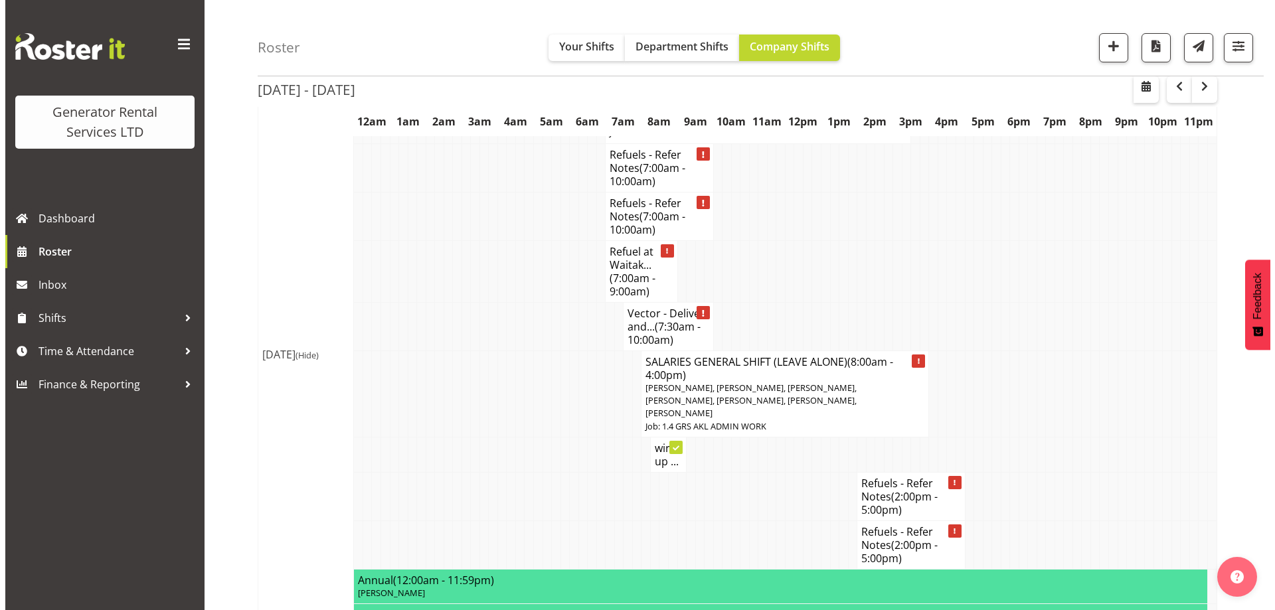
scroll to position [3385, 0]
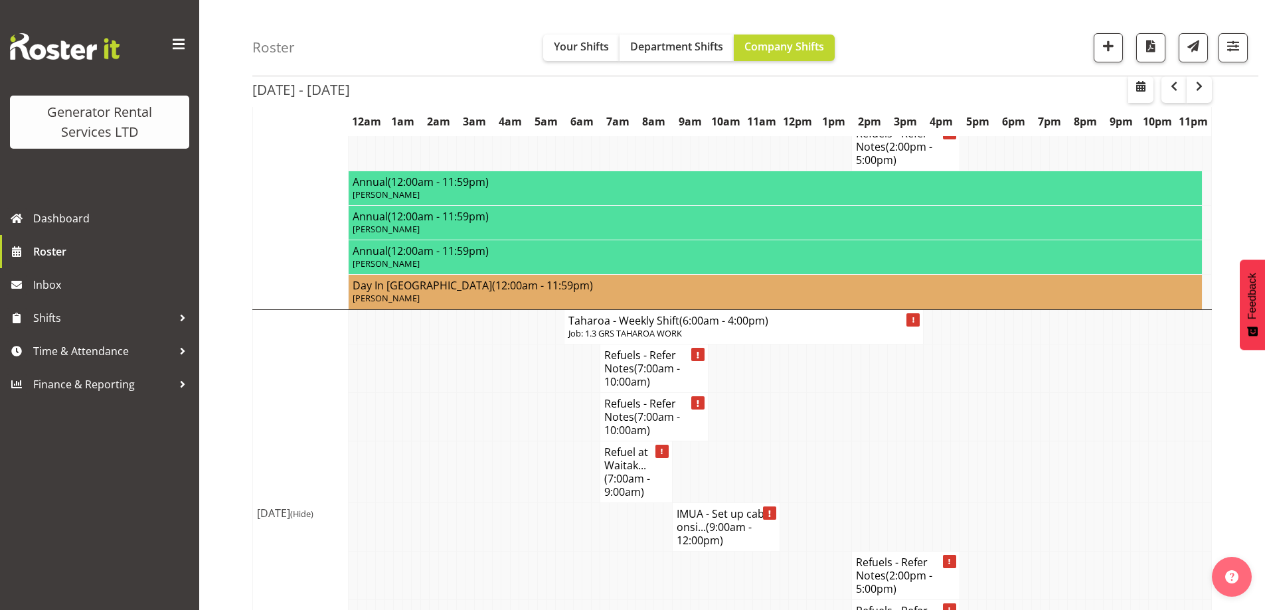
click at [582, 503] on td at bounding box center [586, 527] width 9 height 48
click at [612, 471] on span "(7:00am - 9:00am)" at bounding box center [627, 485] width 46 height 28
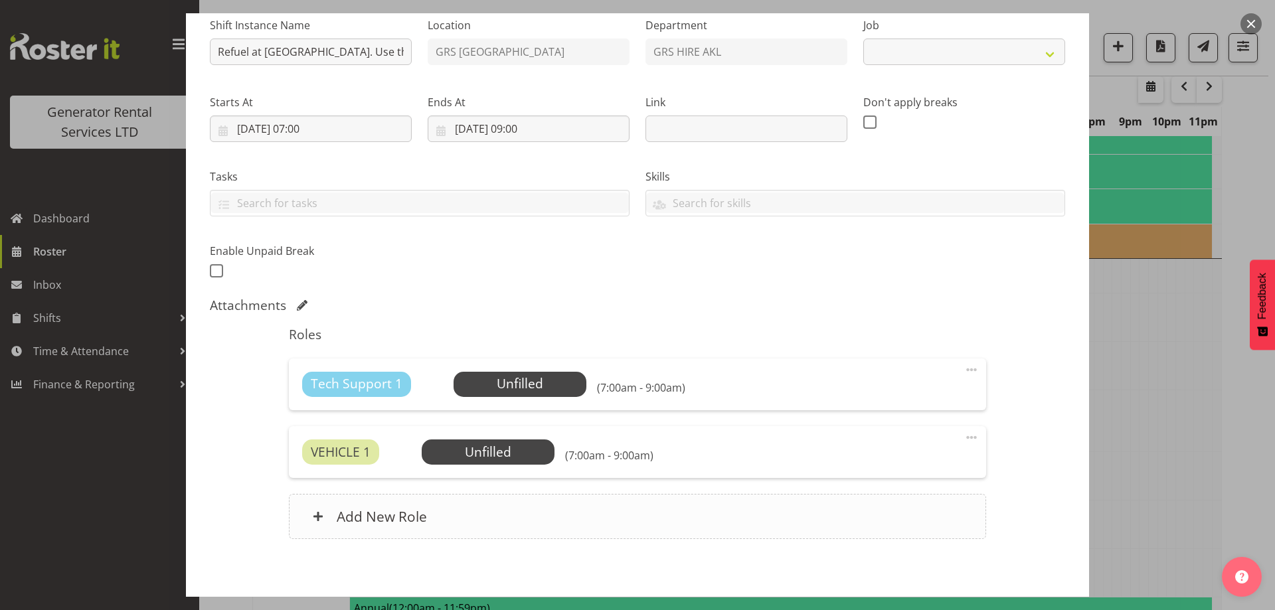
scroll to position [198, 0]
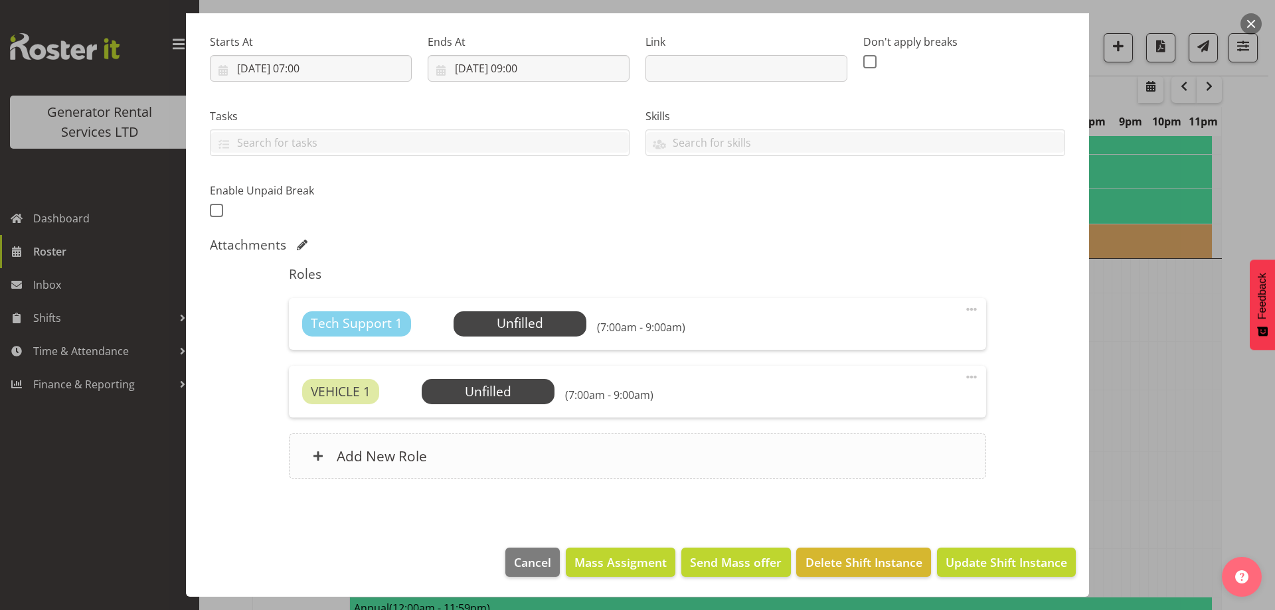
select select "9"
click at [844, 556] on span "Delete Shift Instance" at bounding box center [863, 562] width 117 height 17
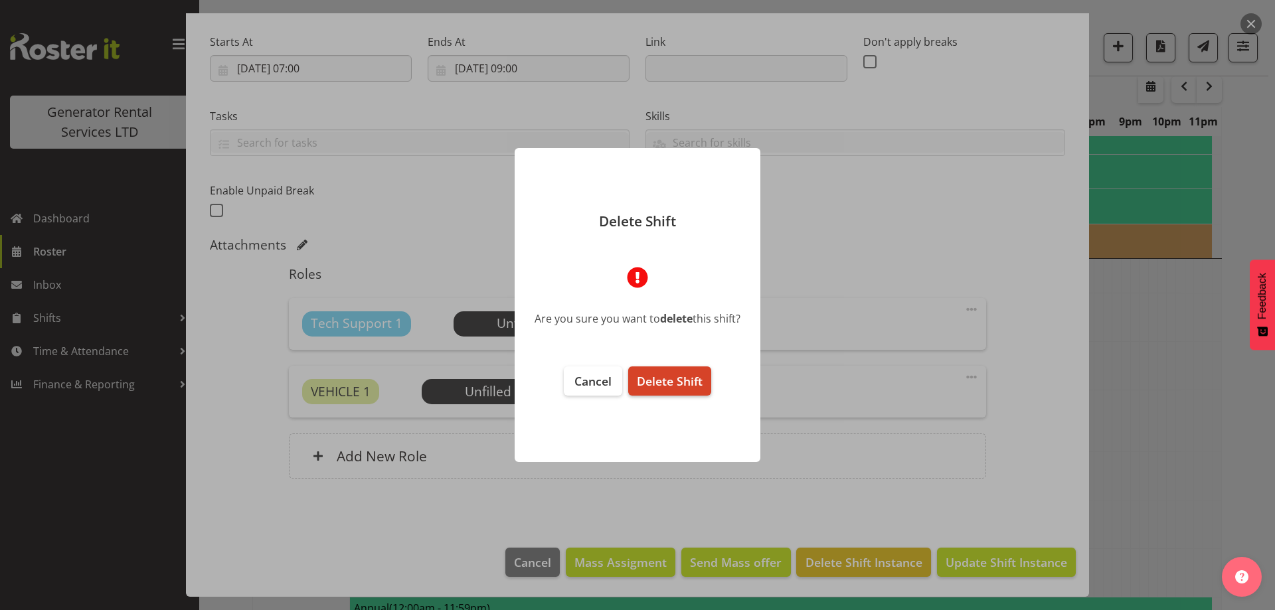
click at [684, 392] on button "Delete Shift" at bounding box center [669, 380] width 83 height 29
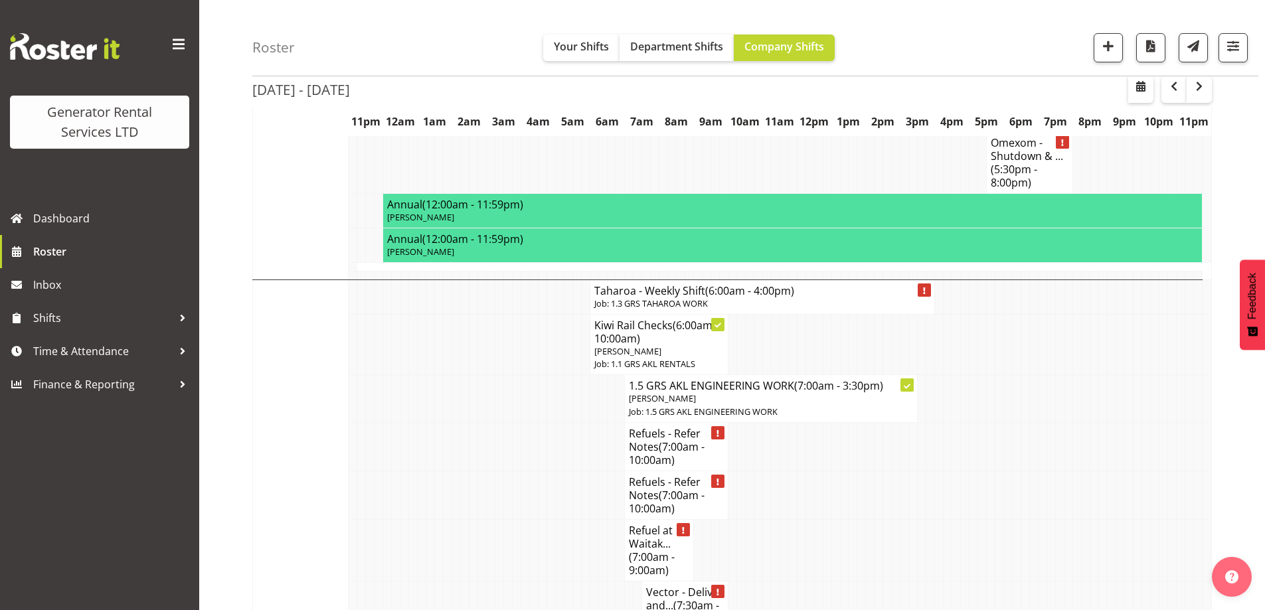
scroll to position [2625, 0]
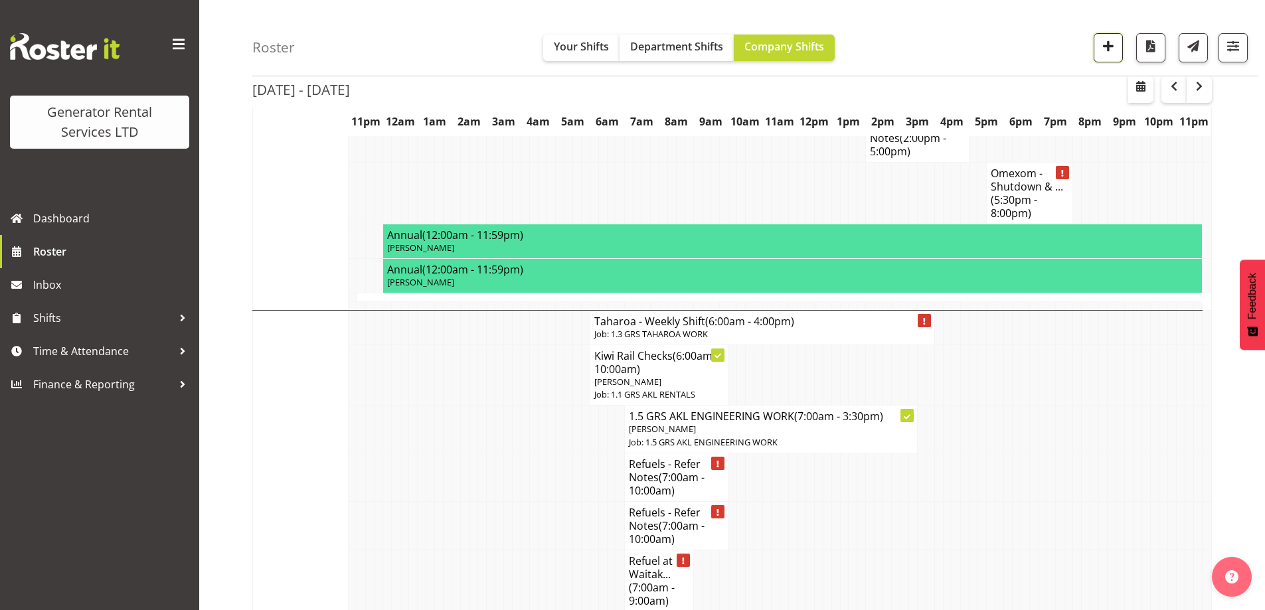
click at [1114, 49] on span "button" at bounding box center [1107, 45] width 17 height 17
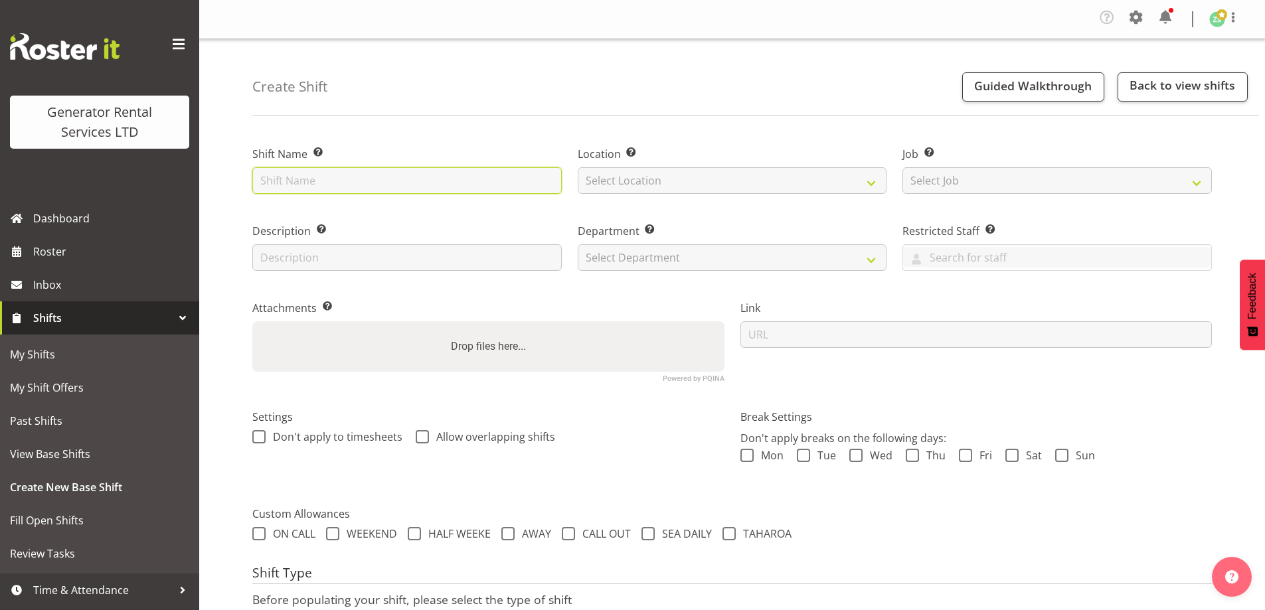
click at [287, 183] on input "text" at bounding box center [406, 180] width 309 height 27
type input "S"
type input "Vector - Shutdown and collect the 3 x generators at [GEOGRAPHIC_DATA] (800kva c…"
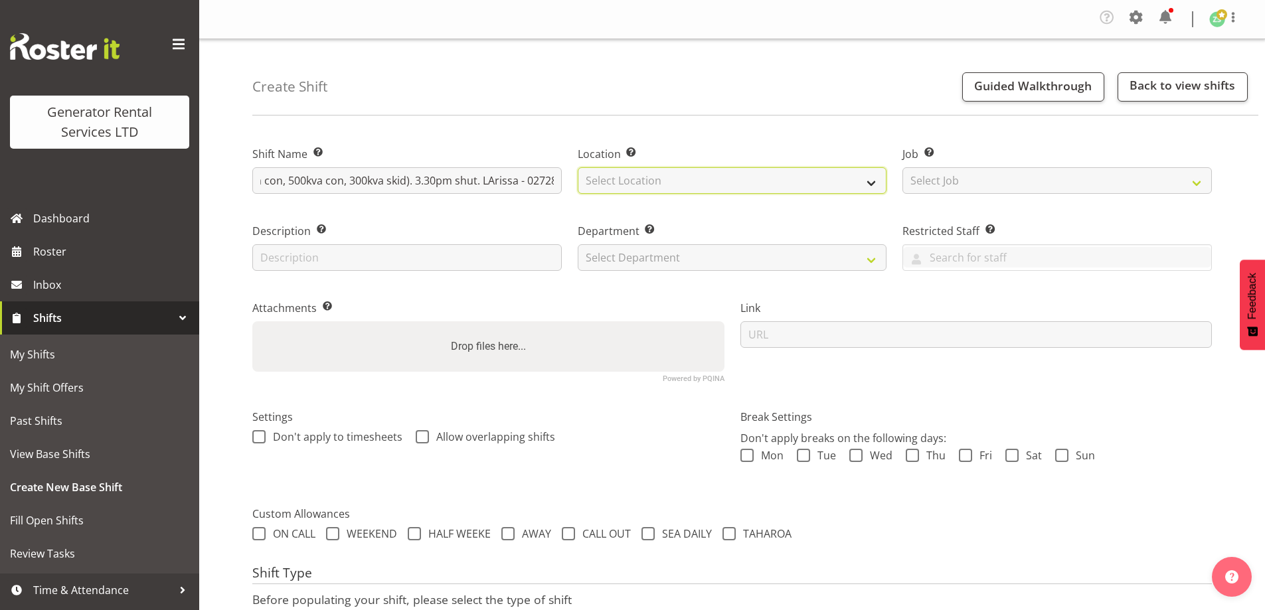
drag, startPoint x: 719, startPoint y: 193, endPoint x: 731, endPoint y: 188, distance: 13.1
click at [718, 194] on div "Location Enter the location where the shift will occur. Select Location GRS [GE…" at bounding box center [732, 165] width 325 height 77
select select "28"
click at [578, 167] on select "Select Location [GEOGRAPHIC_DATA] [GEOGRAPHIC_DATA]" at bounding box center [732, 180] width 309 height 27
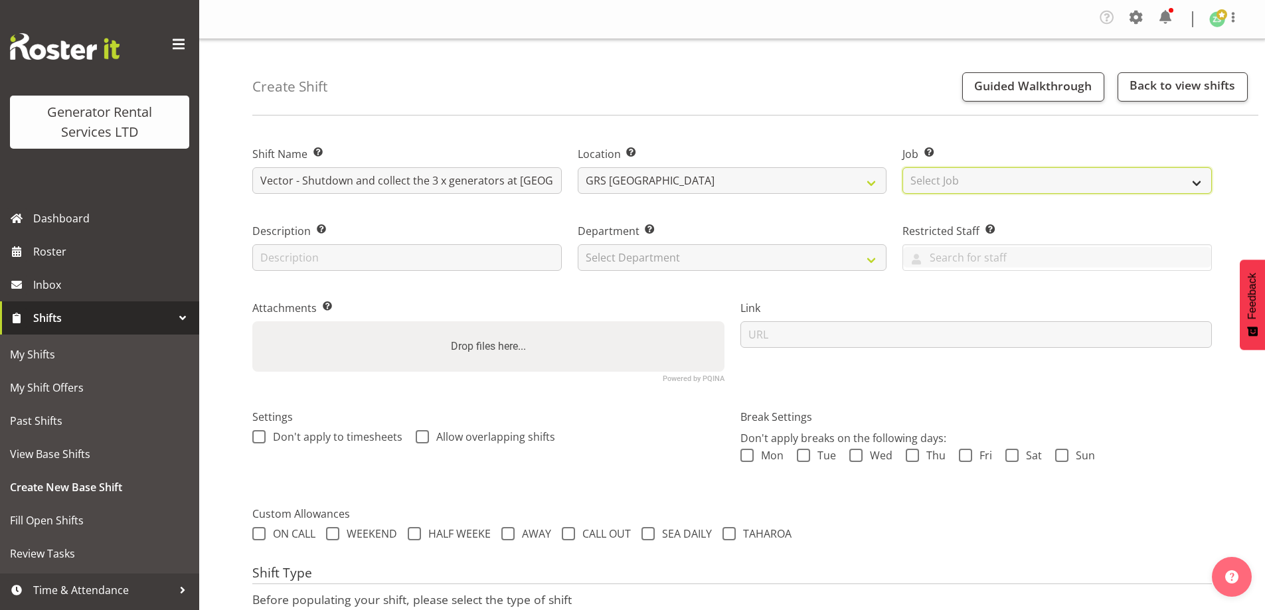
click at [1055, 177] on select "Select Job Create new job 1.1 GRS AKL RENTALS 1.1 GRS AKL RENTALS AC 1.1 GRS AK…" at bounding box center [1056, 180] width 309 height 27
select select "9"
click at [902, 167] on select "Select Job Create new job 1.1 GRS AKL RENTALS 1.1 GRS AKL RENTALS AC 1.1 GRS AK…" at bounding box center [1056, 180] width 309 height 27
drag, startPoint x: 717, startPoint y: 242, endPoint x: 710, endPoint y: 259, distance: 18.1
click at [717, 243] on div "Department Set the department that the shift relates to. Select Department GRS …" at bounding box center [732, 247] width 309 height 48
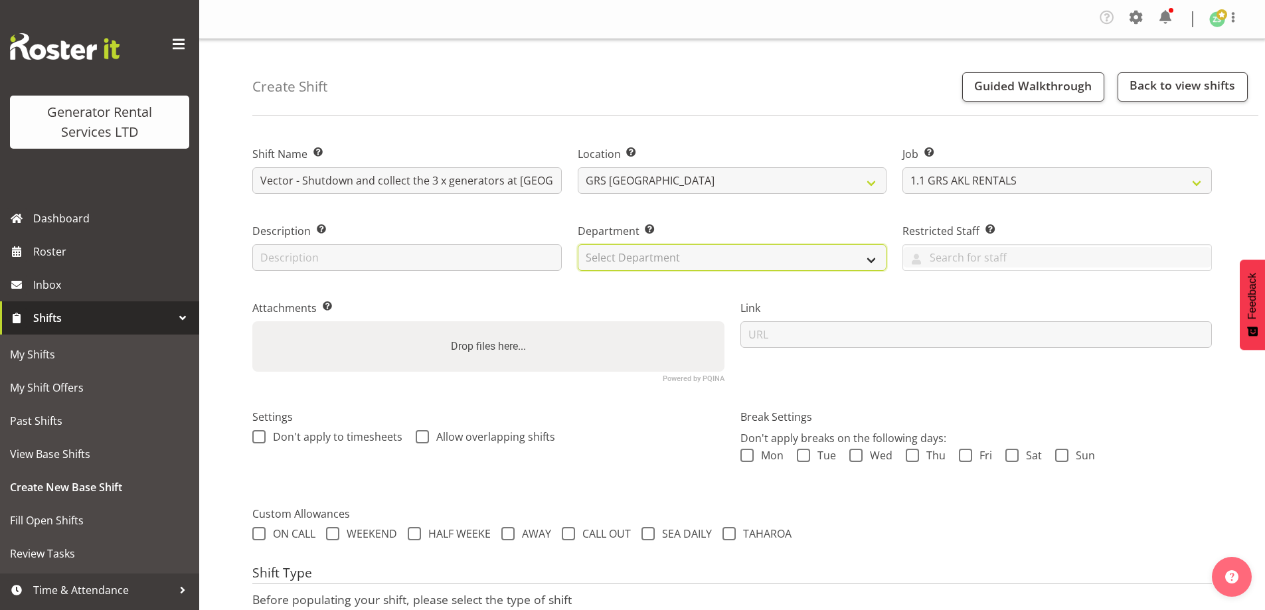
click at [710, 259] on select "Select Department GRS ADMIN AKL GRS HIRE AKL GRS HIRE TGA GRS HIRE HST GRS ENGI…" at bounding box center [732, 257] width 309 height 27
select select "20"
click at [578, 244] on select "Select Department GRS ADMIN AKL GRS HIRE AKL GRS HIRE TGA GRS HIRE HST GRS ENGI…" at bounding box center [732, 257] width 309 height 27
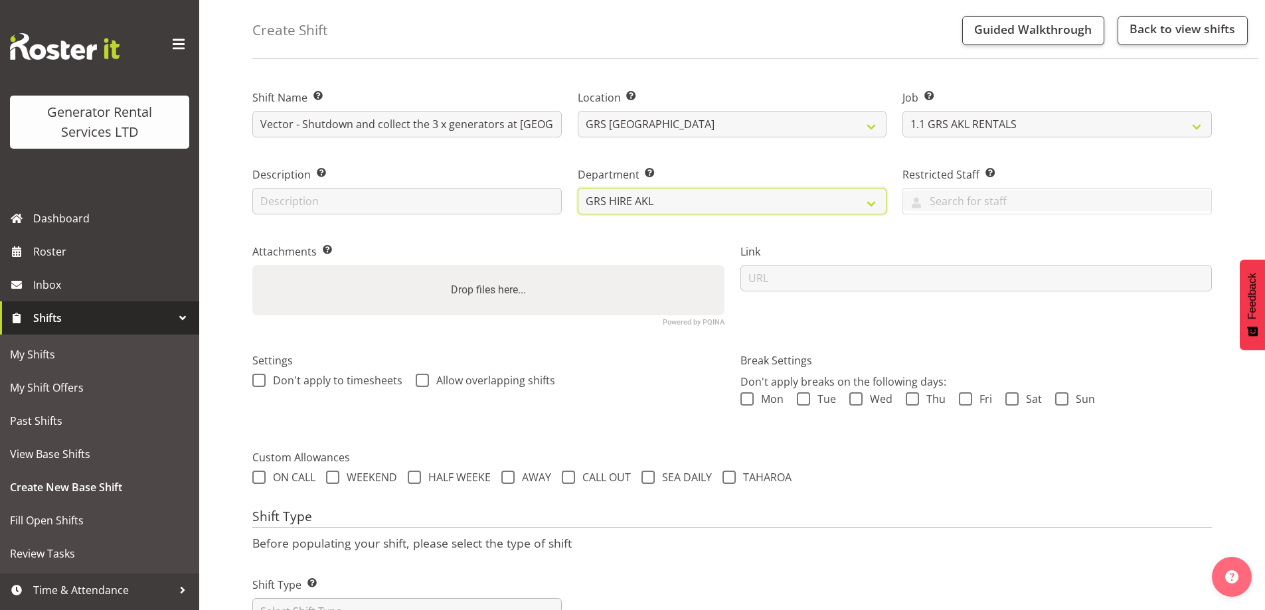
scroll to position [112, 0]
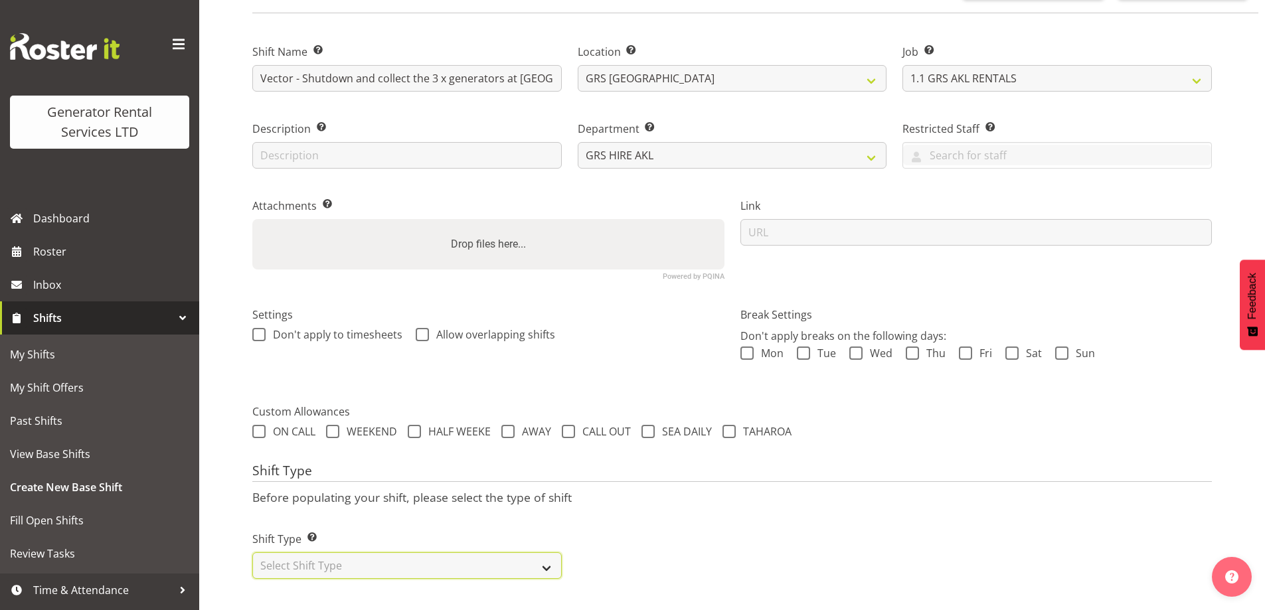
click at [374, 560] on select "Select Shift Type One Off Shift Recurring Shift Rotating Shift" at bounding box center [406, 565] width 309 height 27
select select "one_off"
click at [252, 552] on select "Select Shift Type One Off Shift Recurring Shift Rotating Shift" at bounding box center [406, 565] width 309 height 27
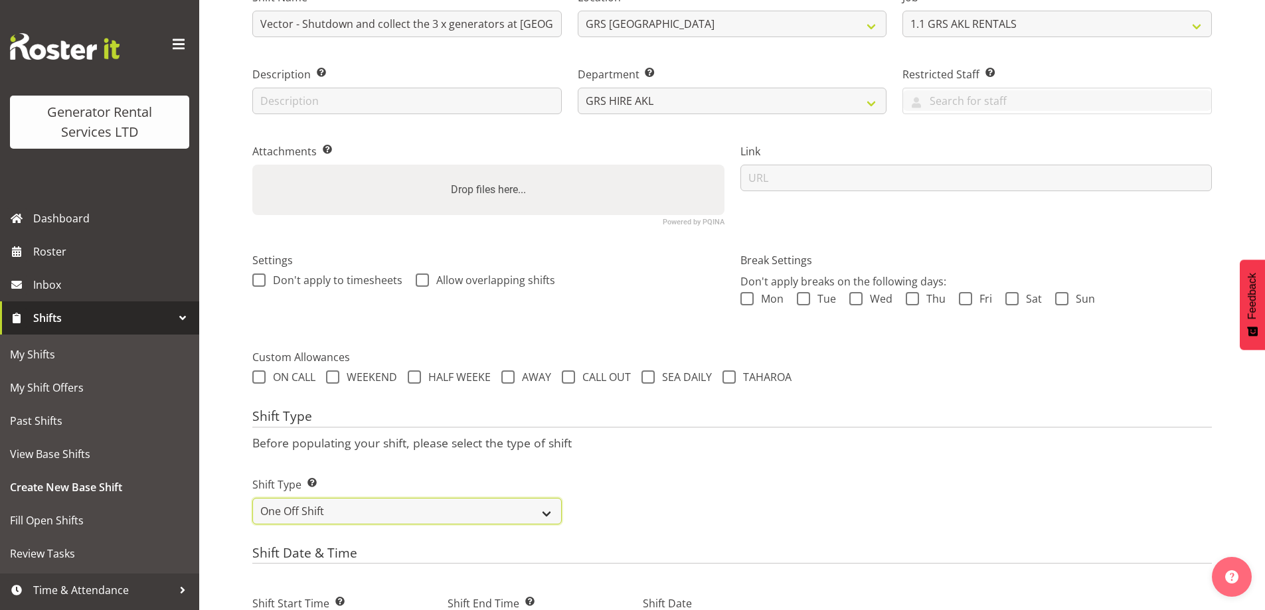
scroll to position [245, 0]
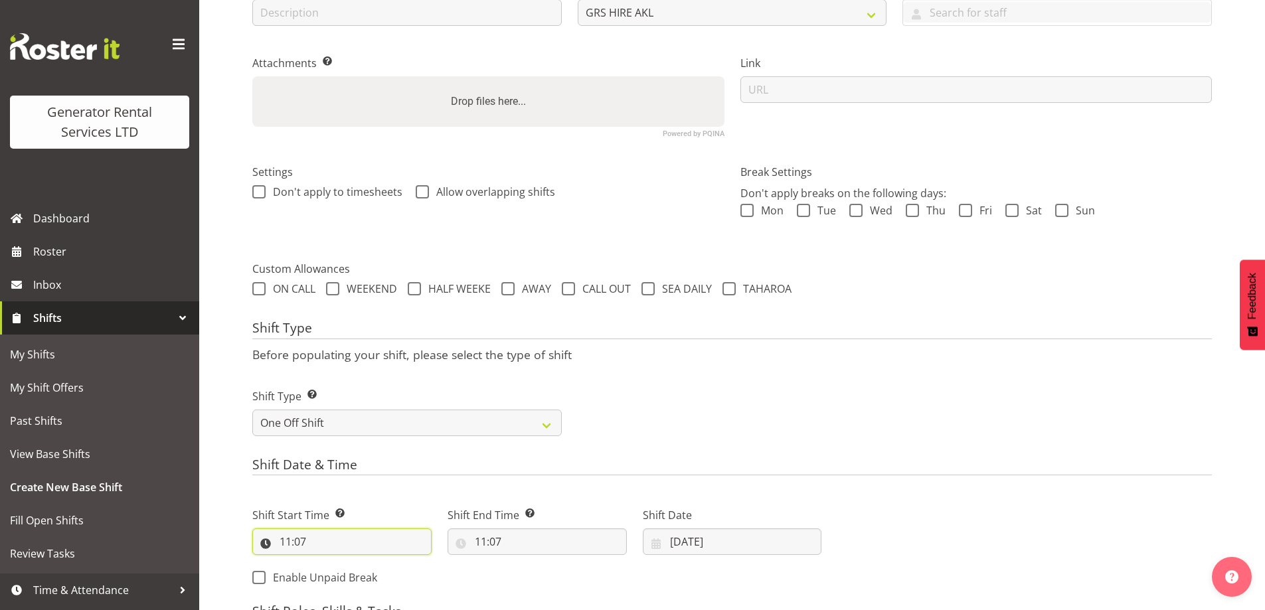
click at [356, 543] on input "11:07" at bounding box center [341, 541] width 179 height 27
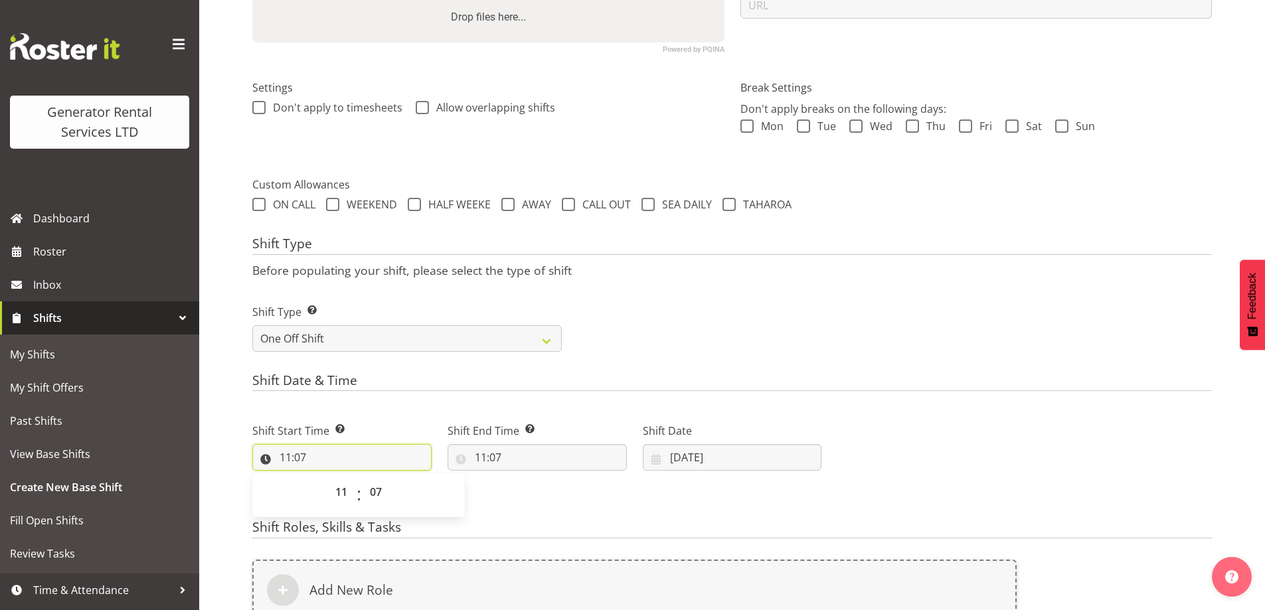
scroll to position [510, 0]
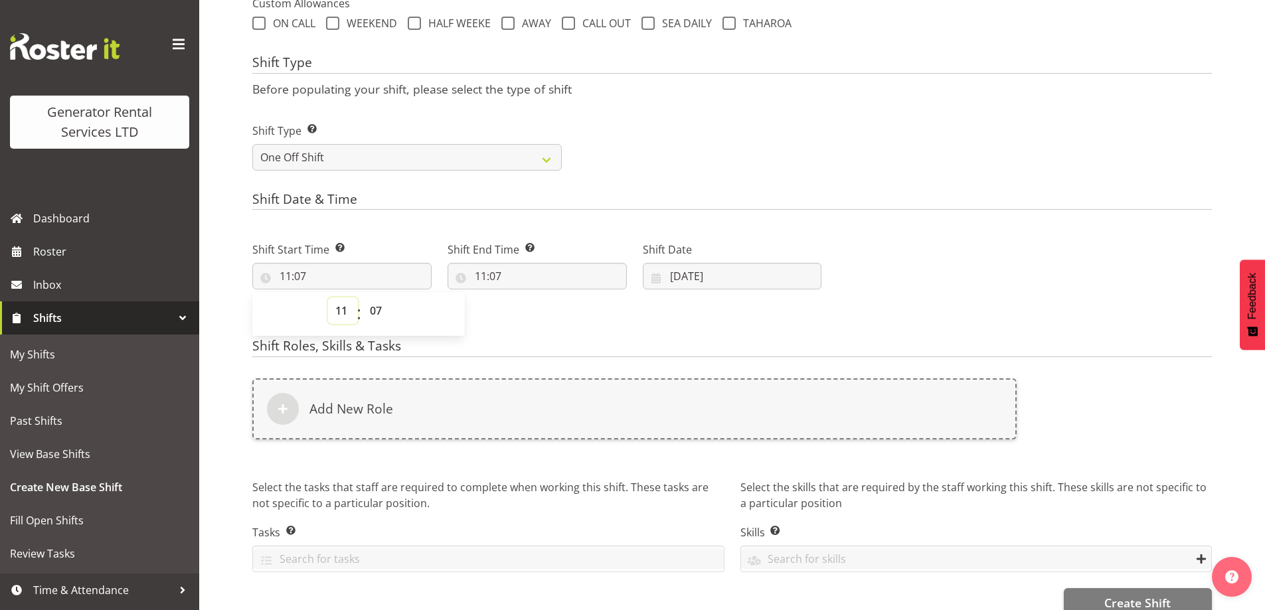
click at [345, 310] on select "00 01 02 03 04 05 06 07 08 09 10 11 12 13 14 15 16 17 18 19 20 21 22 23" at bounding box center [343, 310] width 30 height 27
select select "14"
click at [328, 297] on select "00 01 02 03 04 05 06 07 08 09 10 11 12 13 14 15 16 17 18 19 20 21 22 23" at bounding box center [343, 310] width 30 height 27
type input "14:07"
click at [372, 311] on select "00 01 02 03 04 05 06 07 08 09 10 11 12 13 14 15 16 17 18 19 20 21 22 23 24 25 2…" at bounding box center [377, 310] width 30 height 27
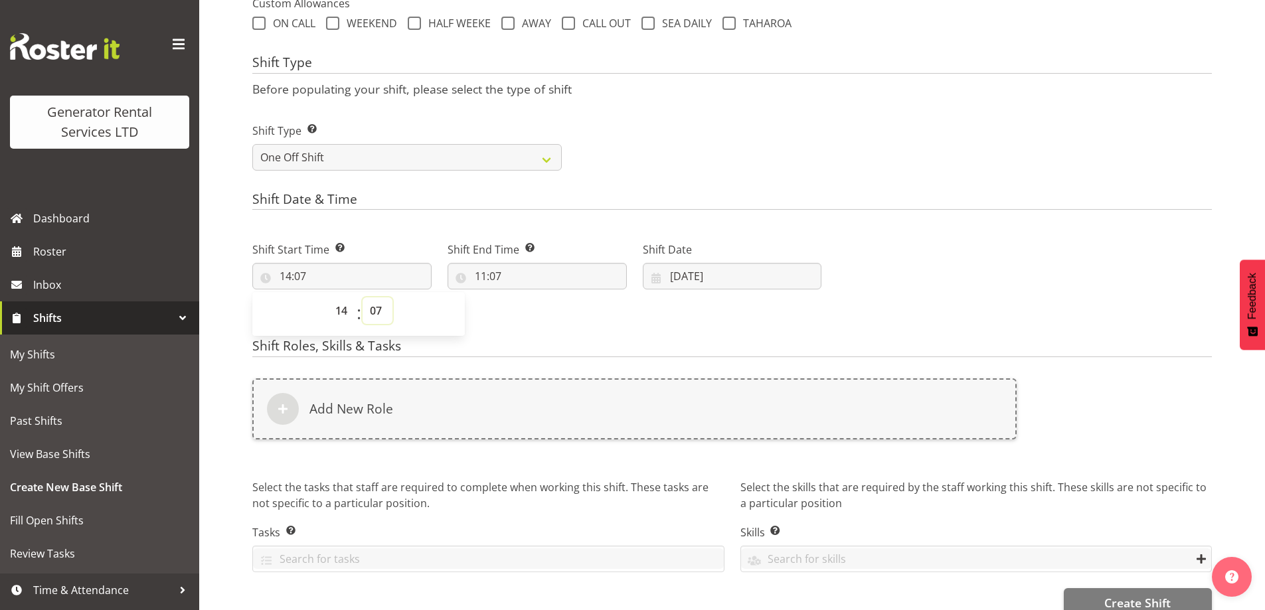
select select "30"
click at [362, 297] on select "00 01 02 03 04 05 06 07 08 09 10 11 12 13 14 15 16 17 18 19 20 21 22 23 24 25 2…" at bounding box center [377, 310] width 30 height 27
type input "14:30"
click at [593, 276] on input "11:07" at bounding box center [536, 276] width 179 height 27
click at [535, 312] on select "00 01 02 03 04 05 06 07 08 09 10 11 12 13 14 15 16 17 18 19 20 21 22 23" at bounding box center [538, 310] width 30 height 27
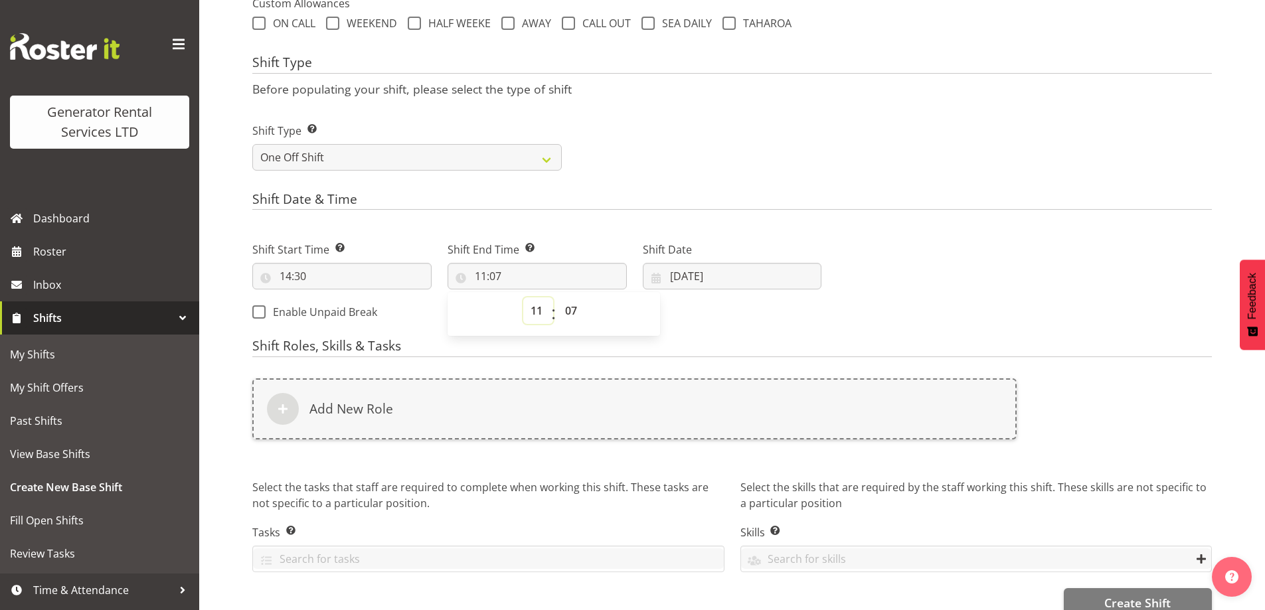
select select "18"
click at [523, 297] on select "00 01 02 03 04 05 06 07 08 09 10 11 12 13 14 15 16 17 18 19 20 21 22 23" at bounding box center [538, 310] width 30 height 27
type input "18:07"
click at [539, 314] on select "00 01 02 03 04 05 06 07 08 09 10 11 12 13 14 15 16 17 18 19 20 21 22 23" at bounding box center [538, 310] width 30 height 27
select select "17"
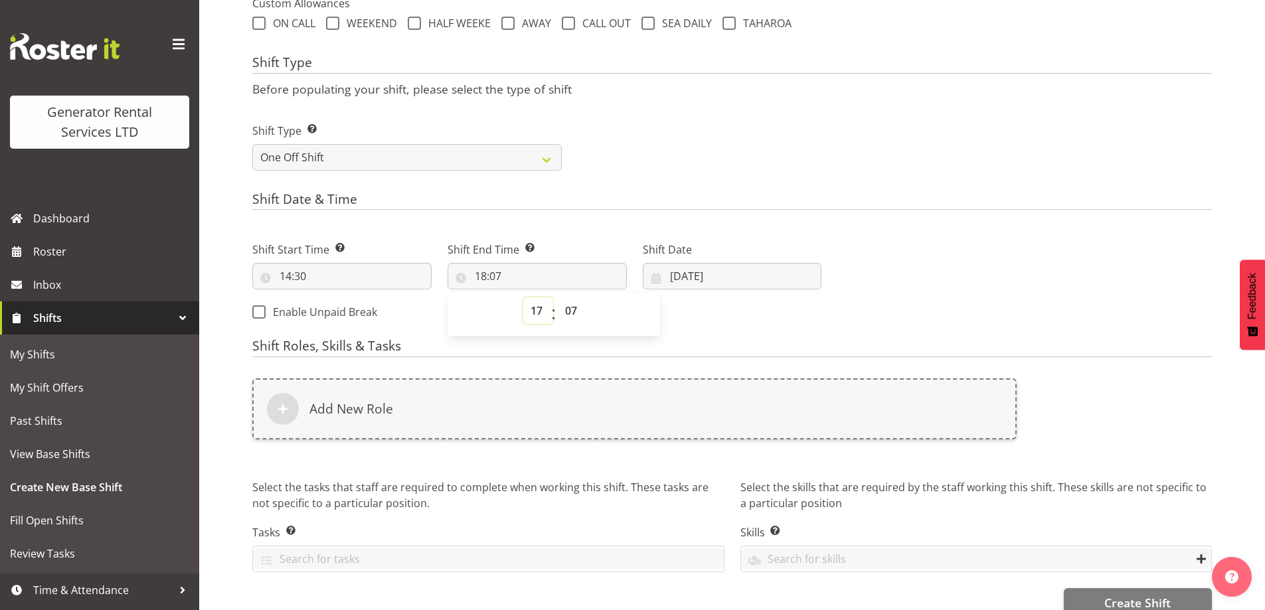
click at [523, 297] on select "00 01 02 03 04 05 06 07 08 09 10 11 12 13 14 15 16 17 18 19 20 21 22 23" at bounding box center [538, 310] width 30 height 27
type input "17:07"
drag, startPoint x: 573, startPoint y: 306, endPoint x: 570, endPoint y: 297, distance: 9.0
click at [573, 306] on select "00 01 02 03 04 05 06 07 08 09 10 11 12 13 14 15 16 17 18 19 20 21 22 23 24 25 2…" at bounding box center [573, 310] width 30 height 27
select select "30"
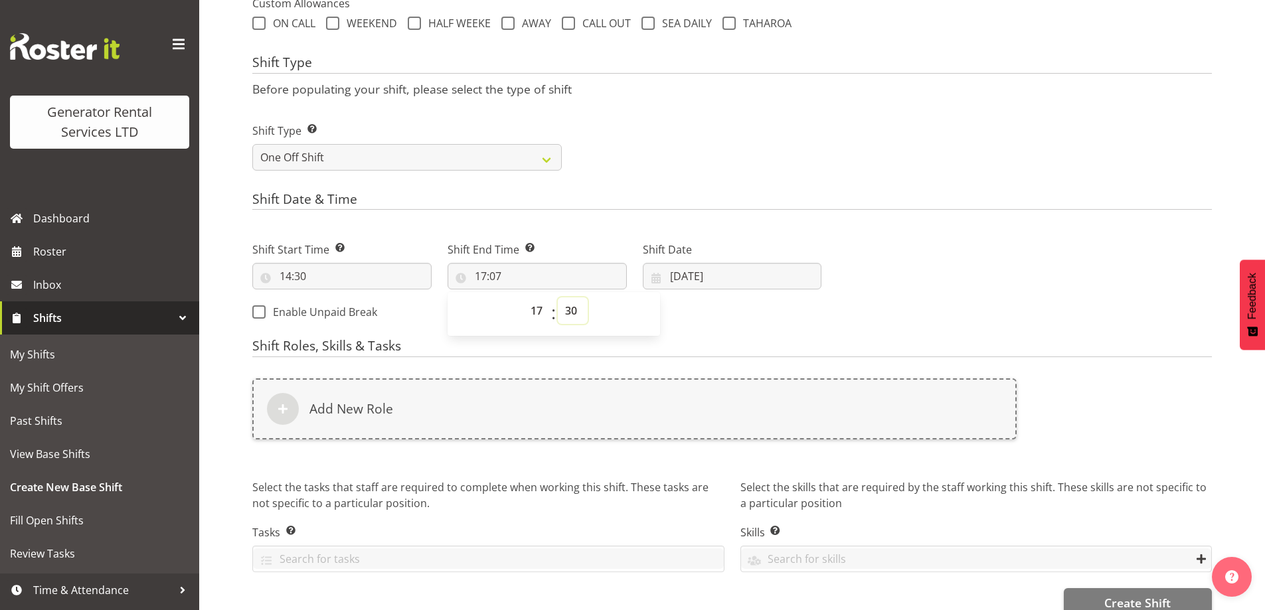
click at [558, 297] on select "00 01 02 03 04 05 06 07 08 09 10 11 12 13 14 15 16 17 18 19 20 21 22 23 24 25 2…" at bounding box center [573, 310] width 30 height 27
type input "17:30"
click at [771, 287] on input "02/09/2025" at bounding box center [732, 276] width 179 height 27
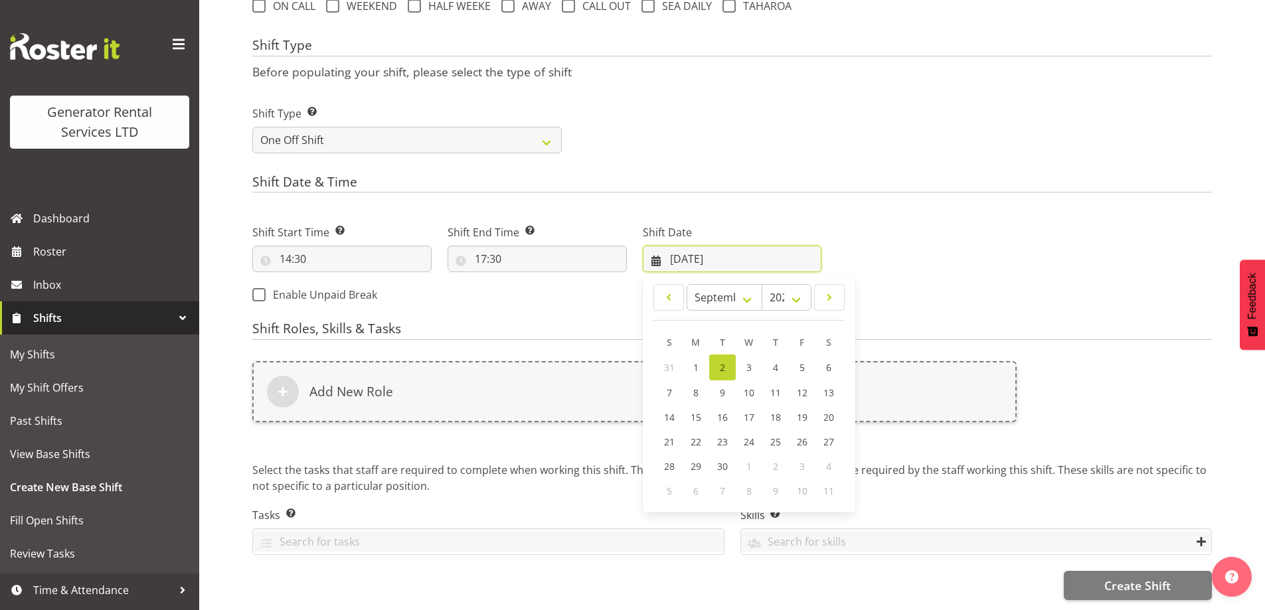
scroll to position [538, 0]
click at [797, 356] on link "5" at bounding box center [802, 367] width 27 height 26
type input "05/09/2025"
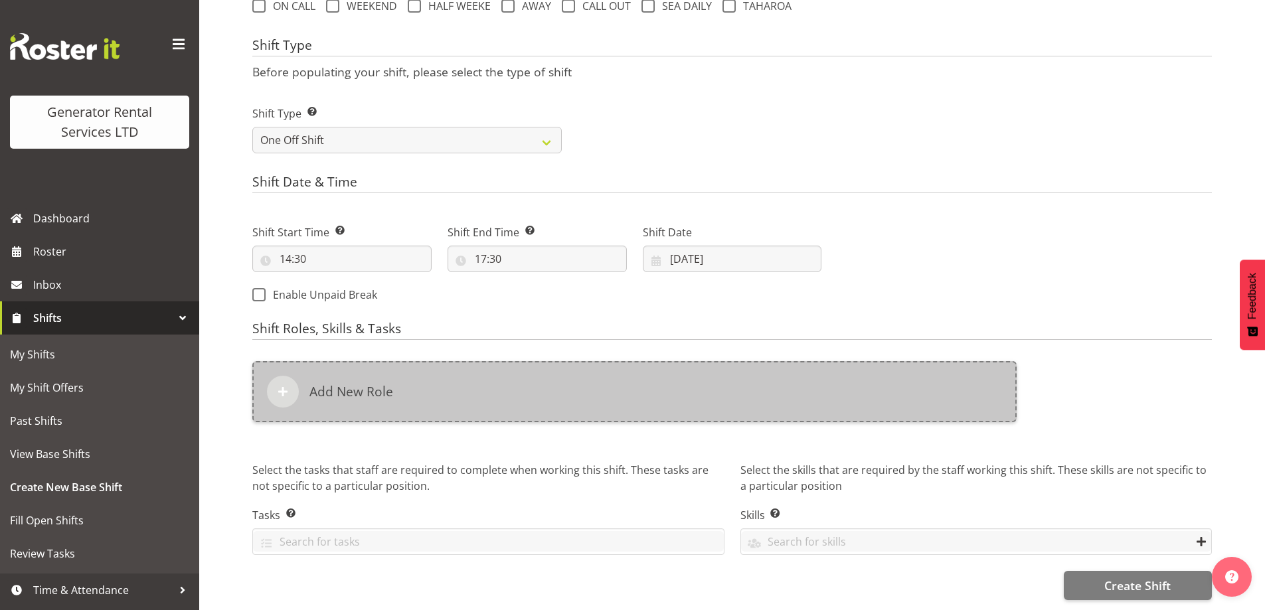
click at [740, 394] on div "Add New Role" at bounding box center [634, 391] width 764 height 61
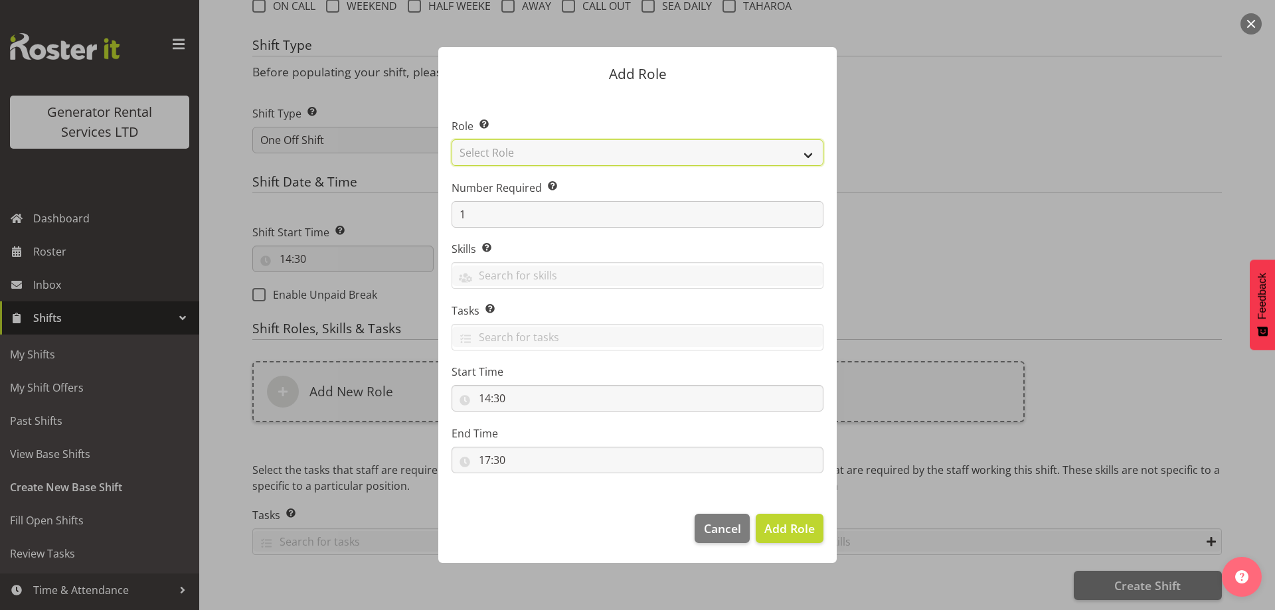
click at [540, 157] on select "Select Role Account Manager Electrician Engineering GM HSEQ manager MECH Mechan…" at bounding box center [637, 152] width 372 height 27
select select "20"
click at [451, 139] on select "Select Role Account Manager Electrician Engineering GM HSEQ manager MECH Mechan…" at bounding box center [637, 152] width 372 height 27
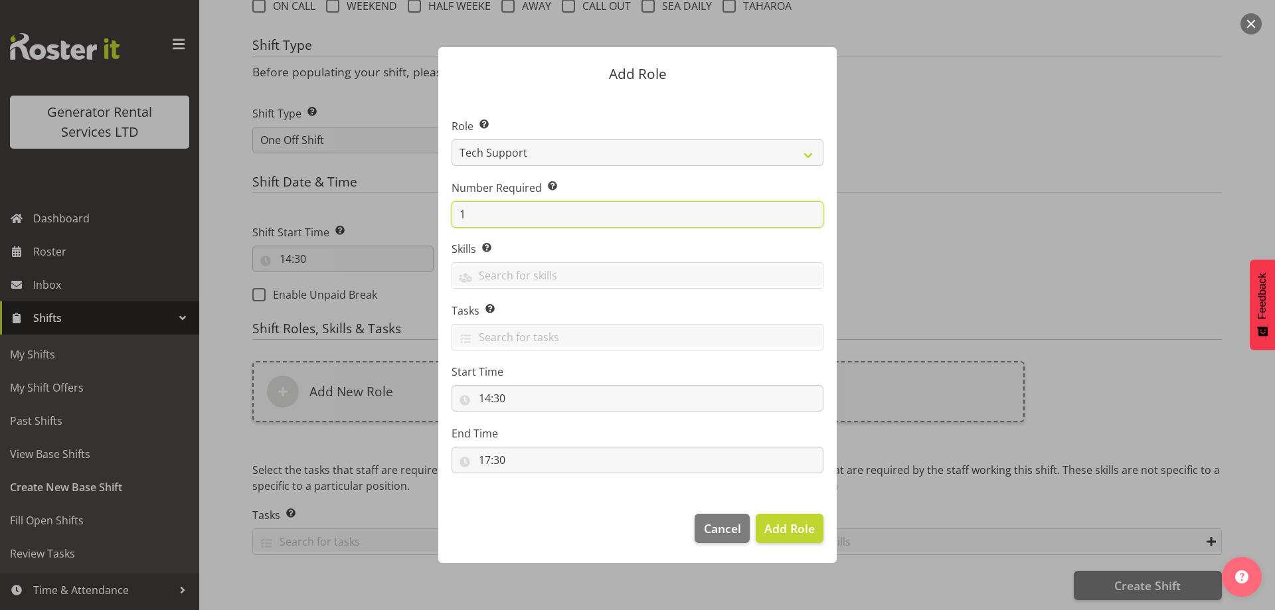
click at [480, 215] on input "1" at bounding box center [637, 214] width 372 height 27
type input "4"
click at [776, 512] on footer "Cancel Add 4 Roles" at bounding box center [637, 532] width 398 height 62
click at [779, 520] on span "Add 4 Roles" at bounding box center [781, 528] width 66 height 16
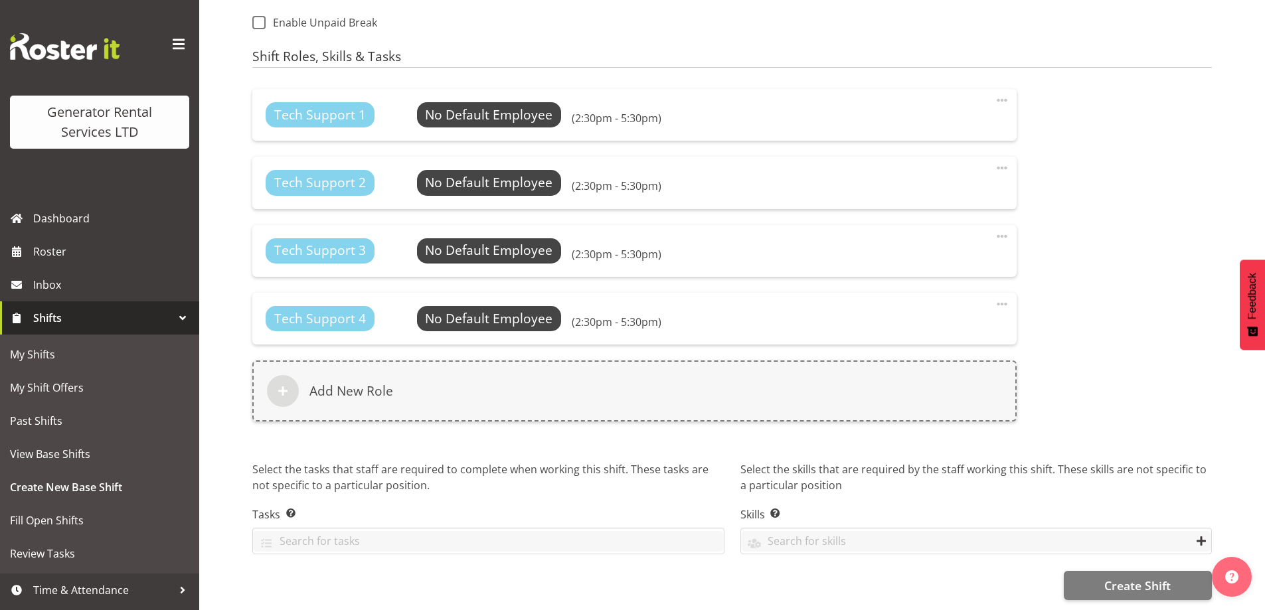
scroll to position [810, 0]
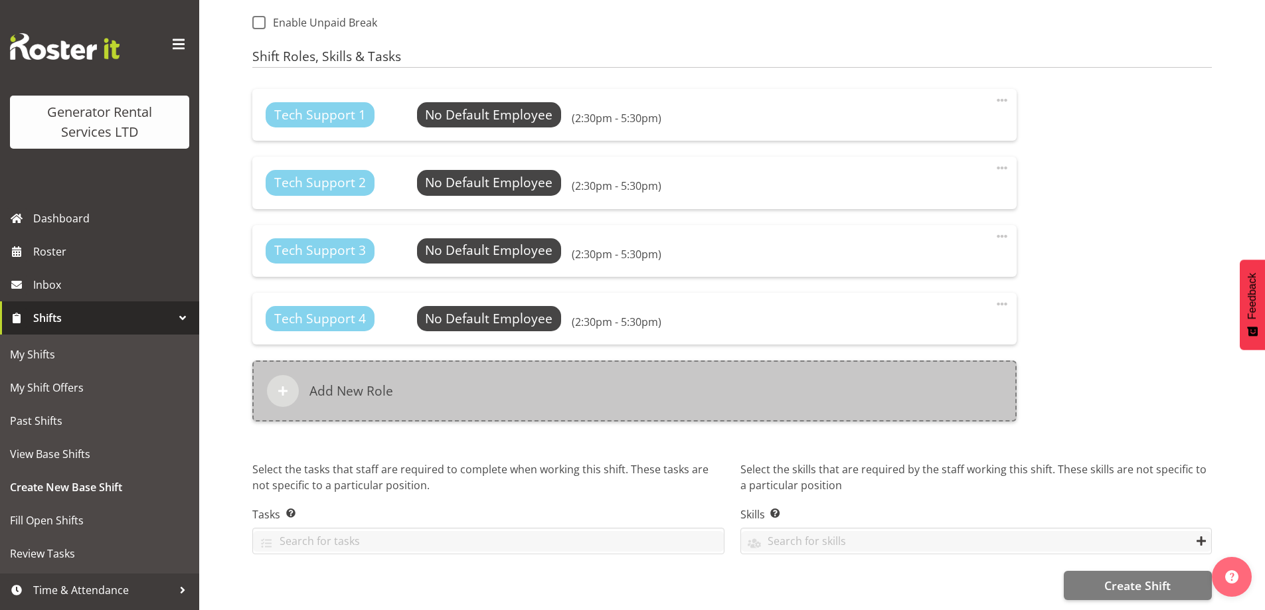
click at [690, 368] on div "Add New Role" at bounding box center [634, 390] width 764 height 61
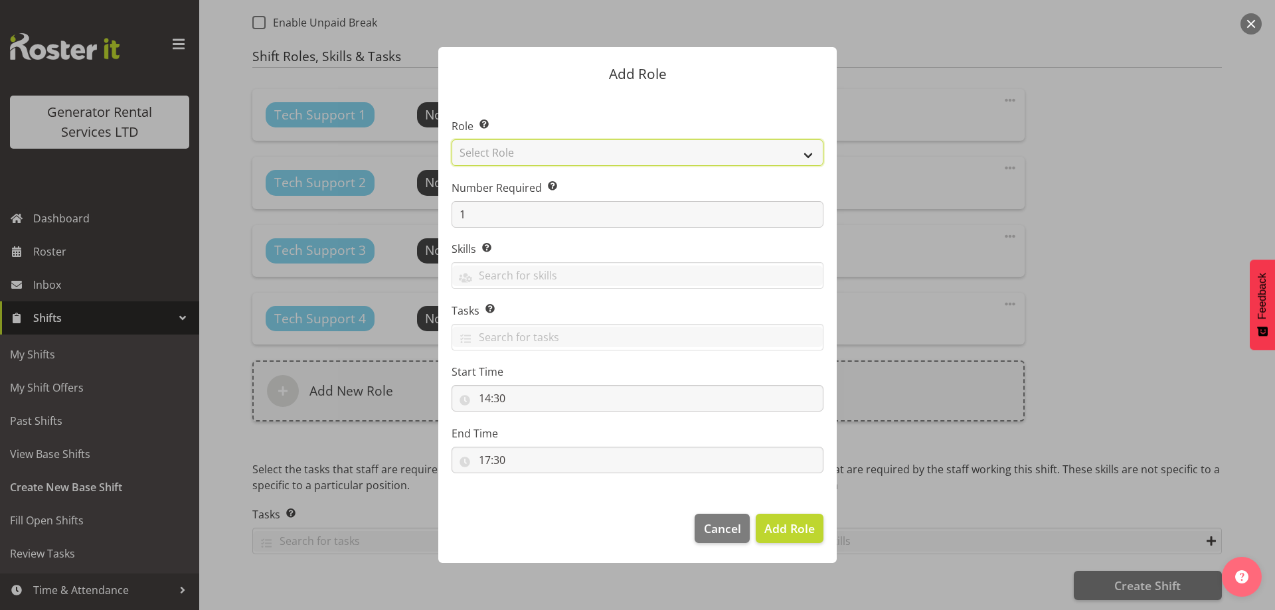
click at [539, 149] on select "Select Role Account Manager Electrician Engineering GM HSEQ manager MECH Mechan…" at bounding box center [637, 152] width 372 height 27
select select "21"
click at [451, 139] on select "Select Role Account Manager Electrician Engineering GM HSEQ manager MECH Mechan…" at bounding box center [637, 152] width 372 height 27
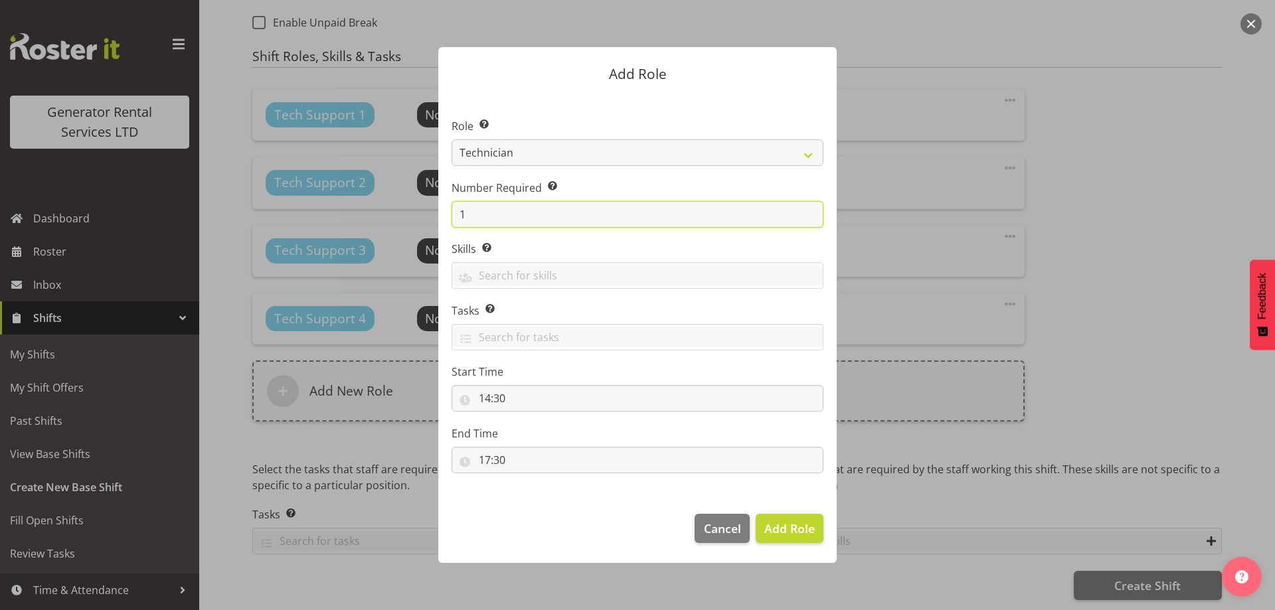
click at [525, 208] on input "1" at bounding box center [637, 214] width 372 height 27
type input "2"
click at [790, 528] on span "Add 2 Roles" at bounding box center [781, 528] width 66 height 16
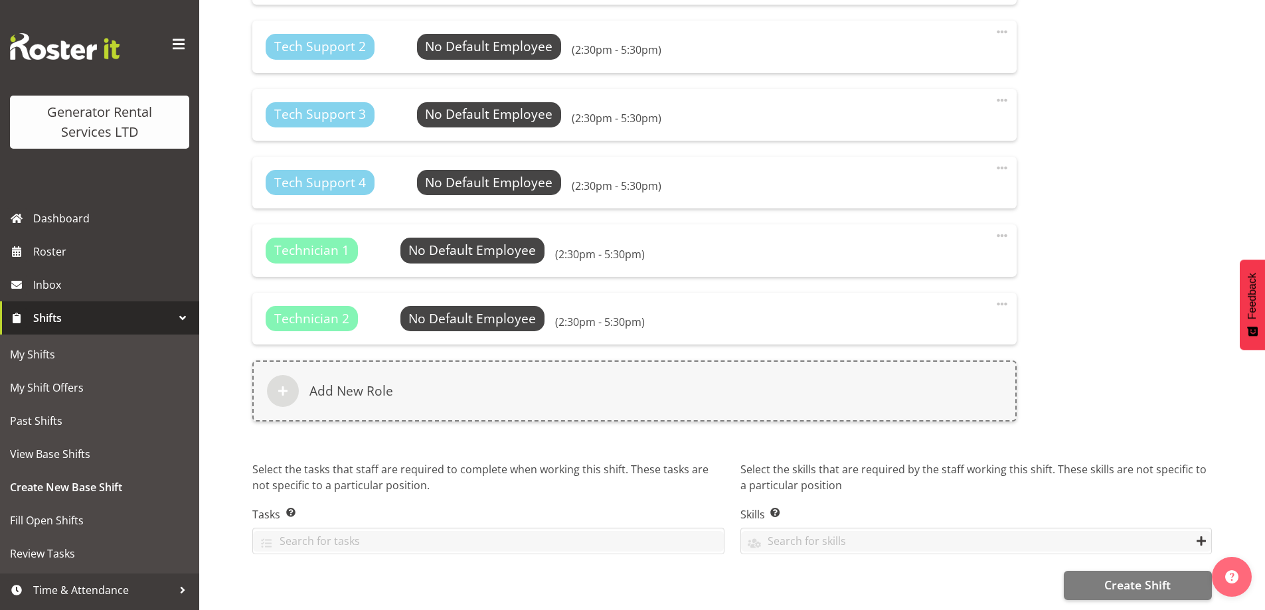
scroll to position [946, 0]
click at [1120, 576] on span "Create Shift" at bounding box center [1137, 584] width 66 height 17
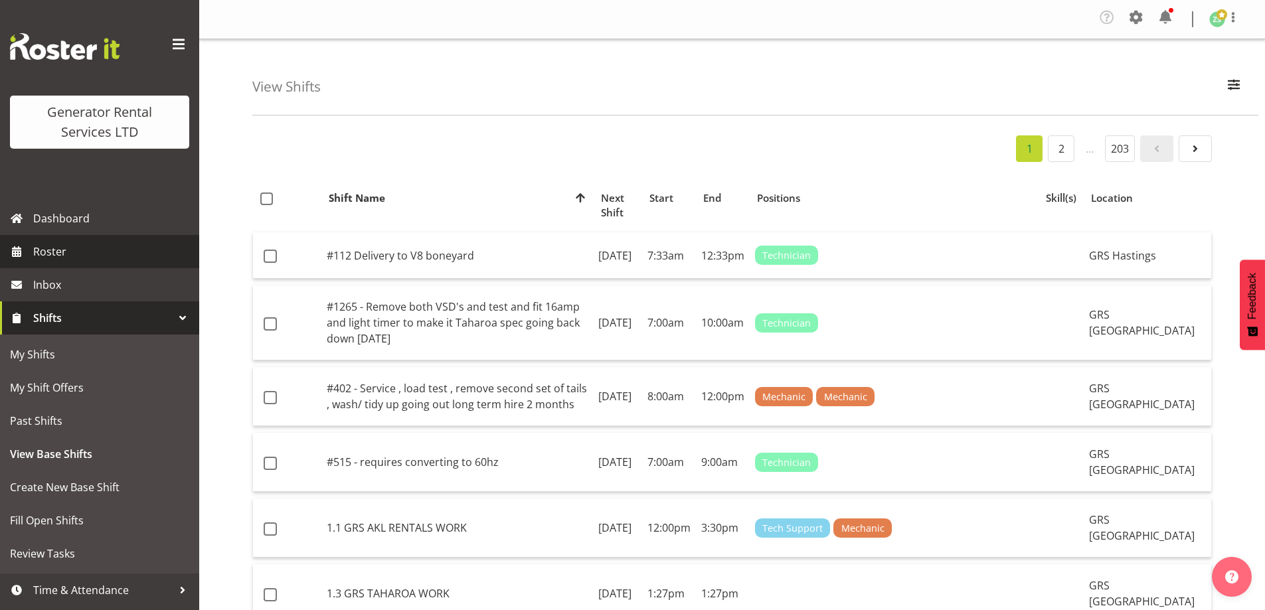
click at [55, 258] on span "Roster" at bounding box center [112, 252] width 159 height 20
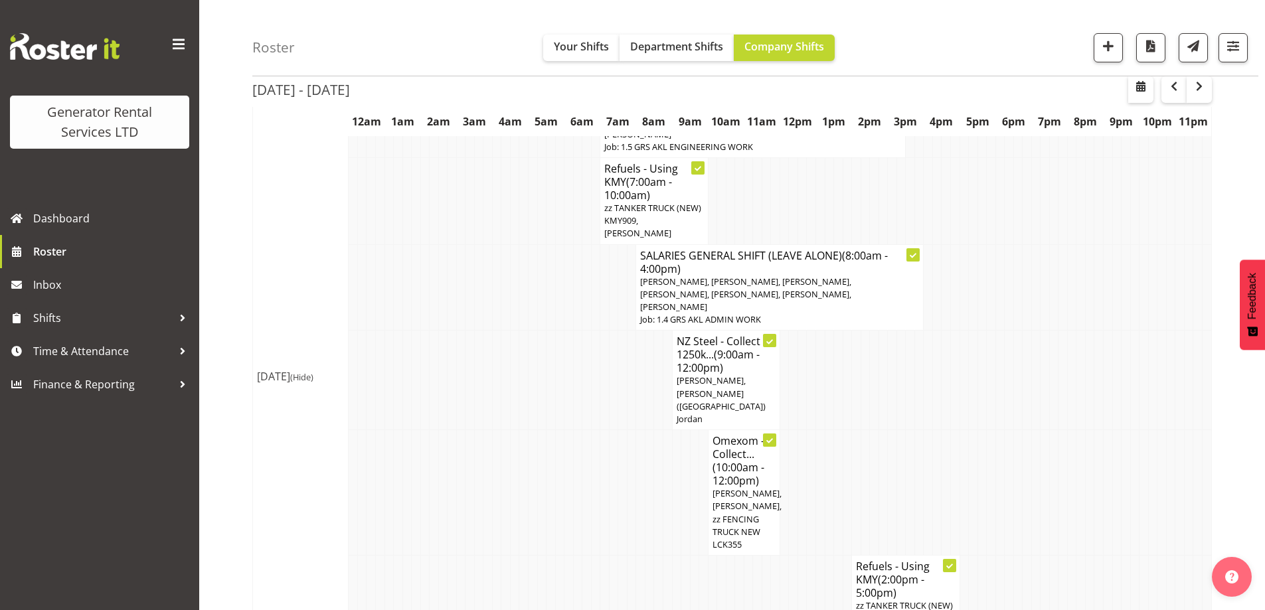
scroll to position [398, 0]
click at [451, 553] on td at bounding box center [451, 596] width 9 height 87
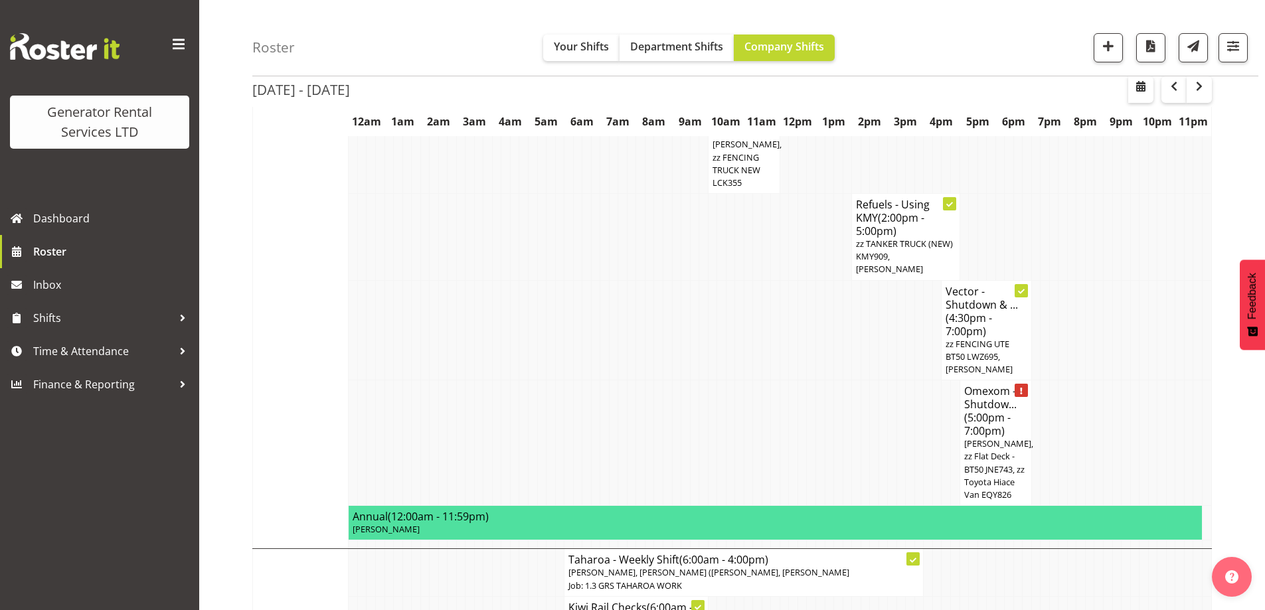
scroll to position [730, 0]
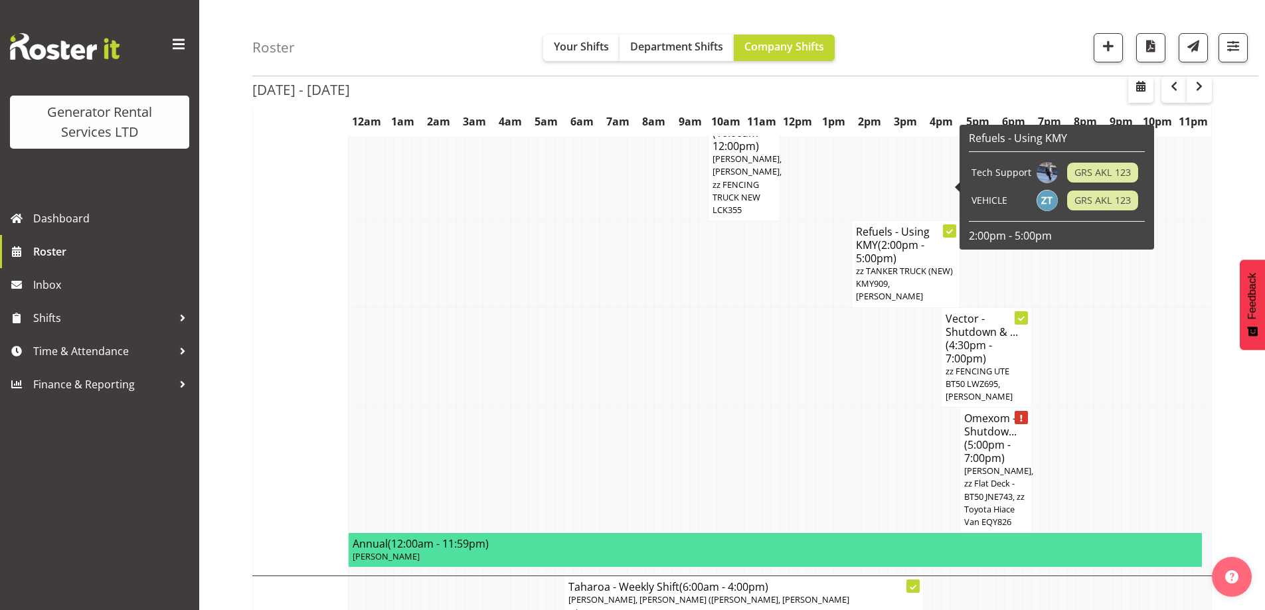
click at [562, 408] on td at bounding box center [559, 470] width 9 height 125
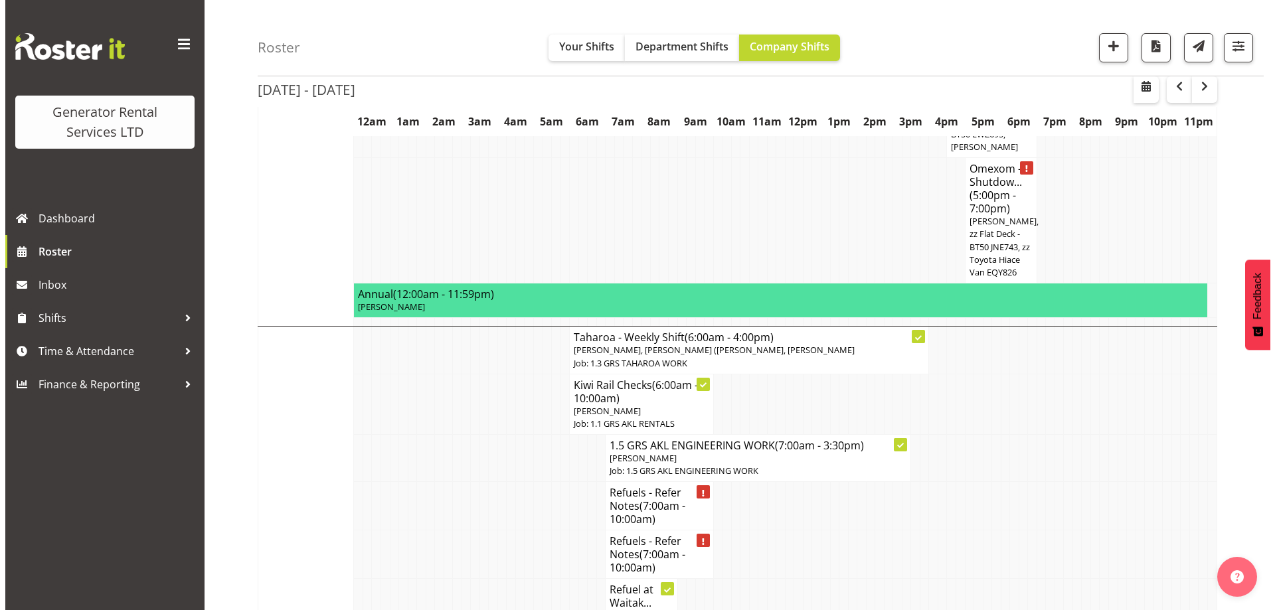
scroll to position [797, 0]
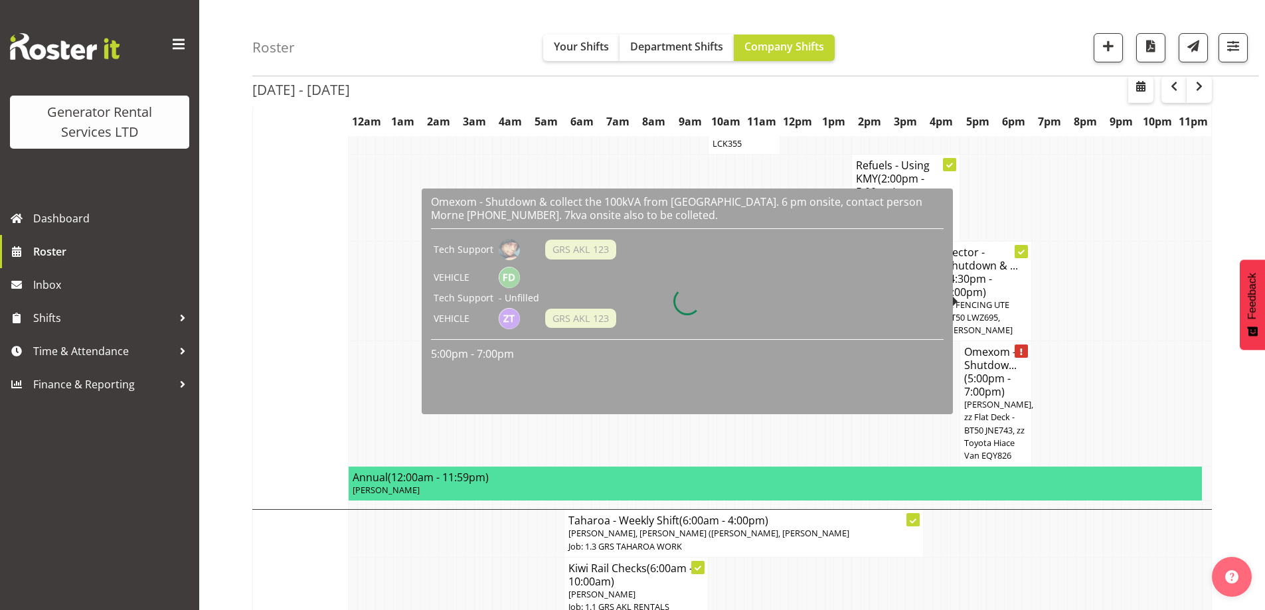
click at [993, 371] on span "(5:00pm - 7:00pm)" at bounding box center [987, 385] width 46 height 28
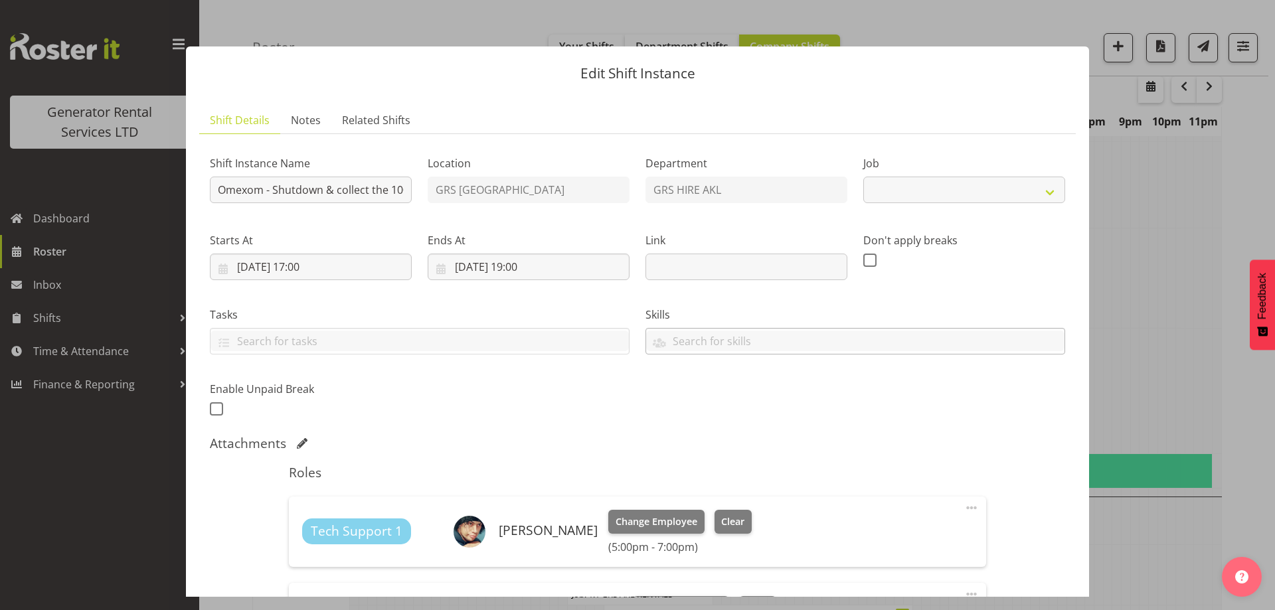
select select "7504"
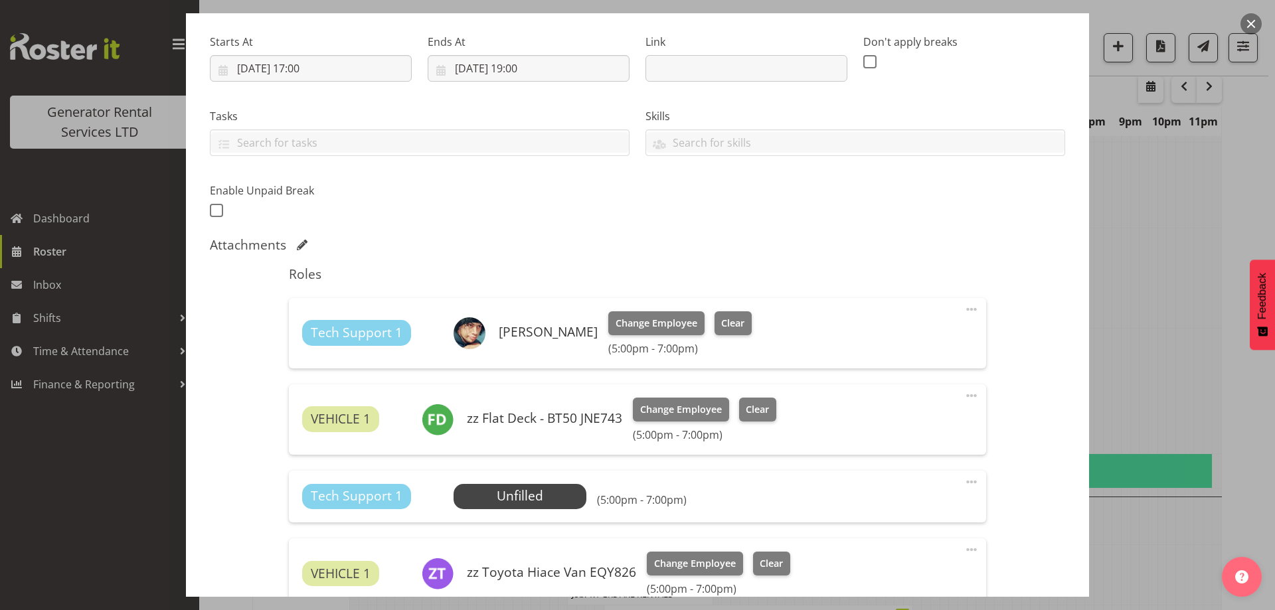
scroll to position [199, 0]
click at [552, 510] on div "Tech Support 1 Unfilled Select Employee (5:00pm - 7:00pm) Edit Cover Role Delete" at bounding box center [637, 496] width 696 height 52
click at [548, 500] on span "Select Employee" at bounding box center [519, 495] width 99 height 19
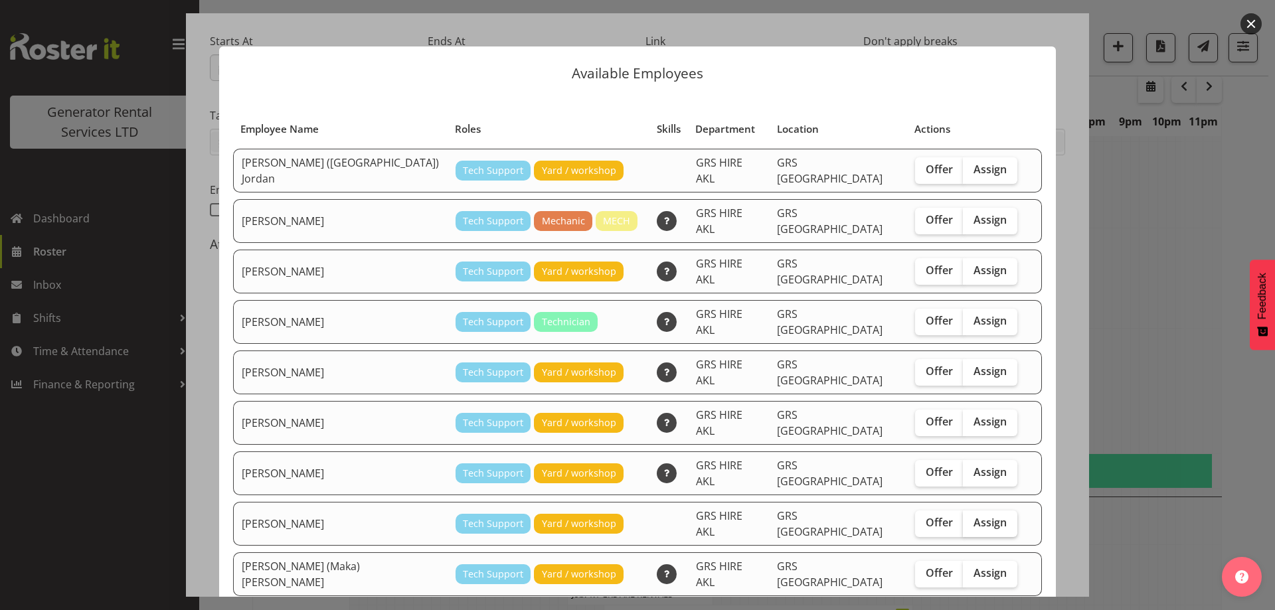
click at [971, 510] on label "Assign" at bounding box center [990, 523] width 54 height 27
click at [971, 518] on input "Assign" at bounding box center [967, 522] width 9 height 9
checkbox input "true"
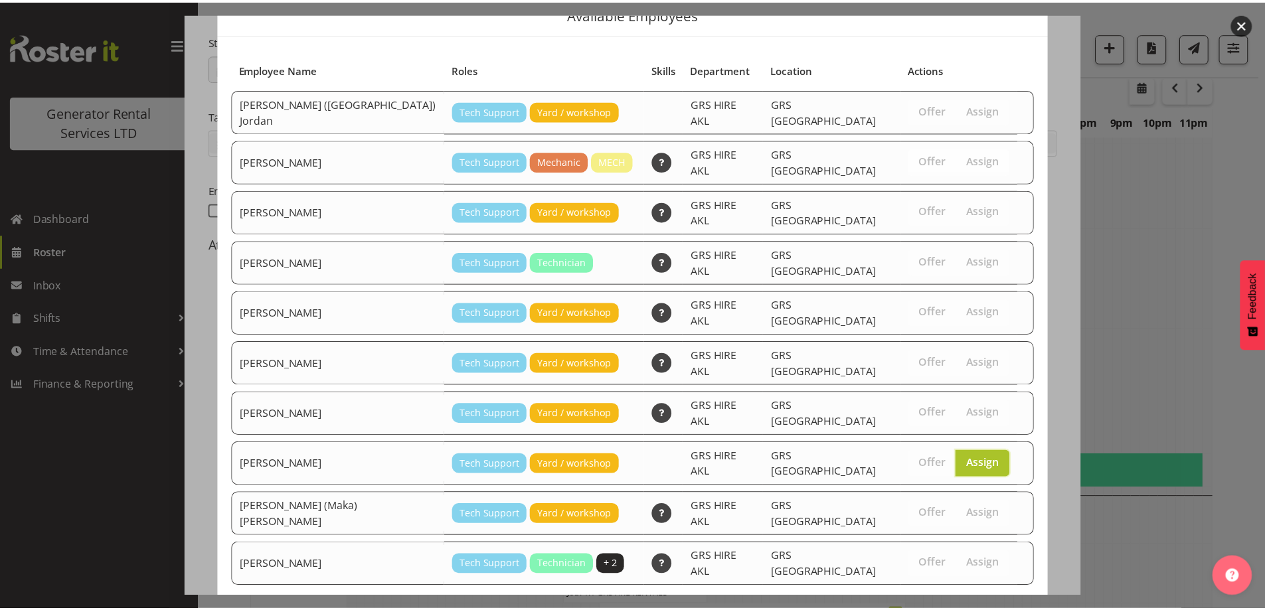
scroll to position [96, 0]
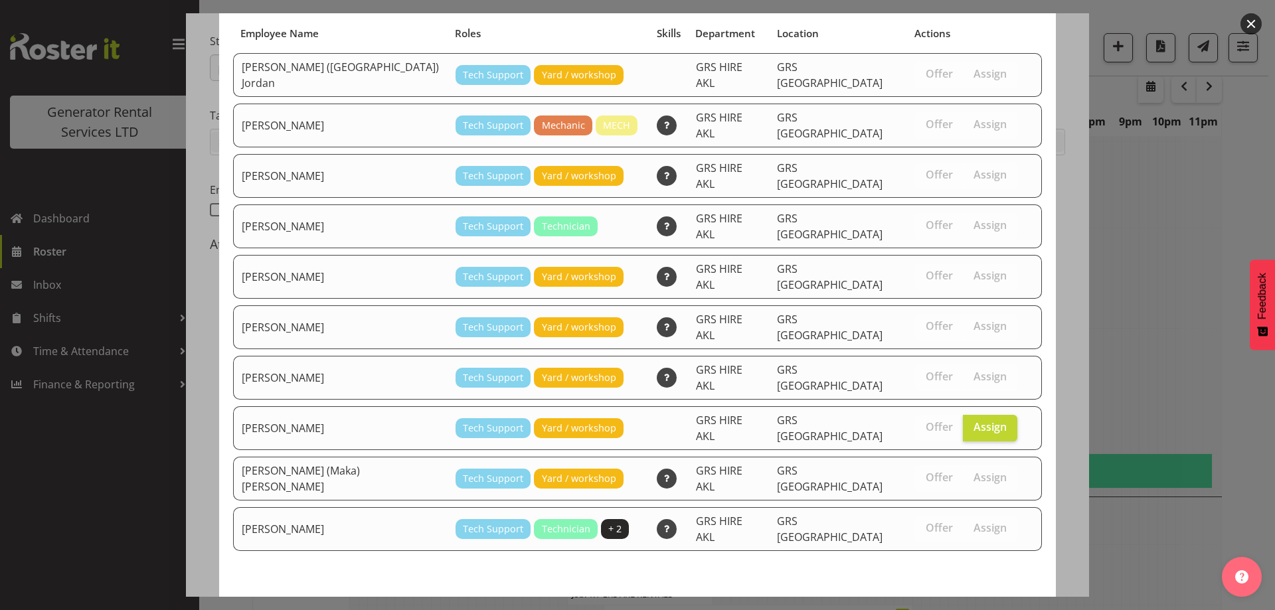
click at [963, 601] on button "Assign Sean Moitra" at bounding box center [966, 615] width 151 height 29
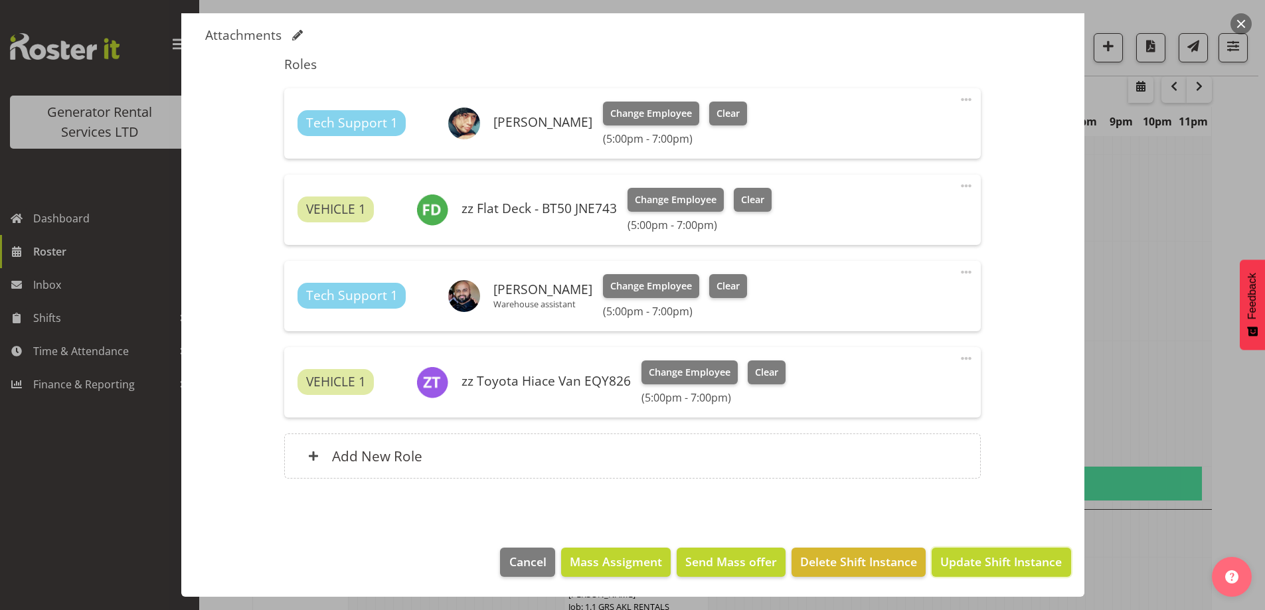
click at [963, 548] on button "Update Shift Instance" at bounding box center [1000, 562] width 139 height 29
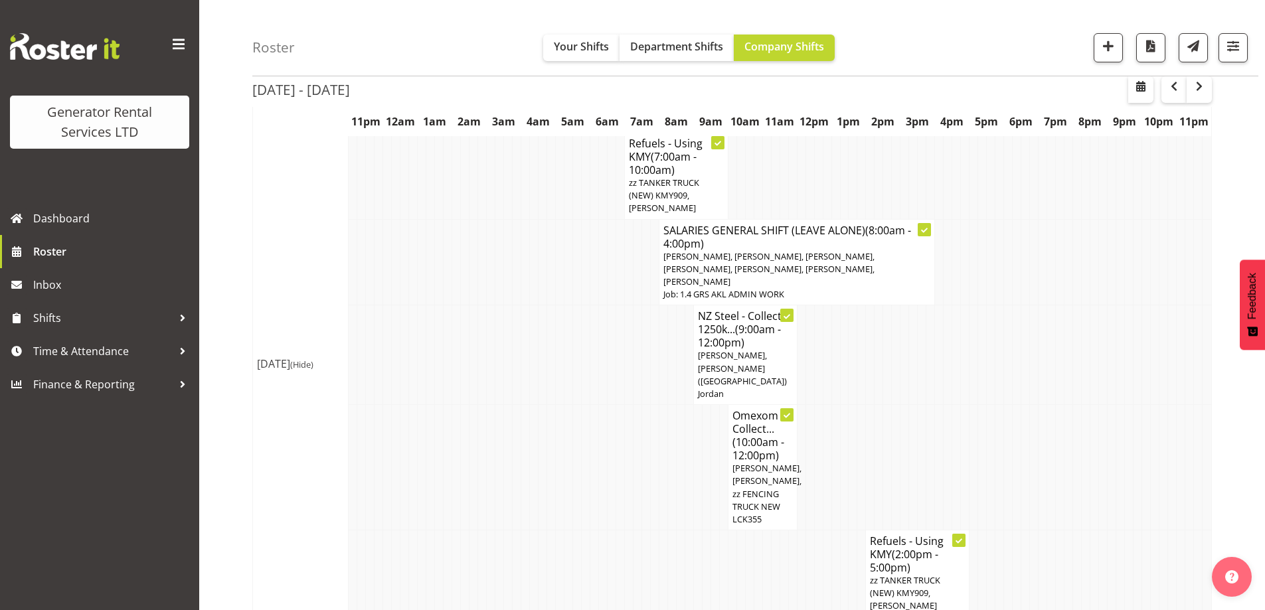
scroll to position [445, 0]
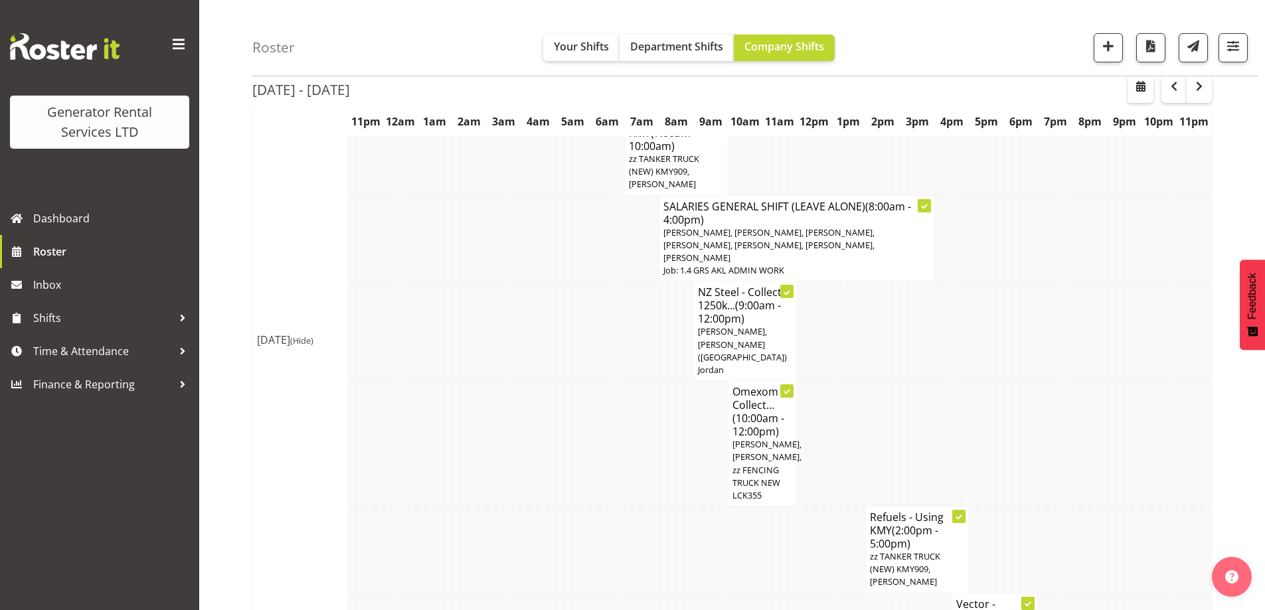
click at [564, 533] on td at bounding box center [568, 549] width 9 height 87
click at [449, 506] on td at bounding box center [447, 549] width 9 height 87
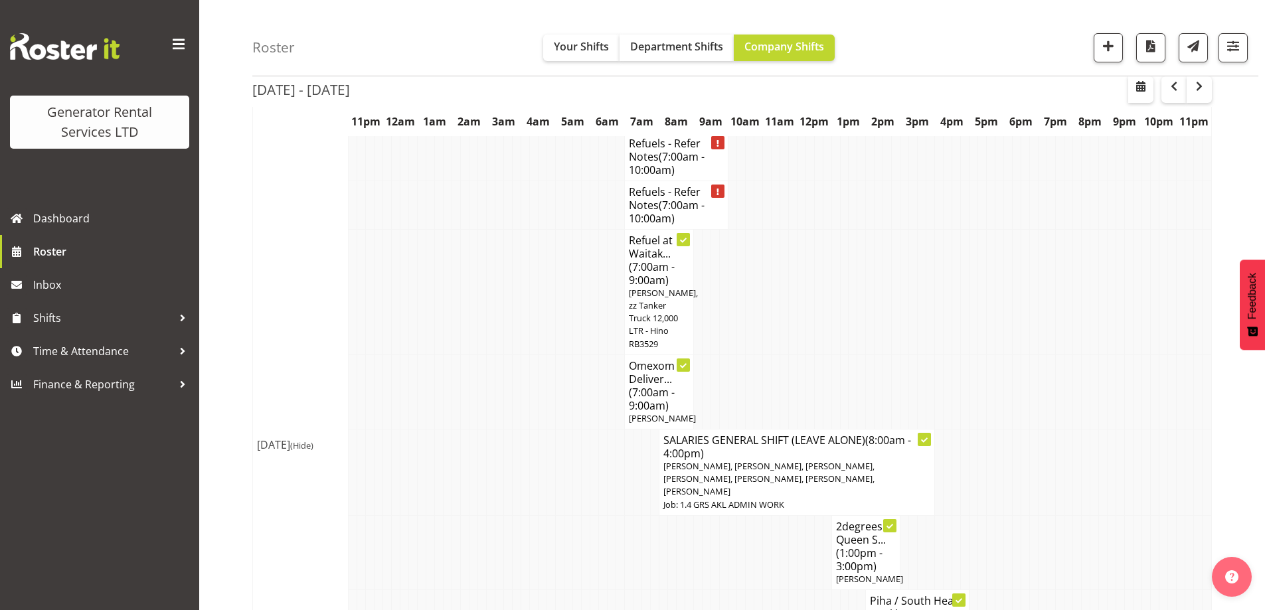
scroll to position [1374, 0]
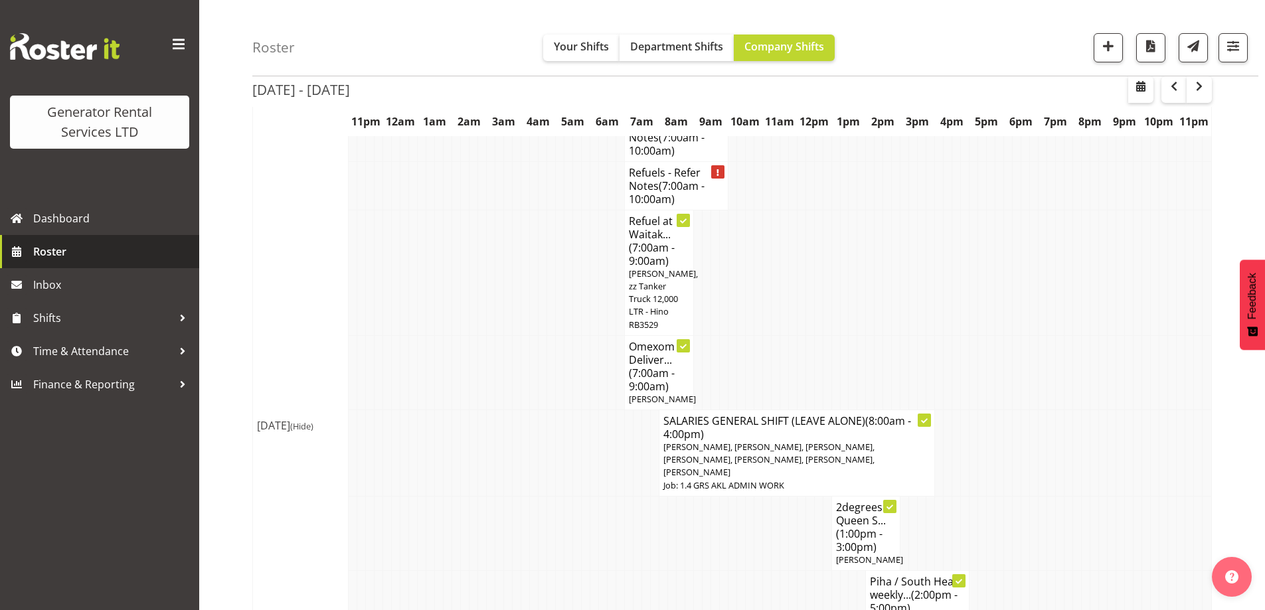
click at [88, 258] on span "Roster" at bounding box center [112, 252] width 159 height 20
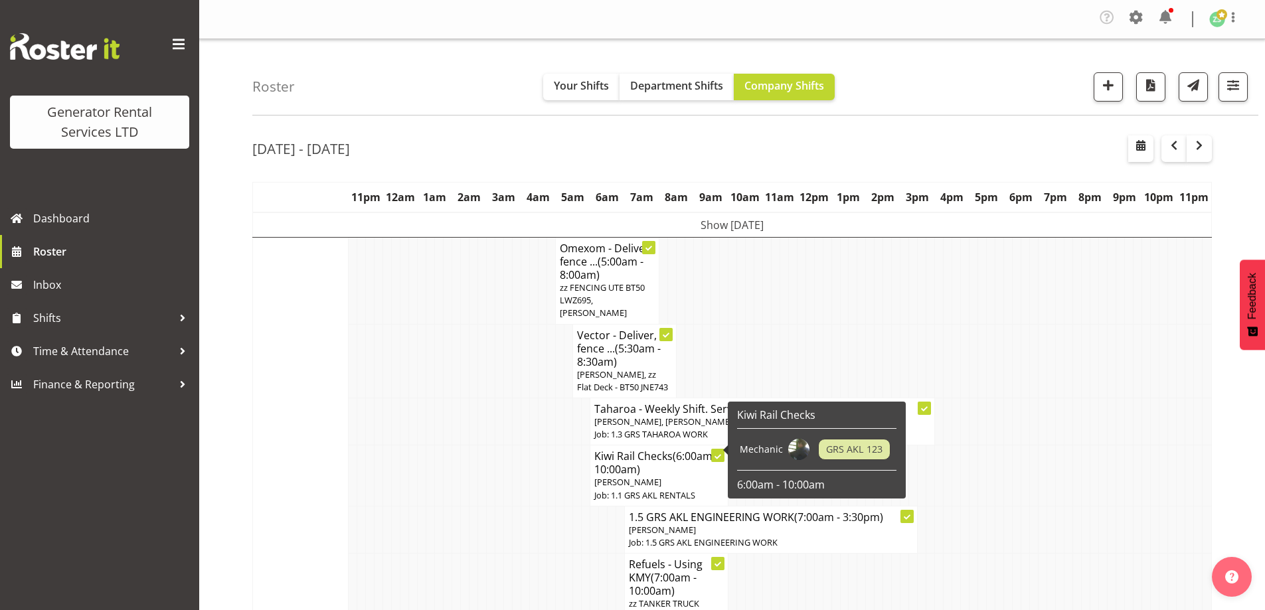
click at [526, 564] on td at bounding box center [525, 597] width 9 height 87
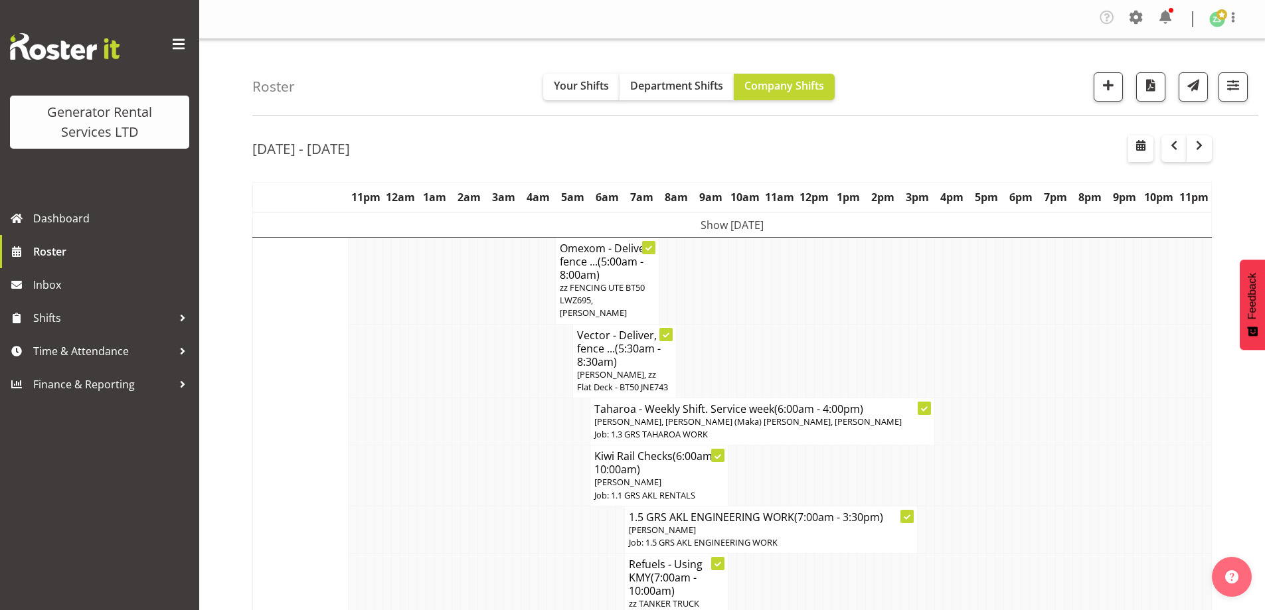
click at [1063, 534] on td at bounding box center [1059, 529] width 9 height 47
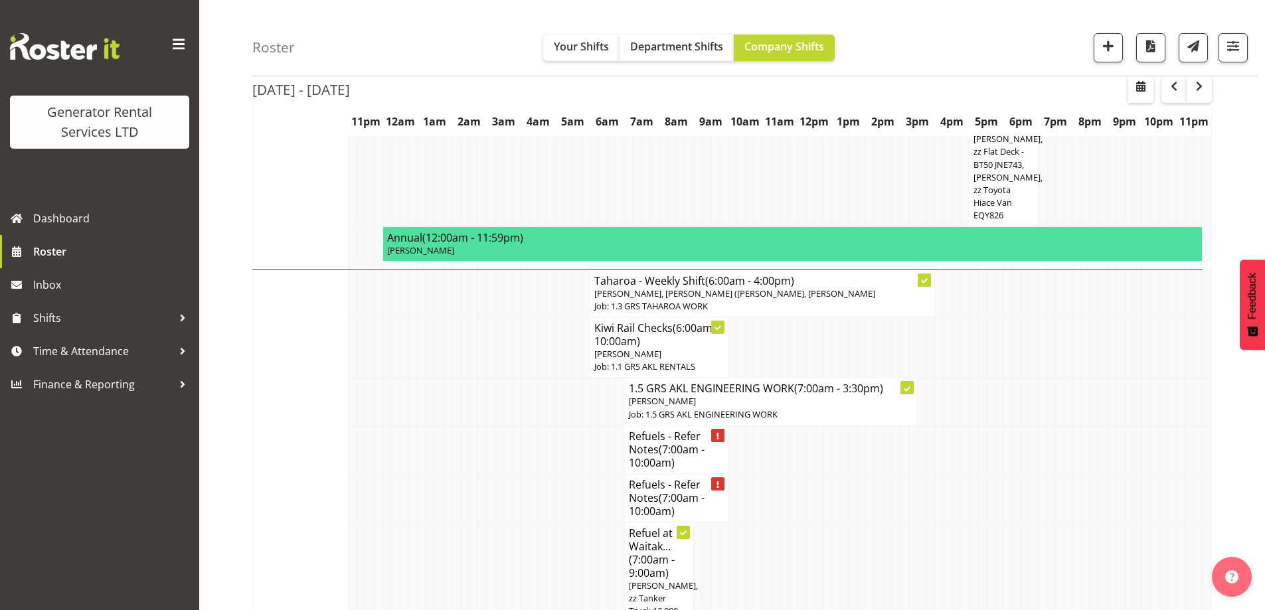
scroll to position [1261, 0]
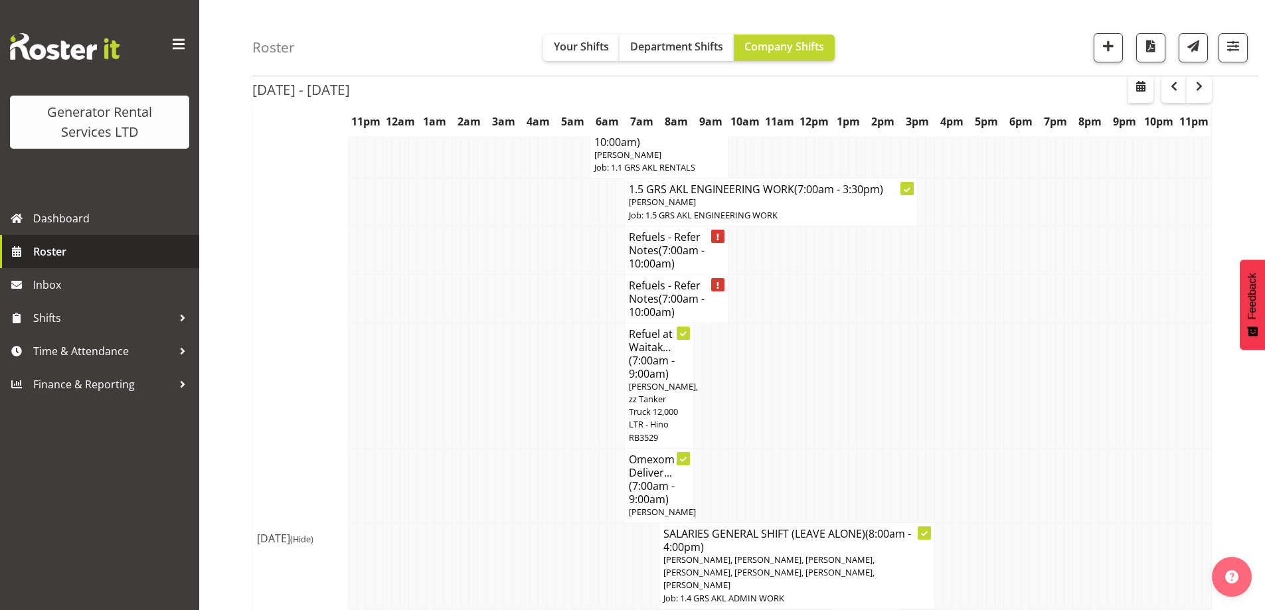
click at [68, 251] on span "Roster" at bounding box center [112, 252] width 159 height 20
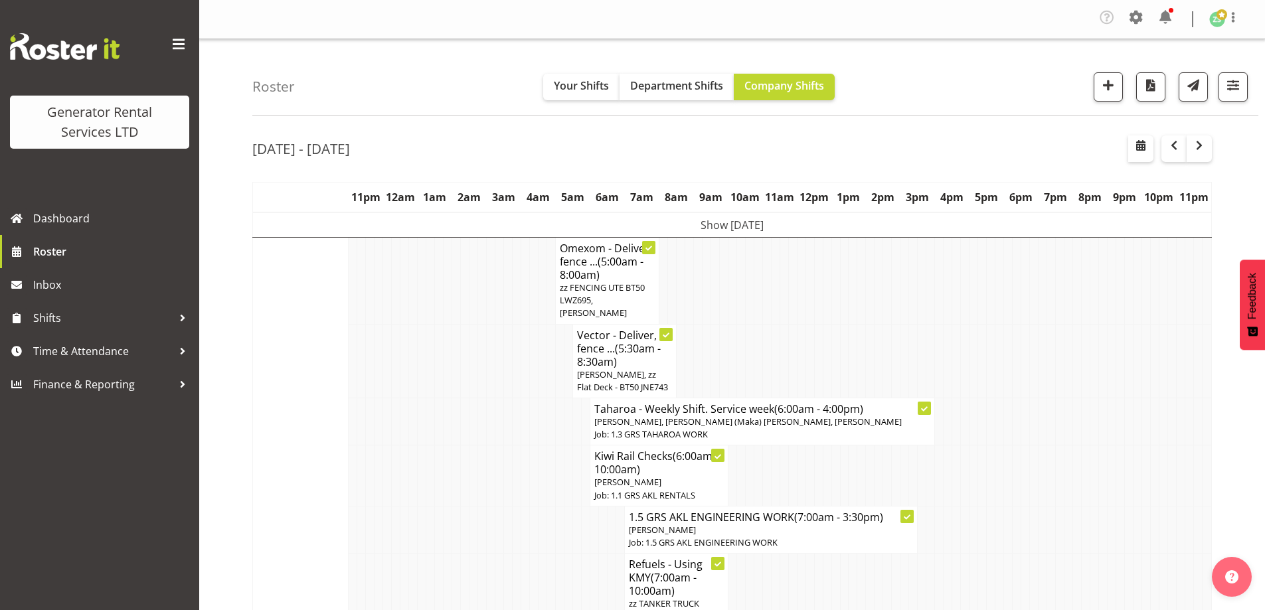
click at [517, 514] on td at bounding box center [516, 529] width 9 height 47
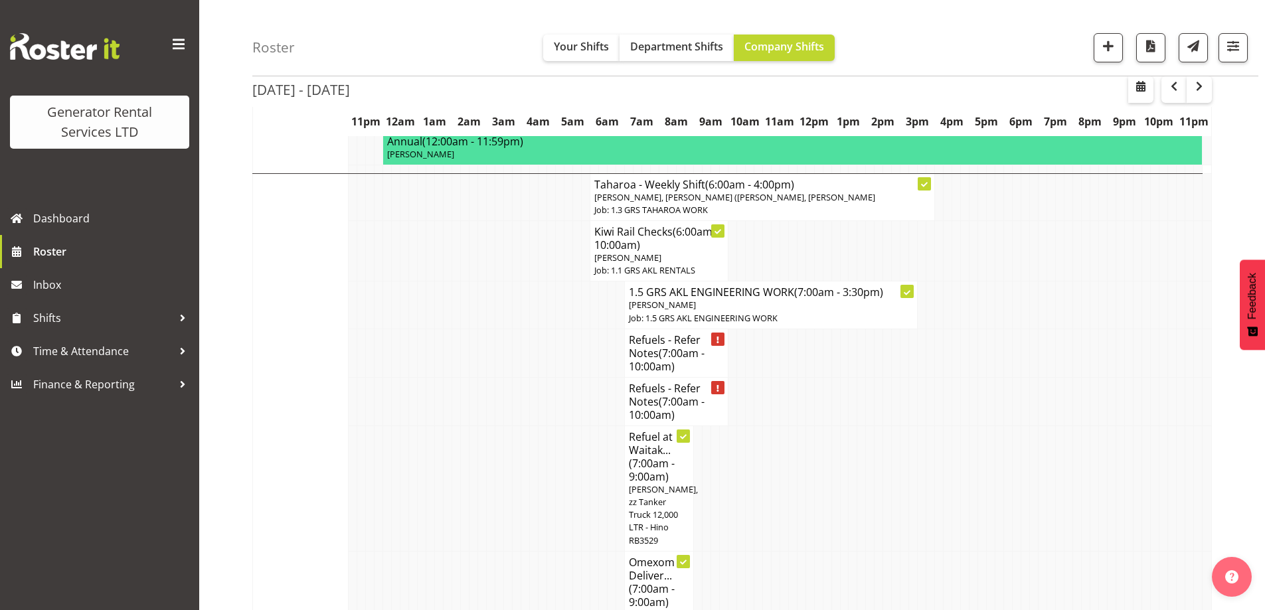
scroll to position [1195, 0]
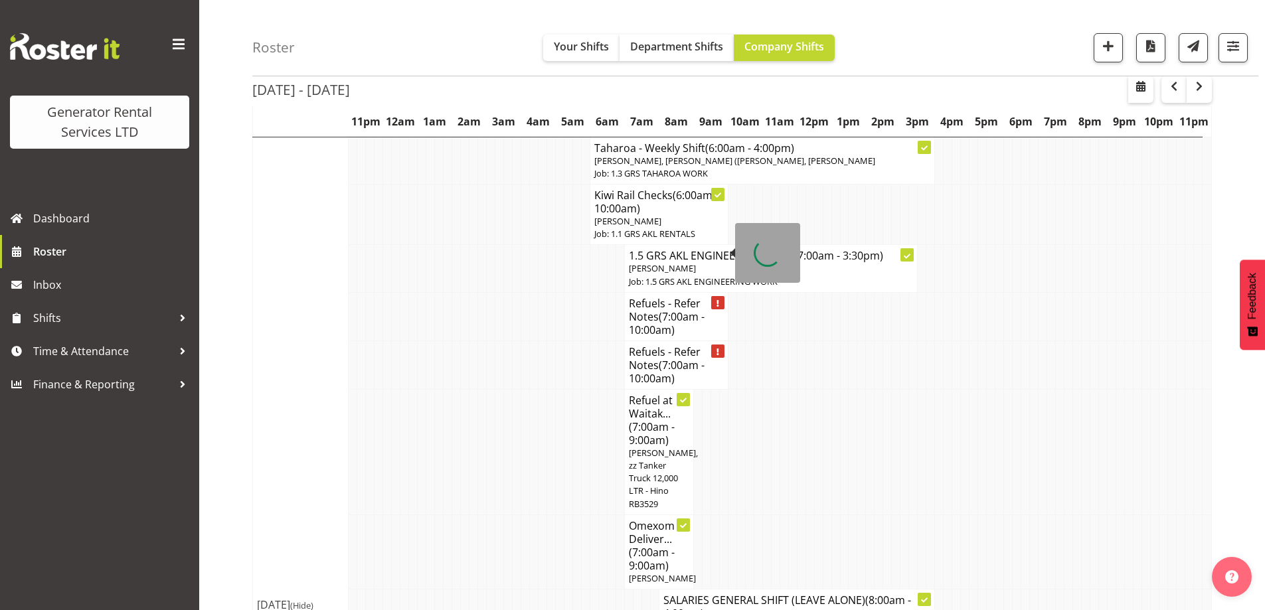
click at [659, 297] on h4 "Refuels - Refer Notes (7:00am - 10:00am)" at bounding box center [676, 317] width 95 height 40
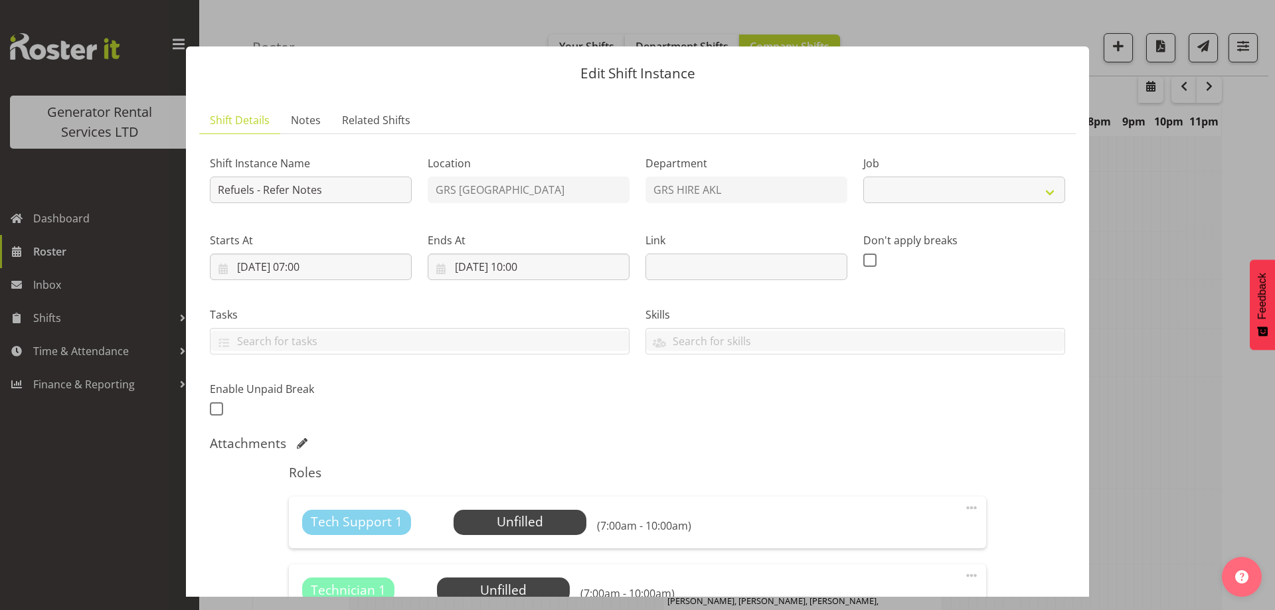
select select "9"
drag, startPoint x: 331, startPoint y: 187, endPoint x: 266, endPoint y: 189, distance: 65.8
click at [266, 189] on input "Refuels - Refer Notes" at bounding box center [311, 190] width 202 height 27
click at [310, 117] on span "Notes" at bounding box center [306, 120] width 30 height 16
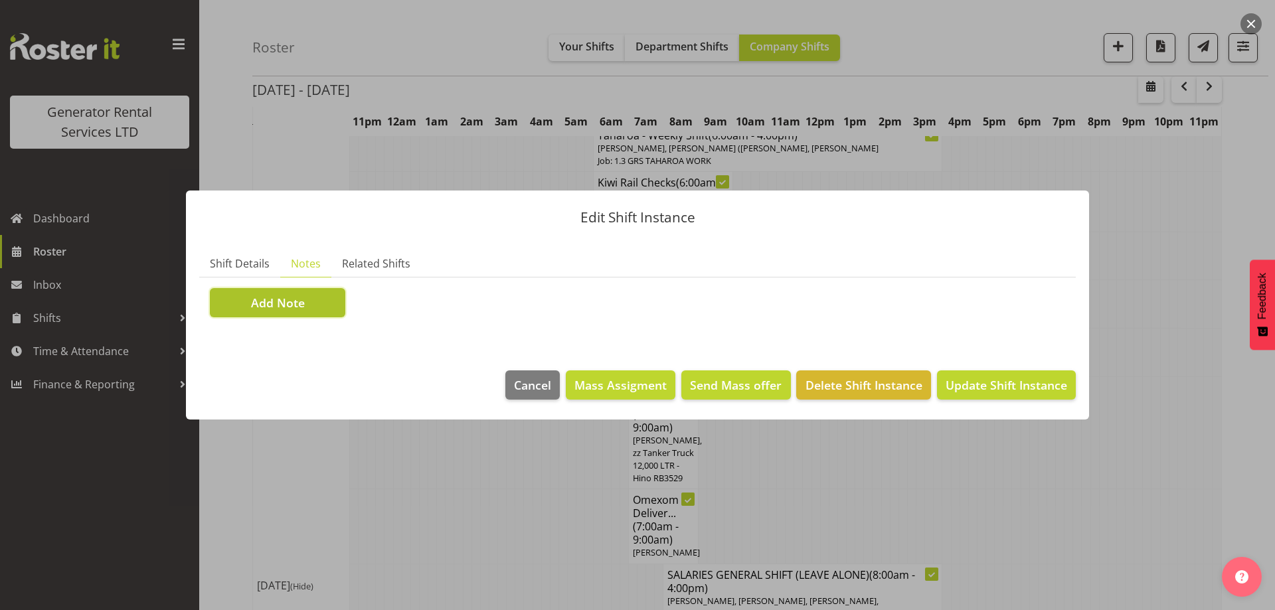
click at [307, 309] on button "Add Note" at bounding box center [277, 302] width 135 height 29
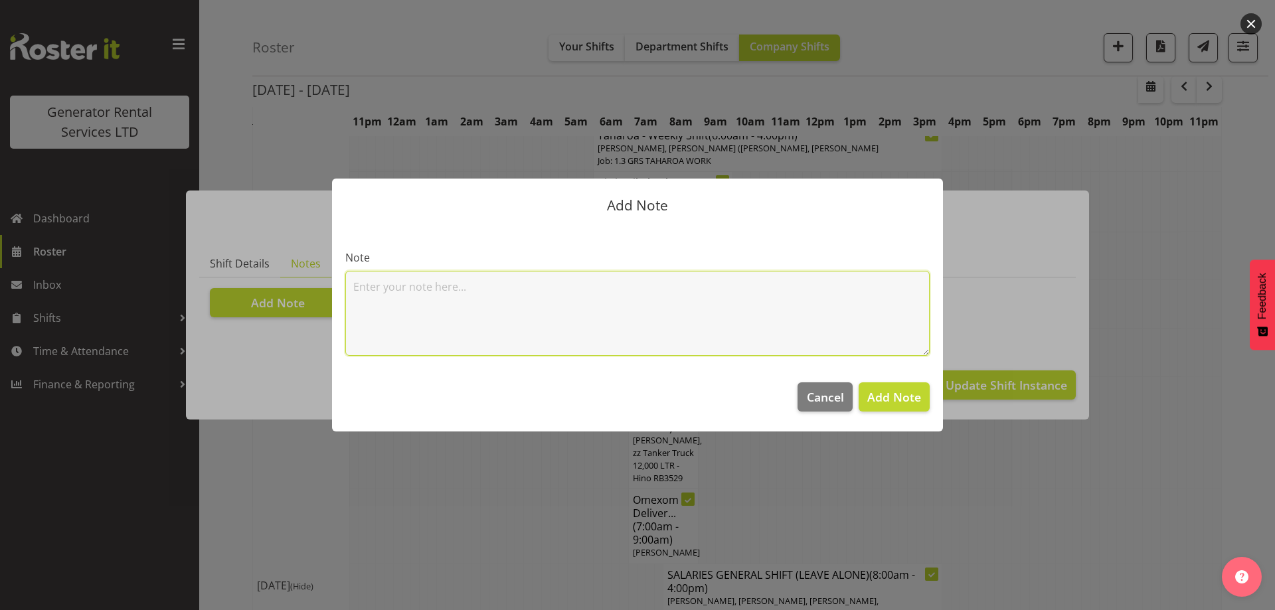
click at [419, 301] on textarea at bounding box center [637, 313] width 584 height 85
paste textarea "#115 @ [STREET_ADDRESS][PERSON_NAME] (Pilehire)"
click at [393, 285] on textarea "#115 @ [STREET_ADDRESS][PERSON_NAME] (Pilehire)" at bounding box center [637, 313] width 584 height 85
paste textarea "800KVA, 500kvas & 300kva @ [STREET_ADDRESS][PERSON_NAME][PERSON_NAME]"
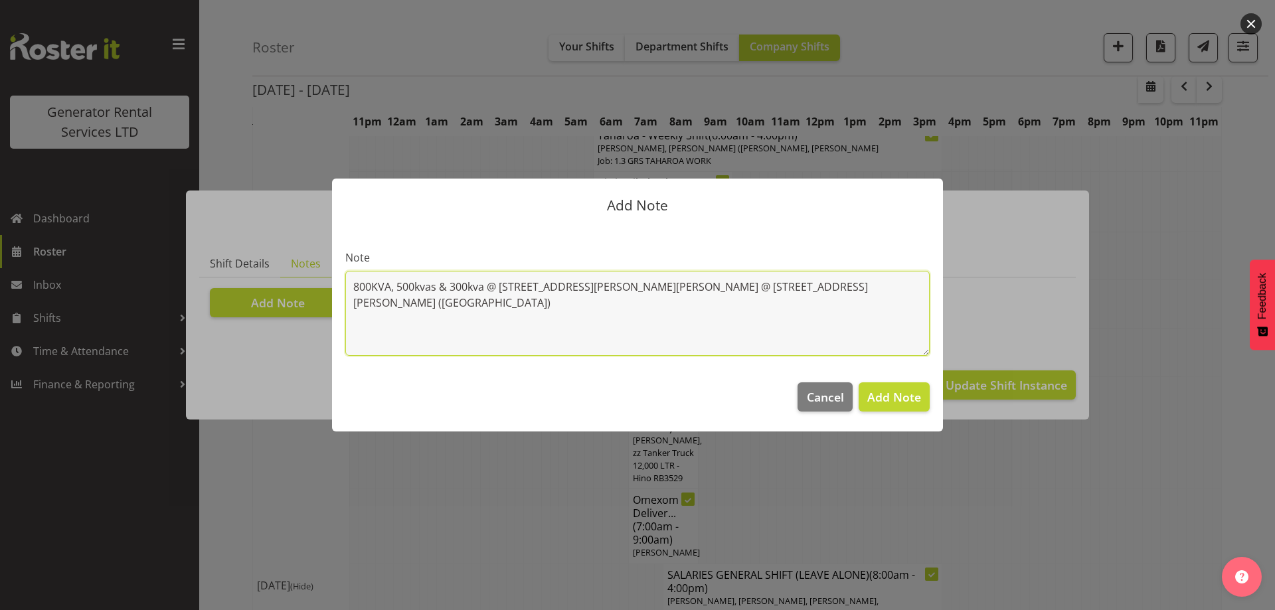
click at [386, 291] on textarea "800KVA, 500kvas & 300kva @ [STREET_ADDRESS][PERSON_NAME][PERSON_NAME] @ [STREET…" at bounding box center [637, 313] width 584 height 85
paste textarea "100kva @ Macrennie Construction Site, [STREET_ADDRESS][PERSON_NAME] (There is a…"
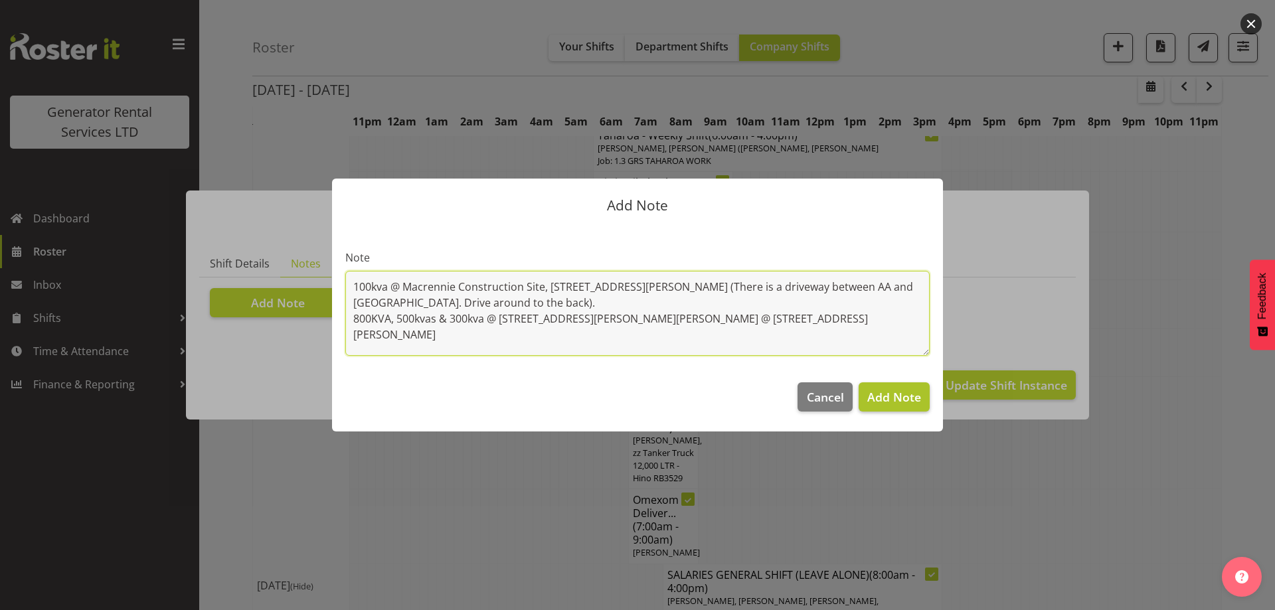
type textarea "100kva @ Macrennie Construction Site, [STREET_ADDRESS][PERSON_NAME] (There is a…"
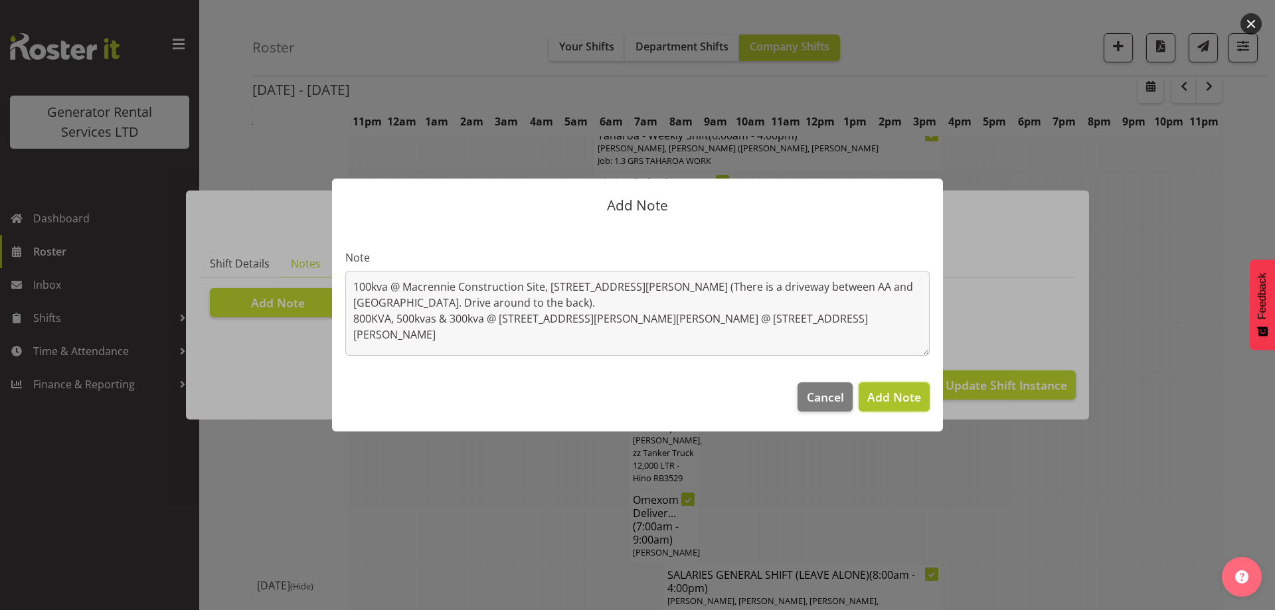
click at [917, 392] on span "Add Note" at bounding box center [894, 397] width 54 height 16
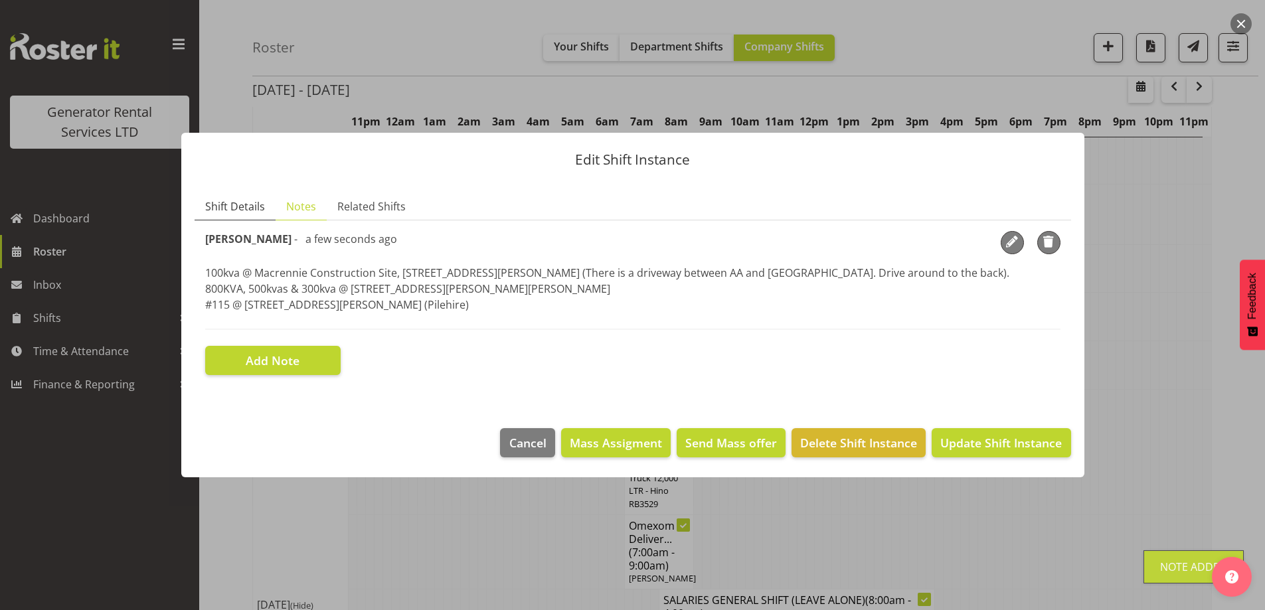
click at [254, 204] on span "Shift Details" at bounding box center [235, 206] width 60 height 16
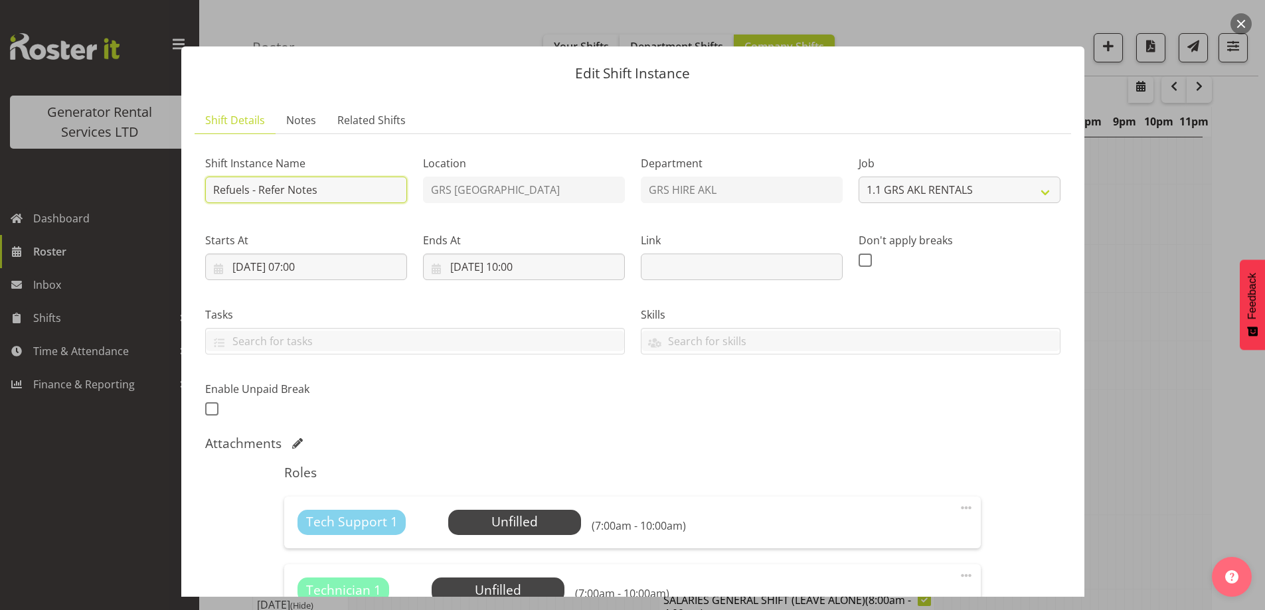
drag, startPoint x: 323, startPoint y: 186, endPoint x: 260, endPoint y: 187, distance: 63.1
click at [260, 187] on input "Refuels - Refer Notes" at bounding box center [306, 190] width 202 height 27
type input "Refuels - Using KMY"
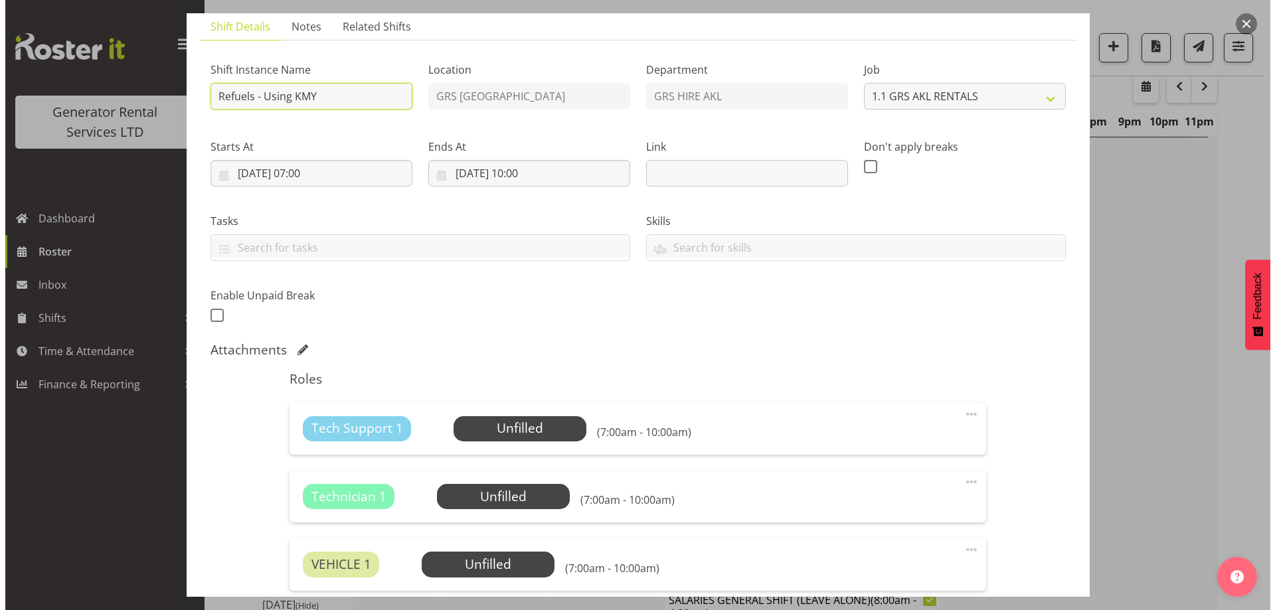
scroll to position [199, 0]
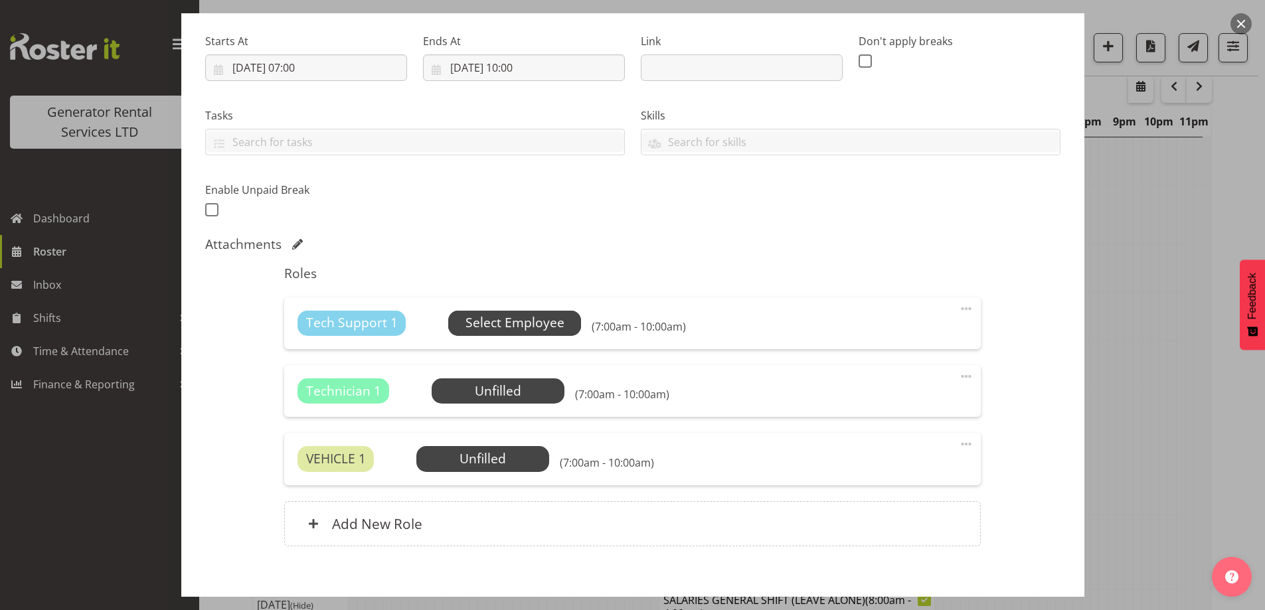
click at [505, 327] on span "Select Employee" at bounding box center [514, 322] width 99 height 19
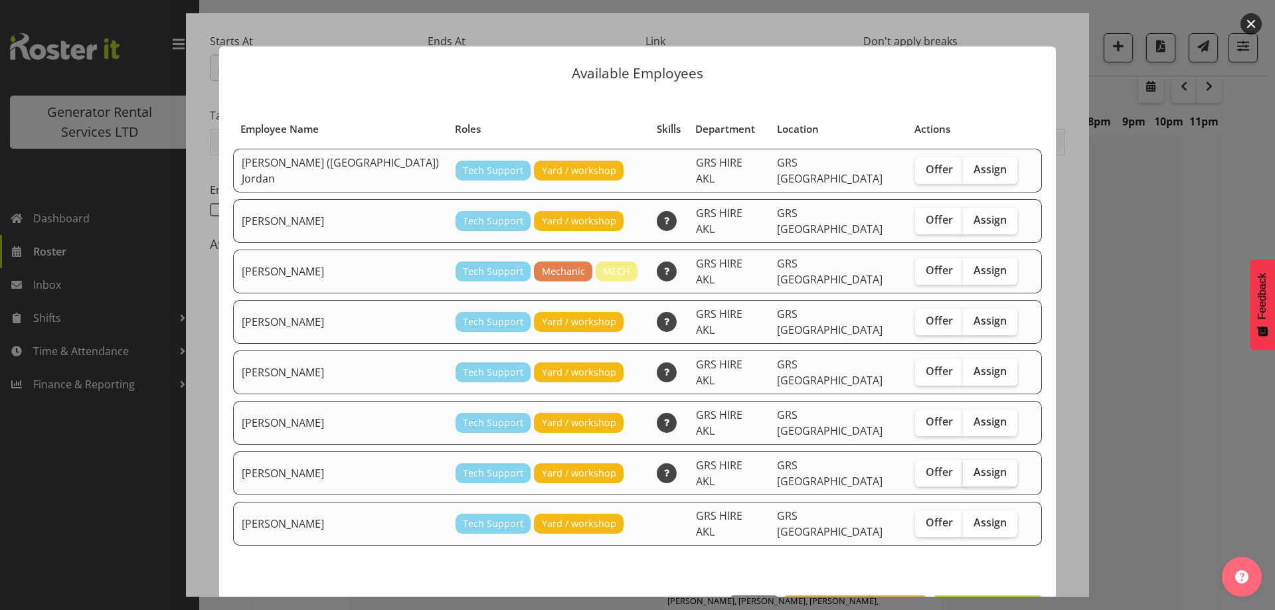
click at [963, 460] on label "Assign" at bounding box center [990, 473] width 54 height 27
click at [963, 468] on input "Assign" at bounding box center [967, 472] width 9 height 9
checkbox input "true"
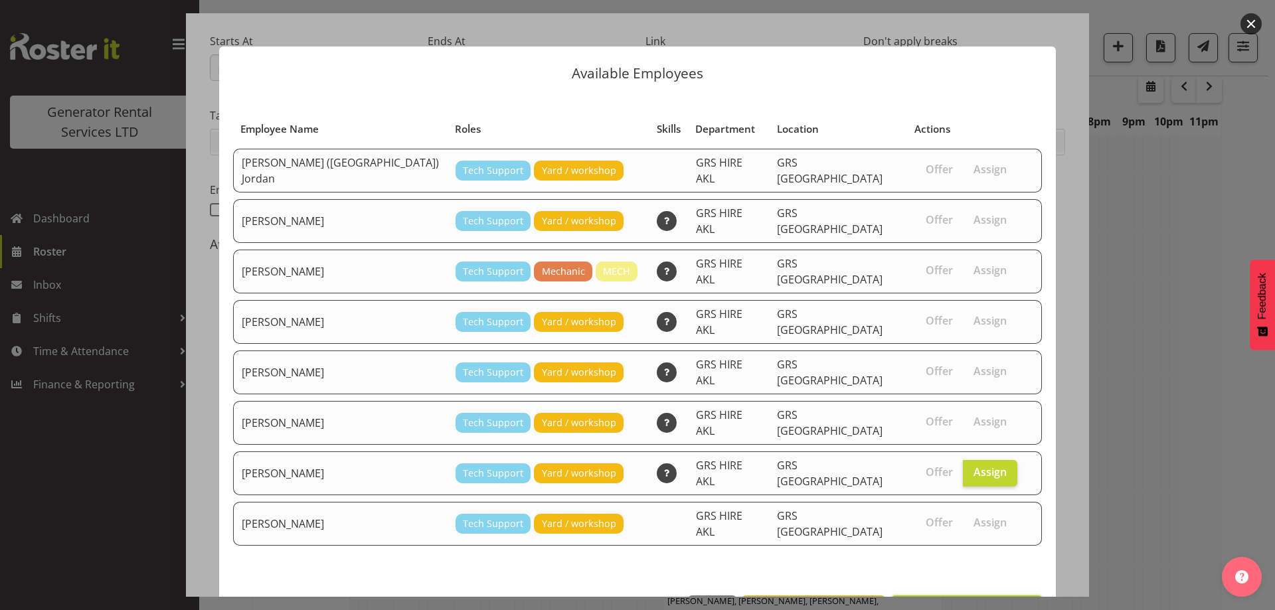
click at [978, 602] on span "Assign [PERSON_NAME]" at bounding box center [966, 610] width 134 height 16
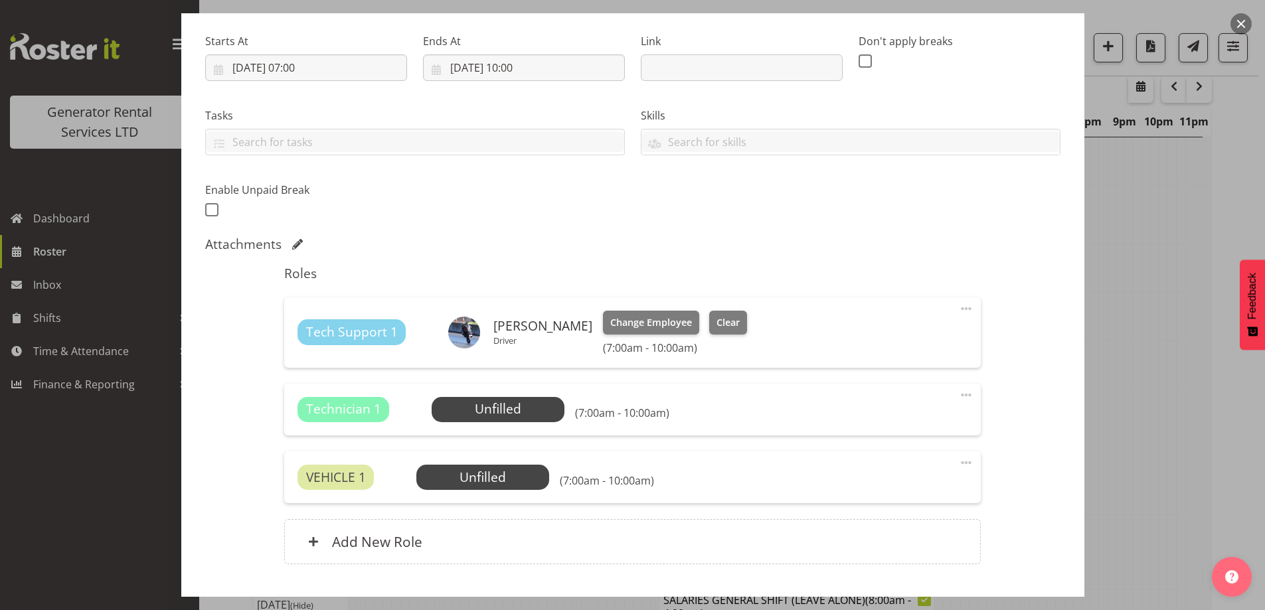
click at [963, 390] on span at bounding box center [966, 395] width 16 height 16
click at [867, 477] on link "Delete" at bounding box center [909, 475] width 127 height 24
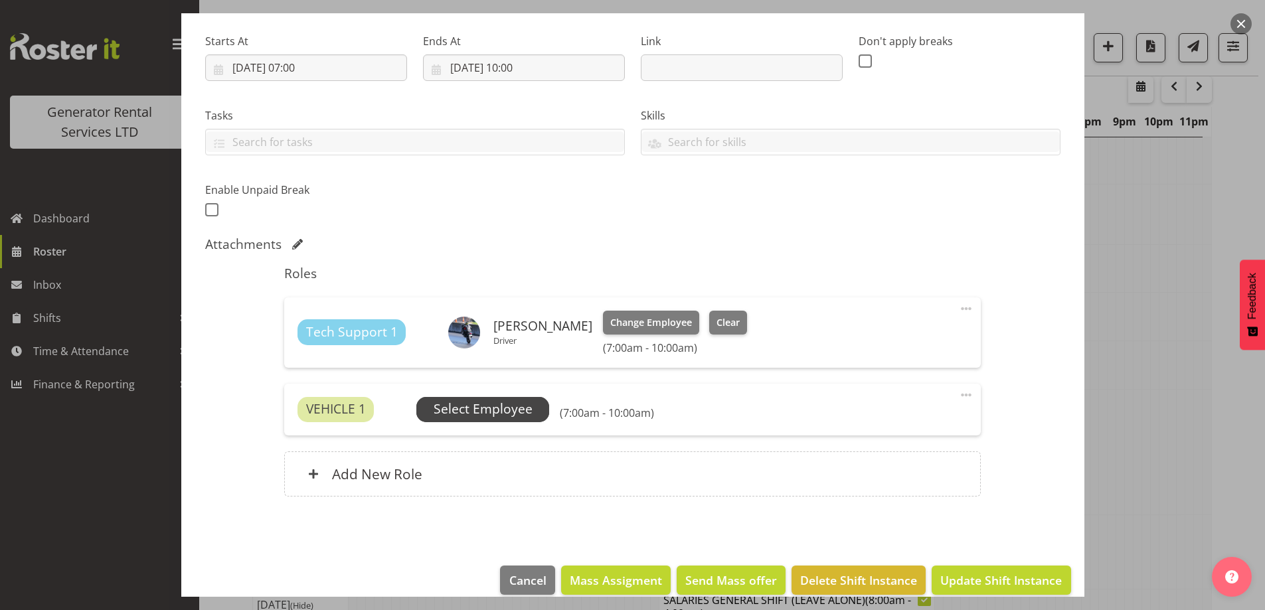
click at [519, 406] on span "Select Employee" at bounding box center [482, 409] width 99 height 19
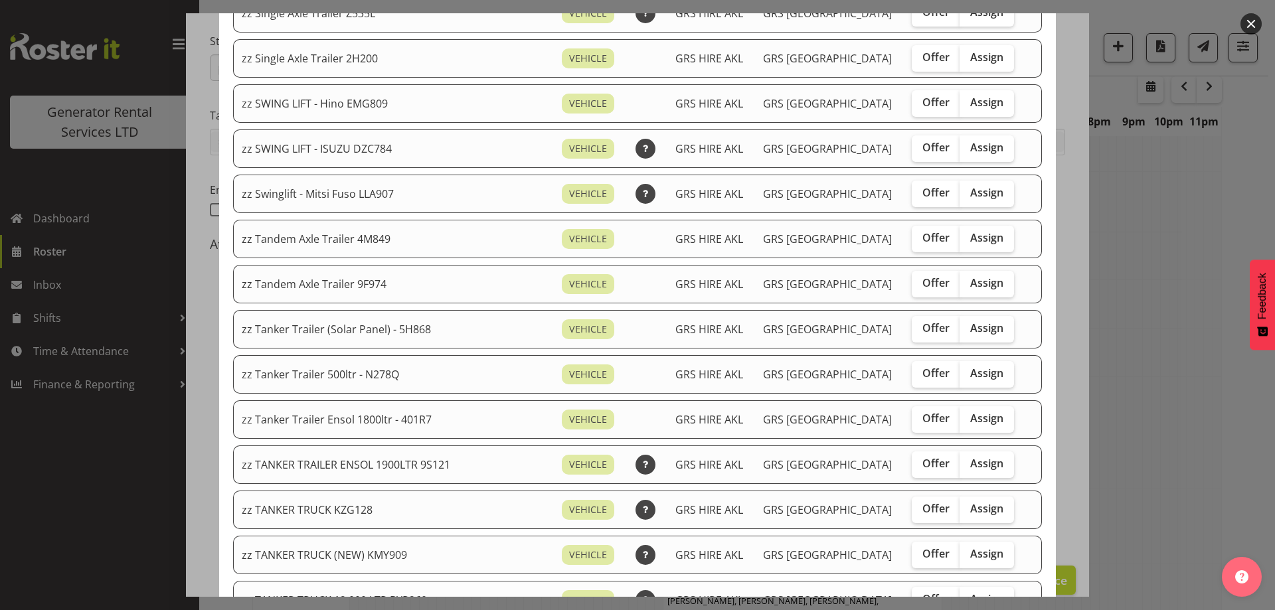
scroll to position [996, 0]
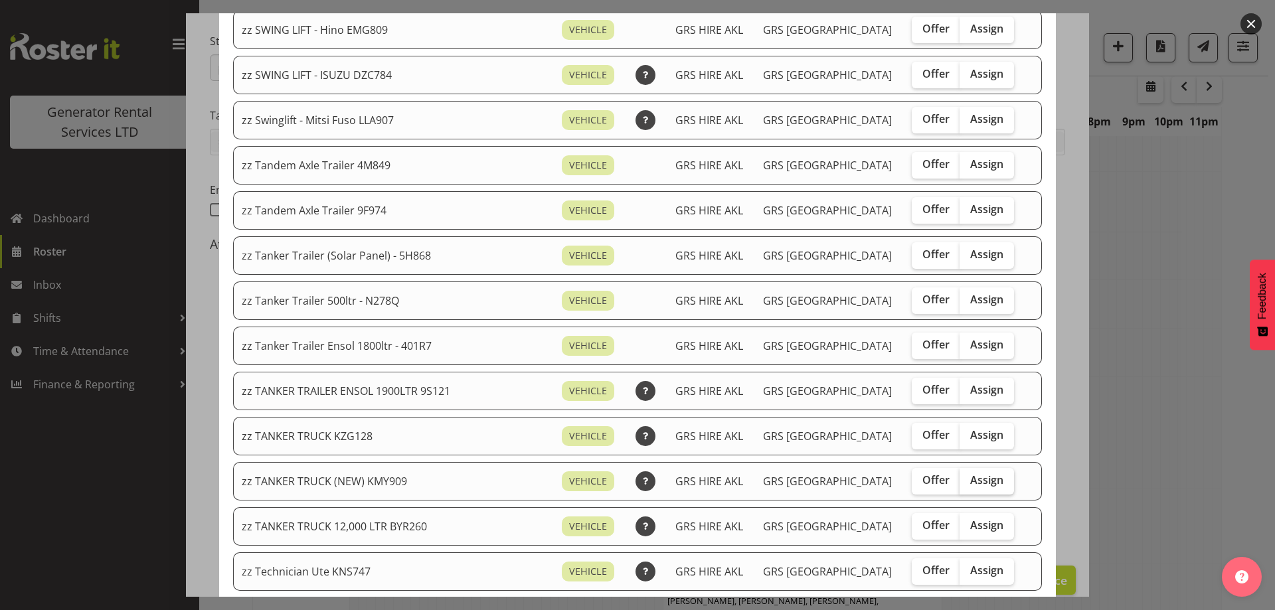
click at [970, 479] on span "Assign" at bounding box center [986, 479] width 33 height 13
click at [963, 479] on input "Assign" at bounding box center [963, 480] width 9 height 9
checkbox input "true"
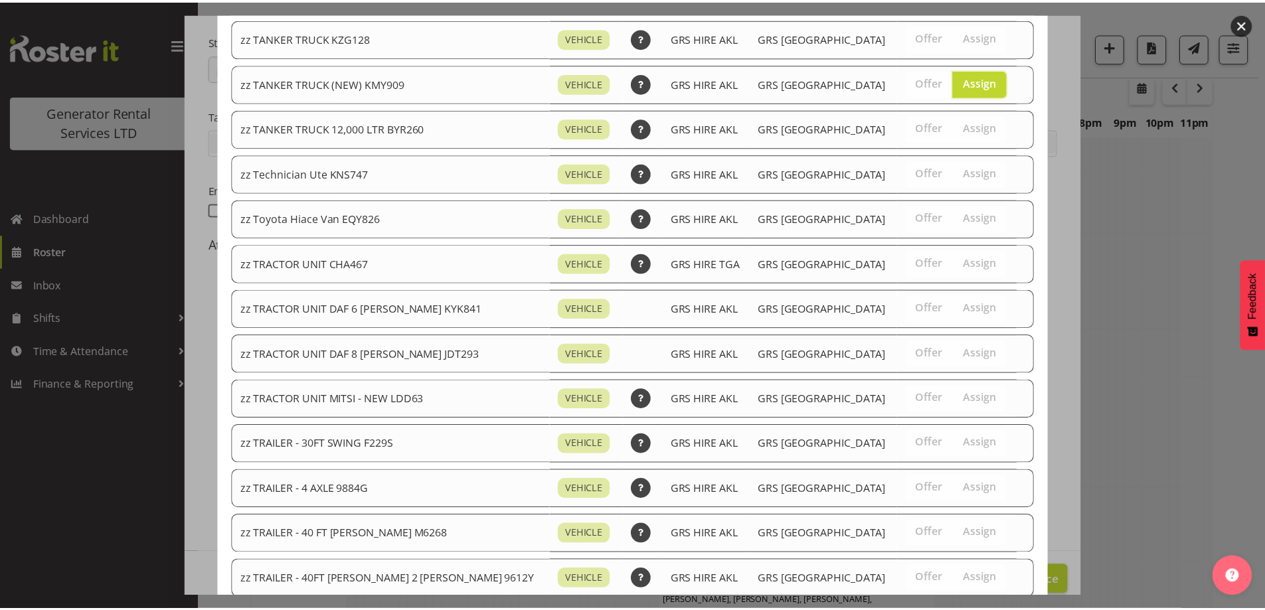
scroll to position [1630, 0]
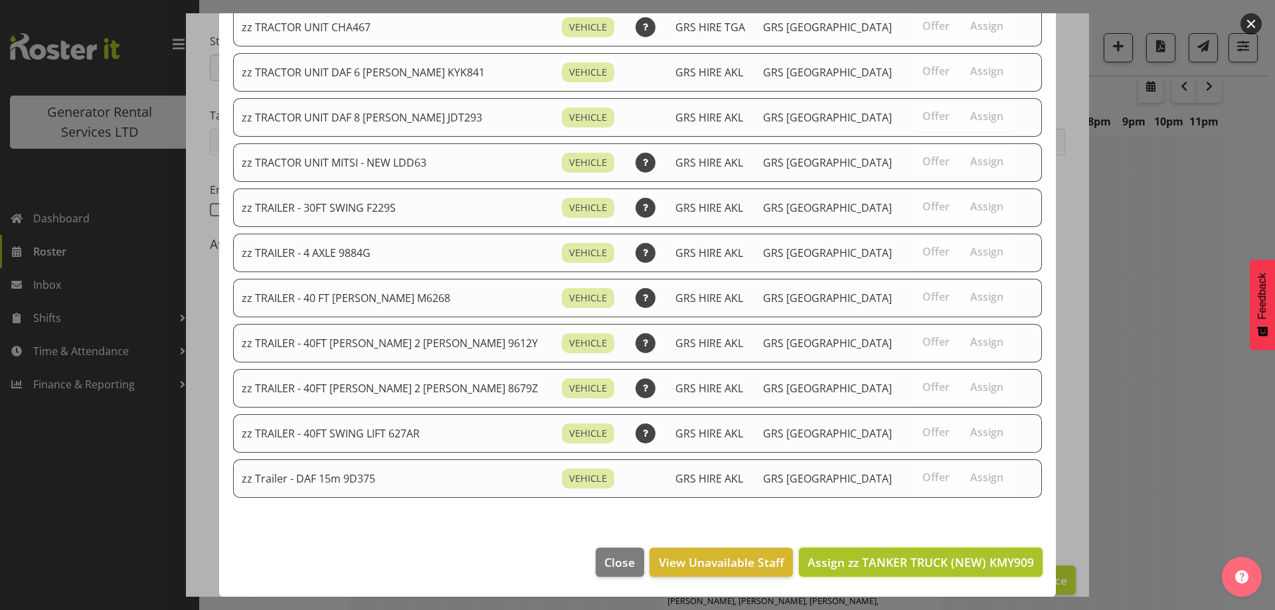
click at [951, 550] on button "Assign zz TANKER TRUCK (NEW) KMY909" at bounding box center [921, 562] width 244 height 29
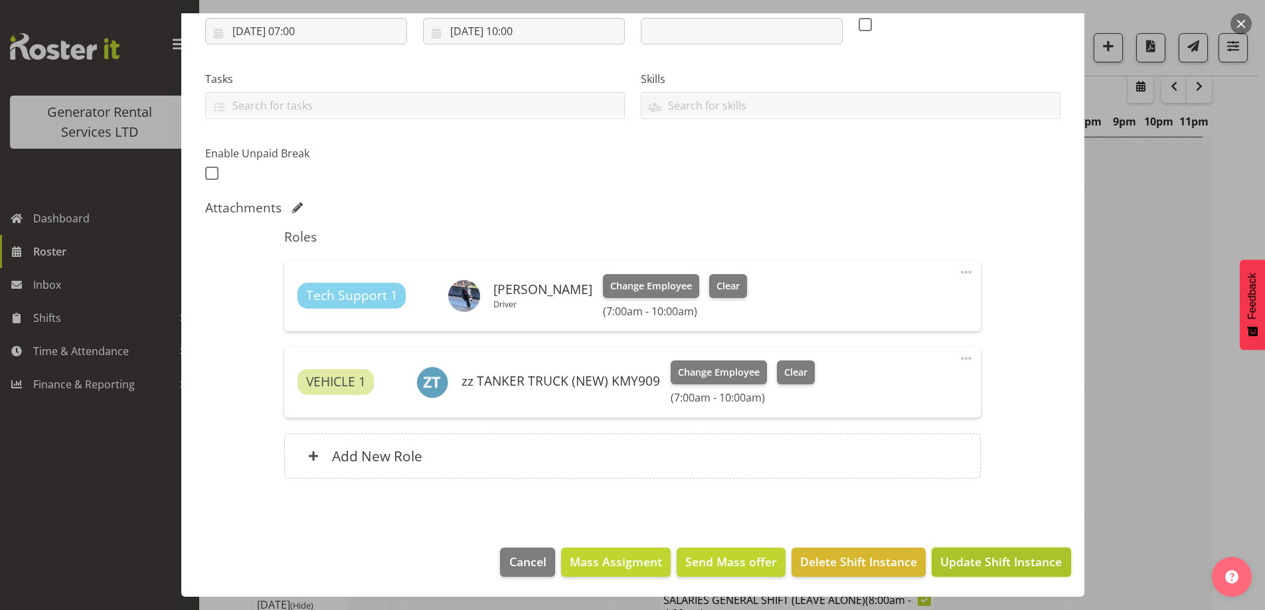
click at [992, 558] on span "Update Shift Instance" at bounding box center [1000, 561] width 121 height 17
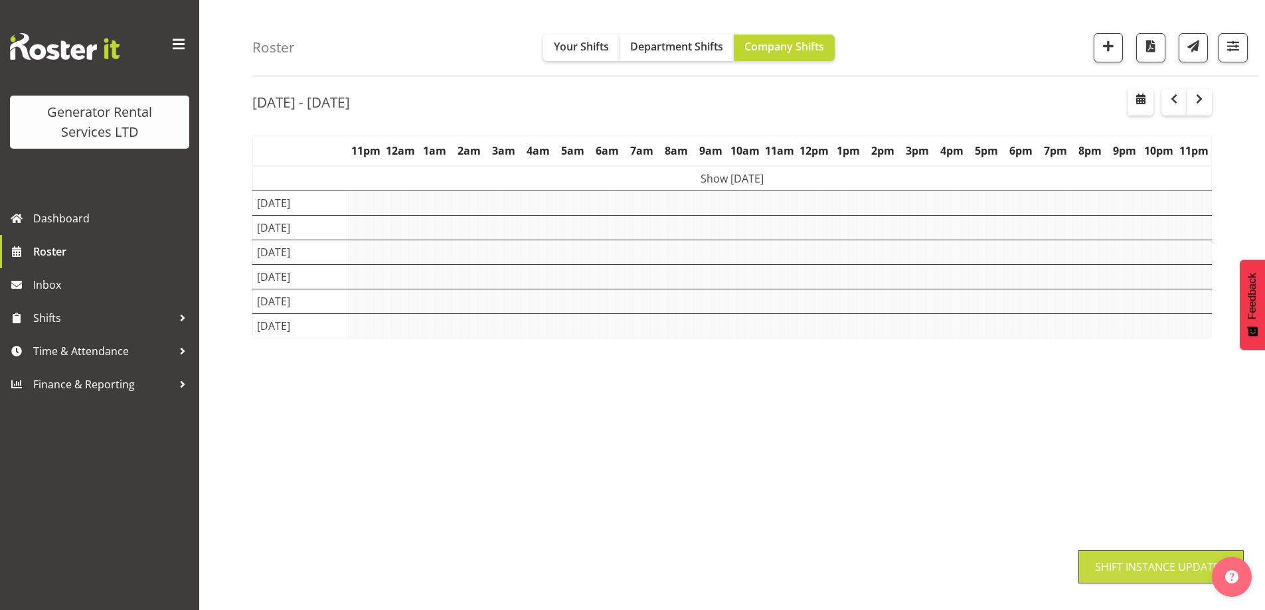
scroll to position [46, 0]
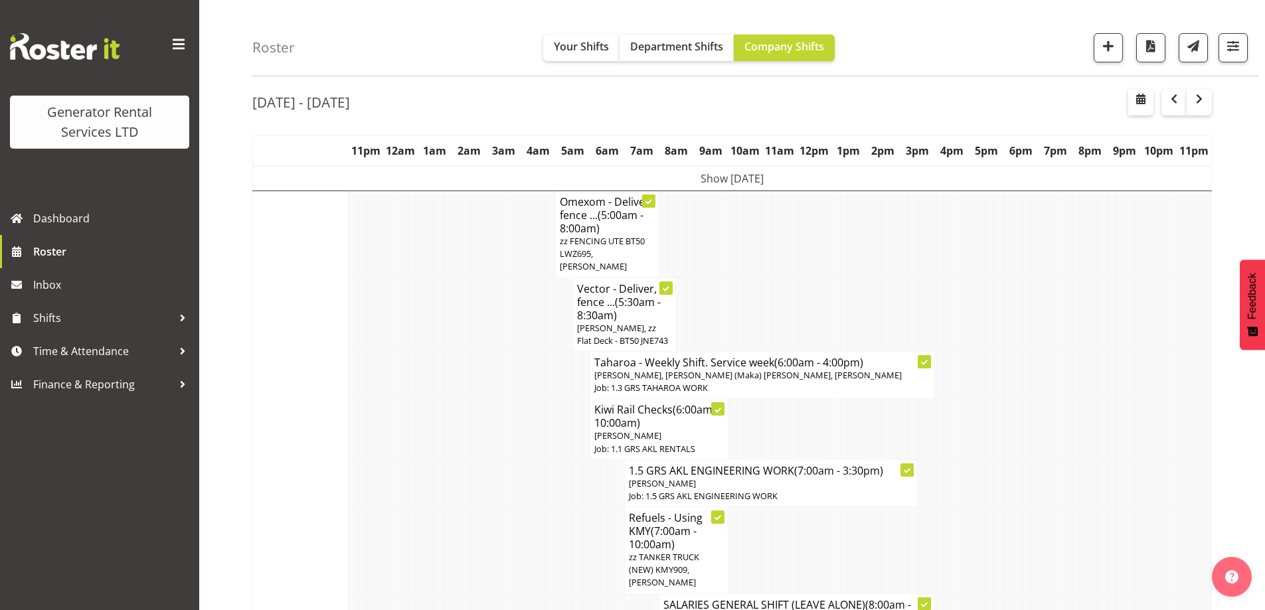
click at [578, 507] on td at bounding box center [576, 550] width 9 height 87
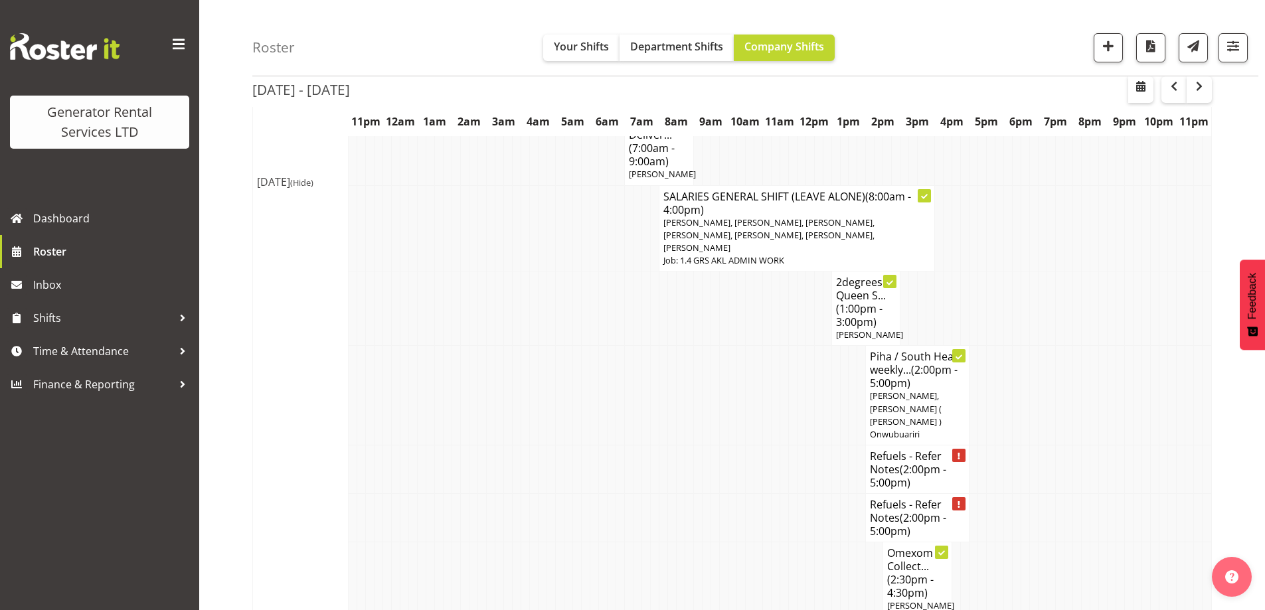
scroll to position [1640, 0]
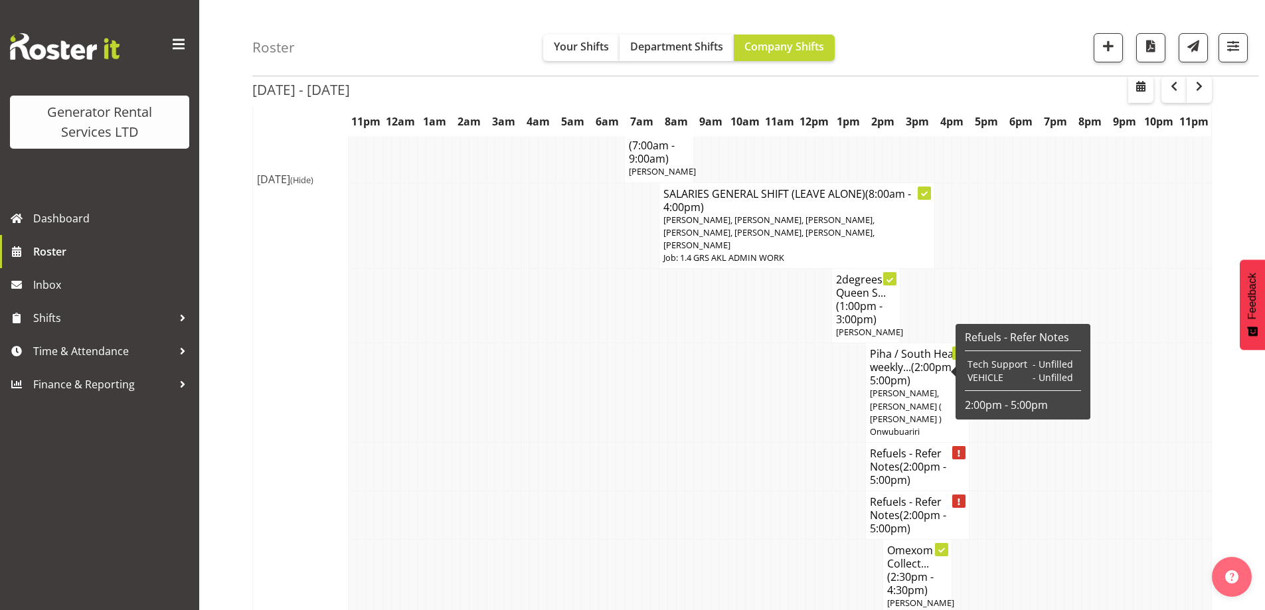
click at [913, 459] on span "(2:00pm - 5:00pm)" at bounding box center [908, 473] width 76 height 28
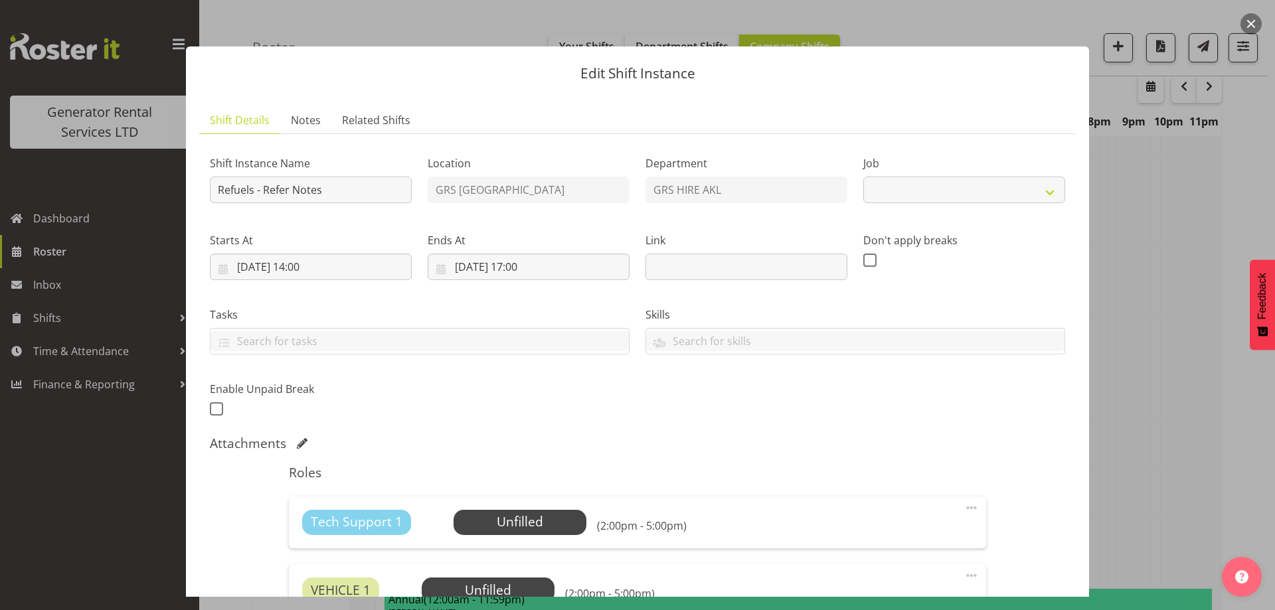
select select "9"
click at [307, 112] on span "Notes" at bounding box center [306, 120] width 30 height 16
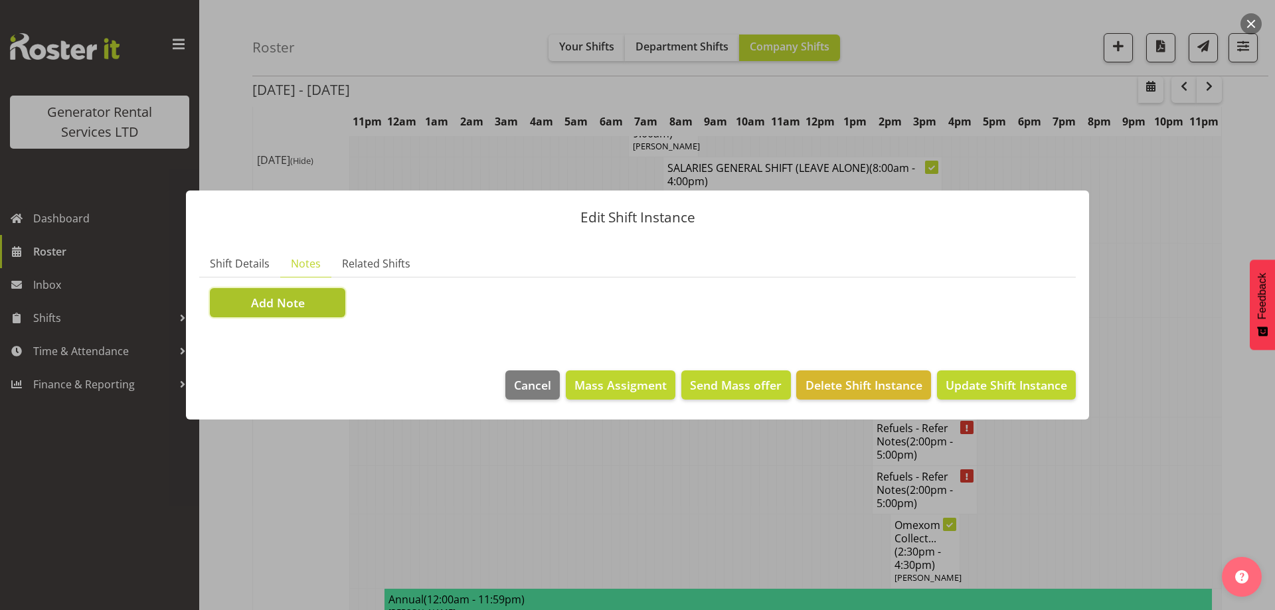
click at [329, 314] on button "Add Note" at bounding box center [277, 302] width 135 height 29
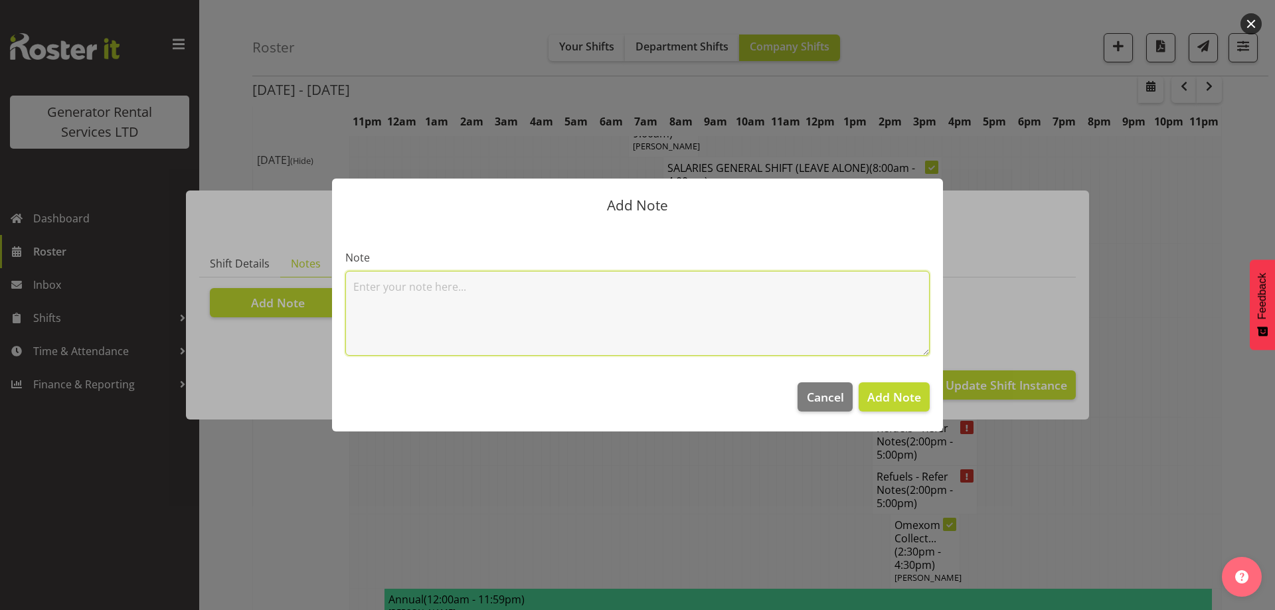
click at [379, 305] on textarea at bounding box center [637, 313] width 584 height 85
paste textarea "100kva @ Macrennie Construction Site, [STREET_ADDRESS][PERSON_NAME] (There is a…"
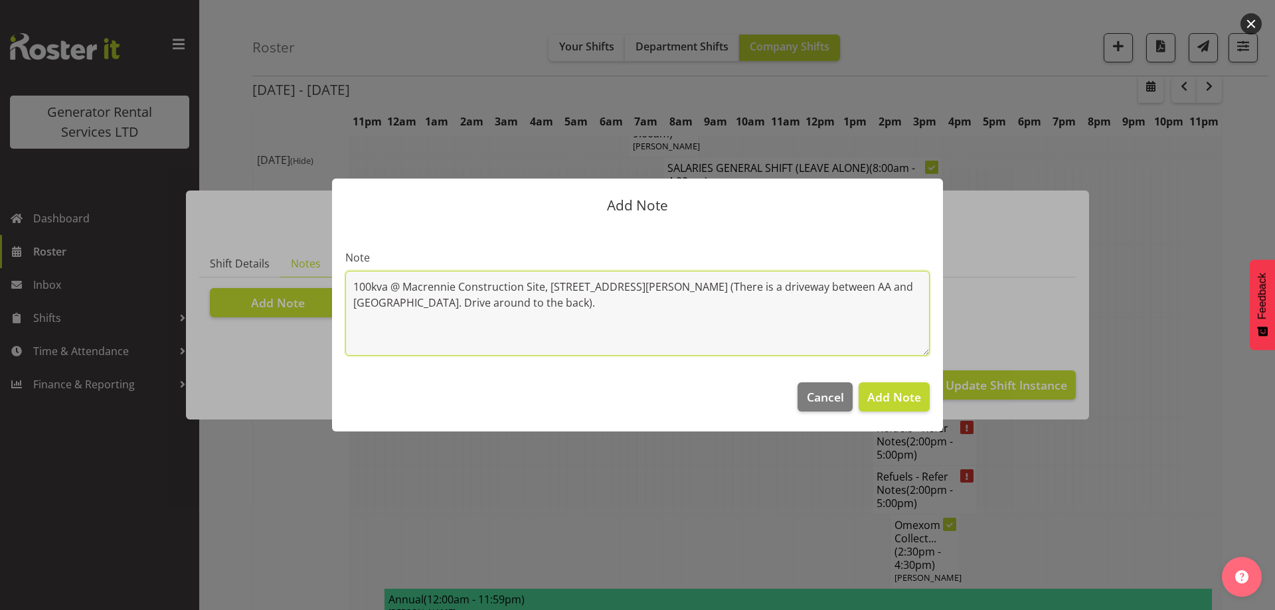
click at [352, 280] on textarea "100kva @ Macrennie Construction Site, [STREET_ADDRESS][PERSON_NAME] (There is a…" at bounding box center [637, 313] width 584 height 85
paste textarea "800KVA, 500kvas & 300kva @ [STREET_ADDRESS][PERSON_NAME][PERSON_NAME]"
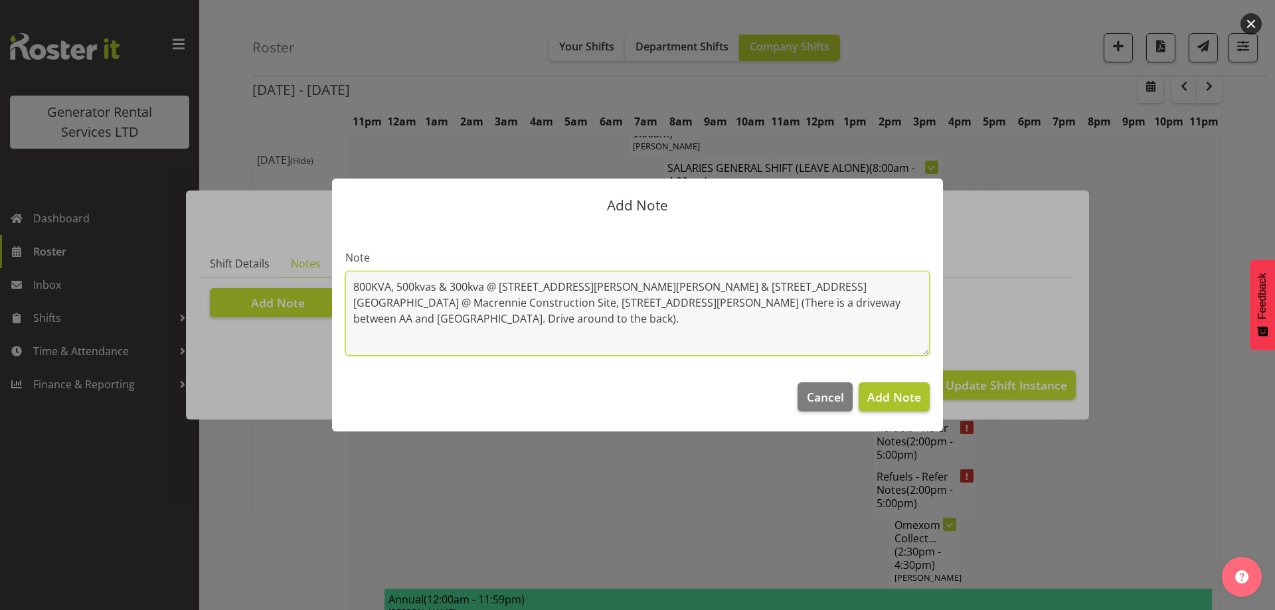
type textarea "800KVA, 500kvas & 300kva @ [STREET_ADDRESS][PERSON_NAME][PERSON_NAME] & [STREET…"
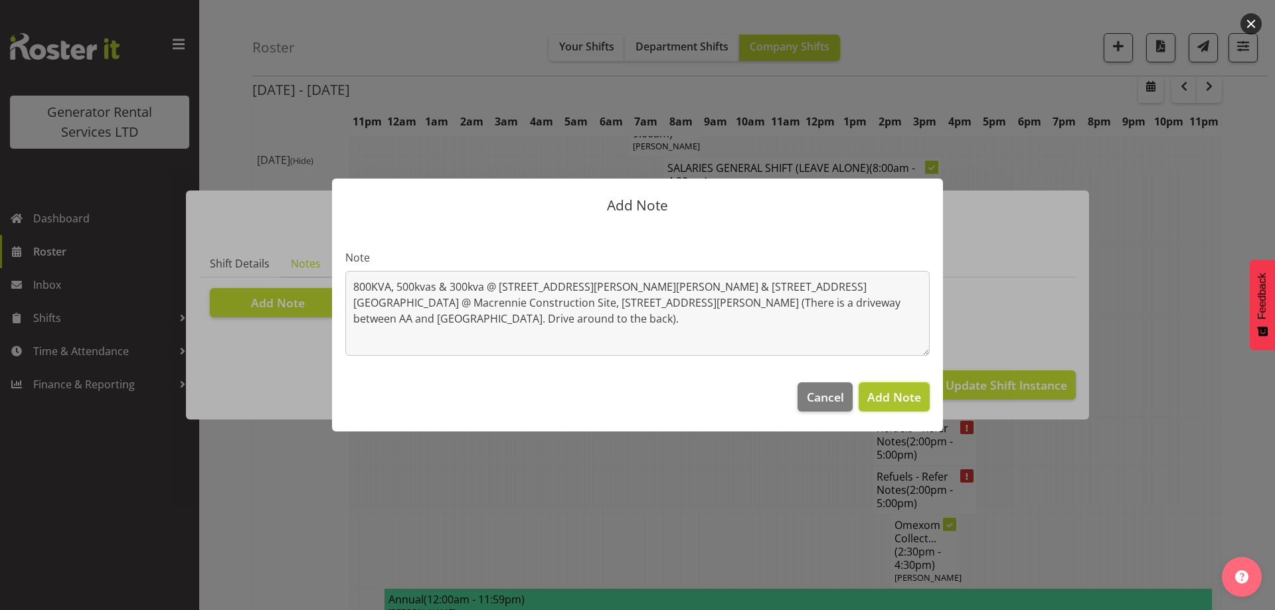
click at [874, 399] on span "Add Note" at bounding box center [894, 397] width 54 height 16
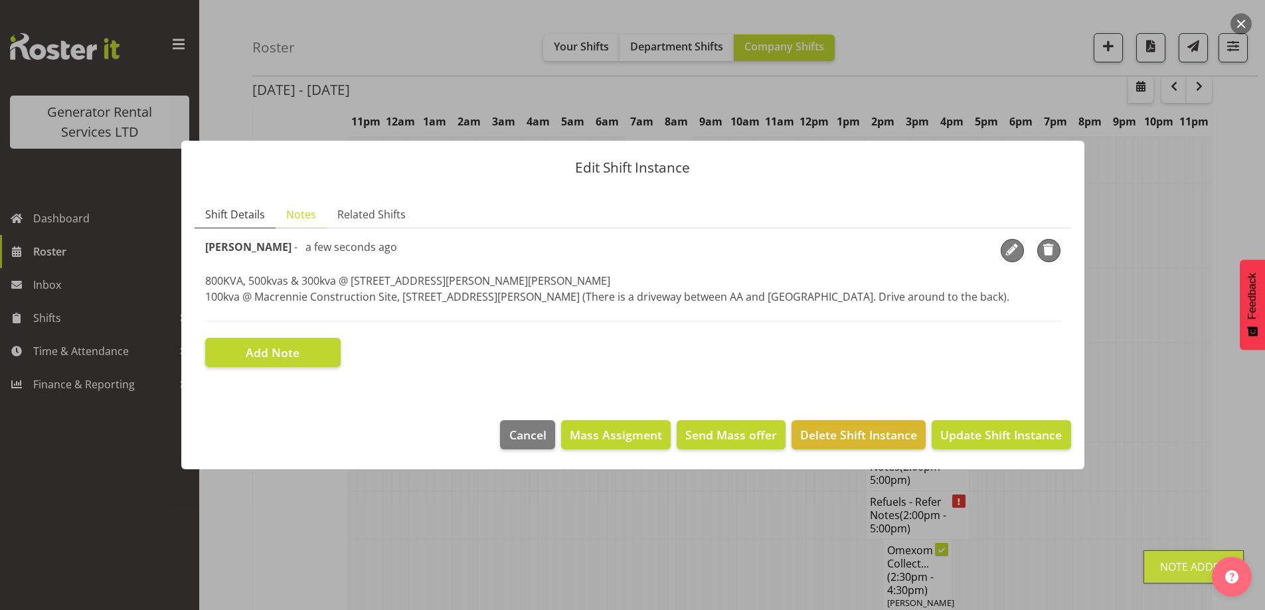
click at [236, 220] on span "Shift Details" at bounding box center [235, 214] width 60 height 16
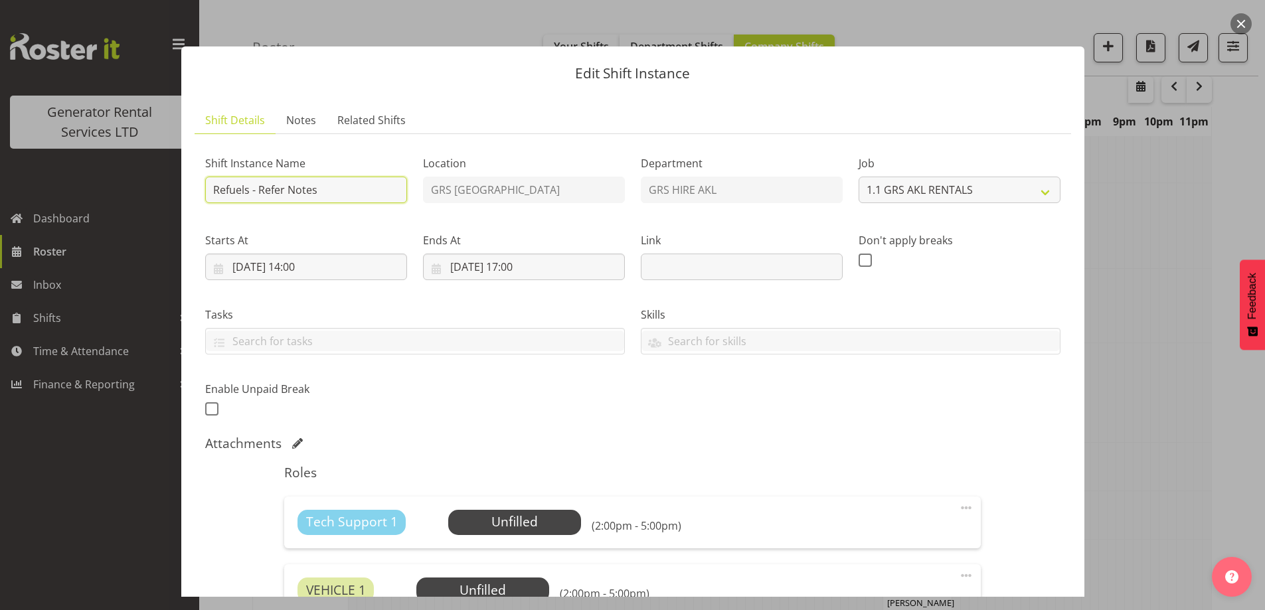
drag, startPoint x: 330, startPoint y: 183, endPoint x: 258, endPoint y: 181, distance: 71.7
click at [258, 181] on input "Refuels - Refer Notes" at bounding box center [306, 190] width 202 height 27
type input "Refuels - Using KMY"
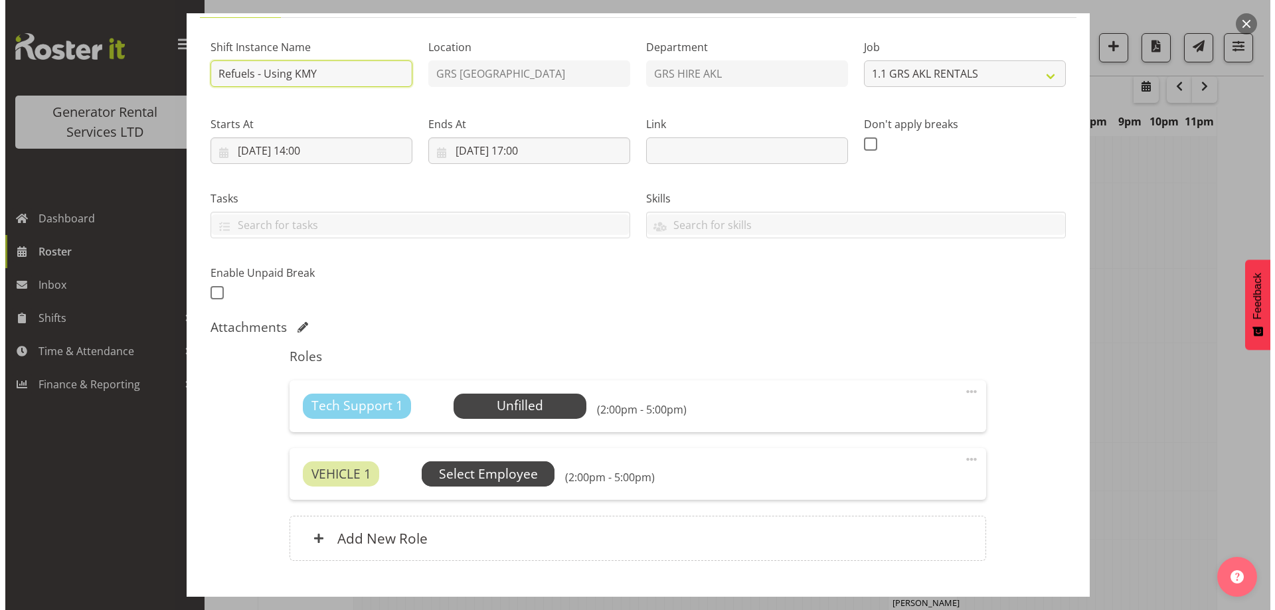
scroll to position [198, 0]
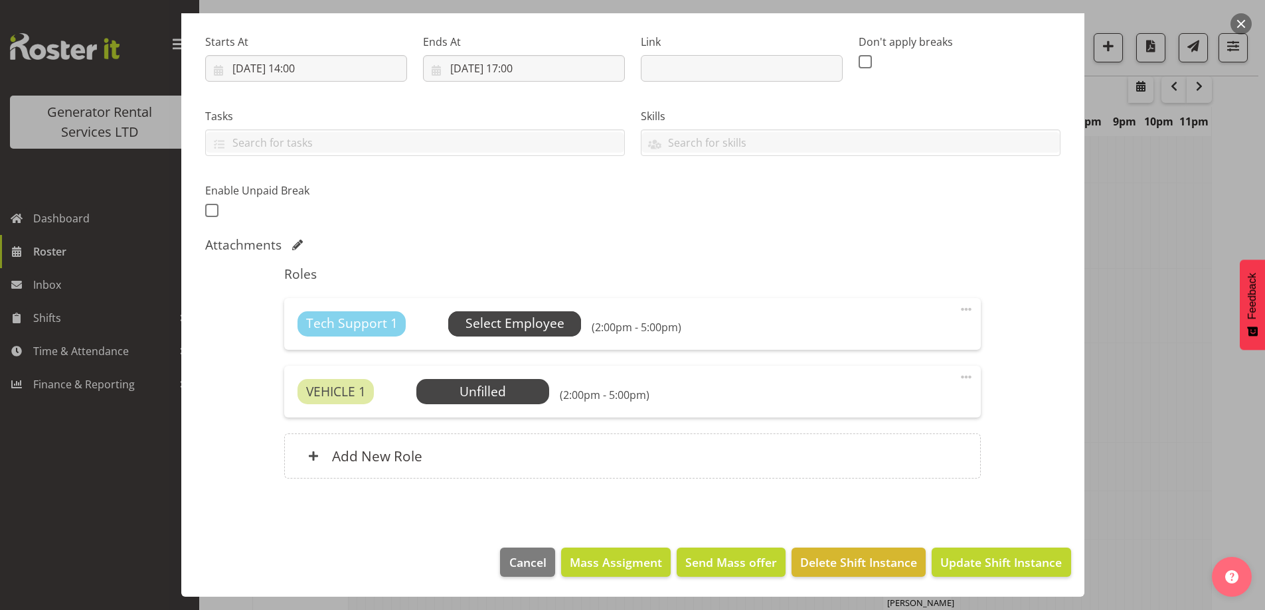
click at [513, 319] on span "Select Employee" at bounding box center [514, 323] width 99 height 19
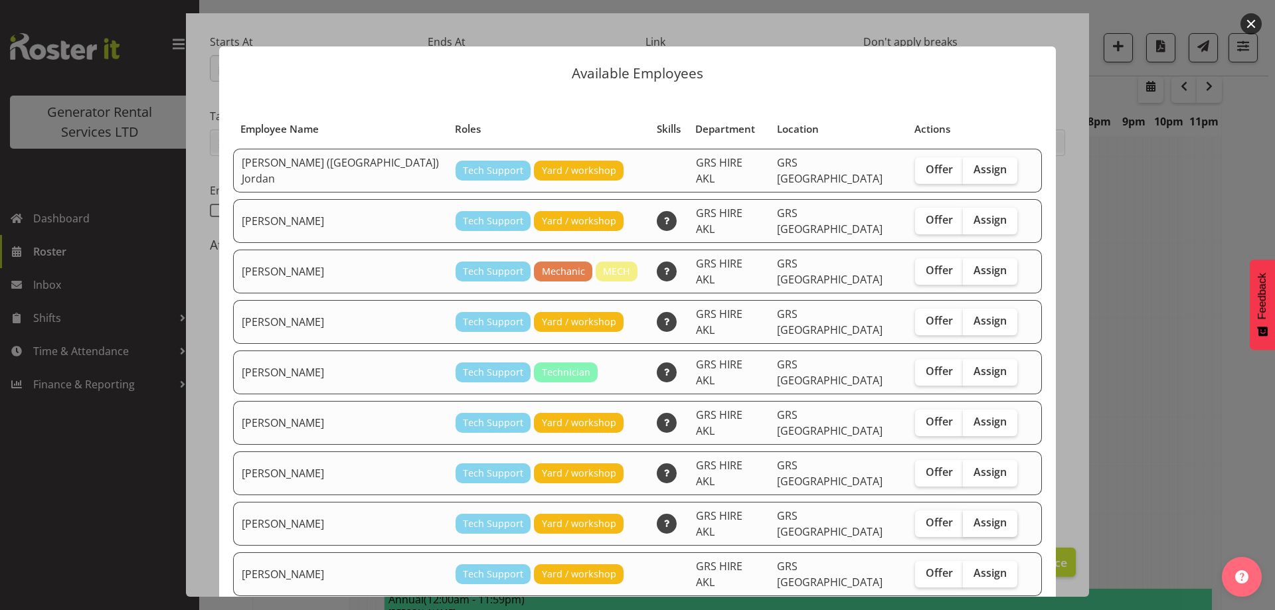
click at [973, 516] on span "Assign" at bounding box center [989, 522] width 33 height 13
click at [963, 518] on input "Assign" at bounding box center [967, 522] width 9 height 9
checkbox input "true"
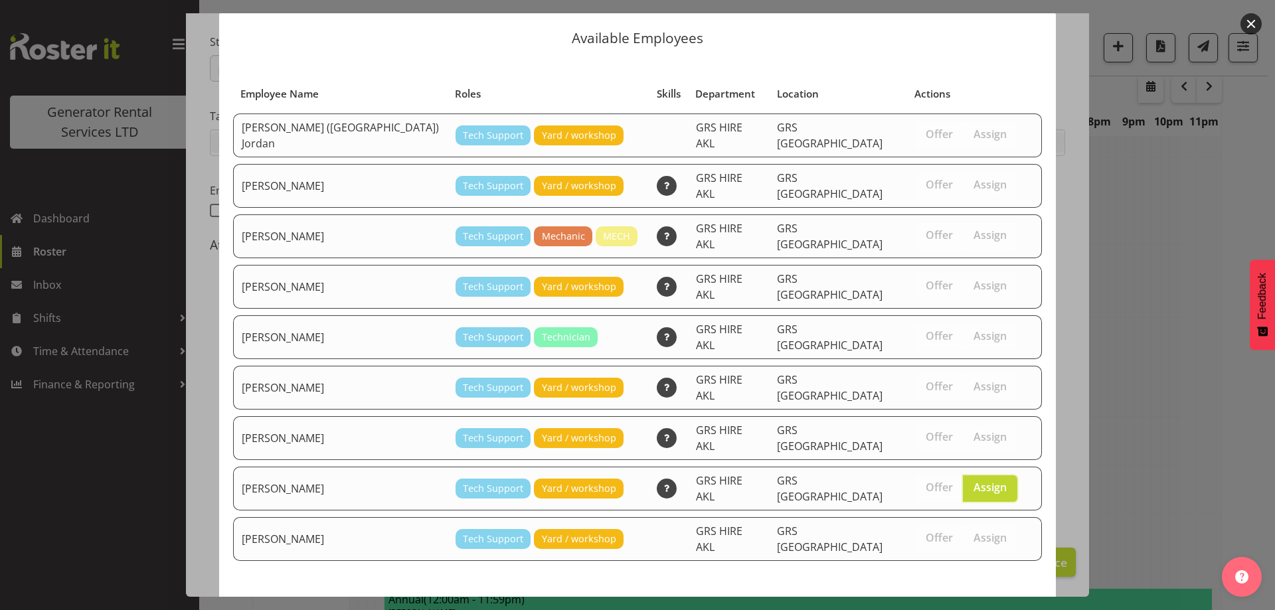
scroll to position [50, 0]
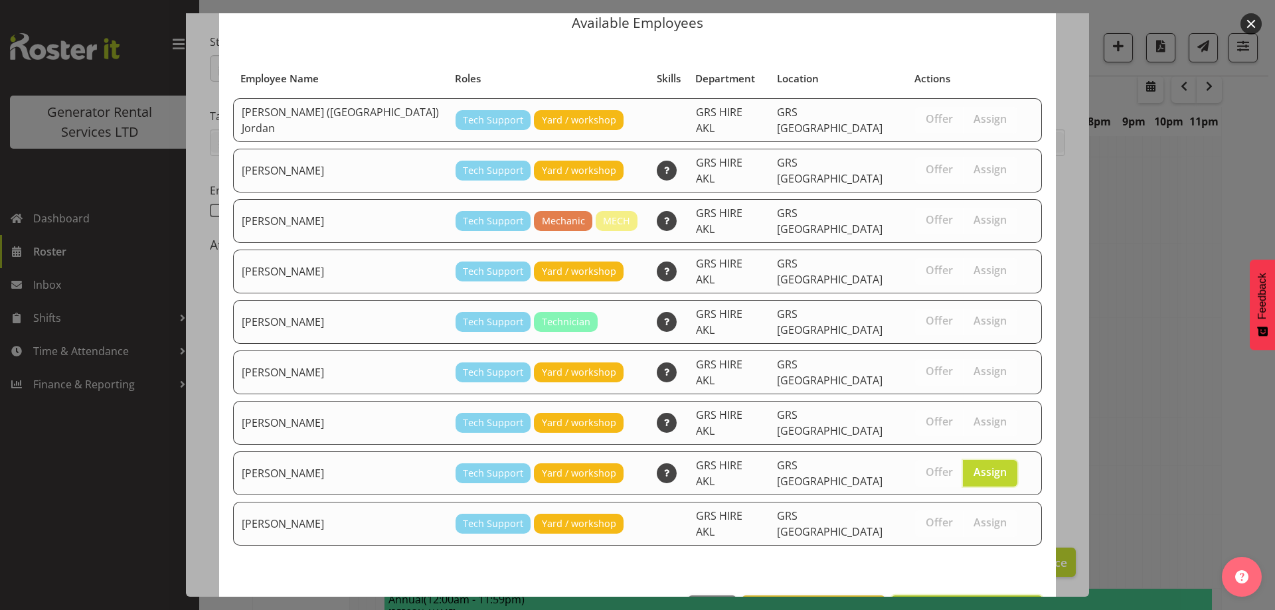
click at [972, 595] on button "Assign [PERSON_NAME]" at bounding box center [966, 609] width 151 height 29
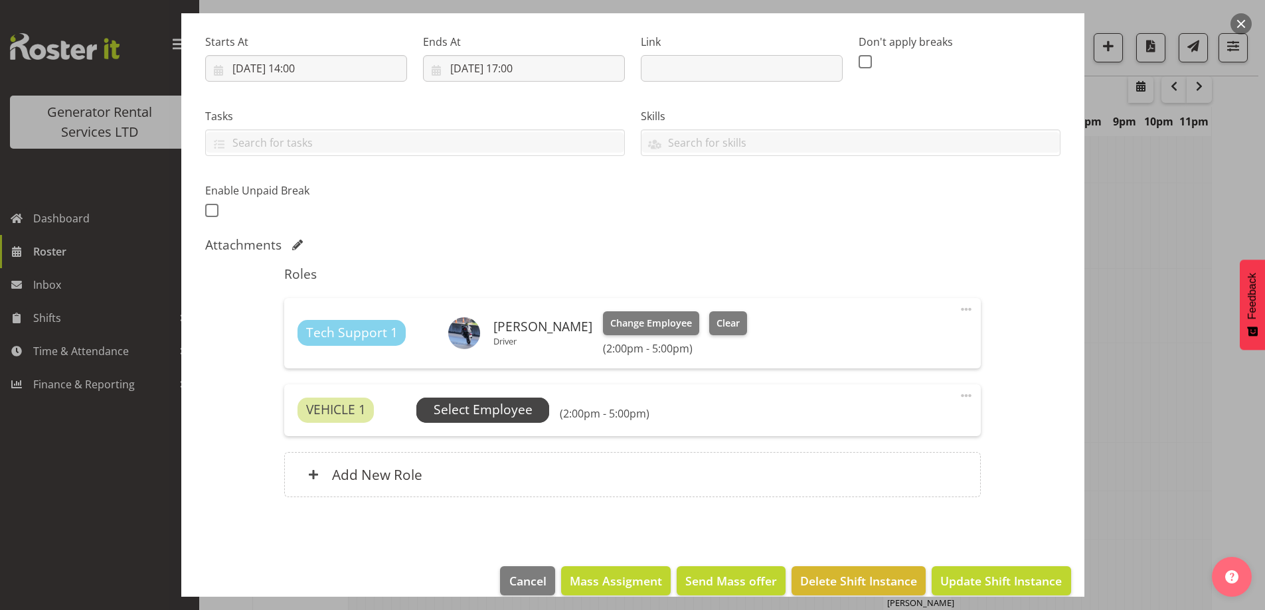
click at [479, 414] on span "Select Employee" at bounding box center [482, 409] width 99 height 19
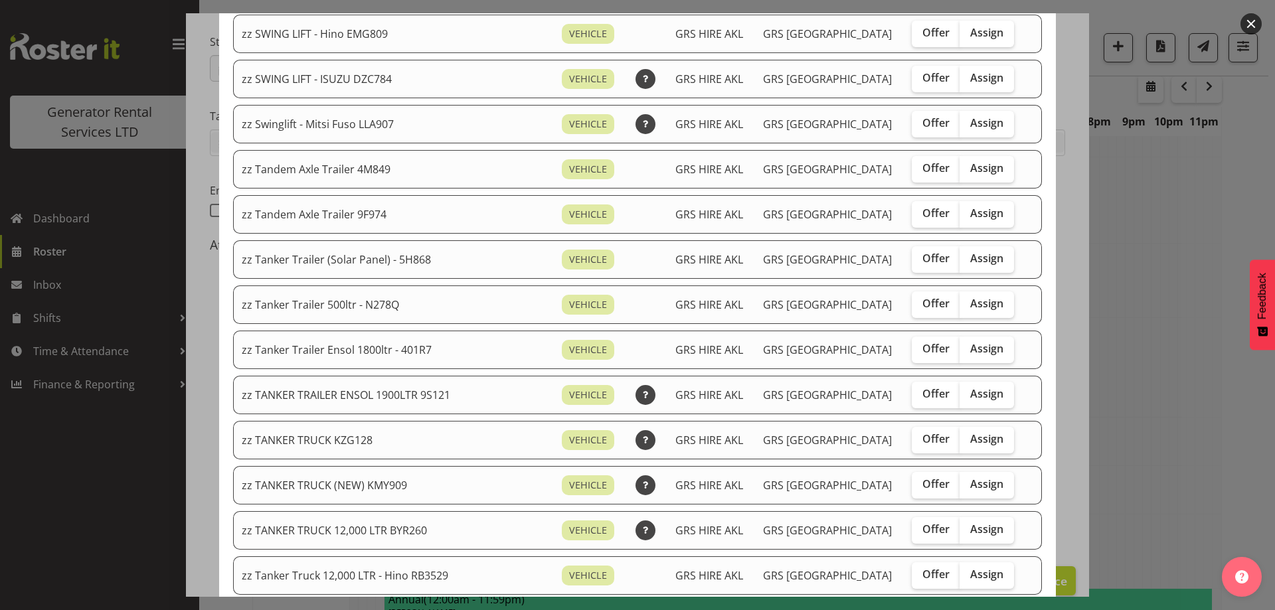
scroll to position [996, 0]
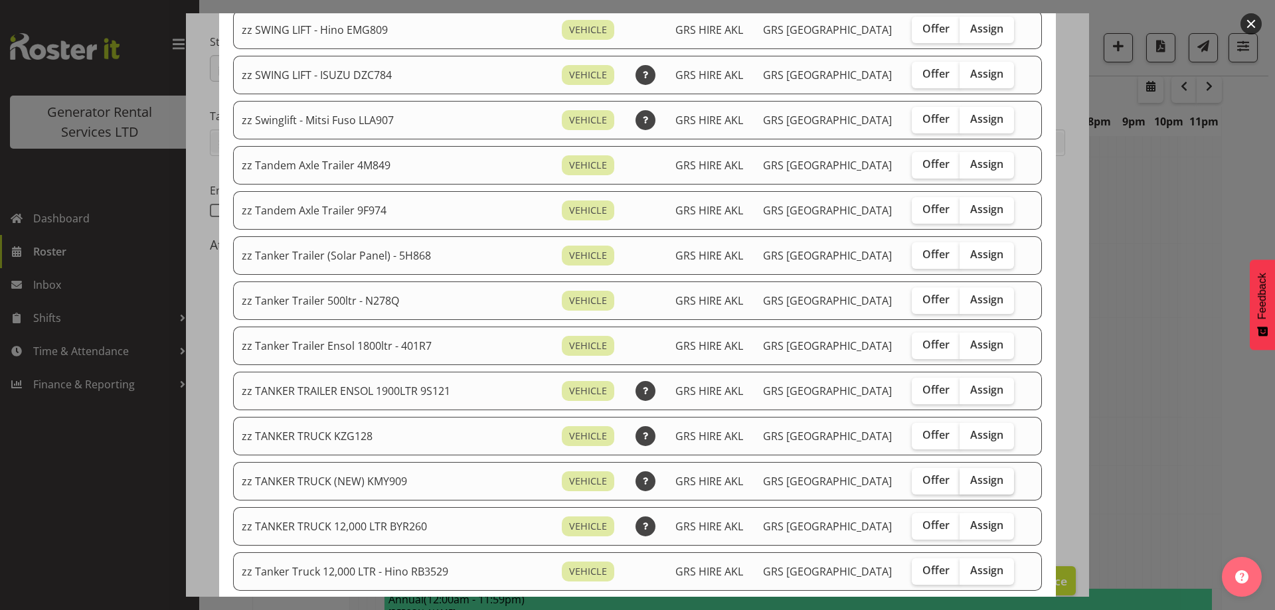
click at [970, 485] on span "Assign" at bounding box center [986, 479] width 33 height 13
click at [959, 485] on input "Assign" at bounding box center [963, 480] width 9 height 9
checkbox input "true"
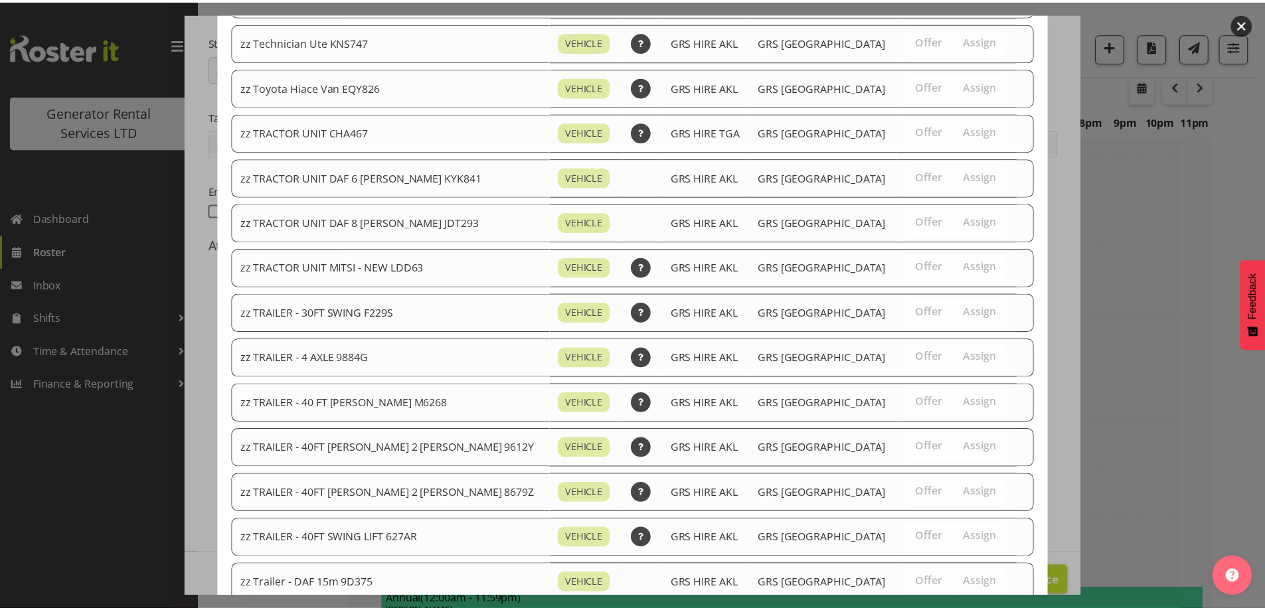
scroll to position [1675, 0]
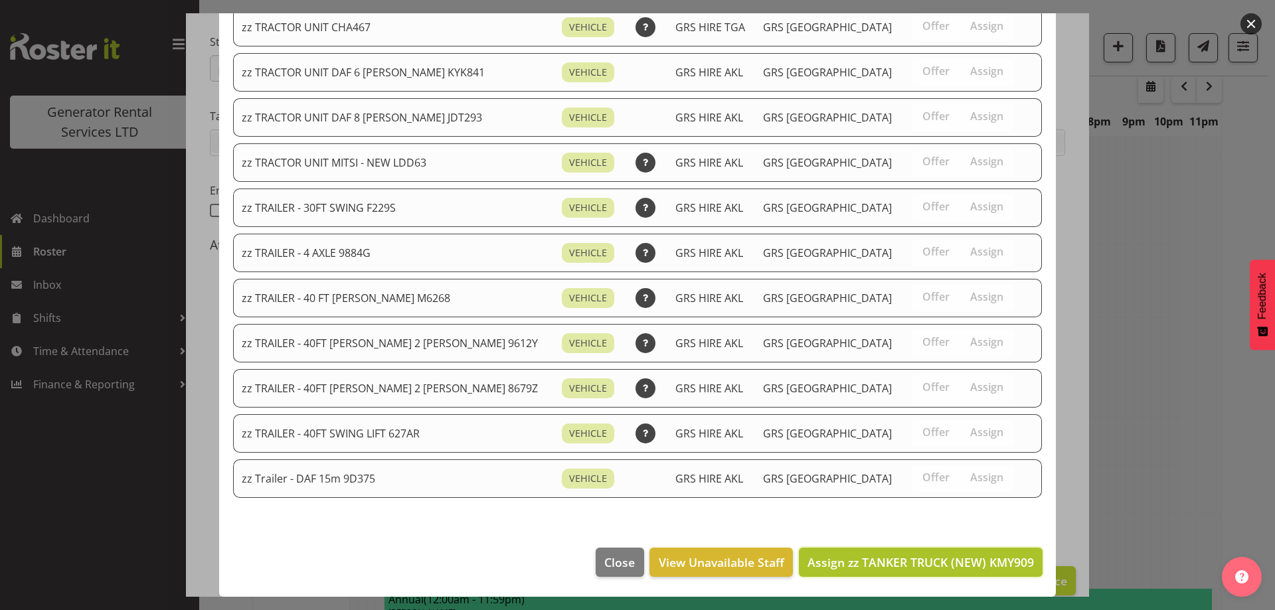
click at [941, 555] on span "Assign zz TANKER TRUCK (NEW) KMY909" at bounding box center [920, 562] width 226 height 16
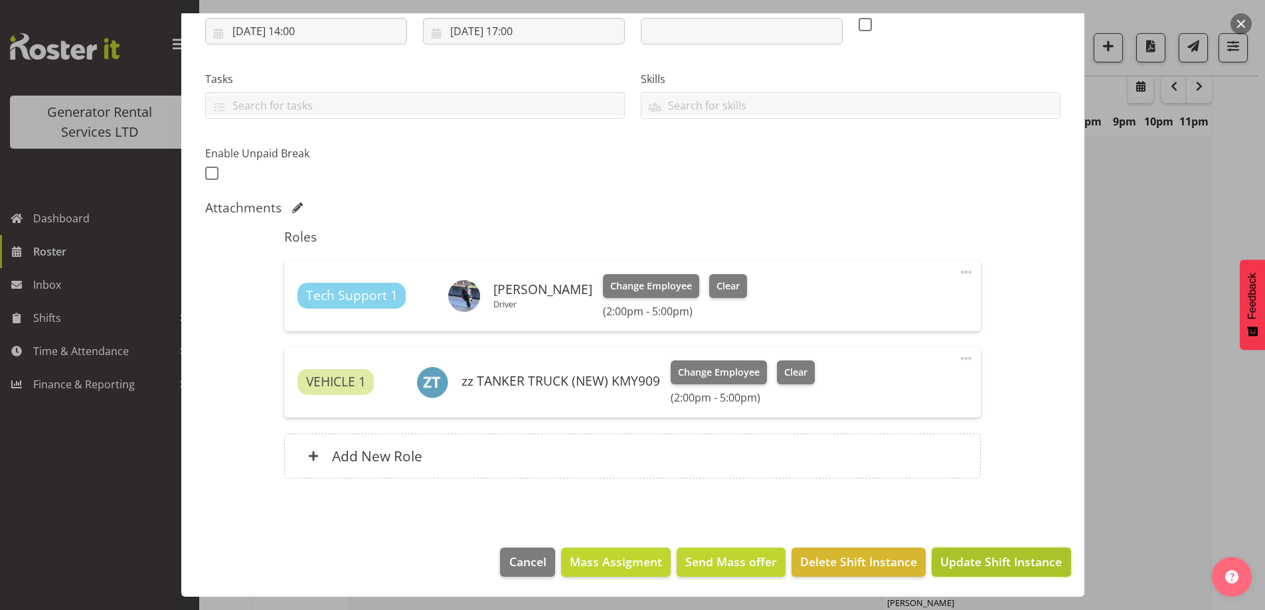
click at [962, 553] on span "Update Shift Instance" at bounding box center [1000, 561] width 121 height 17
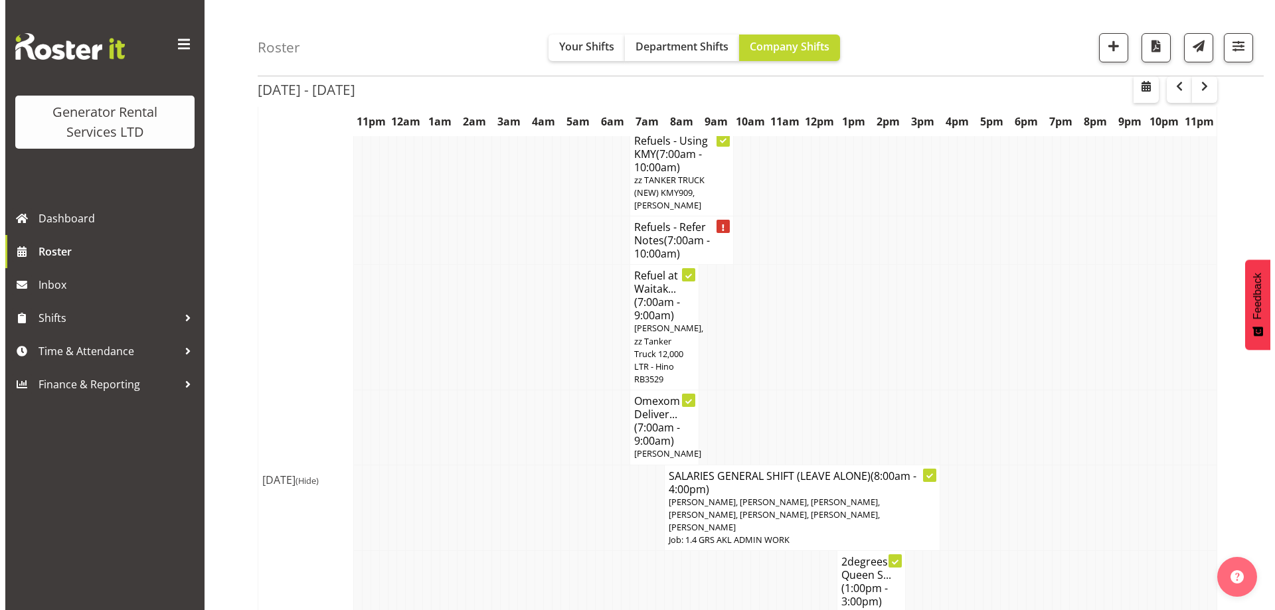
scroll to position [1573, 0]
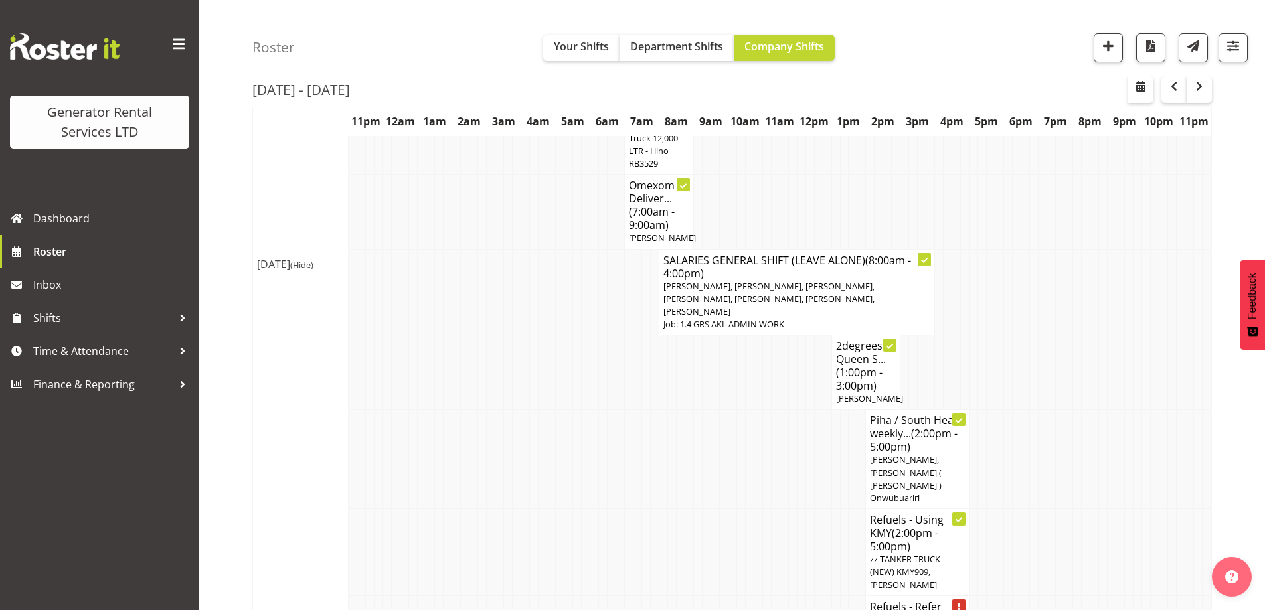
click at [888, 600] on h4 "Refuels - Refer Notes (2:00pm - 5:00pm)" at bounding box center [917, 620] width 95 height 40
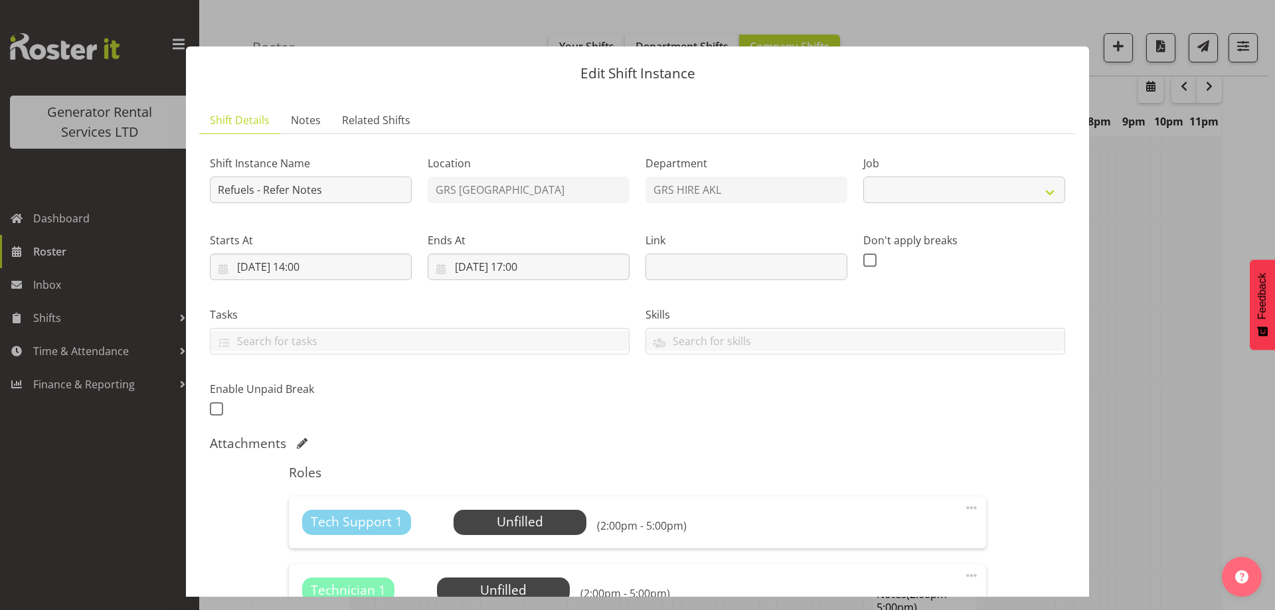
select select "9"
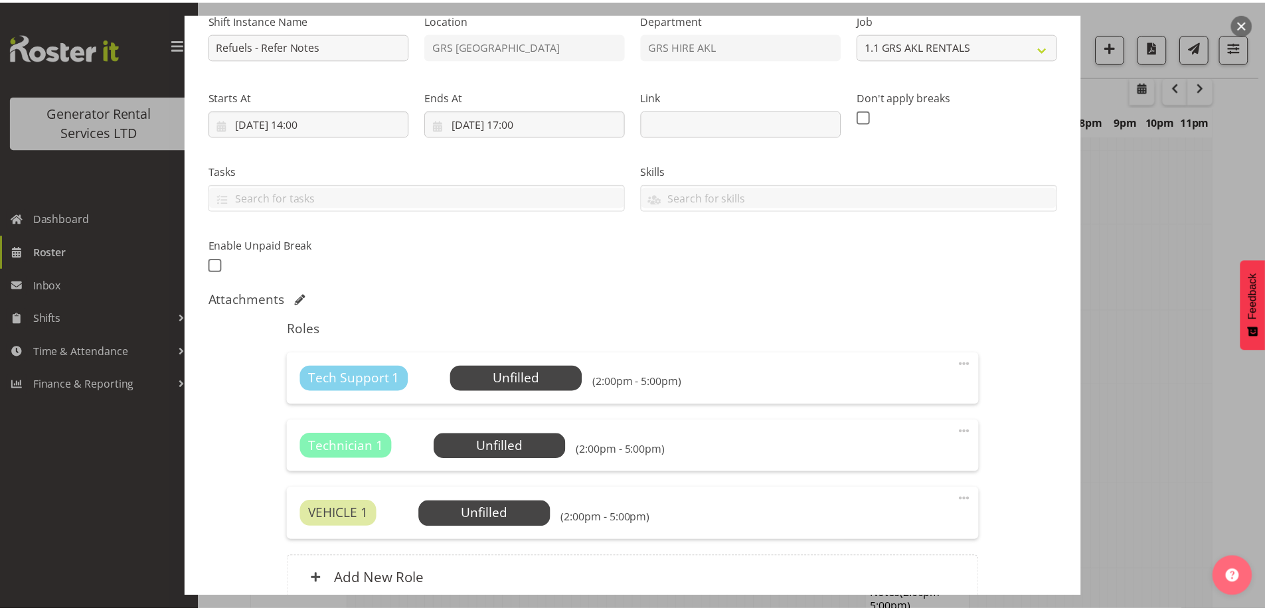
scroll to position [267, 0]
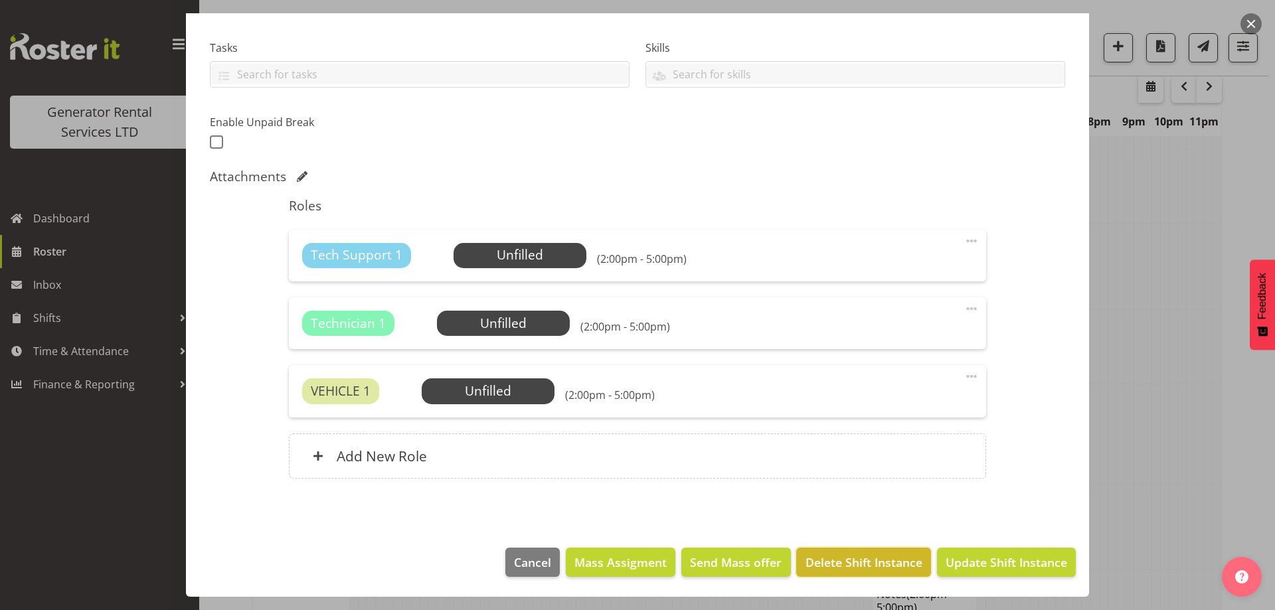
click at [876, 558] on span "Delete Shift Instance" at bounding box center [863, 562] width 117 height 17
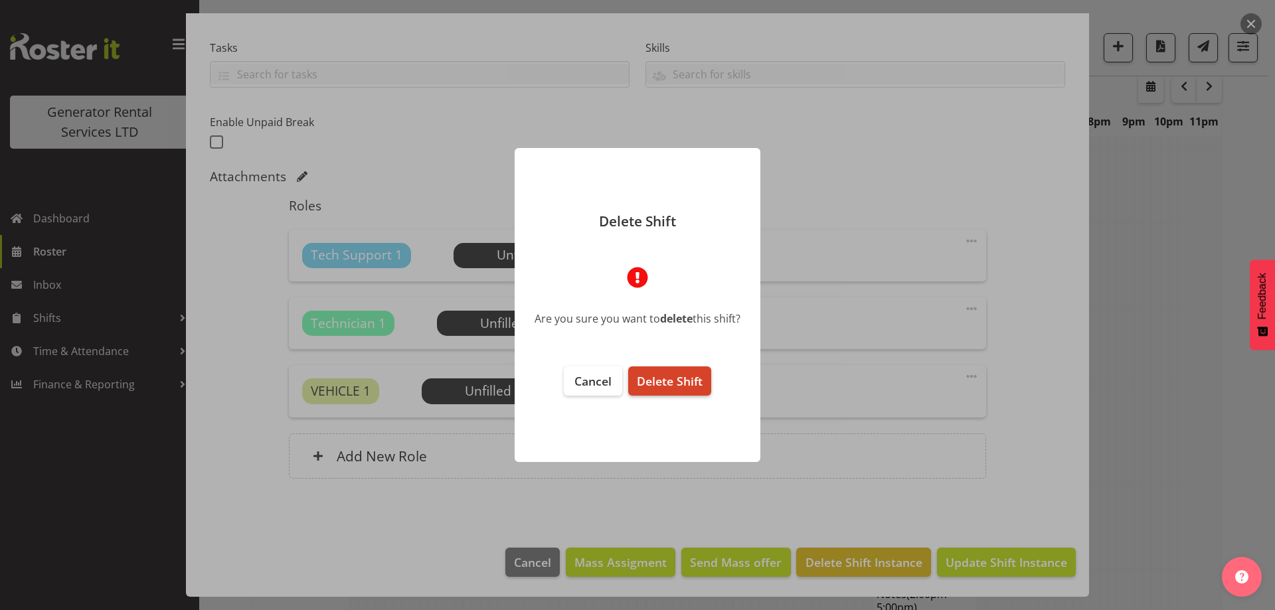
click at [656, 387] on span "Delete Shift" at bounding box center [670, 381] width 66 height 16
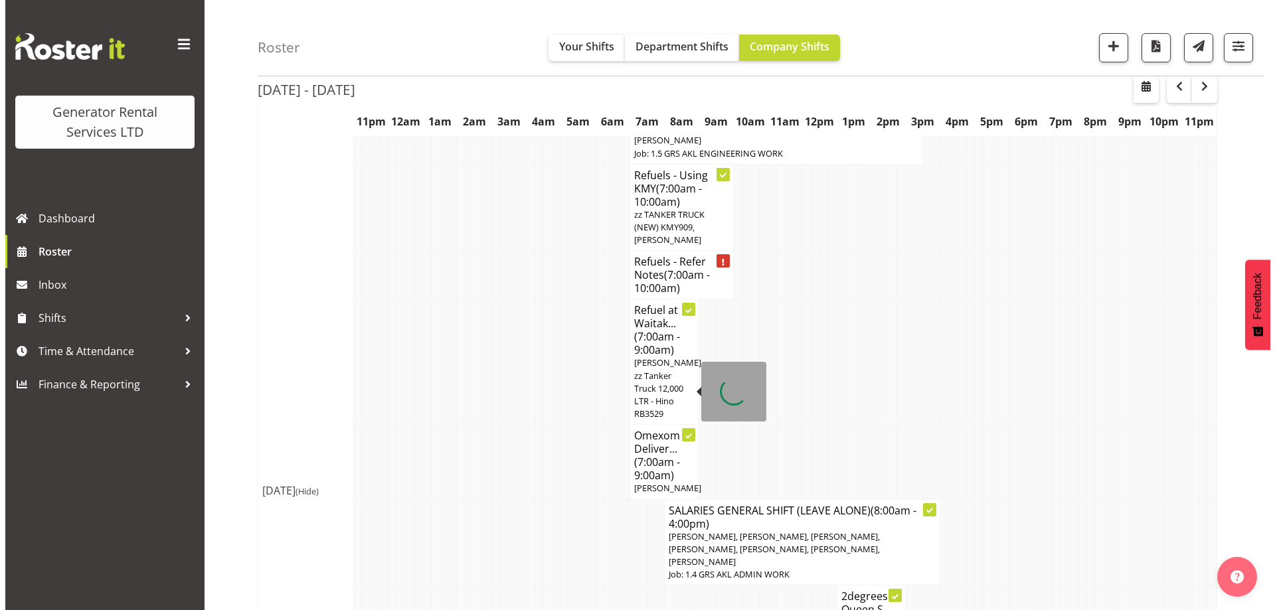
scroll to position [1175, 0]
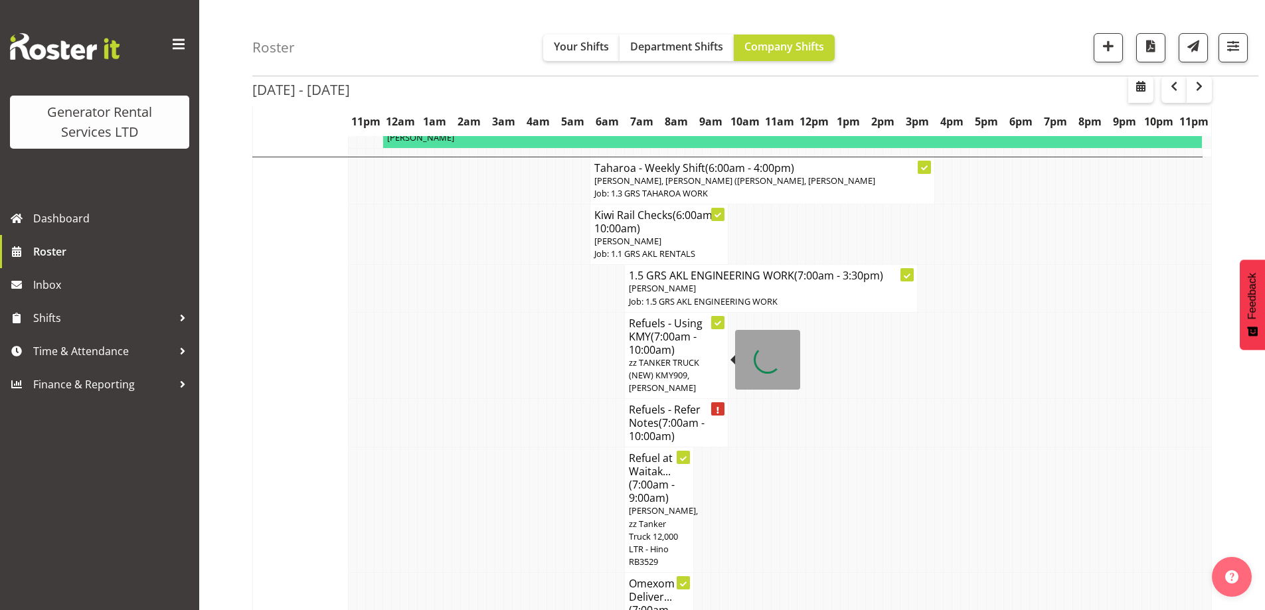
click at [655, 403] on h4 "Refuels - Refer Notes (7:00am - 10:00am)" at bounding box center [676, 423] width 95 height 40
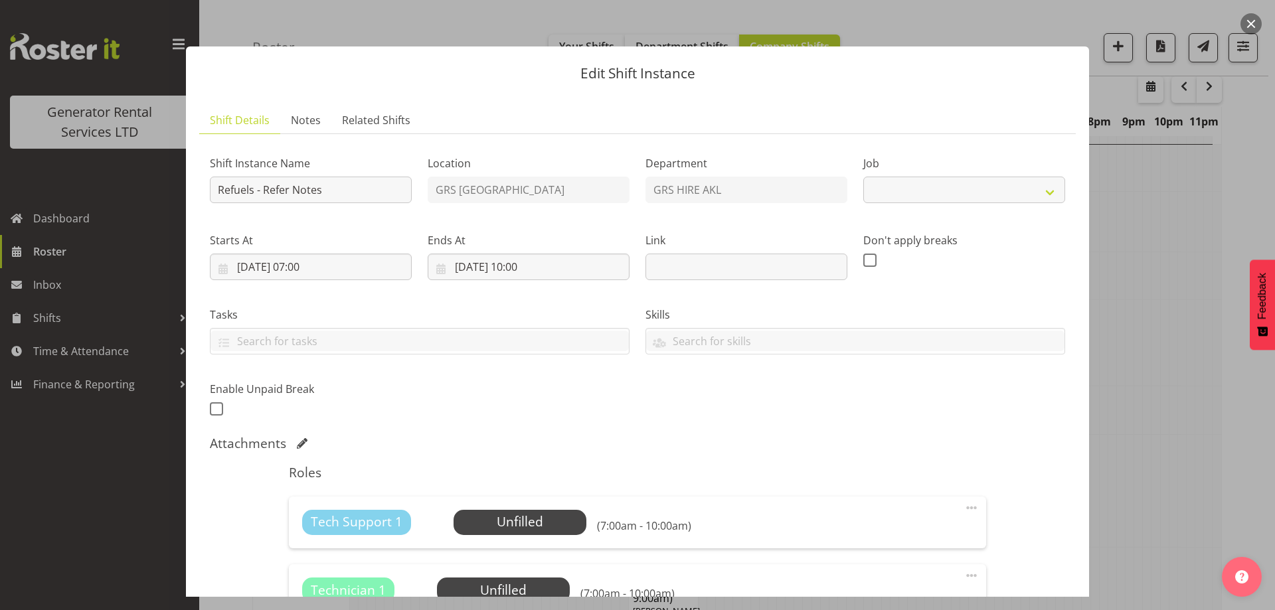
select select "9"
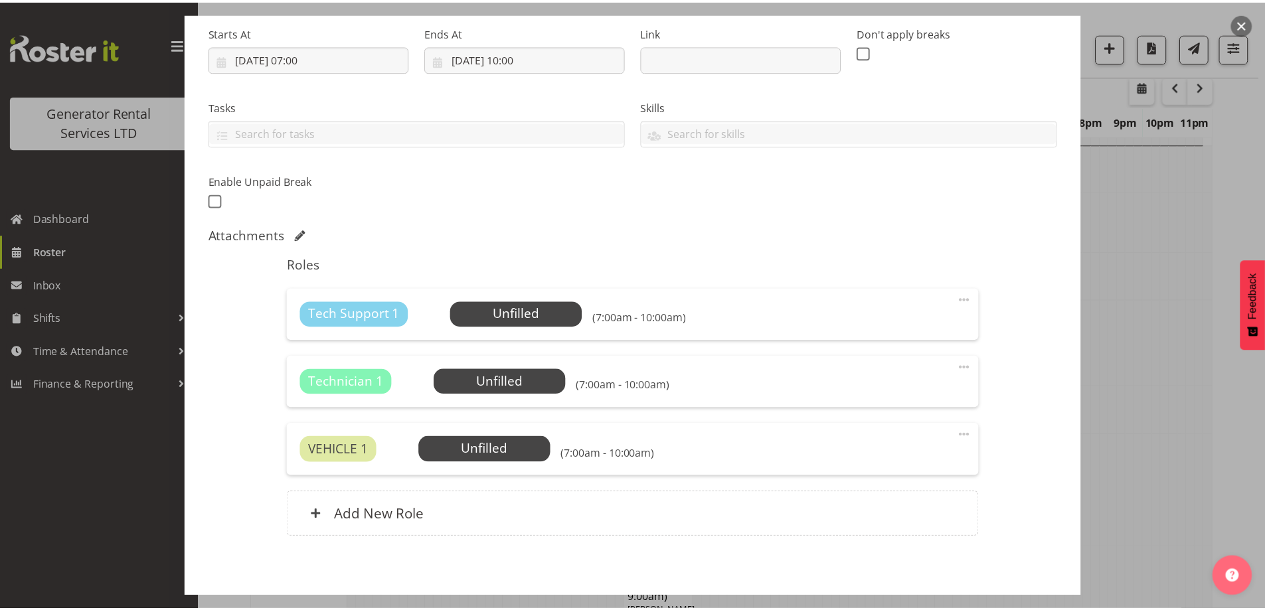
scroll to position [267, 0]
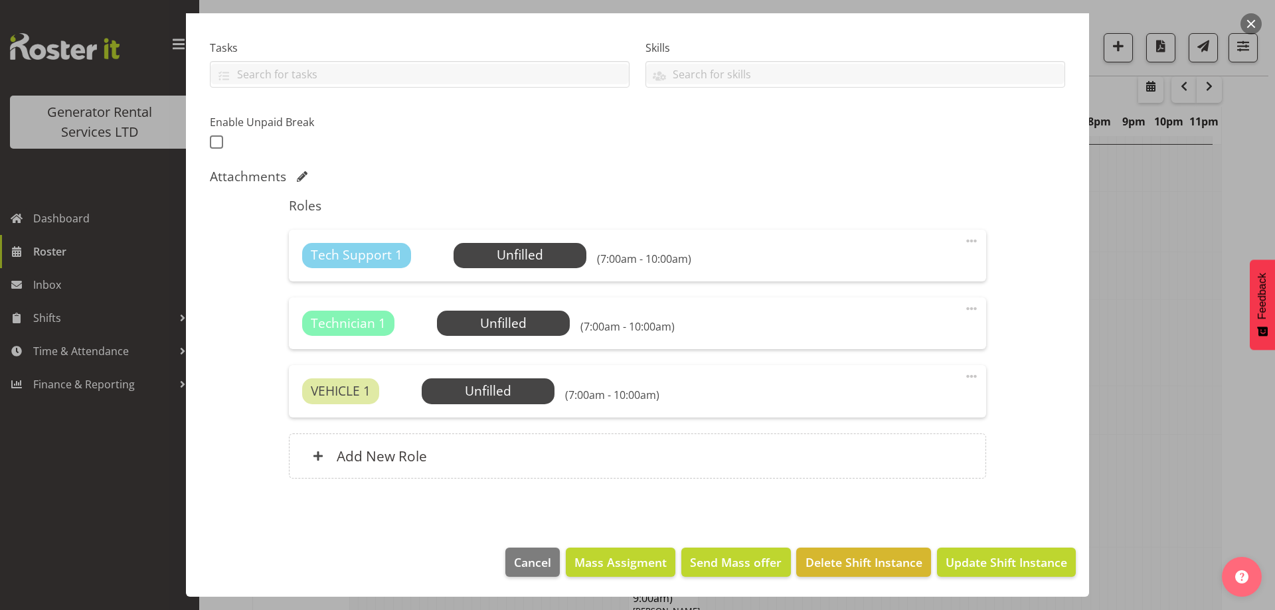
drag, startPoint x: 871, startPoint y: 585, endPoint x: 871, endPoint y: 564, distance: 21.9
click at [871, 583] on footer "Cancel Mass Assigment Send Mass offer Delete Shift Instance Update Shift Instan…" at bounding box center [637, 565] width 903 height 62
click at [871, 564] on span "Delete Shift Instance" at bounding box center [863, 562] width 117 height 17
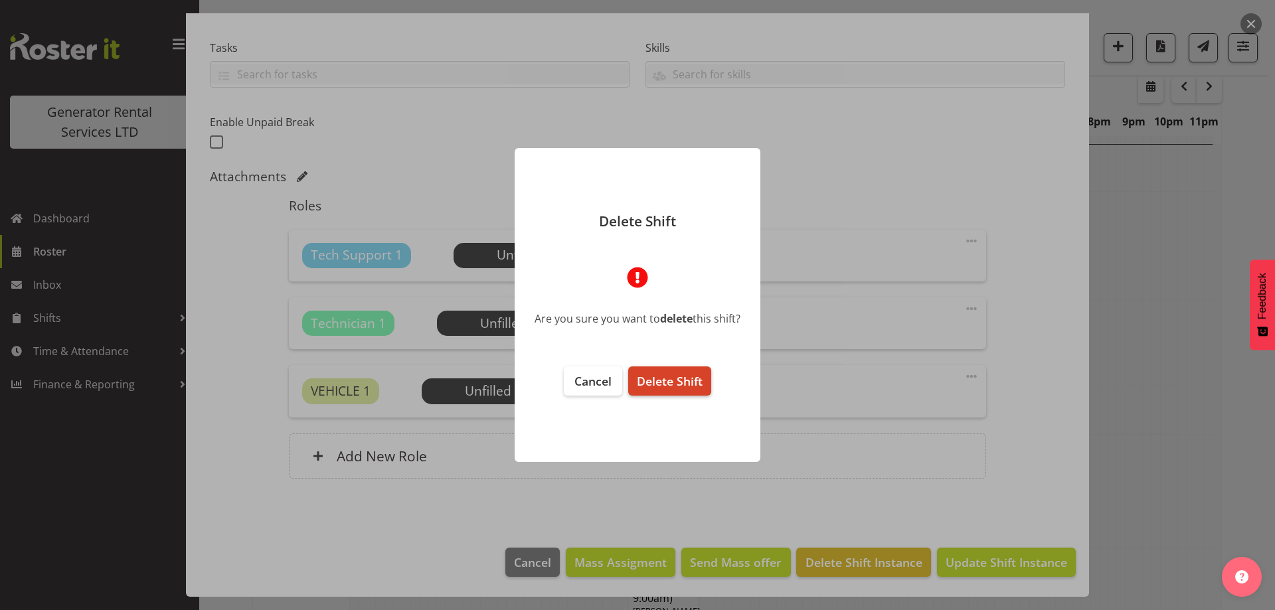
click at [674, 391] on button "Delete Shift" at bounding box center [669, 380] width 83 height 29
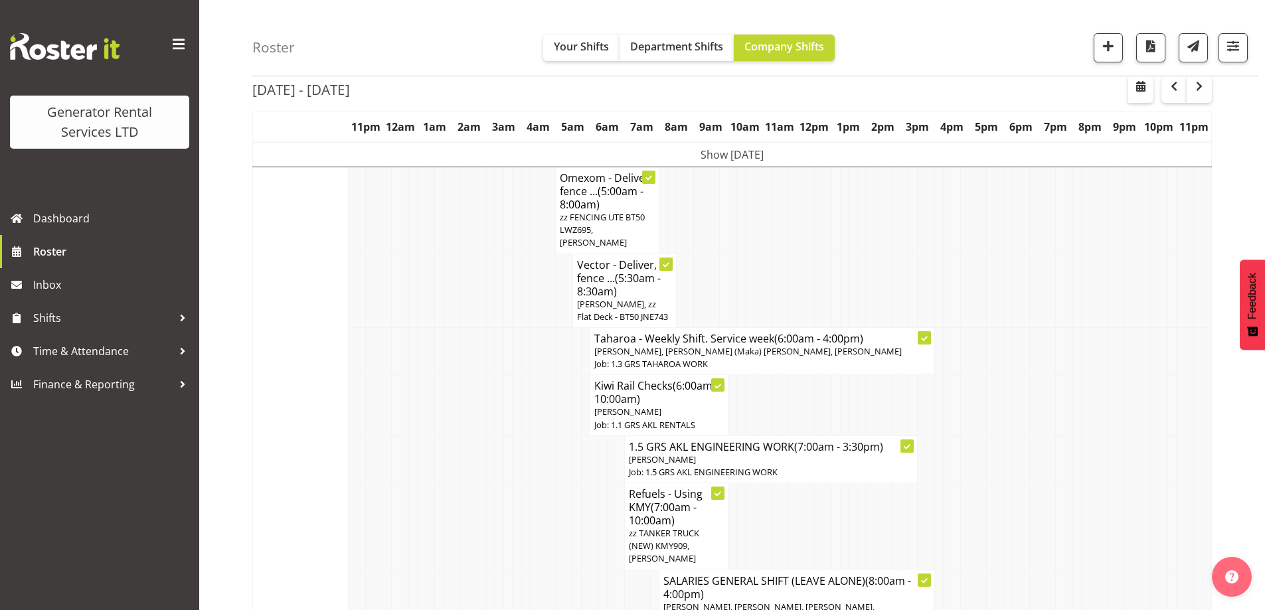
scroll to position [1175, 0]
